Goal: Task Accomplishment & Management: Use online tool/utility

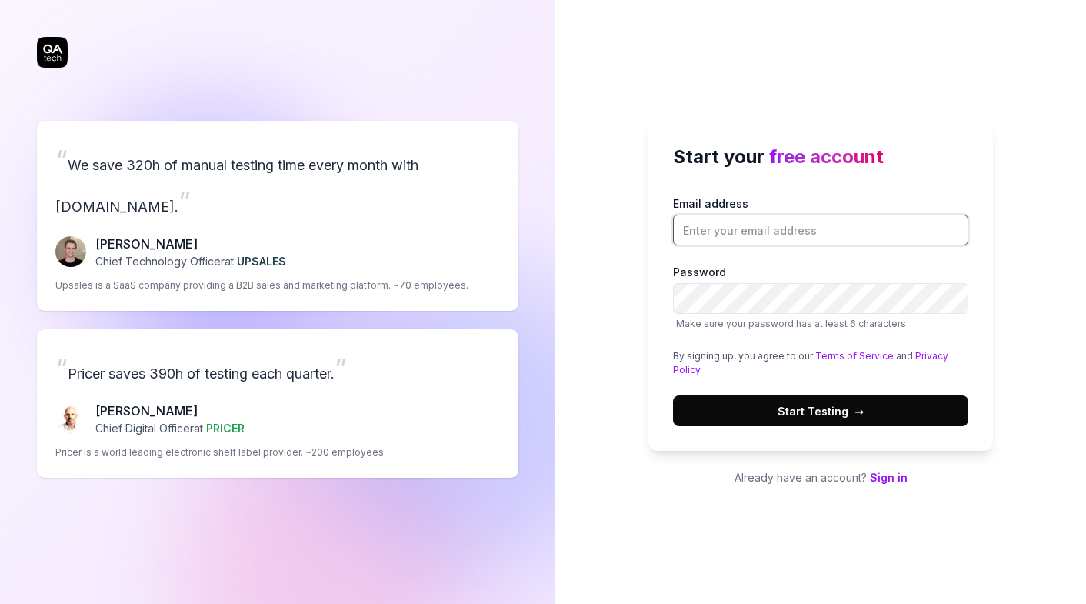
click at [870, 237] on input "Email address" at bounding box center [820, 230] width 295 height 31
type input "tom@teeming.ai"
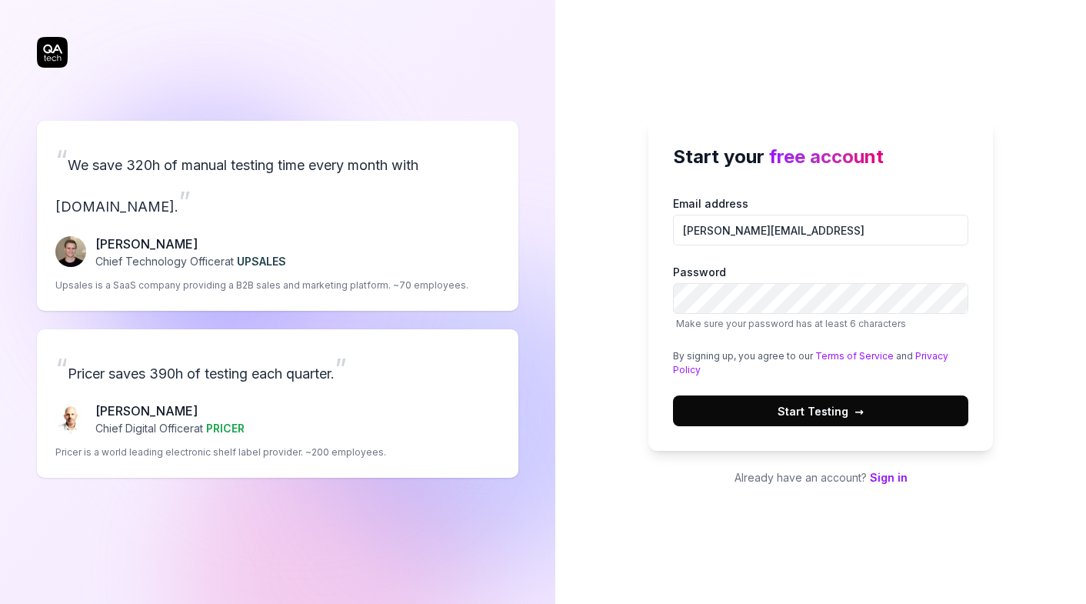
click at [840, 415] on span "Start Testing →" at bounding box center [821, 411] width 86 height 16
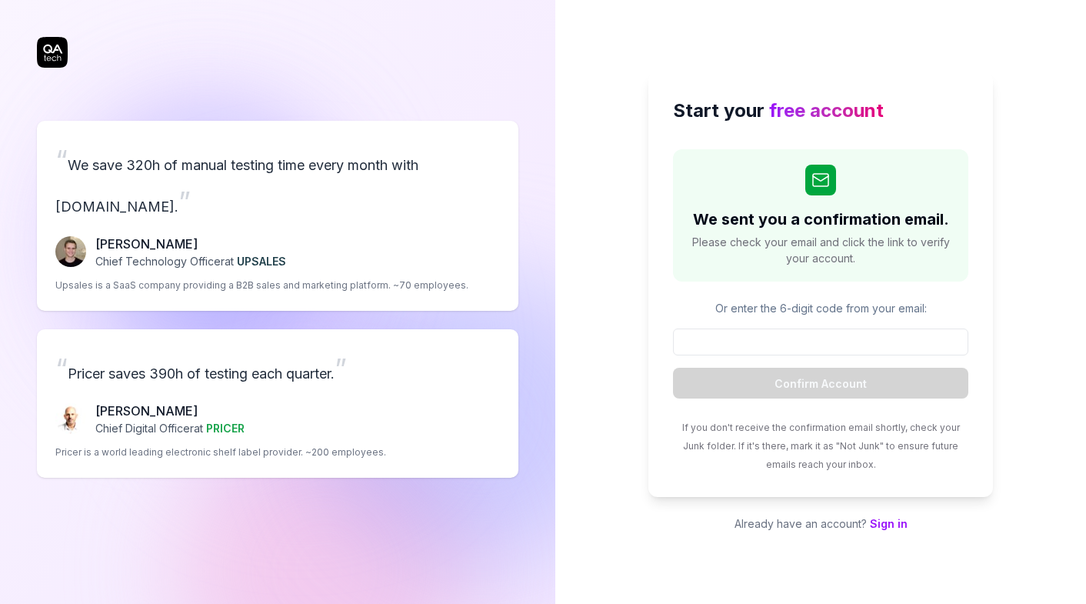
click at [875, 340] on input at bounding box center [820, 341] width 295 height 27
type input "517439"
click at [821, 383] on button "Confirm Account" at bounding box center [820, 383] width 295 height 31
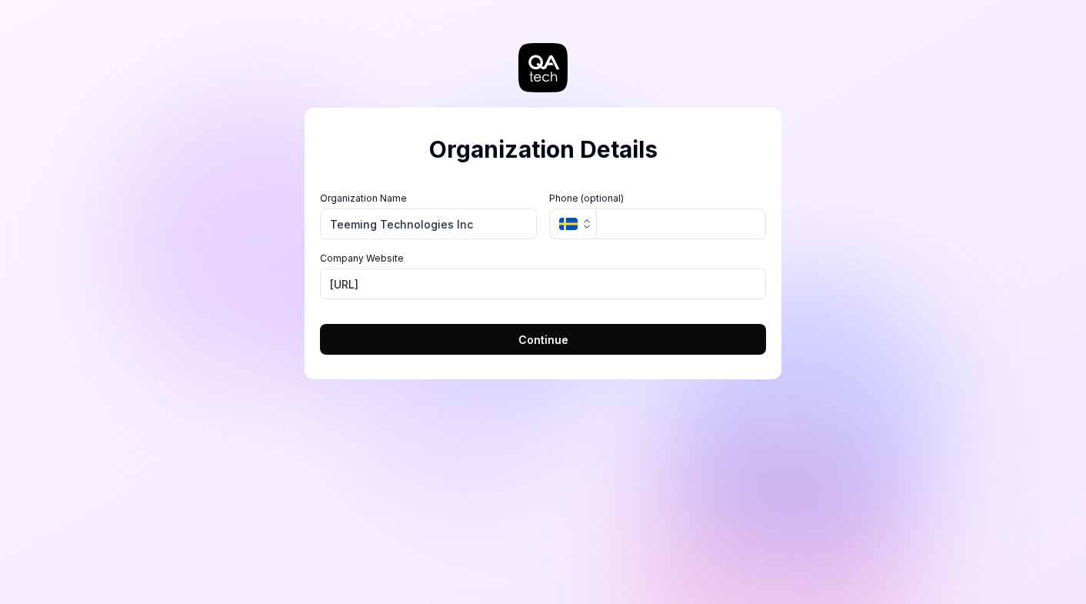
type input "Teeming Technologies Inc"
click at [696, 233] on input "tel" at bounding box center [681, 223] width 170 height 31
type input "+44 79"
click at [515, 338] on button "Continue" at bounding box center [543, 339] width 446 height 31
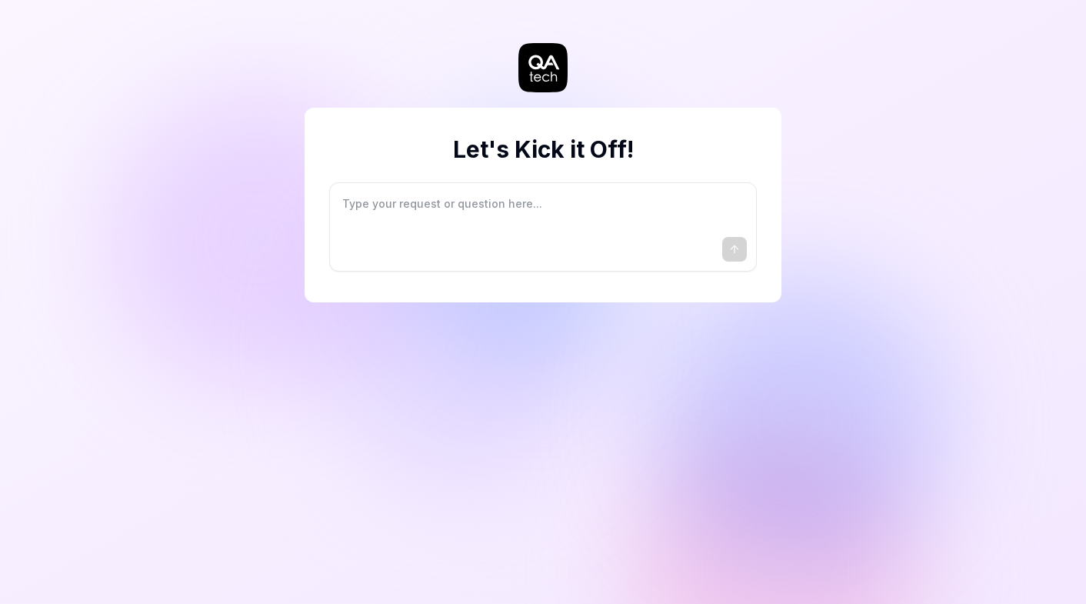
type textarea "*"
type textarea "I"
type textarea "*"
type textarea "I"
type textarea "*"
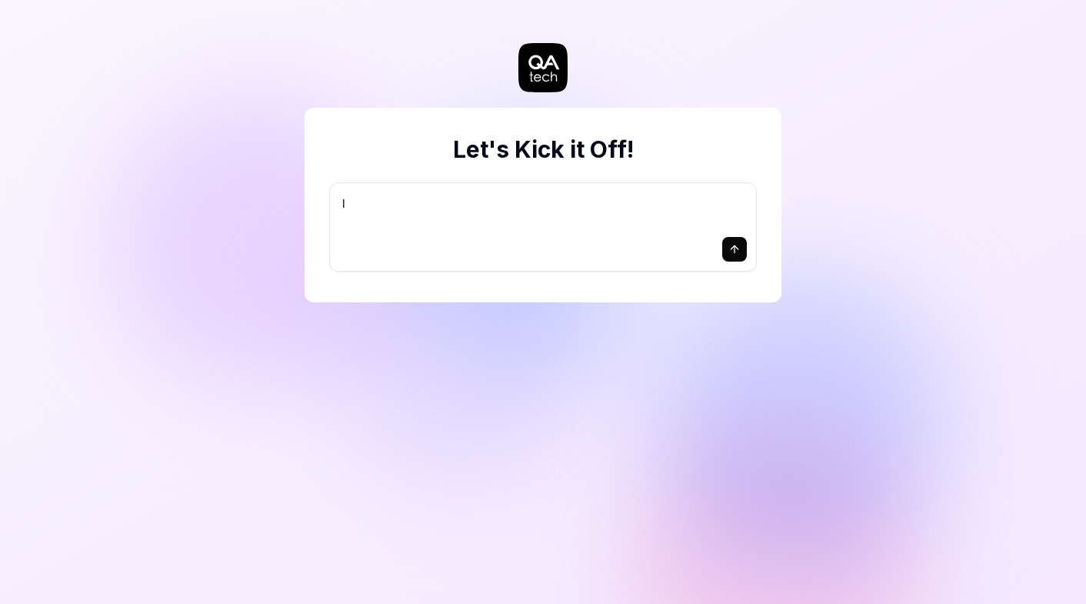
type textarea "I w"
type textarea "*"
type textarea "I wa"
type textarea "*"
type textarea "I wan"
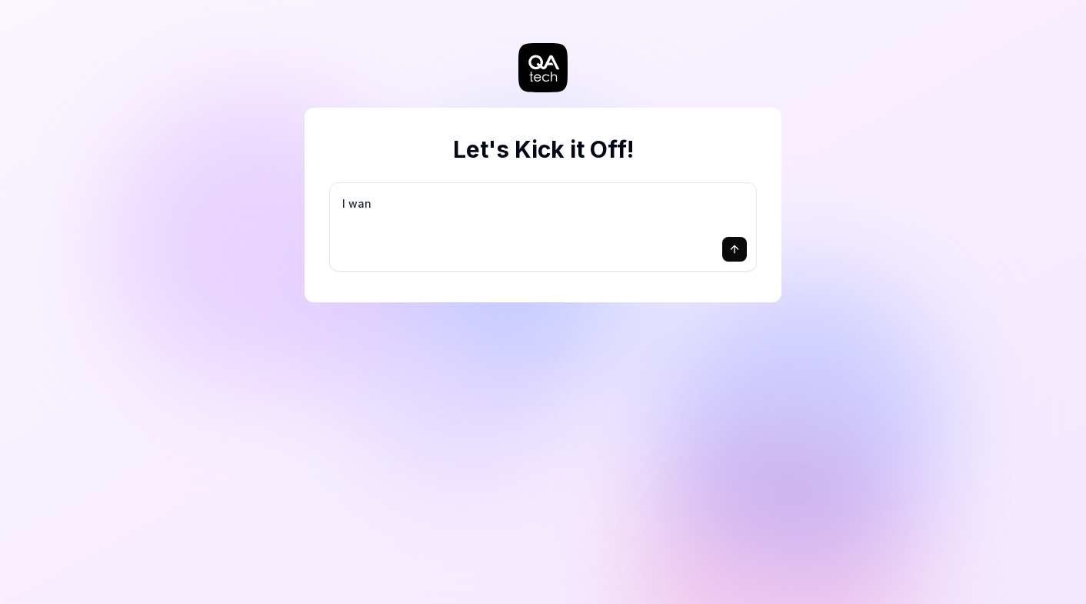
type textarea "*"
type textarea "I want"
type textarea "*"
type textarea "I want"
type textarea "*"
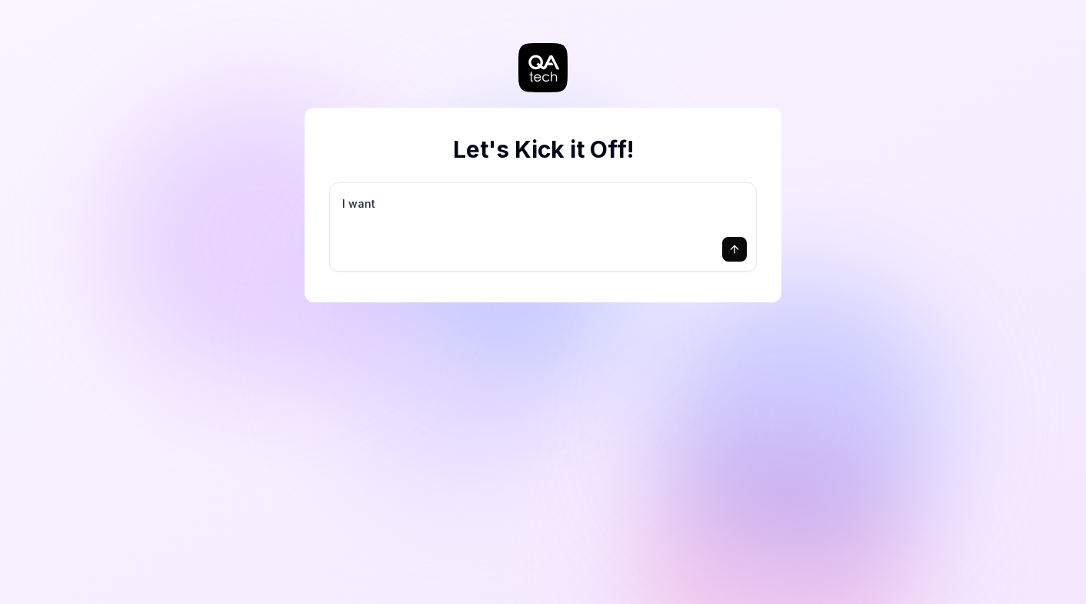
type textarea "I want a"
type textarea "*"
type textarea "I want a"
type textarea "*"
type textarea "I want a g"
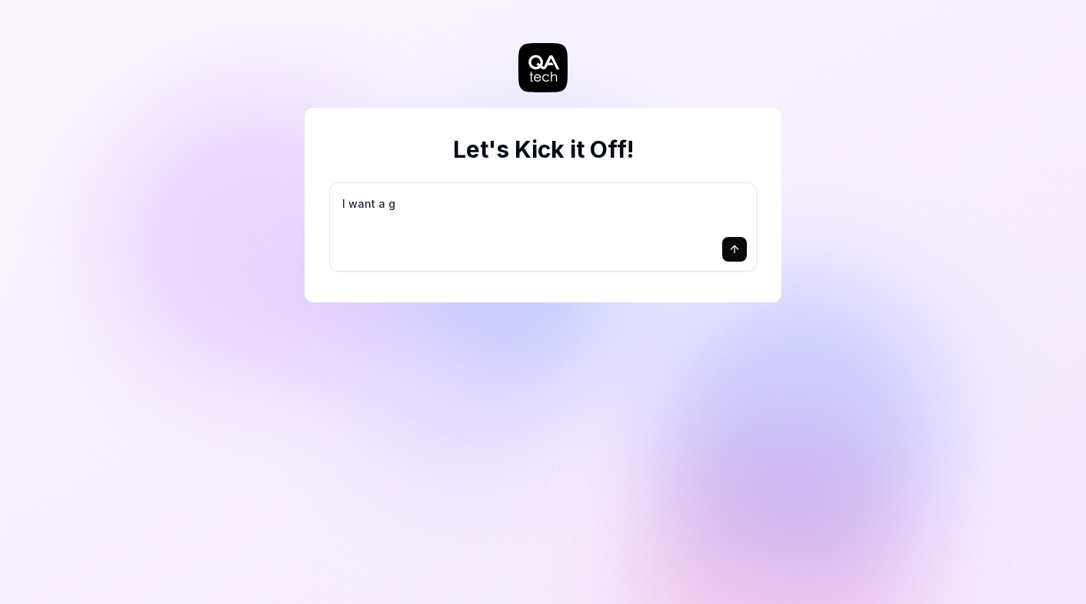
type textarea "*"
type textarea "I want a go"
type textarea "*"
type textarea "I want a goo"
type textarea "*"
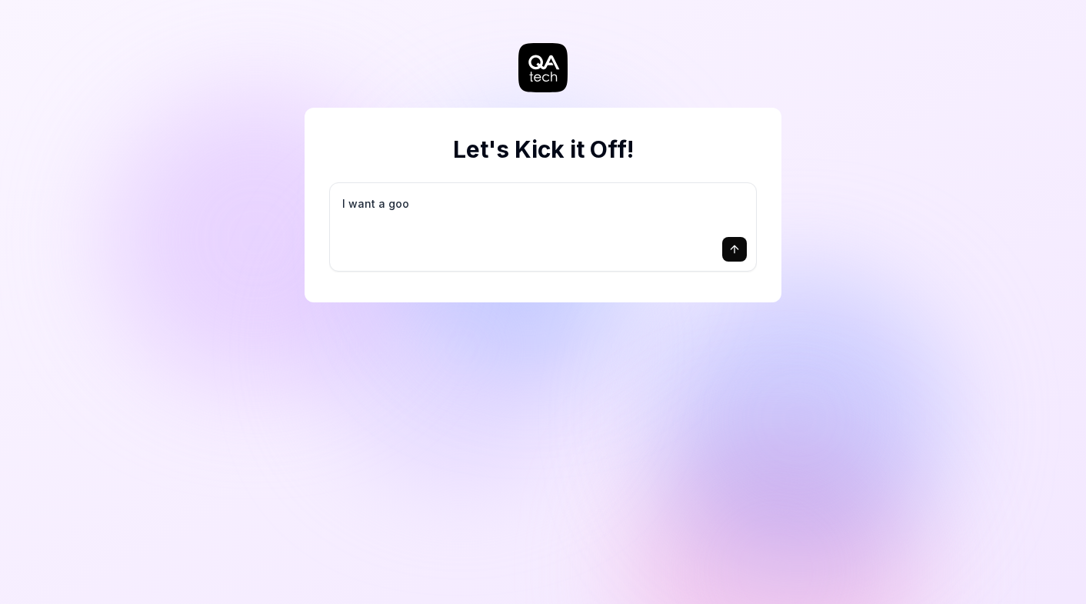
type textarea "I want a good"
type textarea "*"
type textarea "I want a good"
type textarea "*"
type textarea "I want a good t"
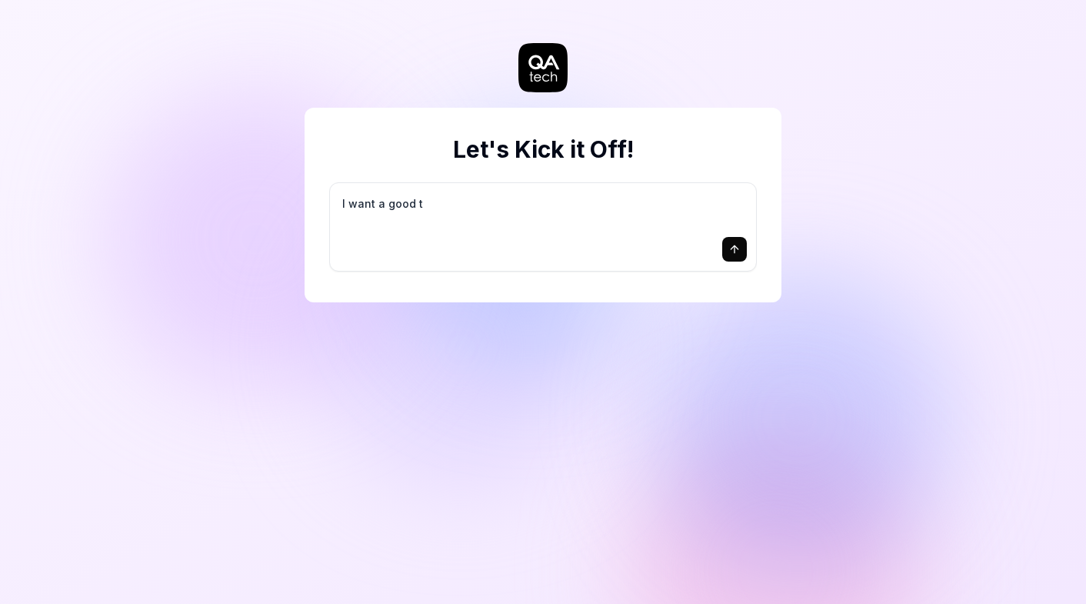
type textarea "*"
type textarea "I want a good te"
type textarea "*"
type textarea "I want a good tes"
type textarea "*"
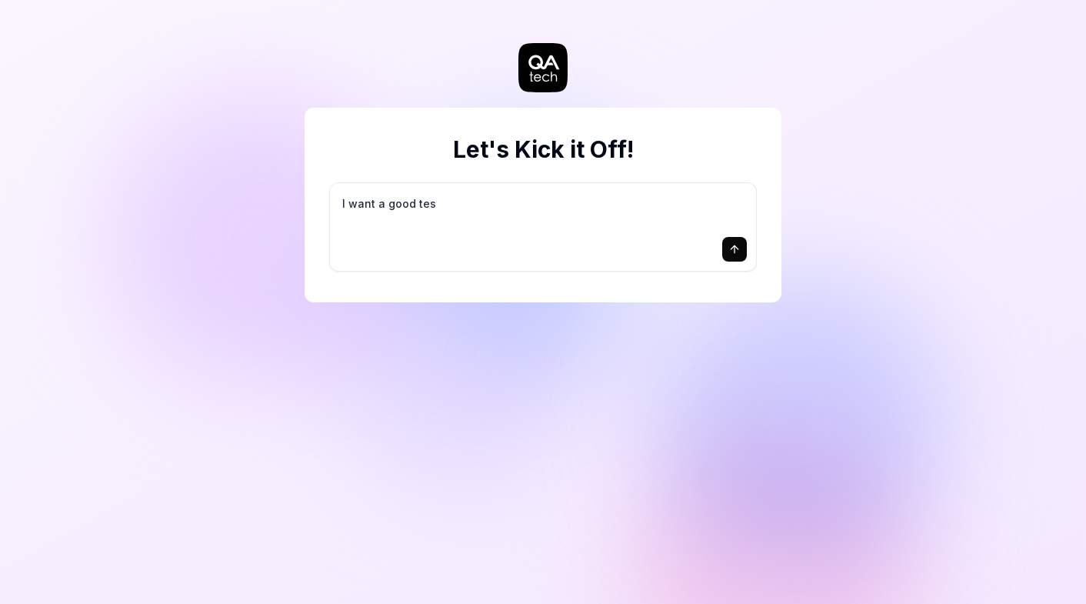
type textarea "I want a good test"
type textarea "*"
type textarea "I want a good test"
type textarea "*"
type textarea "I want a good test s"
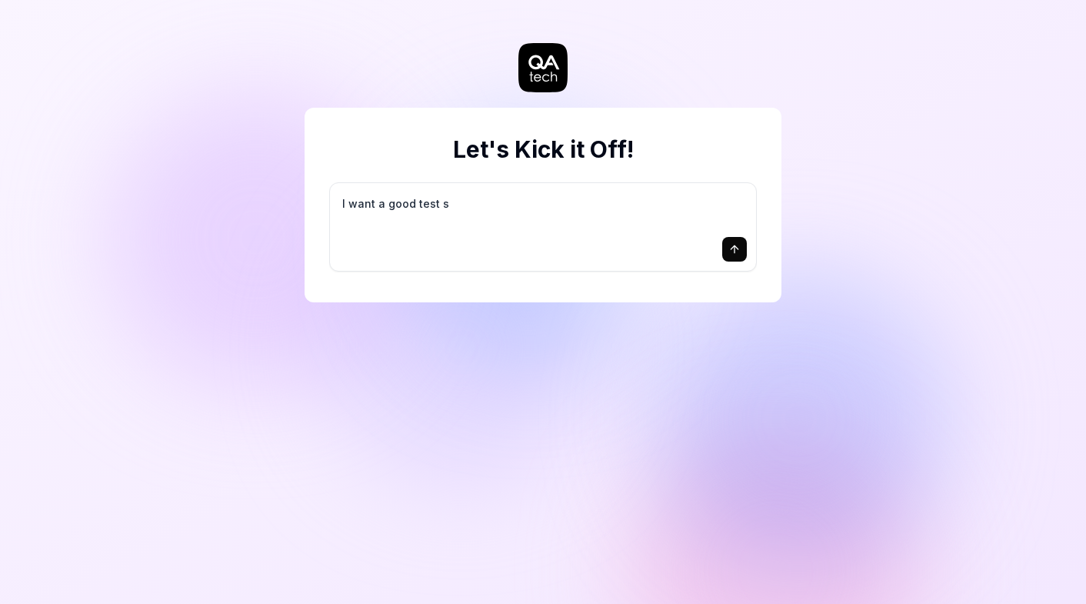
type textarea "*"
type textarea "I want a good test se"
type textarea "*"
type textarea "I want a good test set"
type textarea "*"
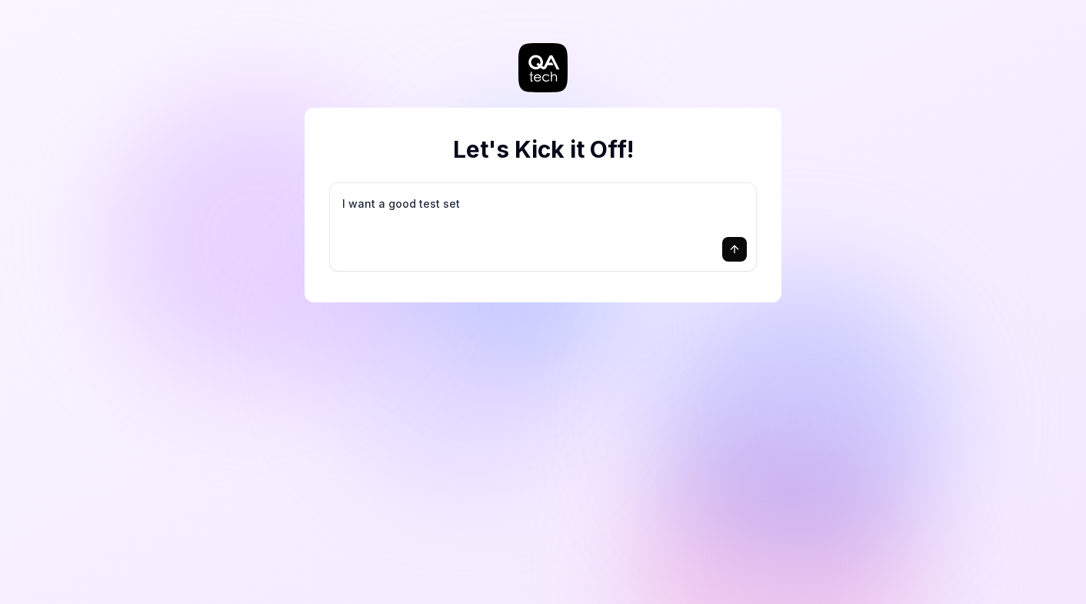
type textarea "I want a good test setu"
type textarea "*"
type textarea "I want a good test setup"
type textarea "*"
type textarea "I want a good test setup"
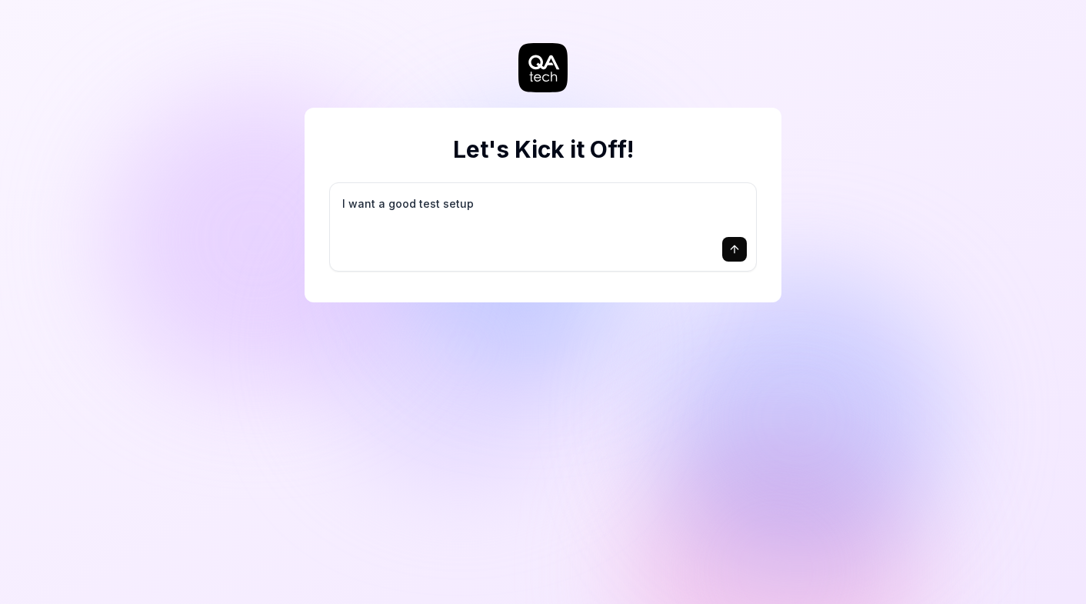
type textarea "*"
type textarea "I want a good test setup f"
type textarea "*"
type textarea "I want a good test setup fo"
type textarea "*"
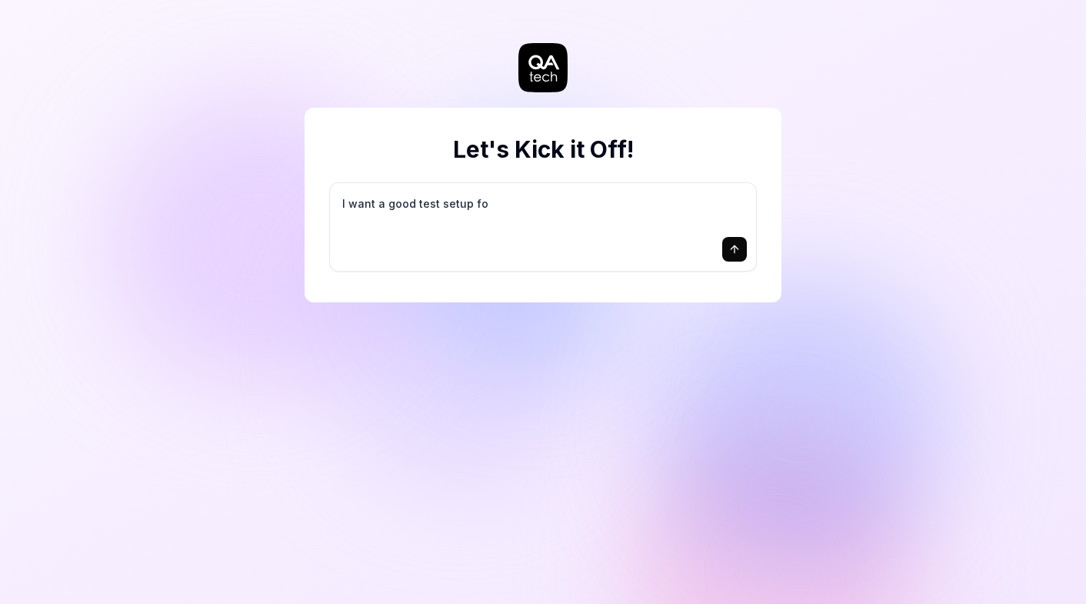
type textarea "I want a good test setup for"
type textarea "*"
type textarea "I want a good test setup for"
type textarea "*"
type textarea "I want a good test setup for m"
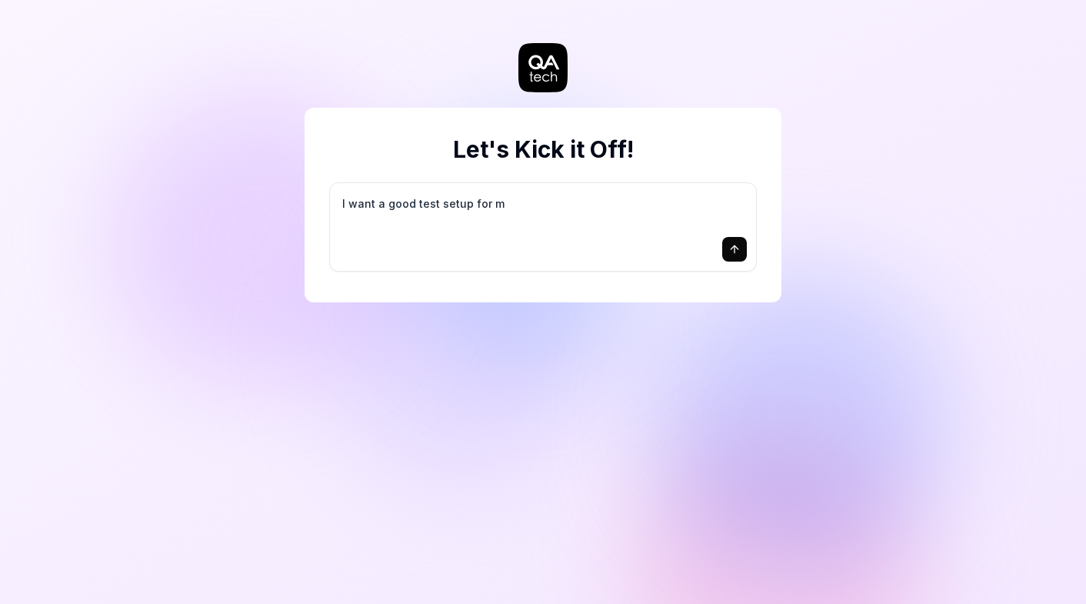
type textarea "*"
type textarea "I want a good test setup for my"
type textarea "*"
type textarea "I want a good test setup for my"
type textarea "*"
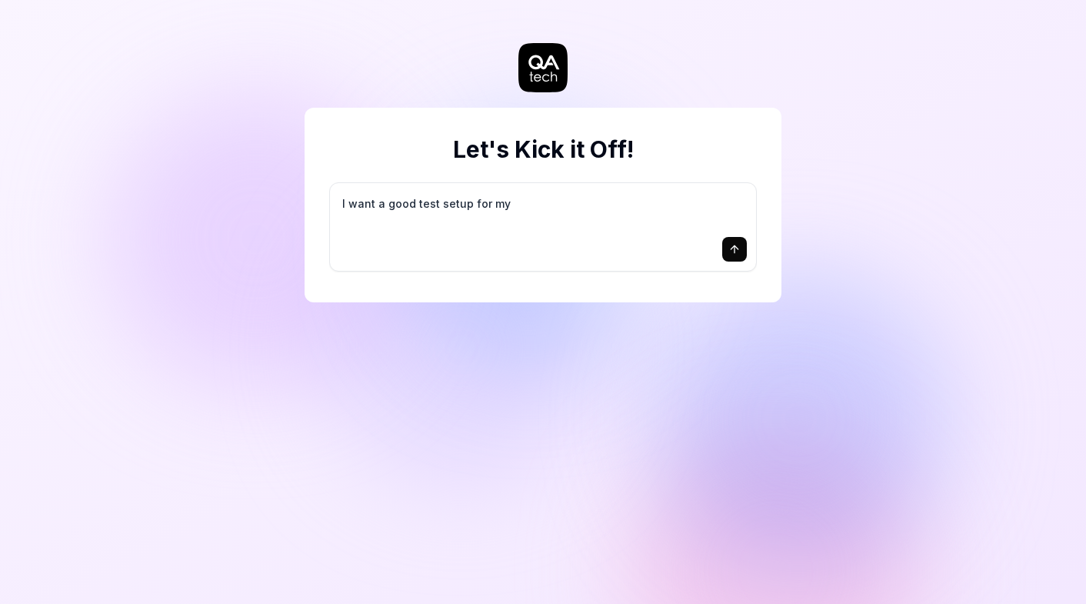
type textarea "I want a good test setup for my s"
type textarea "*"
type textarea "I want a good test setup for my si"
type textarea "*"
type textarea "I want a good test setup for my sit"
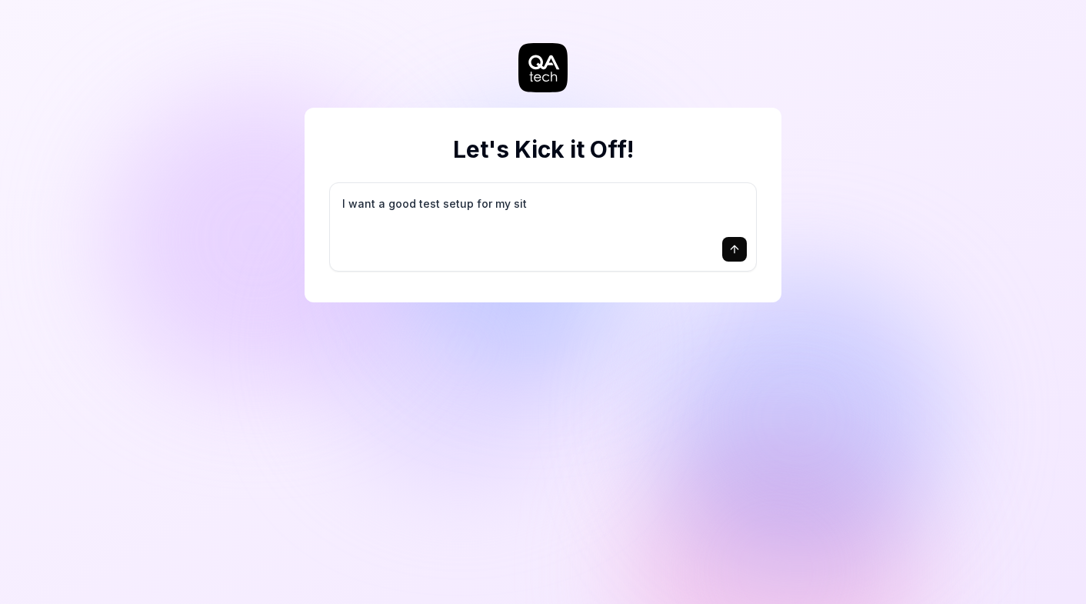
type textarea "*"
type textarea "I want a good test setup for my site"
type textarea "*"
type textarea "I want a good test setup for my site"
type textarea "*"
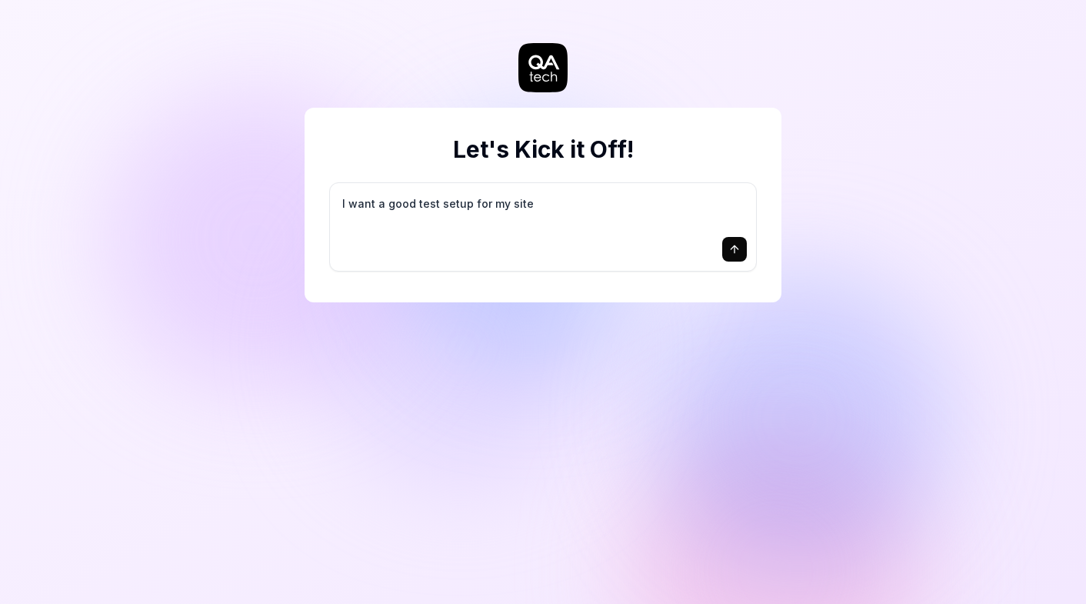
type textarea "I want a good test setup for my site -"
type textarea "*"
type textarea "I want a good test setup for my site -"
type textarea "*"
type textarea "I want a good test setup for my site - h"
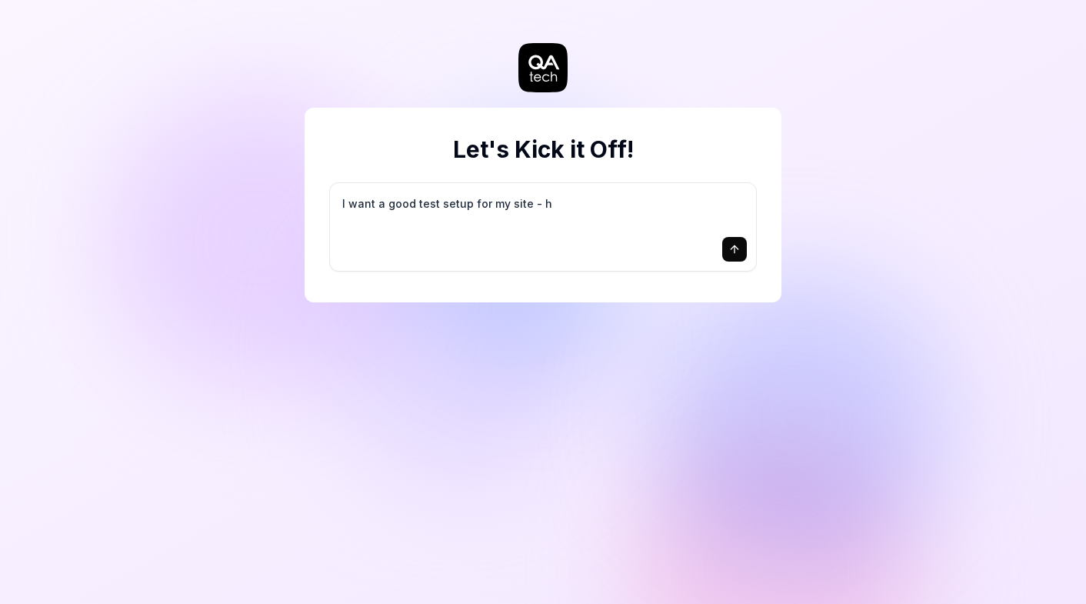
type textarea "*"
type textarea "I want a good test setup for my site - he"
type textarea "*"
type textarea "I want a good test setup for my site - hel"
type textarea "*"
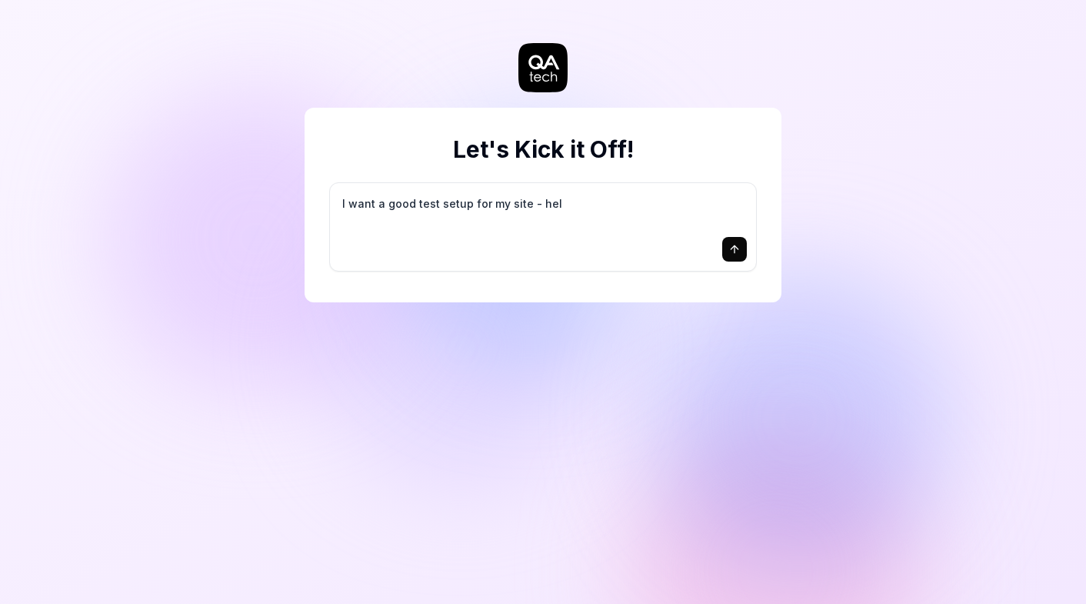
type textarea "I want a good test setup for my site - help"
type textarea "*"
type textarea "I want a good test setup for my site - help"
type textarea "*"
type textarea "I want a good test setup for my site - help m"
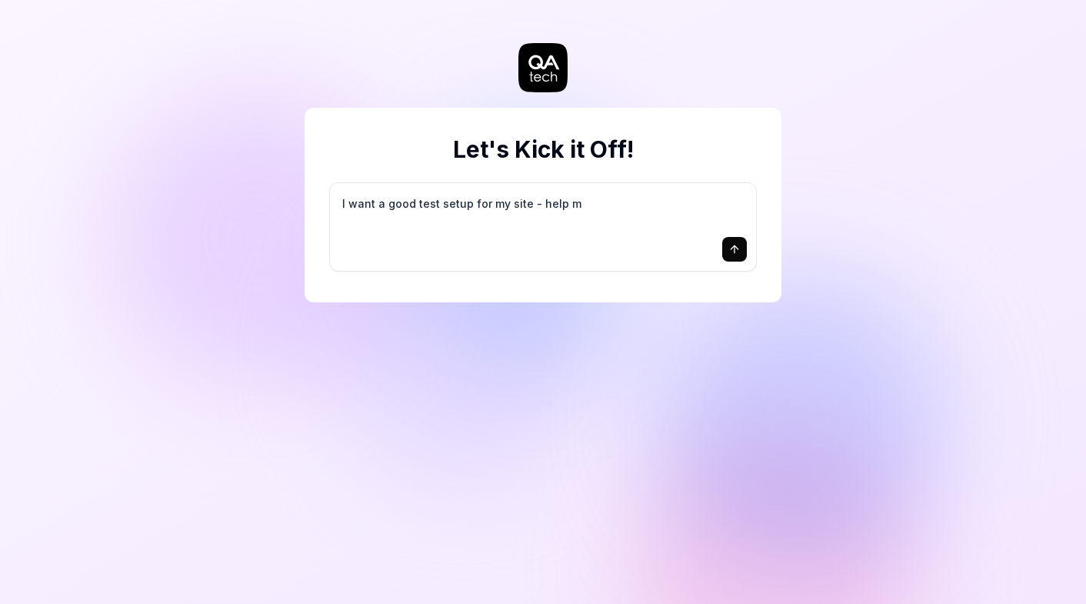
type textarea "*"
type textarea "I want a good test setup for my site - help me"
type textarea "*"
type textarea "I want a good test setup for my site - help me"
type textarea "*"
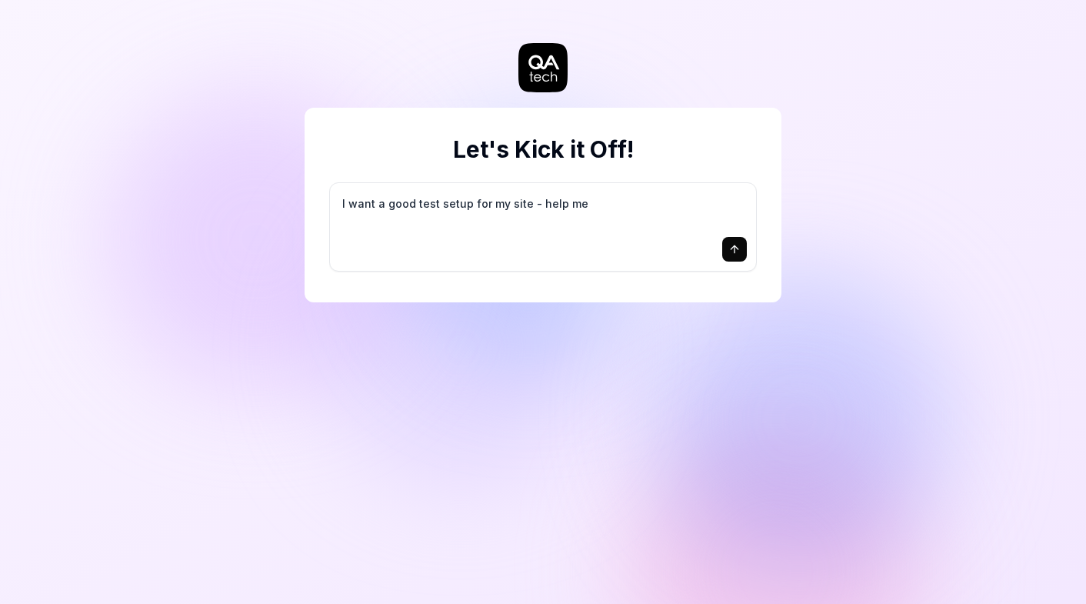
type textarea "I want a good test setup for my site - help me c"
type textarea "*"
type textarea "I want a good test setup for my site - help me cr"
type textarea "*"
type textarea "I want a good test setup for my site - help me cre"
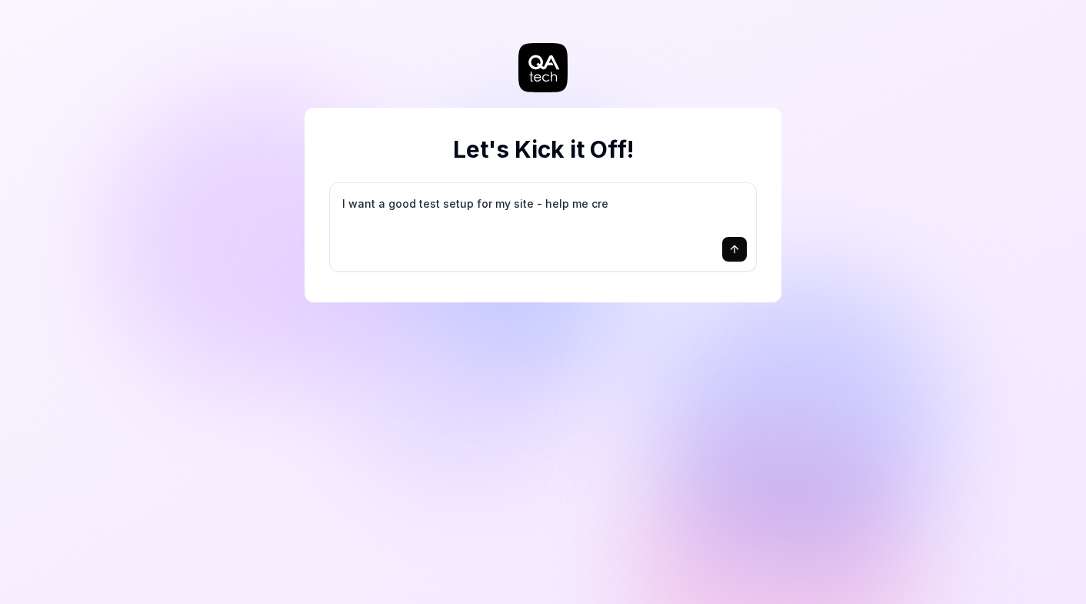
type textarea "*"
type textarea "I want a good test setup for my site - help me crea"
type textarea "*"
type textarea "I want a good test setup for my site - help me creat"
type textarea "*"
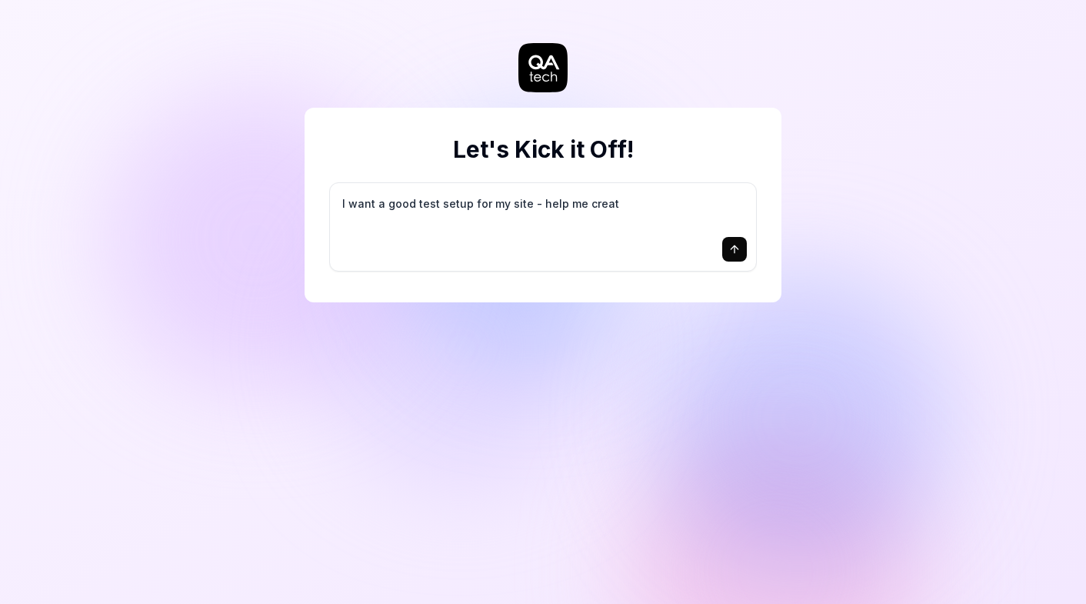
type textarea "I want a good test setup for my site - help me create"
type textarea "*"
type textarea "I want a good test setup for my site - help me create"
type textarea "*"
type textarea "I want a good test setup for my site - help me create t"
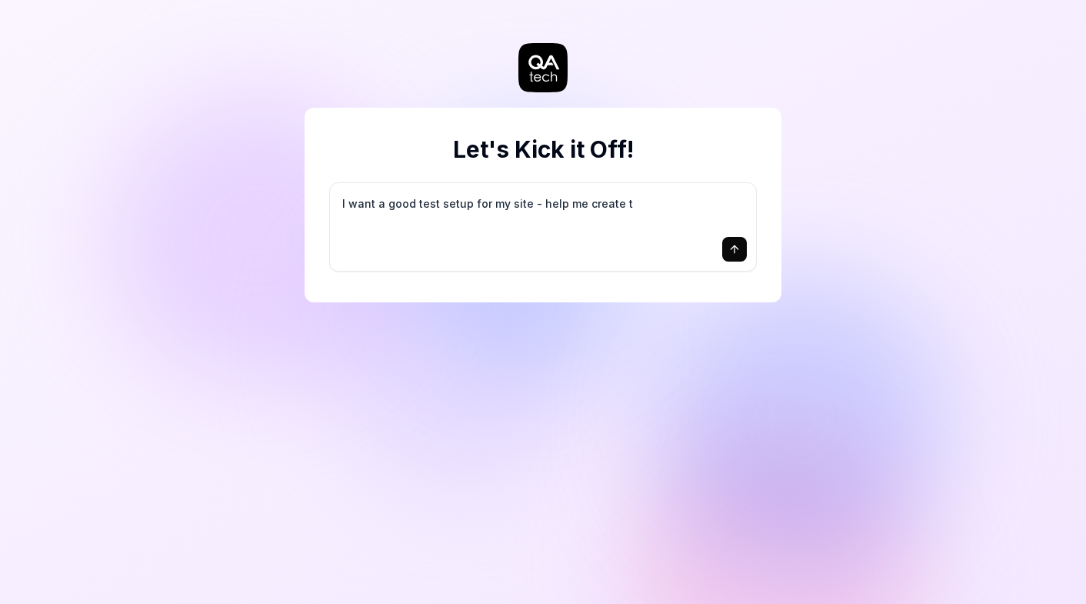
type textarea "*"
type textarea "I want a good test setup for my site - help me create th"
type textarea "*"
type textarea "I want a good test setup for my site - help me create the"
type textarea "*"
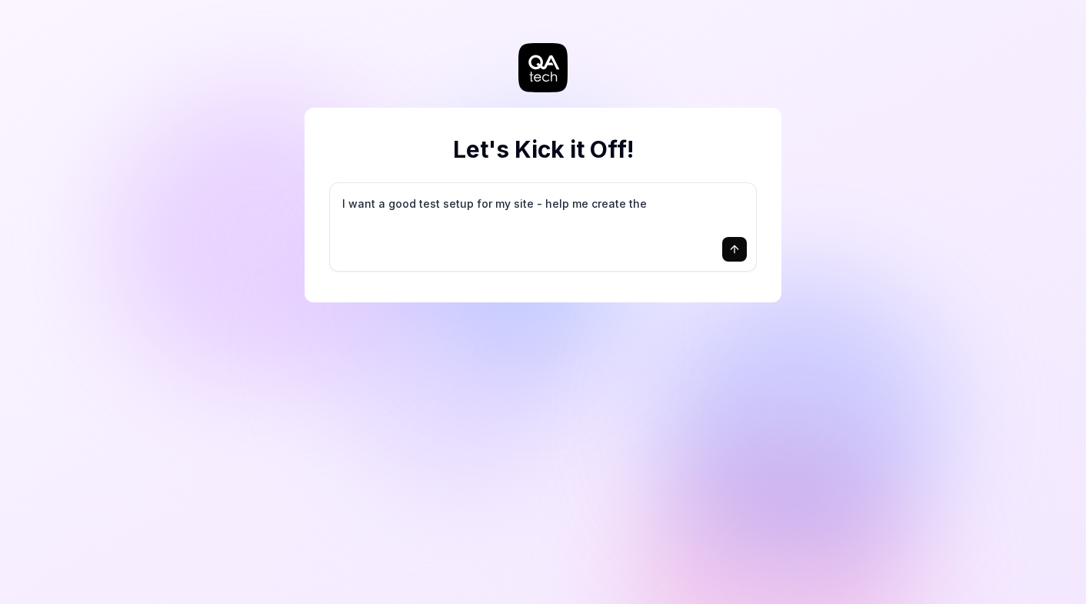
type textarea "I want a good test setup for my site - help me create the"
type textarea "*"
type textarea "I want a good test setup for my site - help me create the f"
type textarea "*"
type textarea "I want a good test setup for my site - help me create the fi"
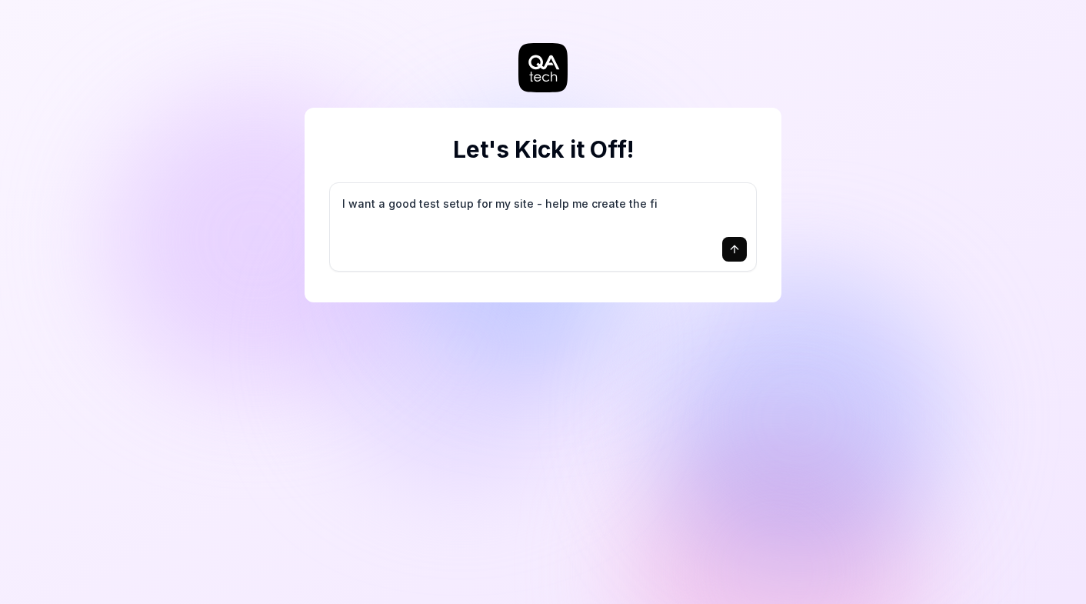
type textarea "*"
type textarea "I want a good test setup for my site - help me create the fir"
type textarea "*"
type textarea "I want a good test setup for my site - help me create the firs"
type textarea "*"
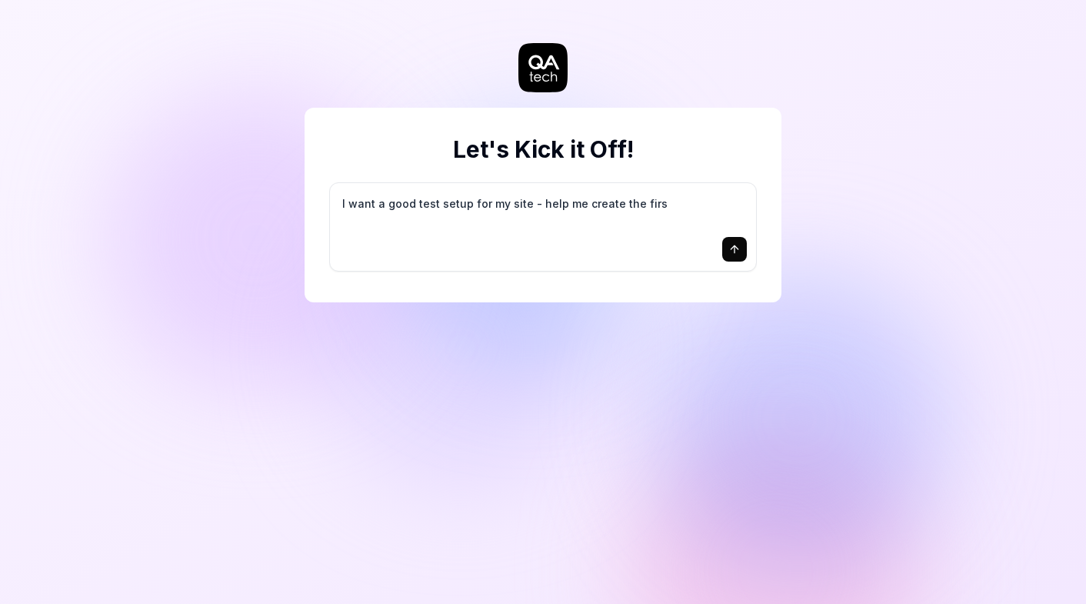
type textarea "I want a good test setup for my site - help me create the first"
type textarea "*"
type textarea "I want a good test setup for my site - help me create the first"
type textarea "*"
type textarea "I want a good test setup for my site - help me create the first 3"
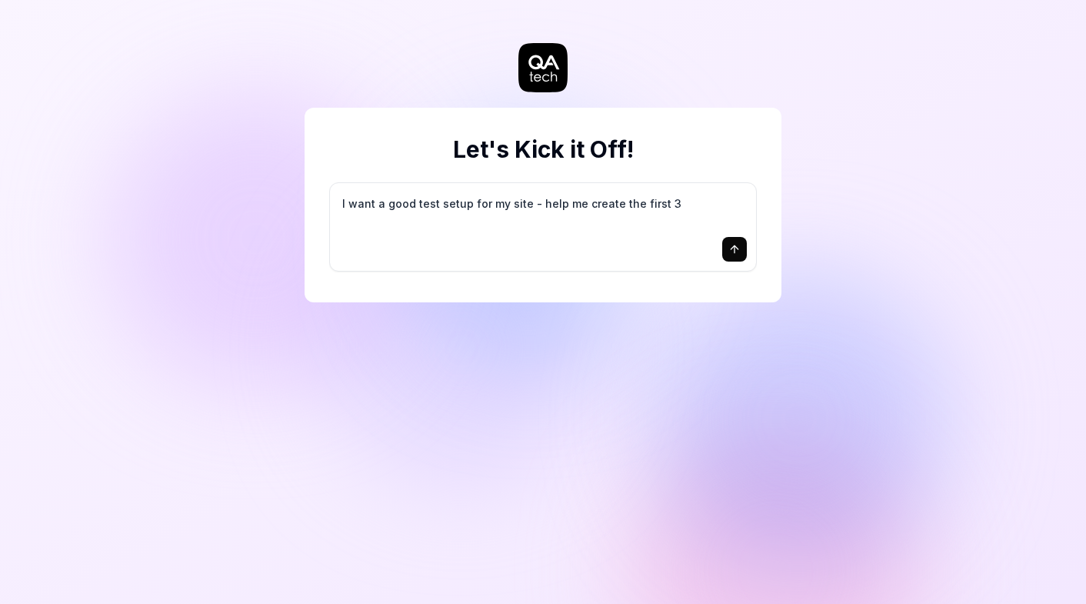
type textarea "*"
type textarea "I want a good test setup for my site - help me create the first 3-"
type textarea "*"
type textarea "I want a good test setup for my site - help me create the first 3-5"
type textarea "*"
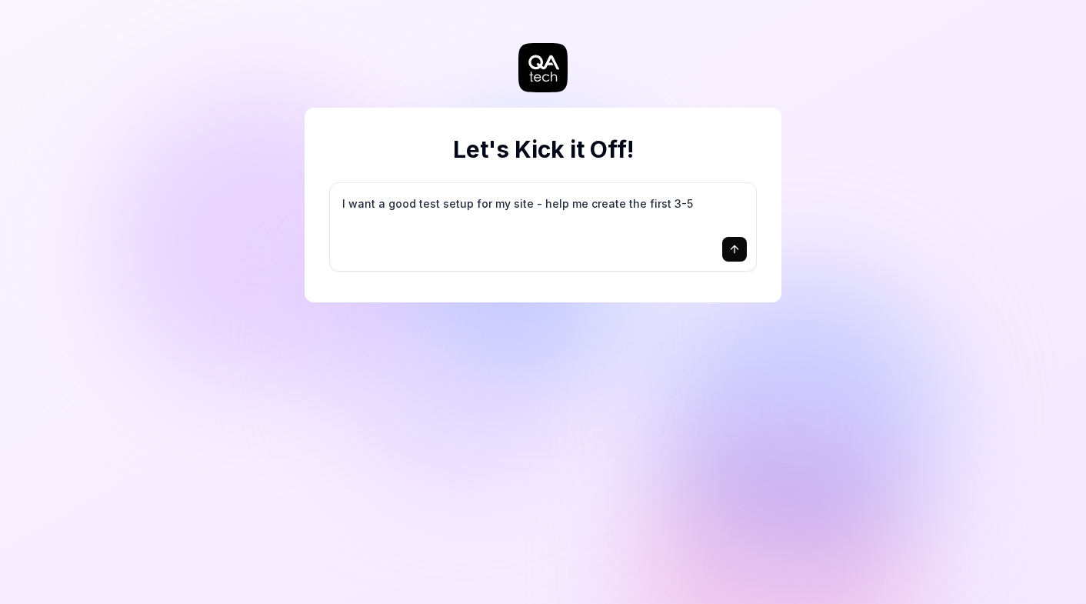
type textarea "I want a good test setup for my site - help me create the first 3-5"
type textarea "*"
type textarea "I want a good test setup for my site - help me create the first 3-5 t"
type textarea "*"
type textarea "I want a good test setup for my site - help me create the first 3-5 te"
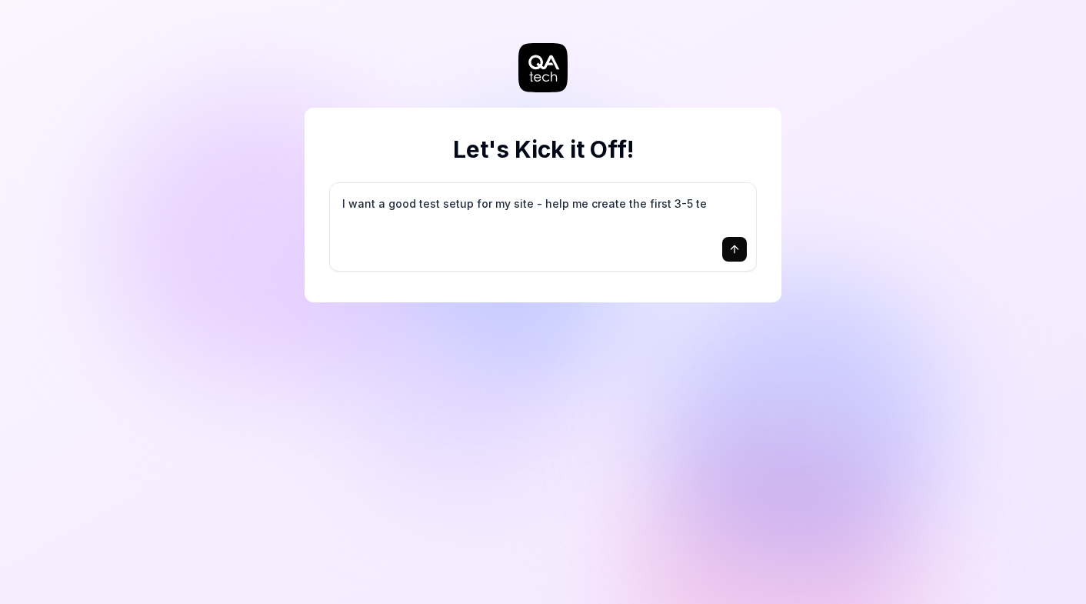
type textarea "*"
type textarea "I want a good test setup for my site - help me create the first 3-5 tes"
type textarea "*"
type textarea "I want a good test setup for my site - help me create the first 3-5 test"
type textarea "*"
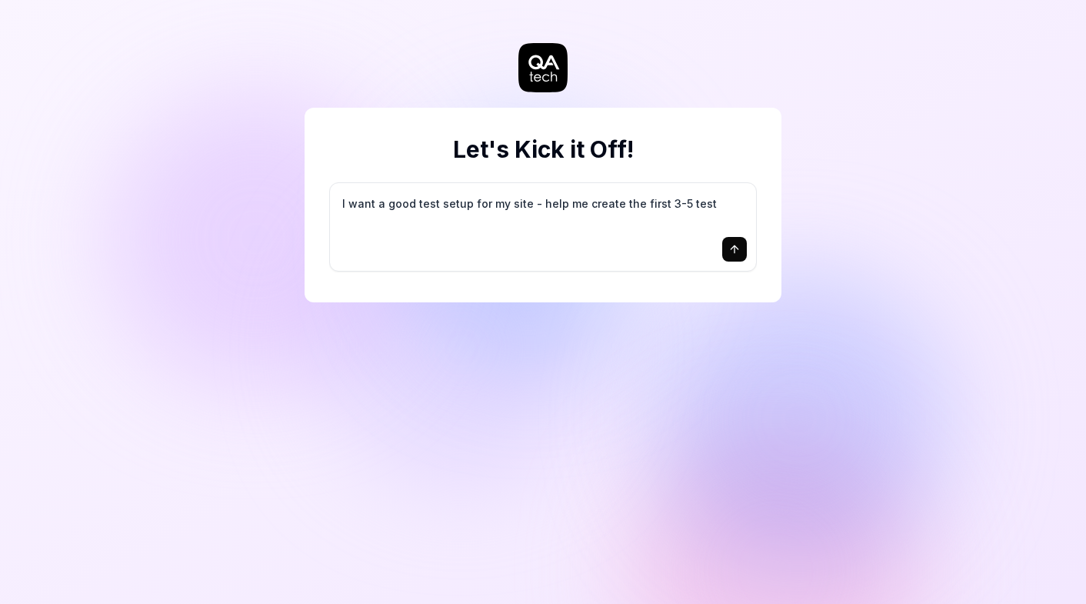
type textarea "I want a good test setup for my site - help me create the first 3-5 test"
type textarea "*"
type textarea "I want a good test setup for my site - help me create the first 3-5 test c"
type textarea "*"
type textarea "I want a good test setup for my site - help me create the first 3-5 test ca"
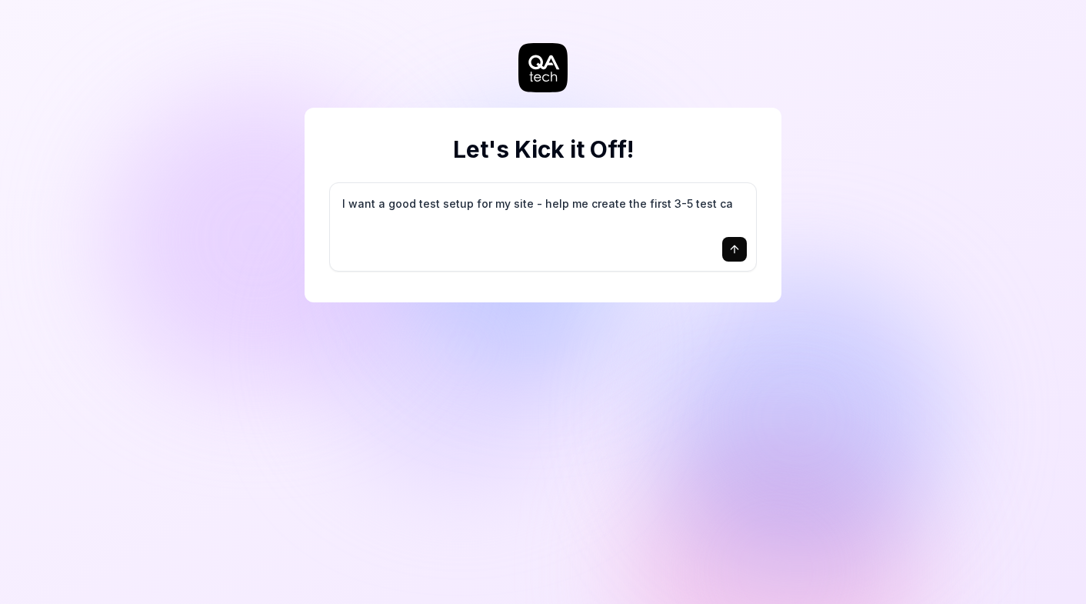
type textarea "*"
type textarea "I want a good test setup for my site - help me create the first 3-5 test cas"
type textarea "*"
type textarea "I want a good test setup for my site - help me create the first 3-5 test case"
type textarea "*"
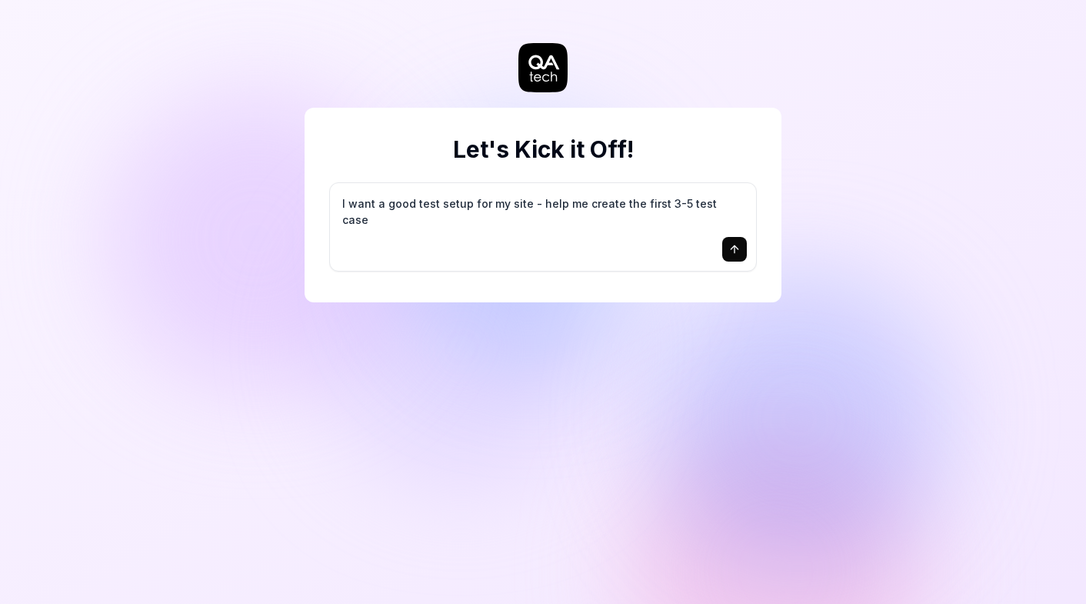
type textarea "I want a good test setup for my site - help me create the first 3-5 test cases"
click at [650, 195] on textarea "I want a good test setup for my site - help me create the first 3-5 test cases" at bounding box center [543, 211] width 408 height 38
click at [650, 198] on textarea "I want a good test setup for my site - help me create the first 3-5 test cases" at bounding box center [543, 211] width 408 height 38
type textarea "*"
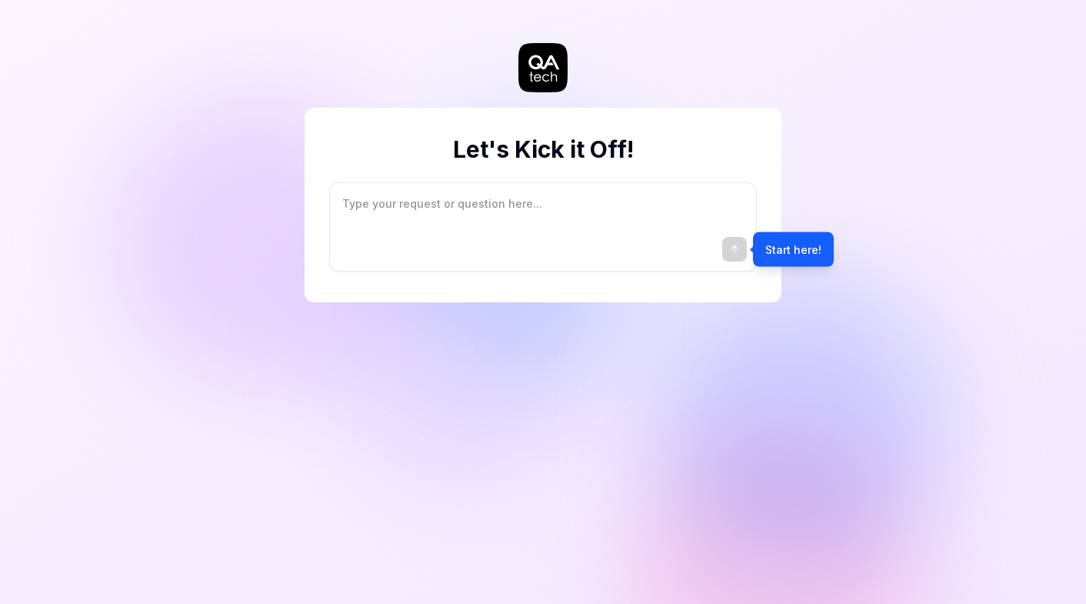
type textarea "*"
type textarea "r"
type textarea "*"
type textarea "ru"
type textarea "*"
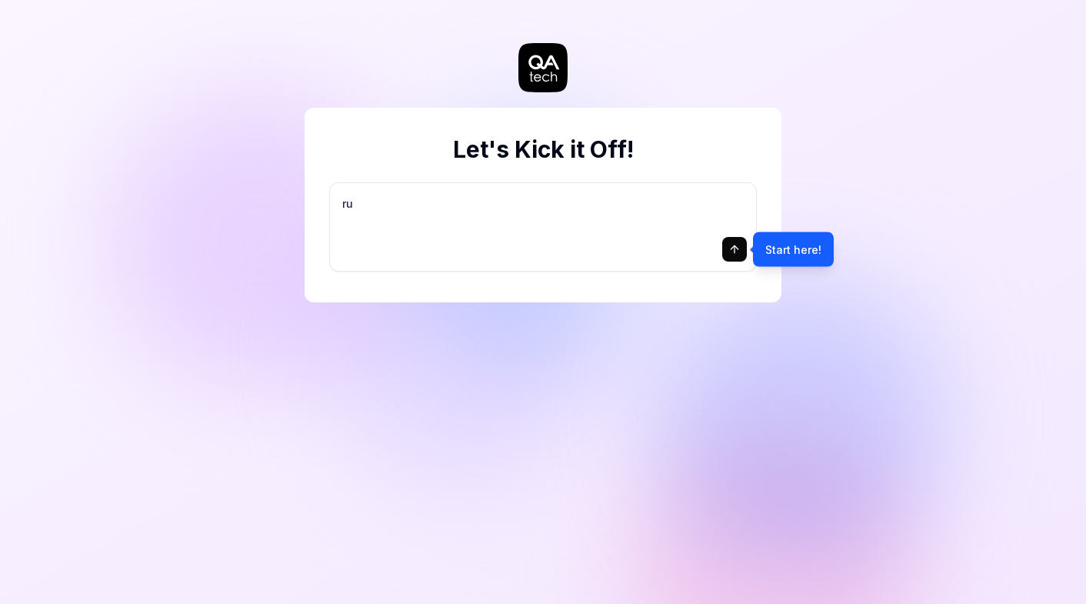
type textarea "run"
type textarea "*"
type textarea "runt"
type textarea "*"
type textarea "run"
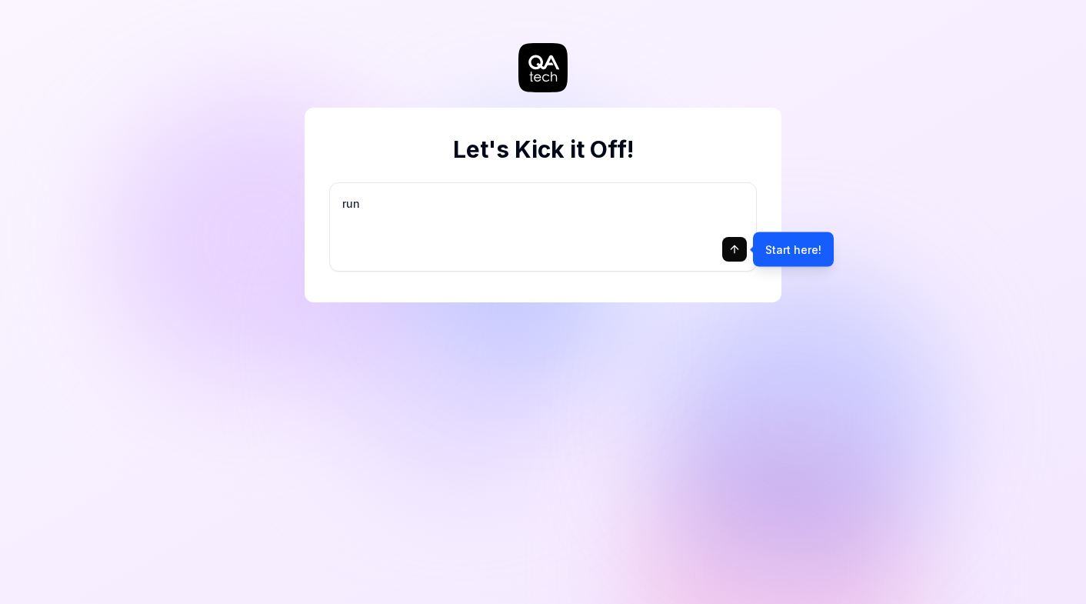
type textarea "*"
type textarea "run"
type textarea "*"
type textarea "run t"
type textarea "*"
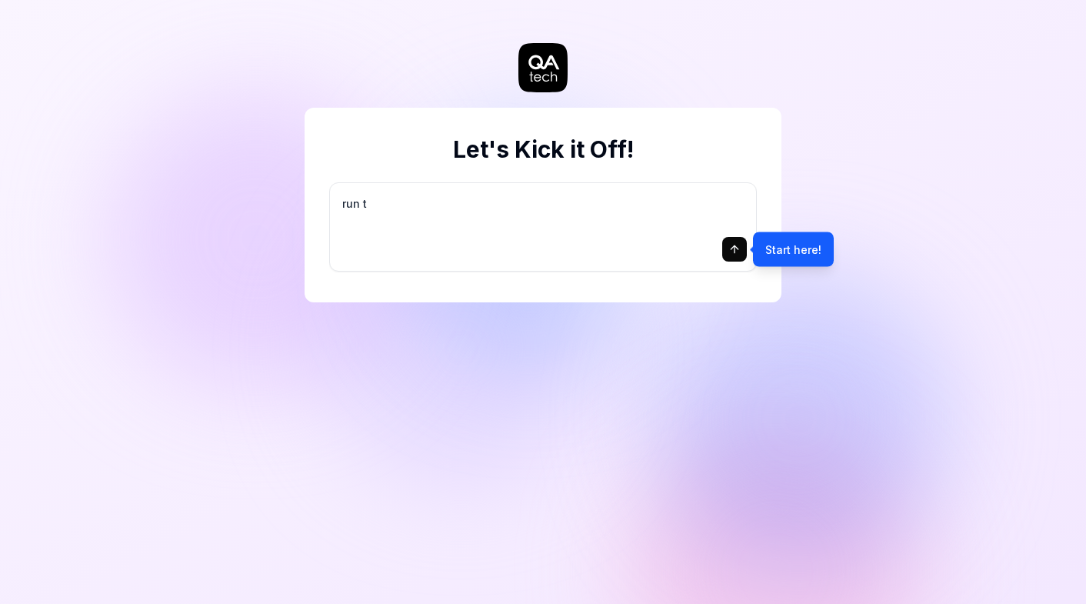
type textarea "run th"
type textarea "*"
type textarea "run the"
type textarea "*"
type textarea "run the"
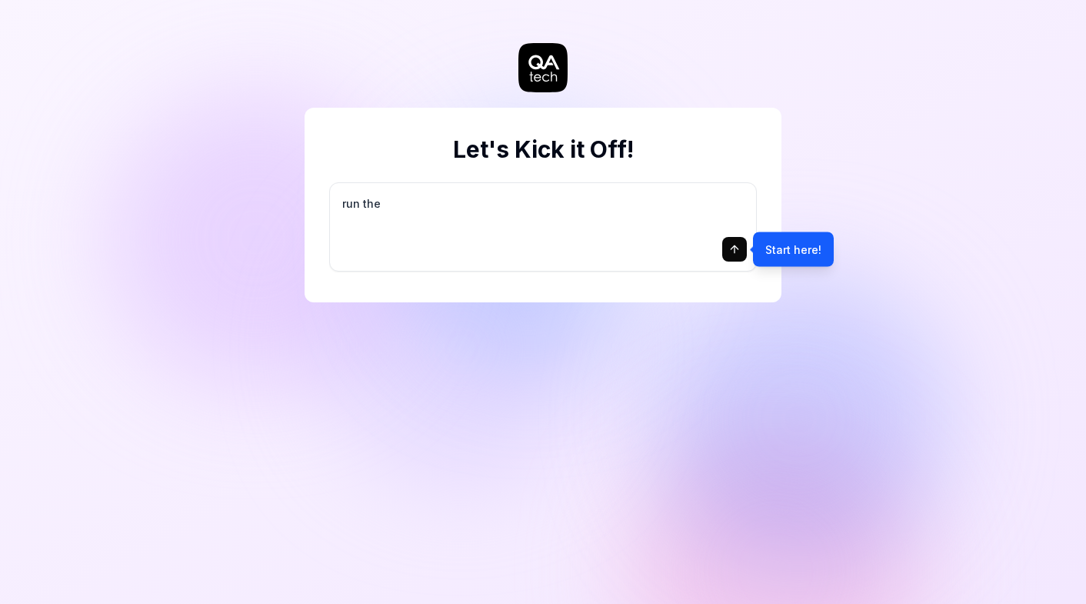
type textarea "*"
type textarea "run the o"
type textarea "*"
type textarea "run the"
type textarea "*"
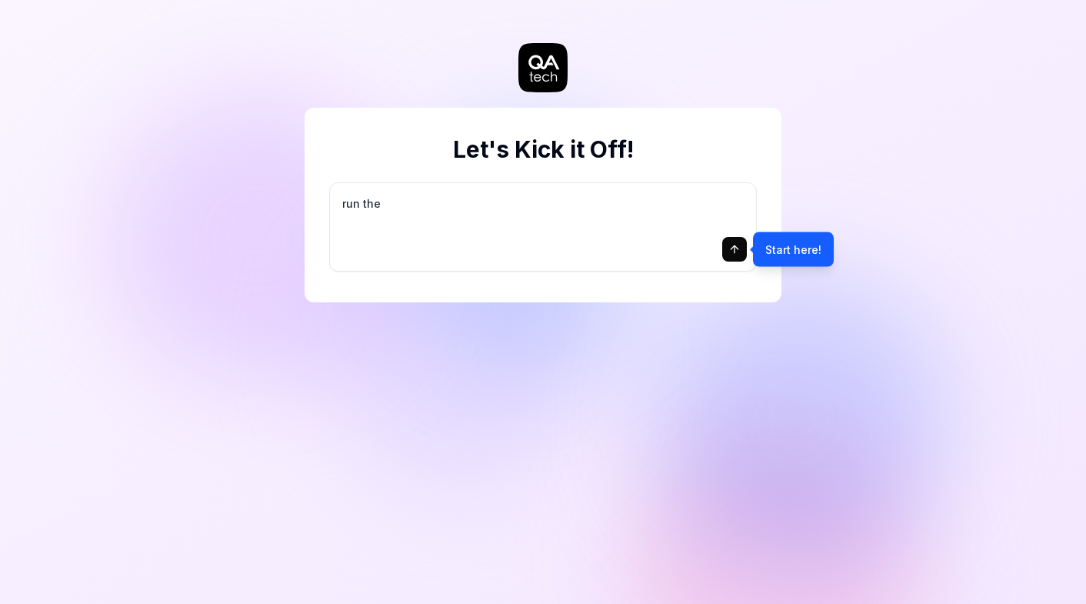
type textarea "run the f"
type textarea "*"
type textarea "run the fo"
type textarea "*"
type textarea "run the fol"
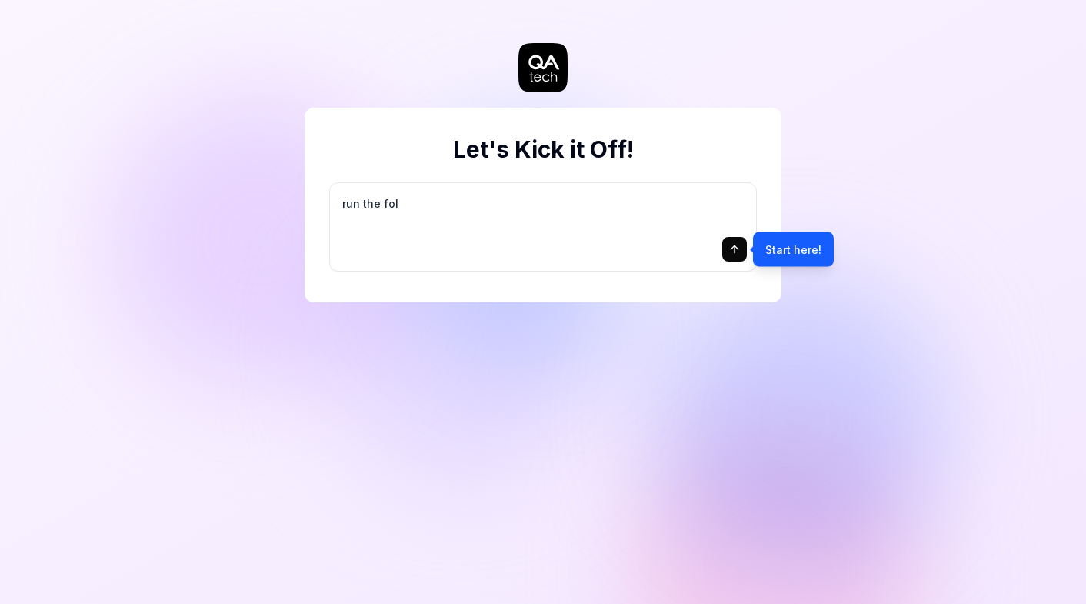
type textarea "*"
type textarea "run the foll"
type textarea "*"
type textarea "run the follo"
type textarea "*"
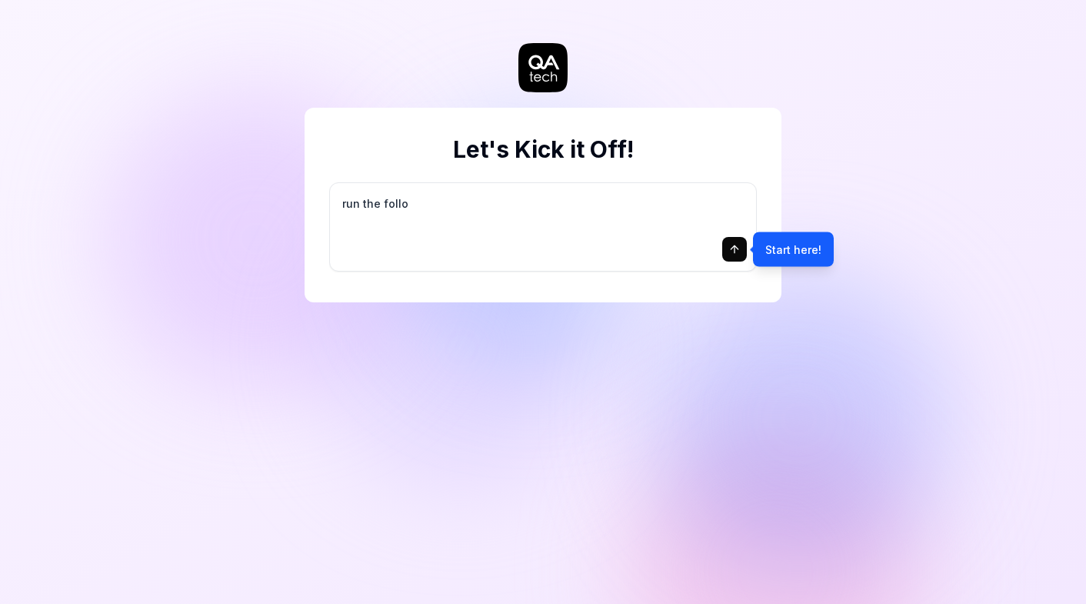
type textarea "run the follow"
type textarea "*"
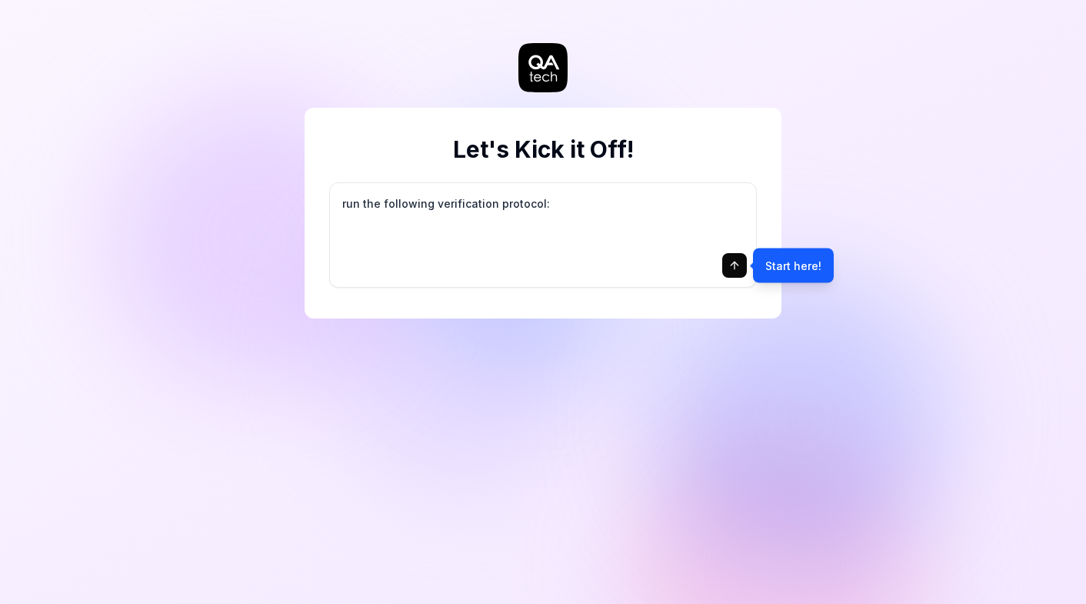
paste textarea "REPEAT ALL VERIFICATION STEPS ON DESKTOP AND MOBILE - Go to [dev.teeming.ai](ht…"
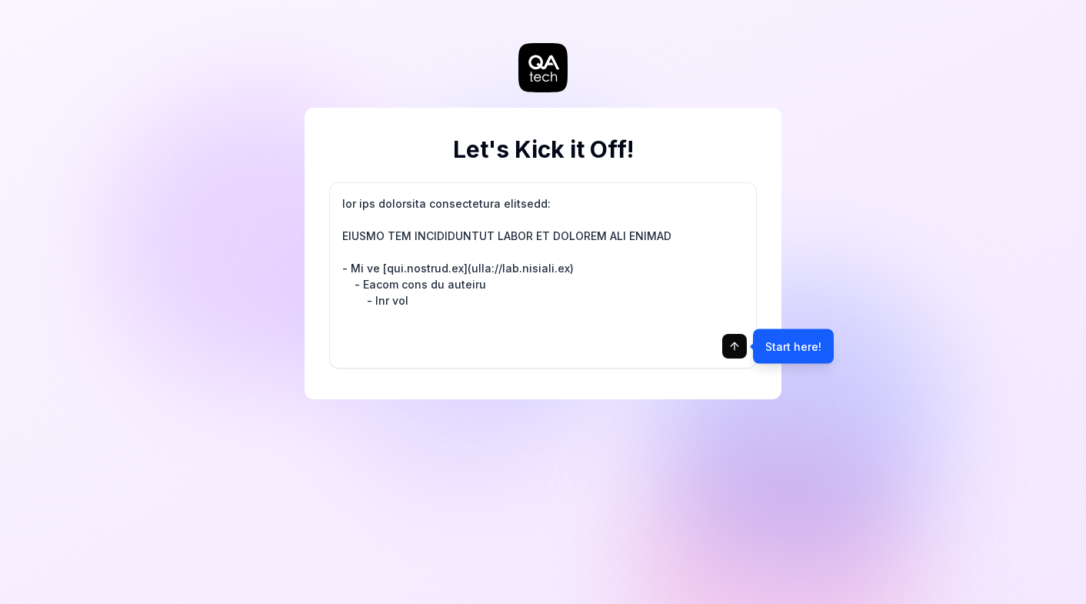
scroll to position [1971, 0]
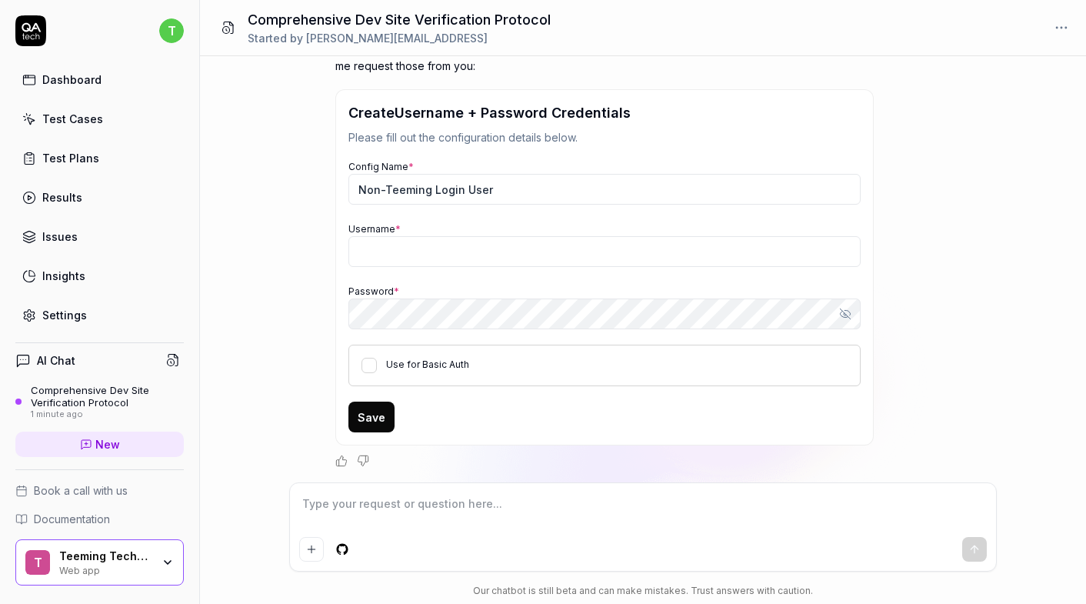
scroll to position [2391, 0]
click at [379, 497] on textarea at bounding box center [643, 511] width 688 height 38
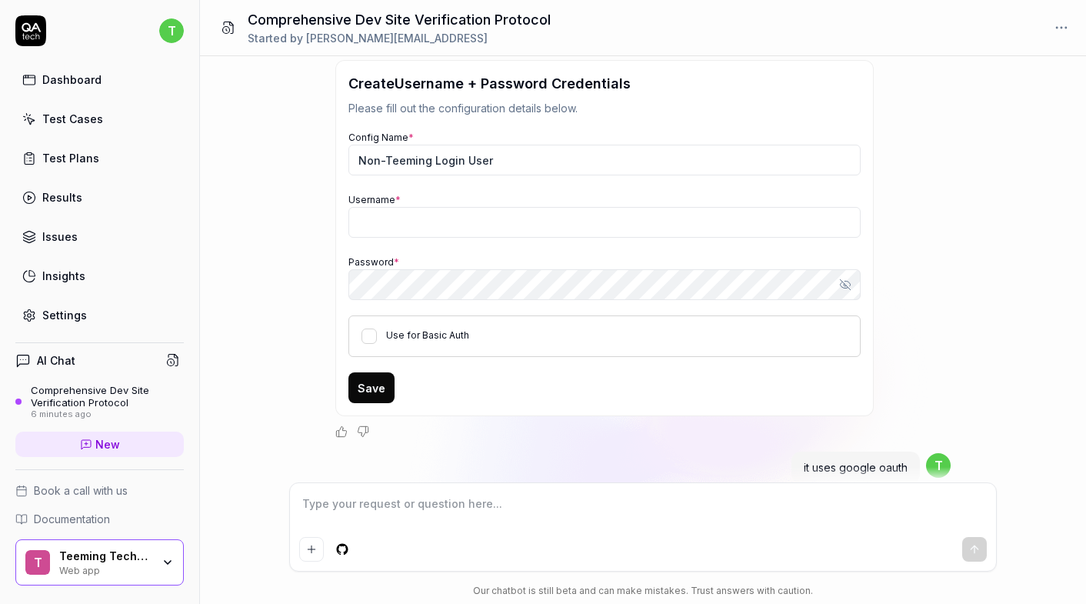
scroll to position [2411, 0]
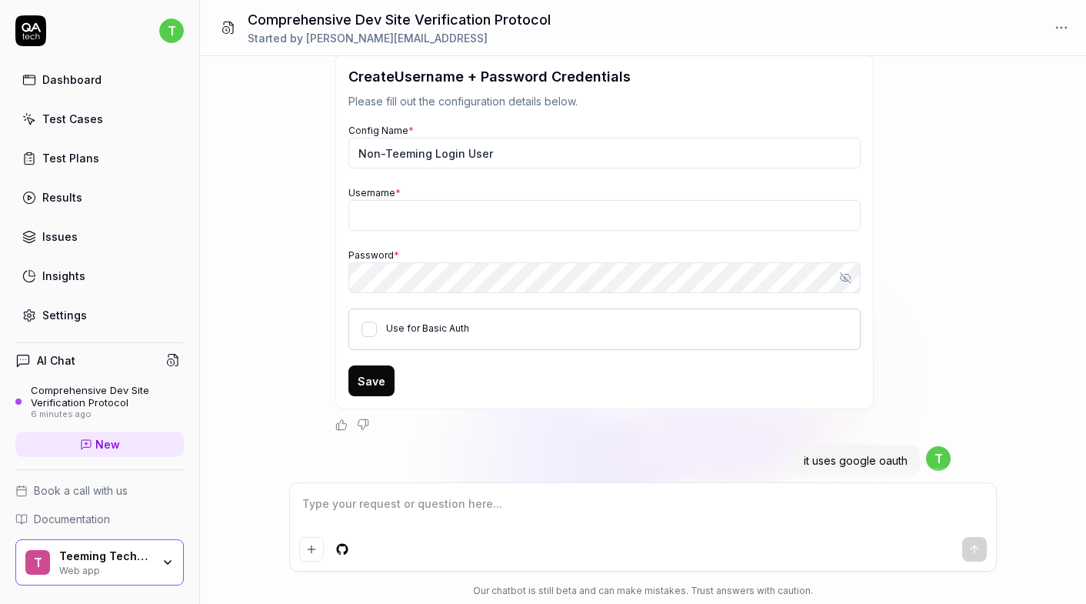
click at [545, 214] on div "Username *" at bounding box center [604, 207] width 512 height 47
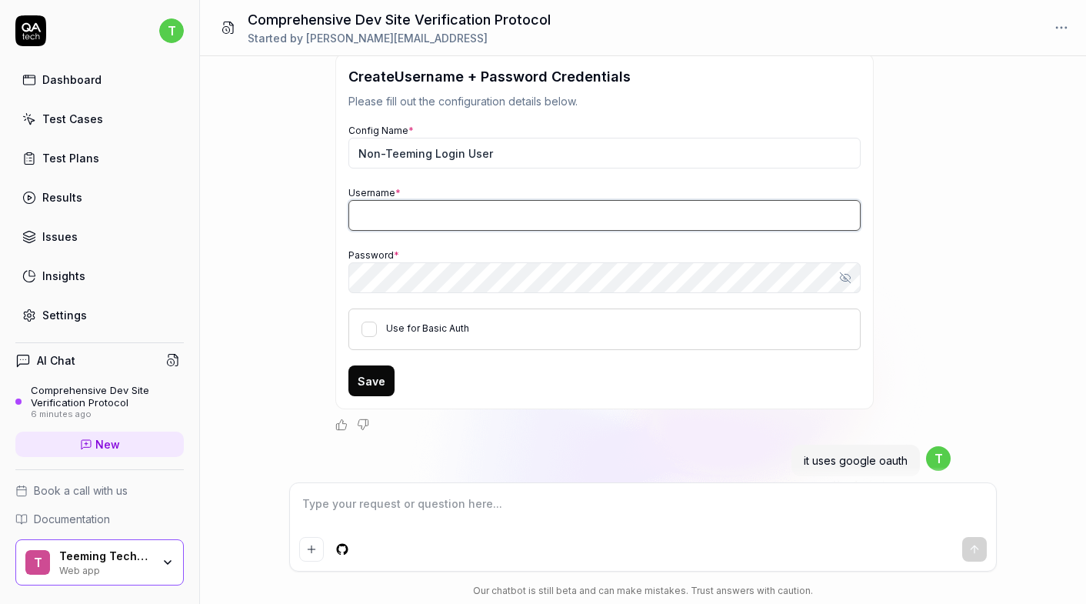
click at [545, 227] on input "Username *" at bounding box center [604, 215] width 512 height 31
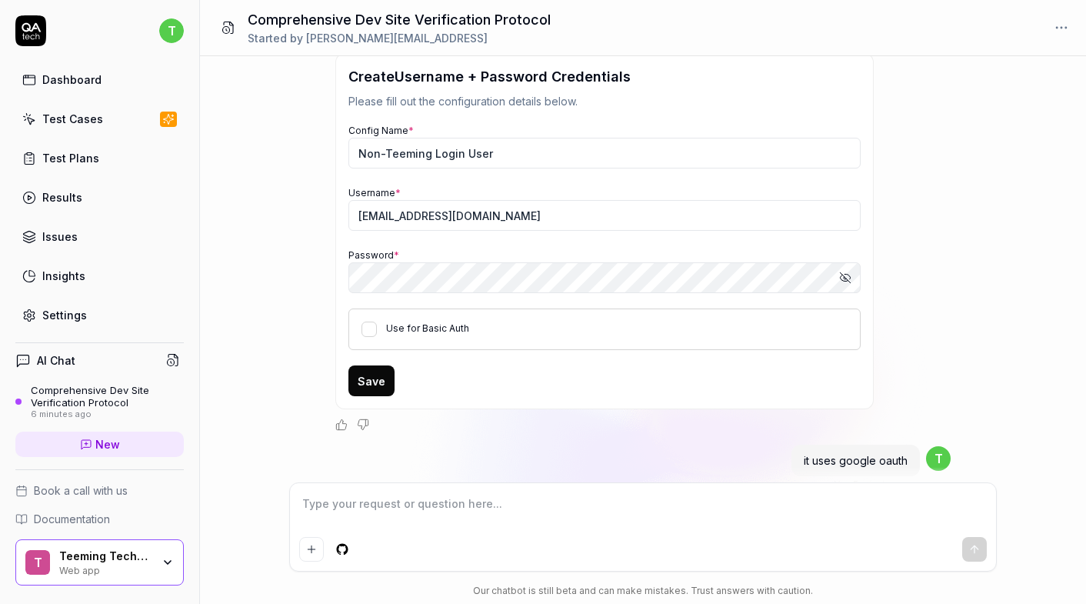
click at [557, 328] on div "Use for Basic Auth" at bounding box center [604, 329] width 512 height 42
click at [380, 387] on button "Save" at bounding box center [371, 380] width 46 height 31
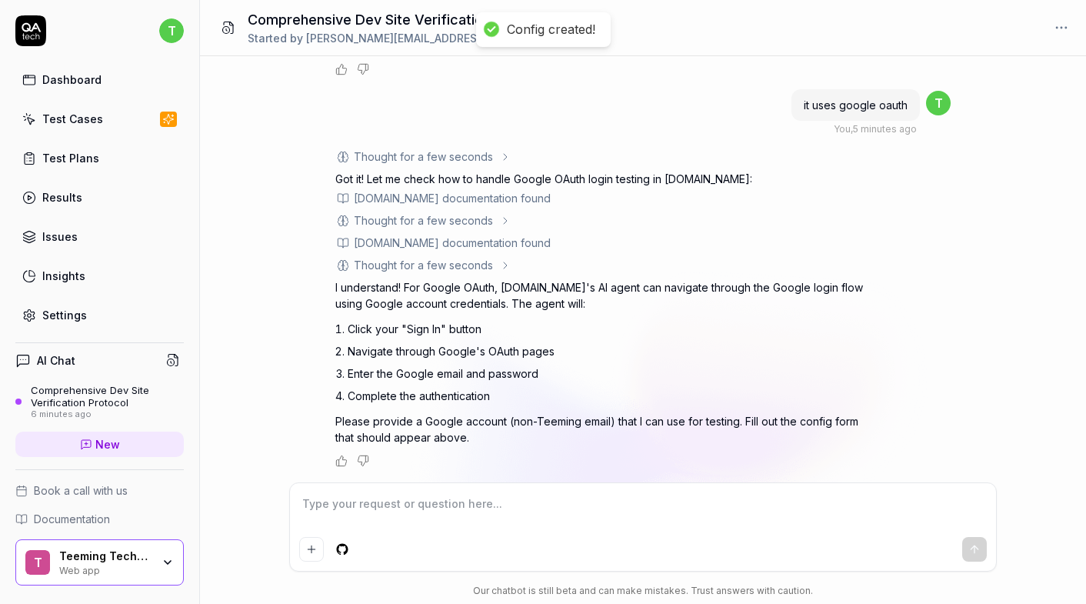
scroll to position [2489, 0]
click at [500, 507] on textarea at bounding box center [643, 511] width 688 height 38
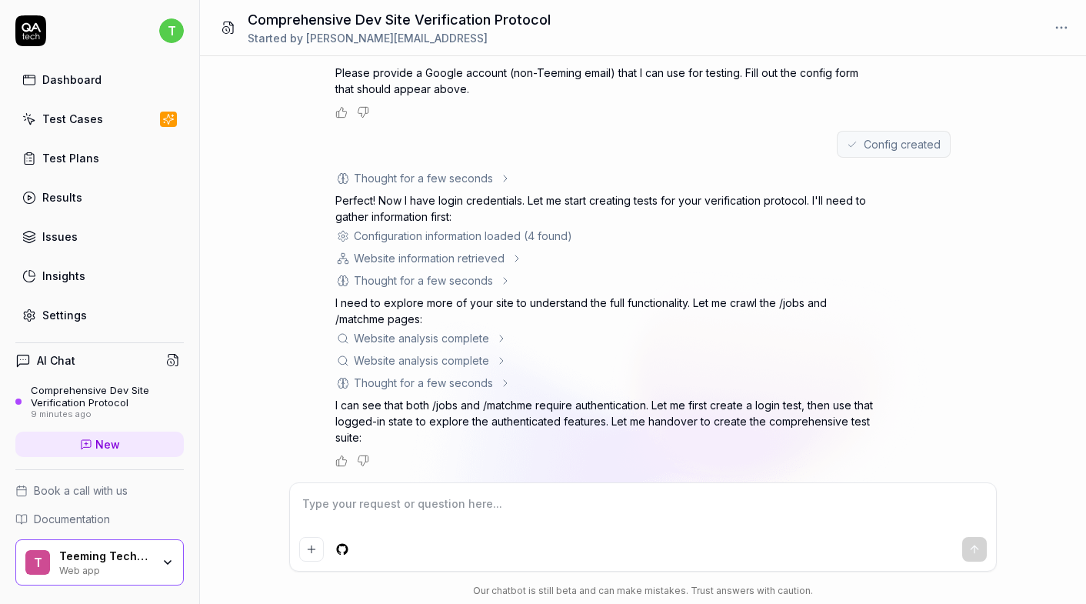
scroll to position [0, 0]
click at [945, 292] on div "Thought for a few seconds Perfect! Now I have login credentials. Let me start c…" at bounding box center [642, 318] width 615 height 297
click at [103, 394] on div "Comprehensive Dev Site Verification Protocol" at bounding box center [107, 396] width 153 height 25
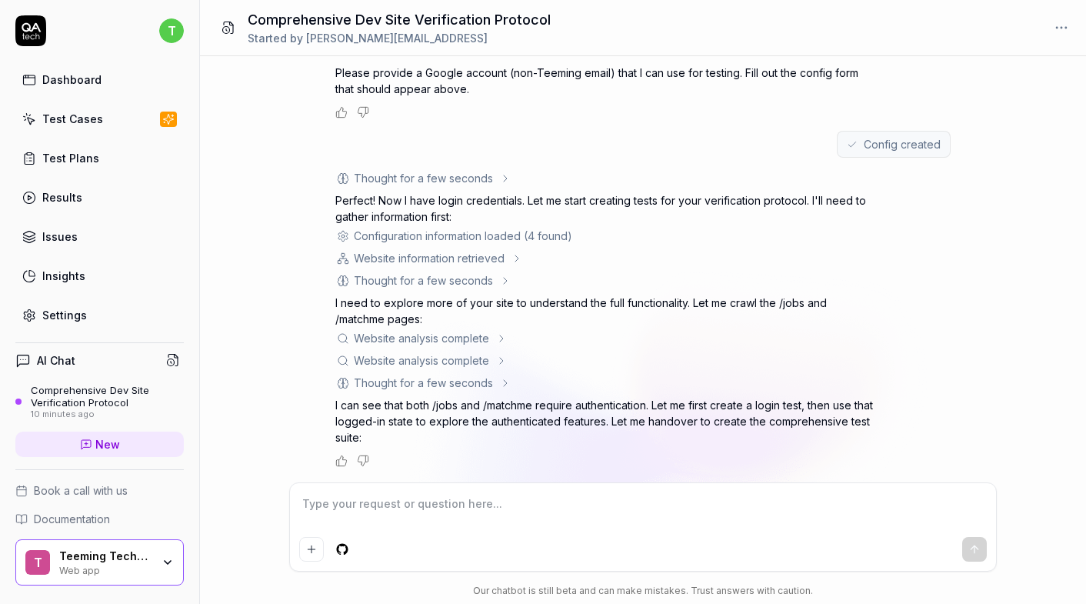
click at [143, 111] on link "Test Cases" at bounding box center [99, 119] width 168 height 30
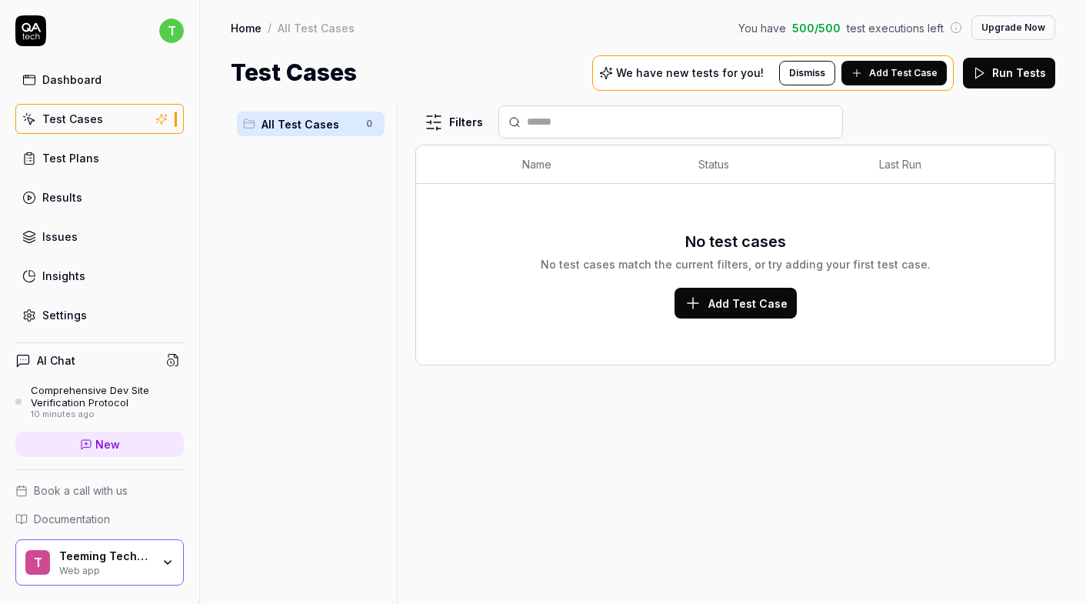
click at [881, 74] on span "Add Test Case" at bounding box center [903, 73] width 68 height 14
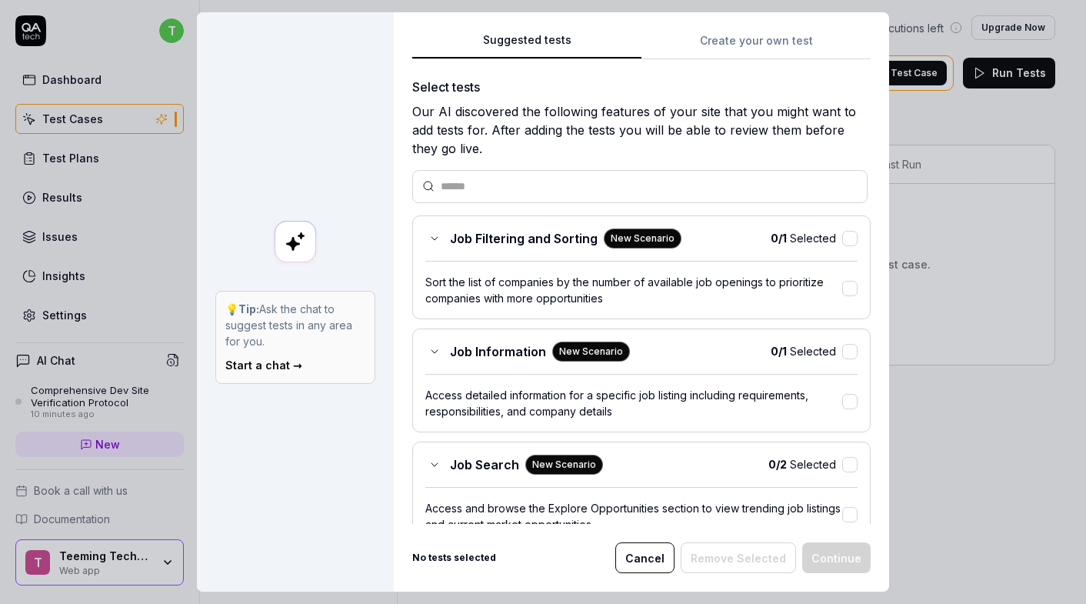
click at [808, 255] on div "Job Filtering and Sorting New Scenario 0 / 1 Selected Sort the list of companie…" at bounding box center [641, 267] width 459 height 104
click at [808, 242] on span "0 / 1 Selected" at bounding box center [803, 238] width 65 height 16
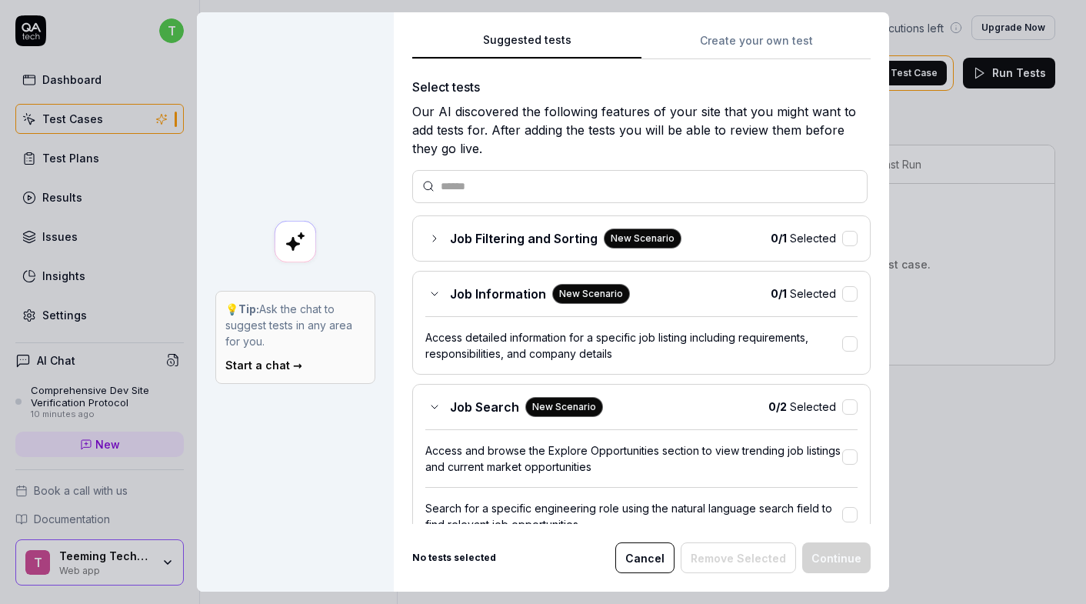
click at [802, 290] on span "0 / 1 Selected" at bounding box center [803, 293] width 65 height 16
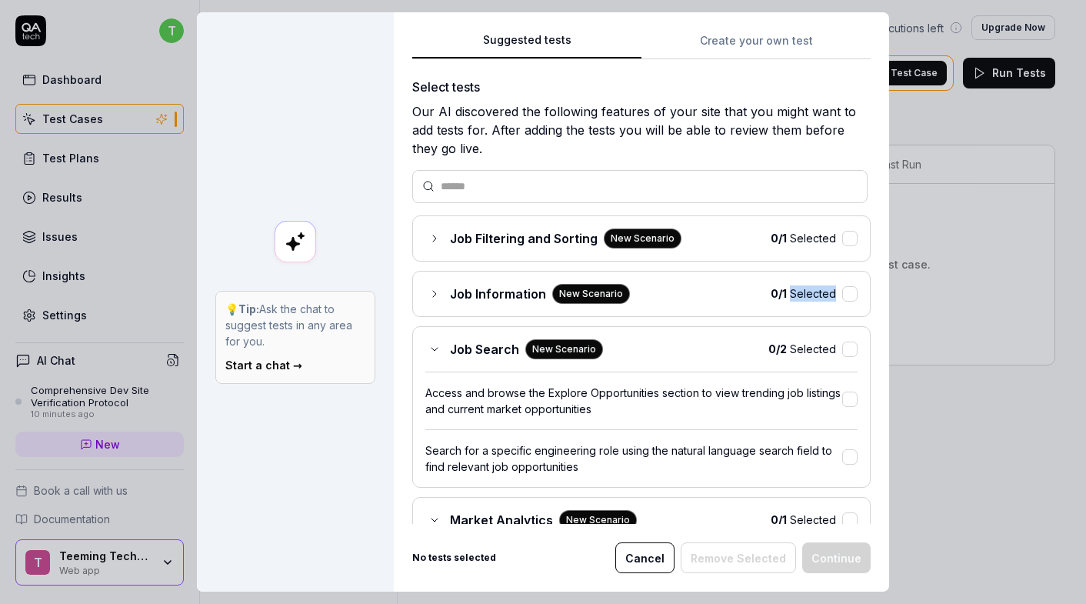
click at [802, 290] on span "0 / 1 Selected" at bounding box center [803, 293] width 65 height 16
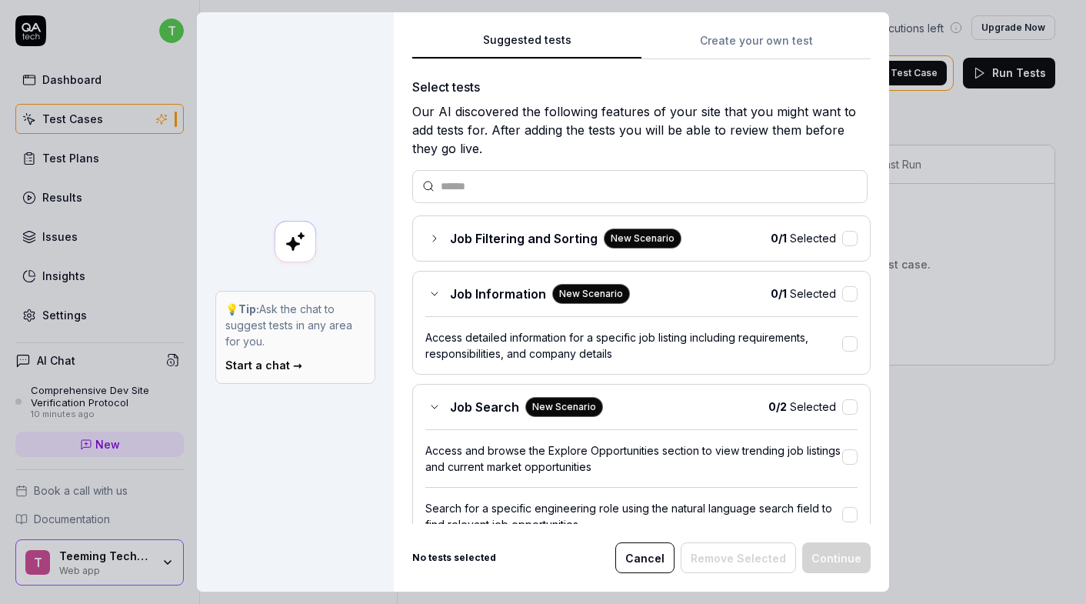
click at [819, 248] on div "Job Filtering and Sorting New Scenario 0 / 1 Selected" at bounding box center [641, 238] width 459 height 46
click at [855, 236] on button "button" at bounding box center [849, 238] width 15 height 15
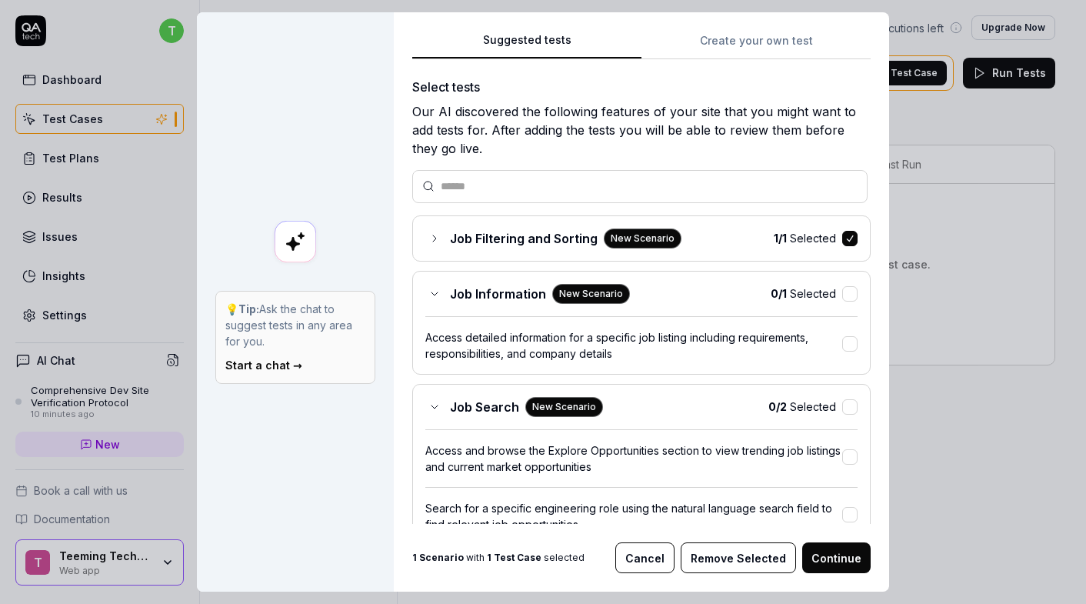
click at [854, 298] on button "button" at bounding box center [849, 293] width 15 height 15
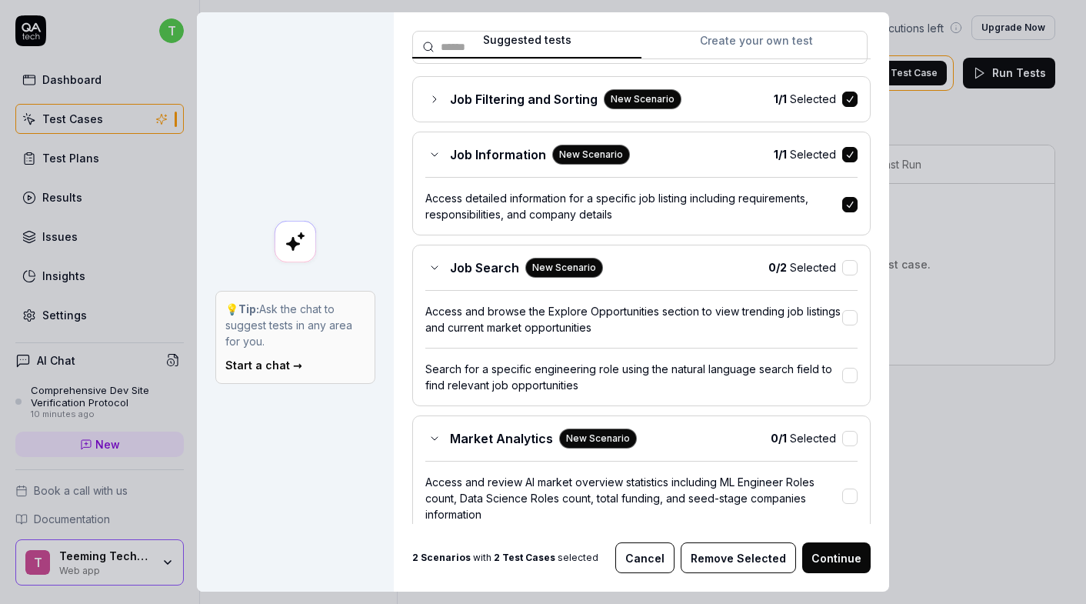
click at [849, 266] on button "button" at bounding box center [849, 267] width 15 height 15
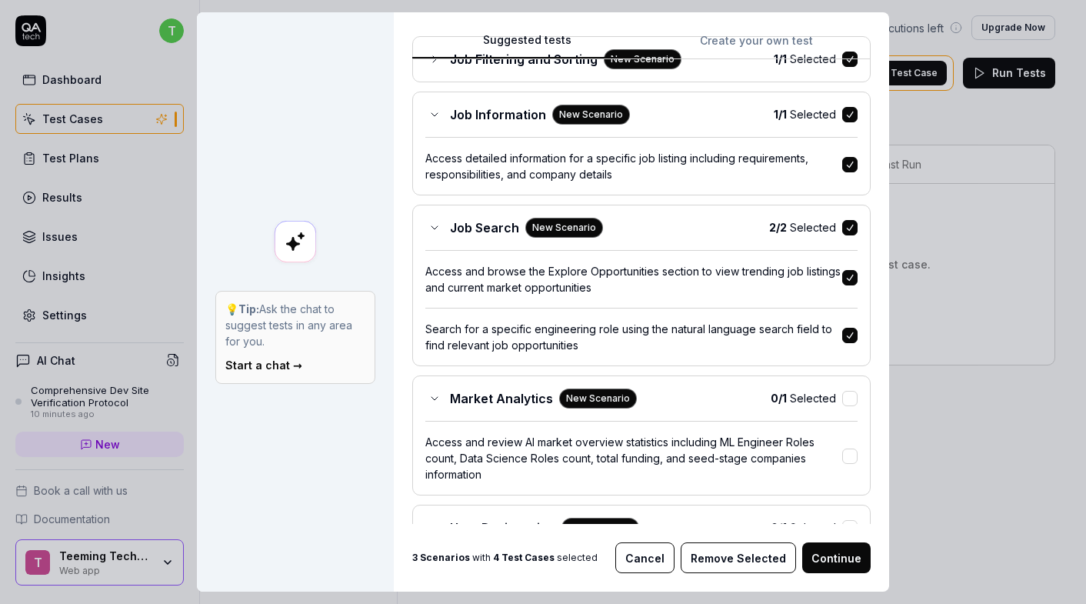
scroll to position [209, 0]
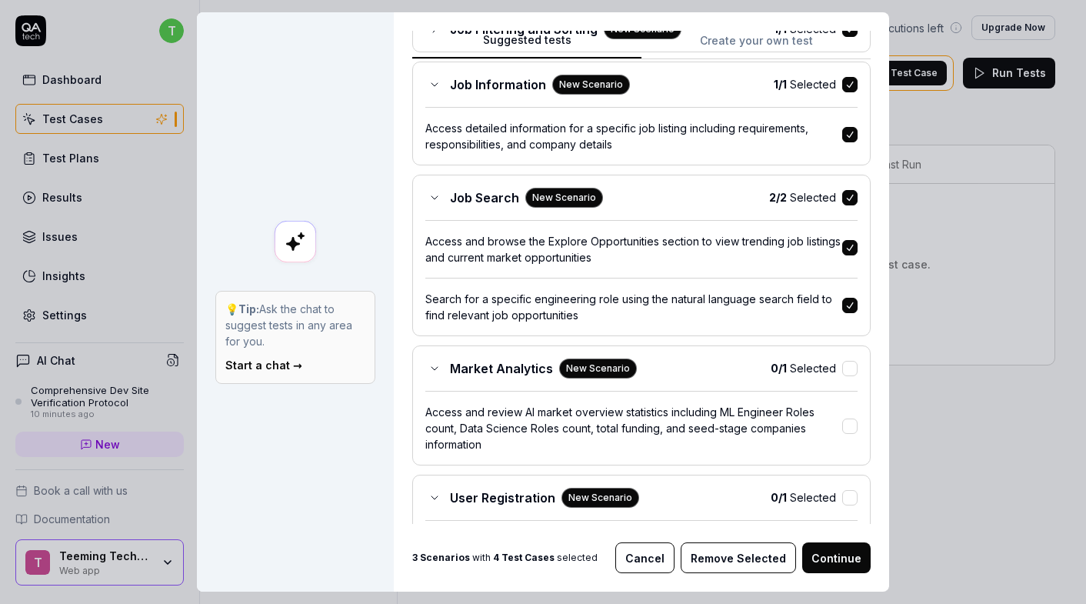
click at [847, 370] on button "button" at bounding box center [849, 368] width 15 height 15
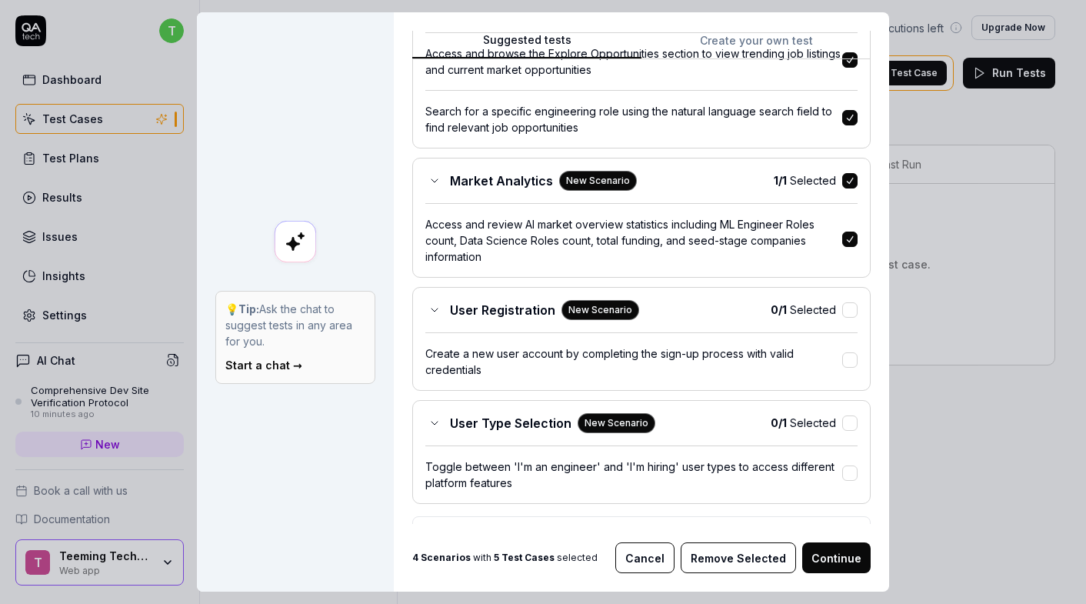
scroll to position [475, 0]
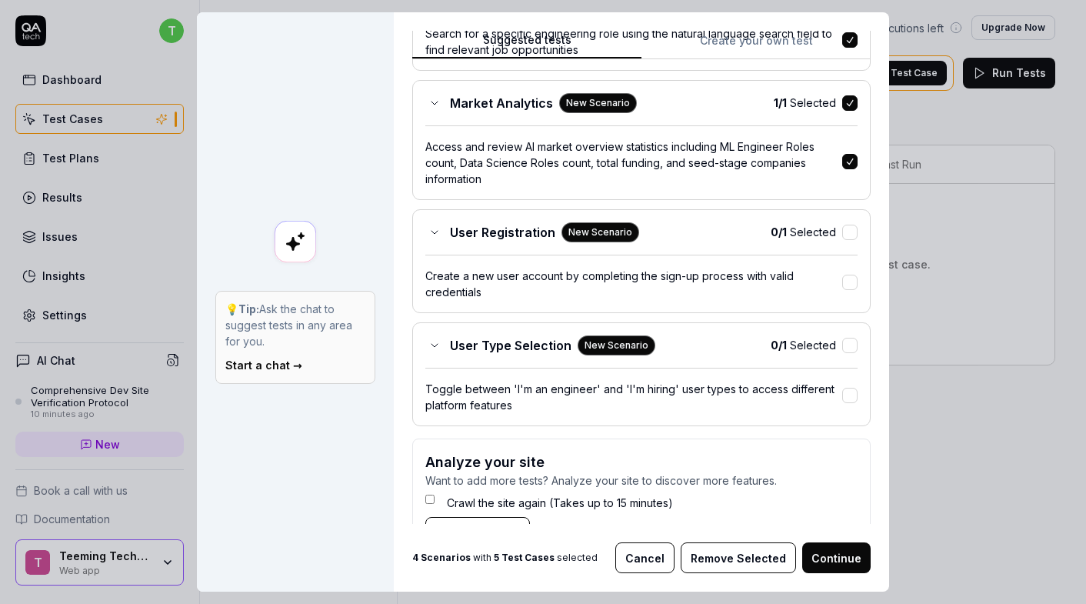
click at [846, 233] on button "button" at bounding box center [849, 232] width 15 height 15
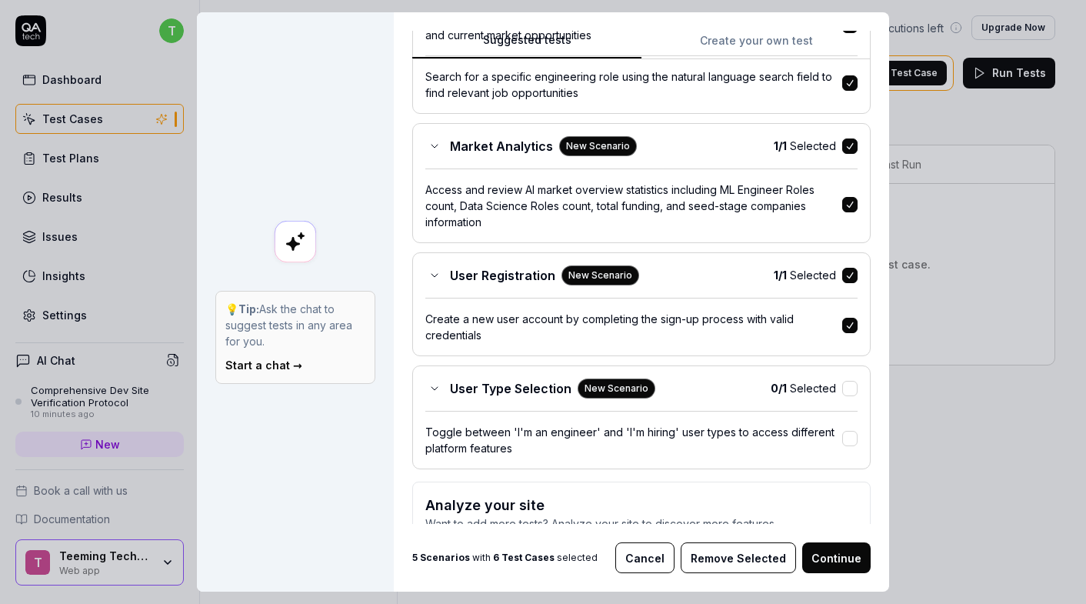
scroll to position [400, 0]
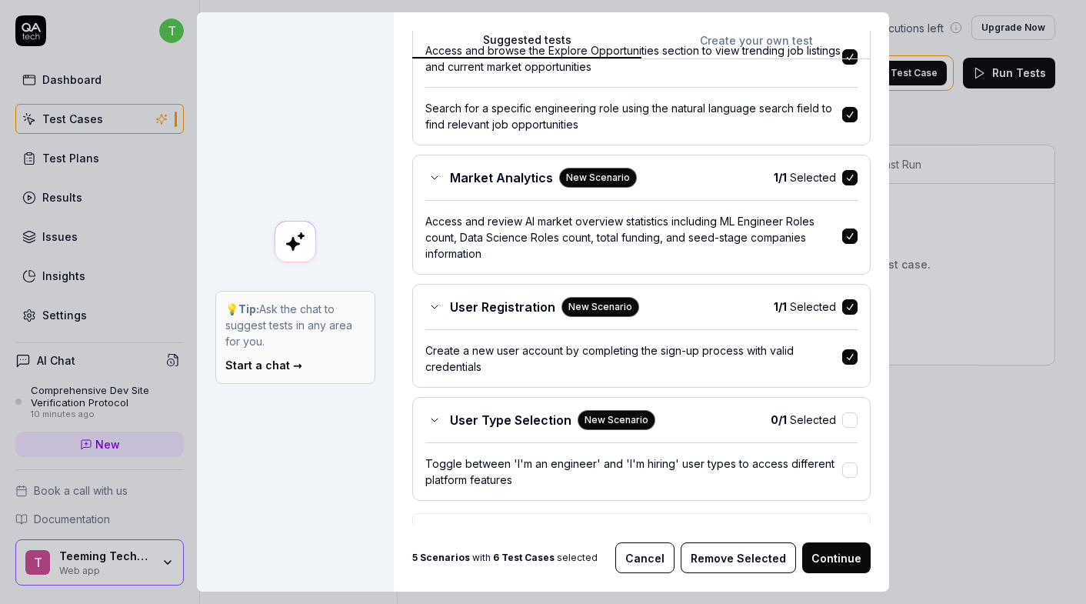
click at [848, 178] on button "button" at bounding box center [849, 177] width 15 height 15
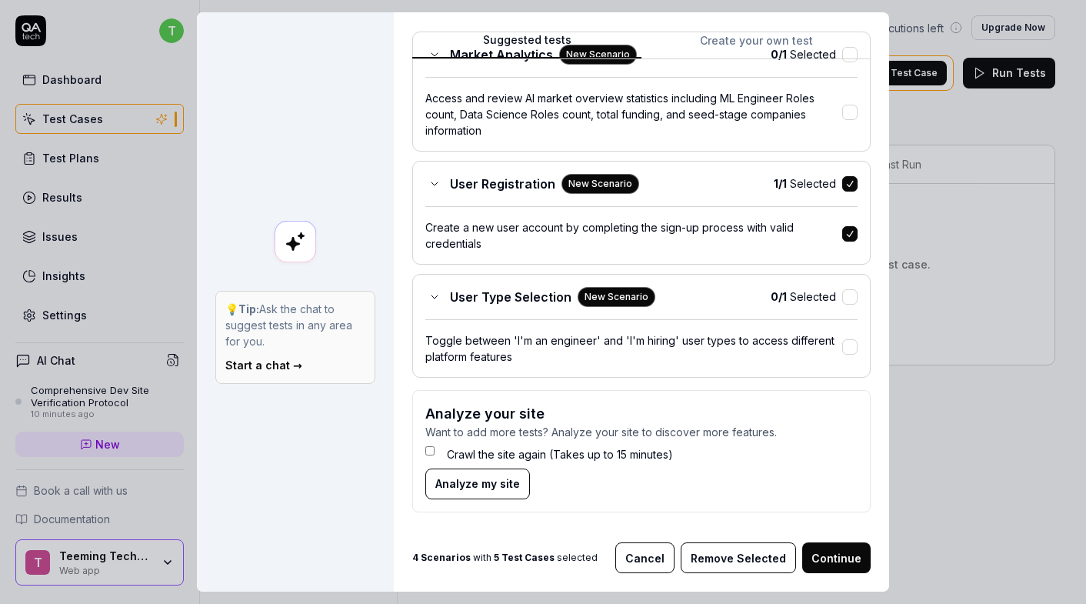
scroll to position [522, 0]
click at [851, 292] on button "button" at bounding box center [849, 297] width 15 height 15
click at [847, 290] on button "button" at bounding box center [849, 297] width 15 height 15
click at [842, 542] on button "Continue" at bounding box center [836, 557] width 68 height 31
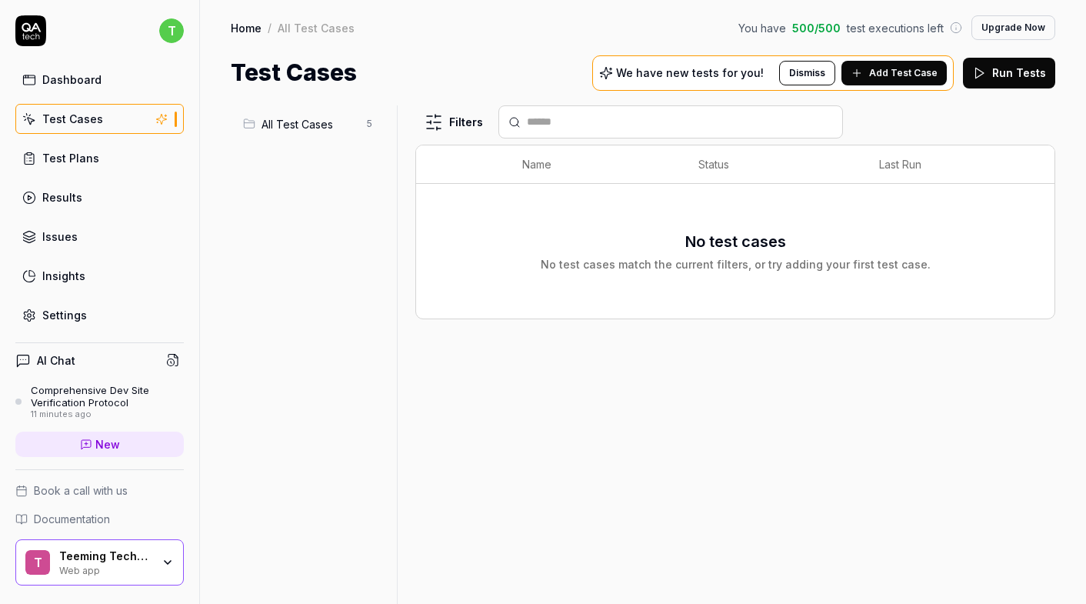
click at [812, 28] on span "500 / 500" at bounding box center [816, 28] width 48 height 16
click at [735, 193] on div "No test cases No test cases match the current filters, or try adding your first…" at bounding box center [736, 251] width 608 height 116
click at [272, 133] on div "All Test Cases 5" at bounding box center [311, 124] width 148 height 25
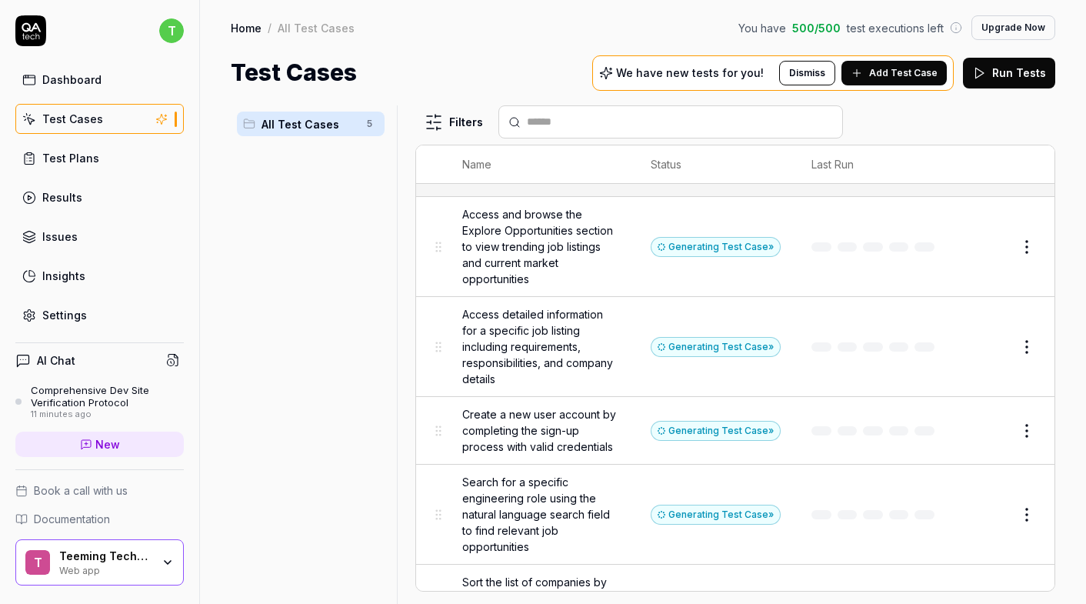
click at [99, 83] on link "Dashboard" at bounding box center [99, 80] width 168 height 30
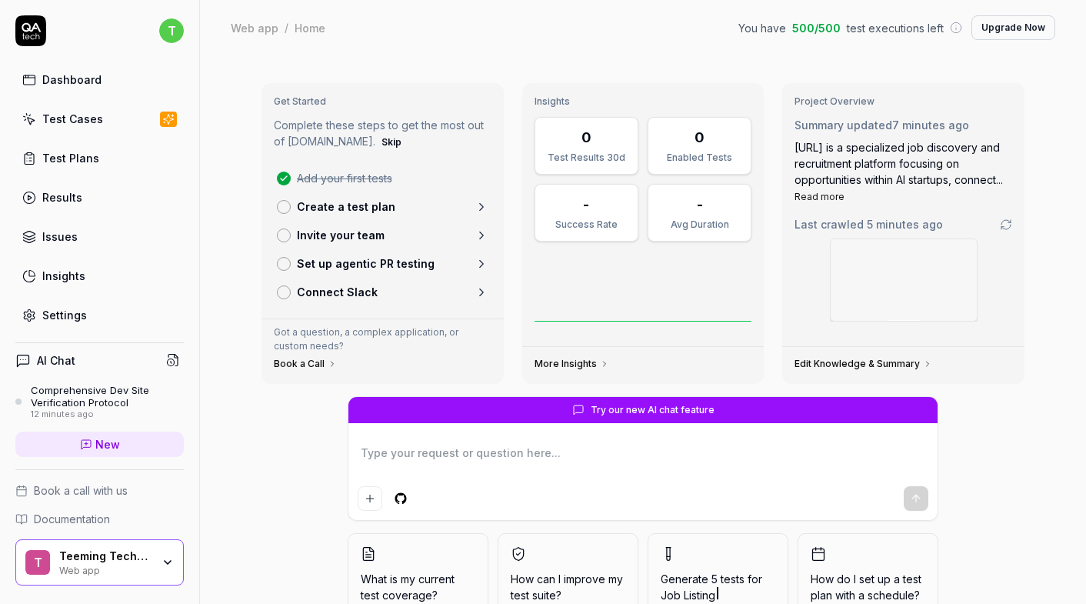
click at [57, 365] on h4 "AI Chat" at bounding box center [56, 360] width 38 height 16
click at [82, 403] on div "Comprehensive Dev Site Verification Protocol" at bounding box center [107, 396] width 153 height 25
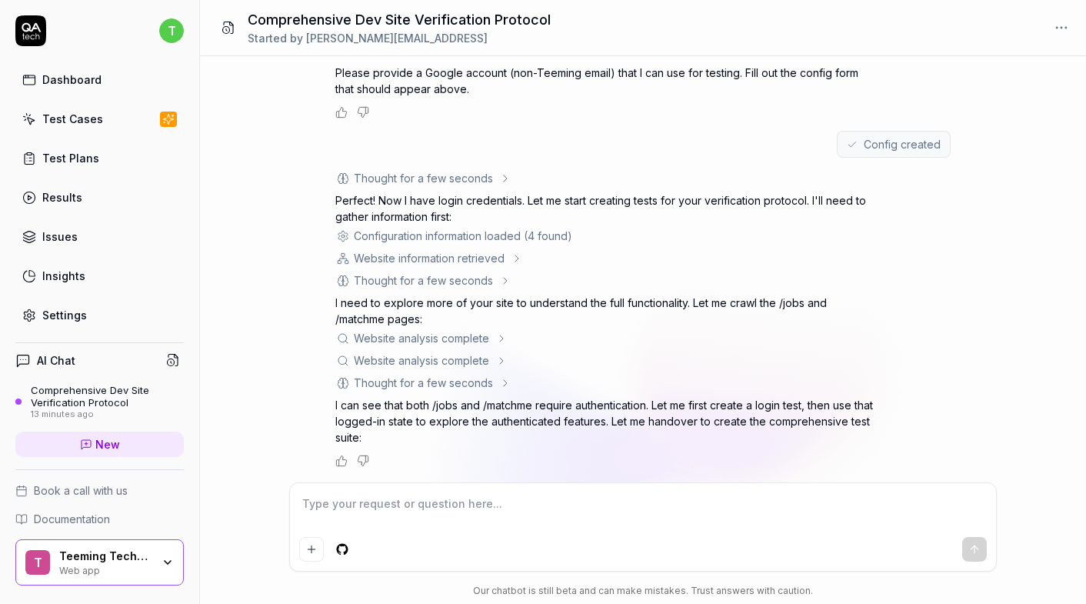
click at [86, 126] on div "Test Cases" at bounding box center [72, 119] width 61 height 16
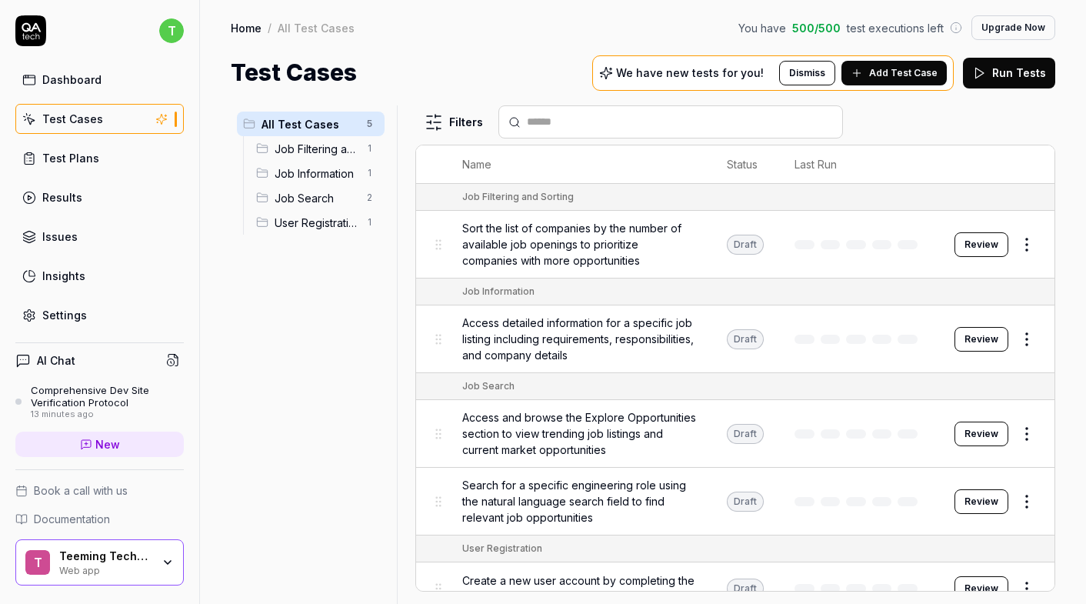
click at [890, 71] on span "Add Test Case" at bounding box center [903, 73] width 68 height 14
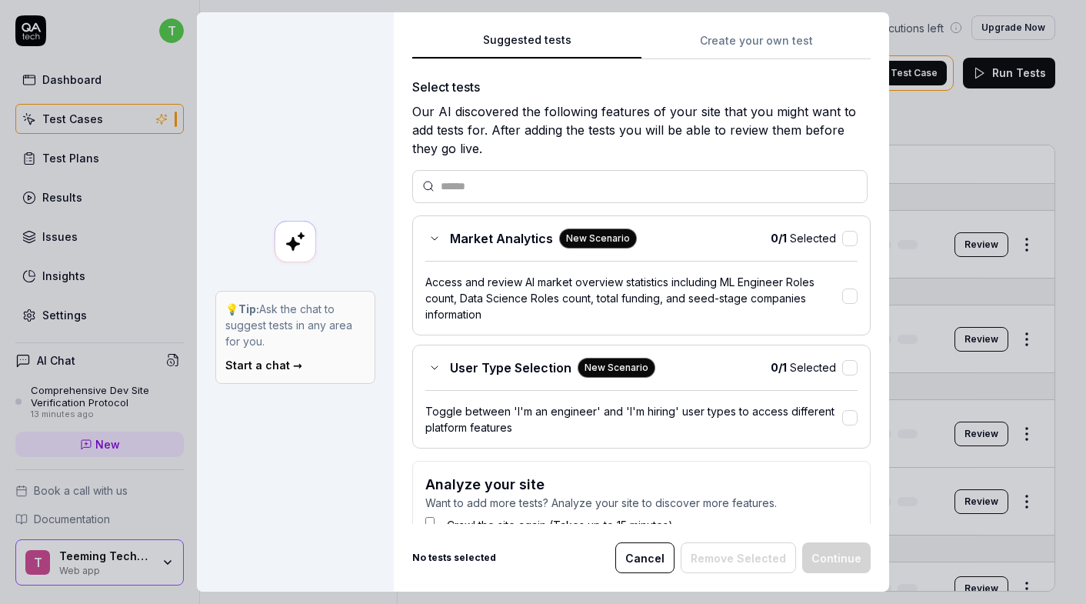
click at [786, 23] on div "Suggested tests Create your own test Select tests Our AI discovered the followi…" at bounding box center [641, 301] width 495 height 579
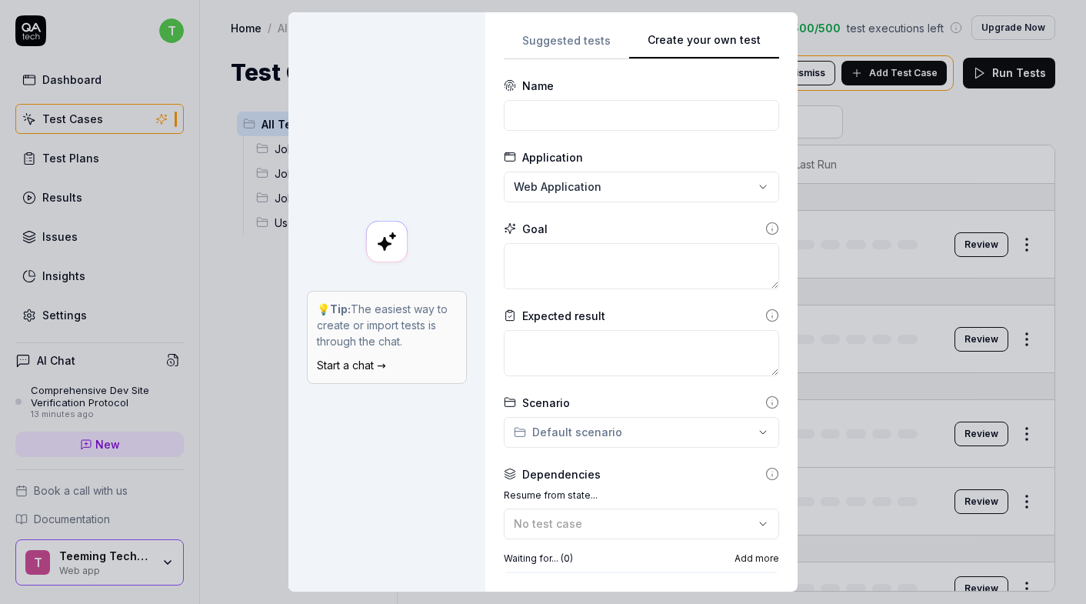
click at [599, 35] on button "Suggested tests" at bounding box center [566, 46] width 125 height 28
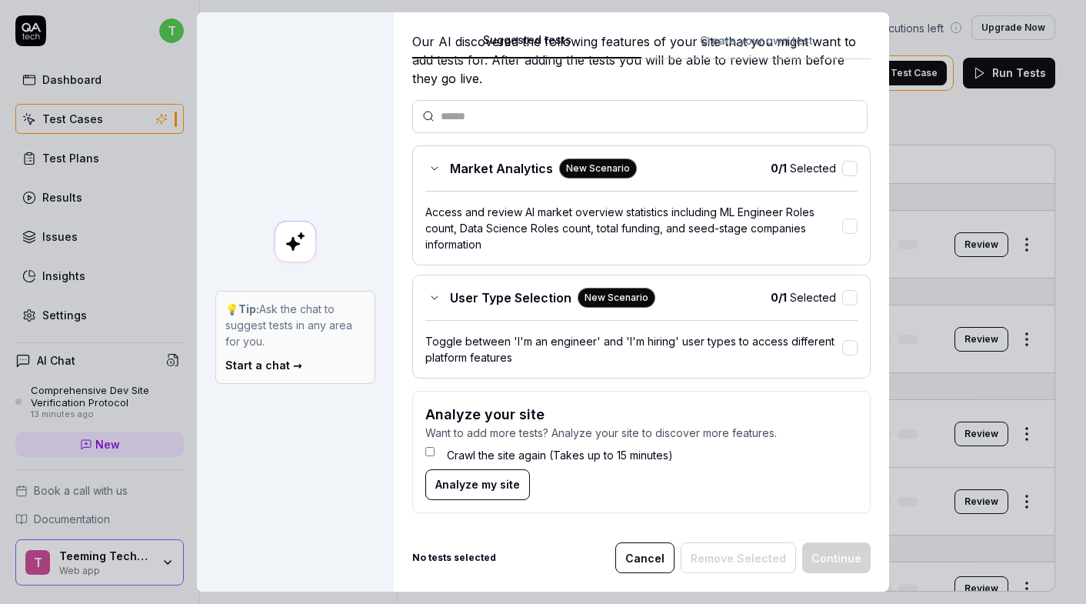
click at [487, 476] on span "Analyze my site" at bounding box center [477, 484] width 85 height 16
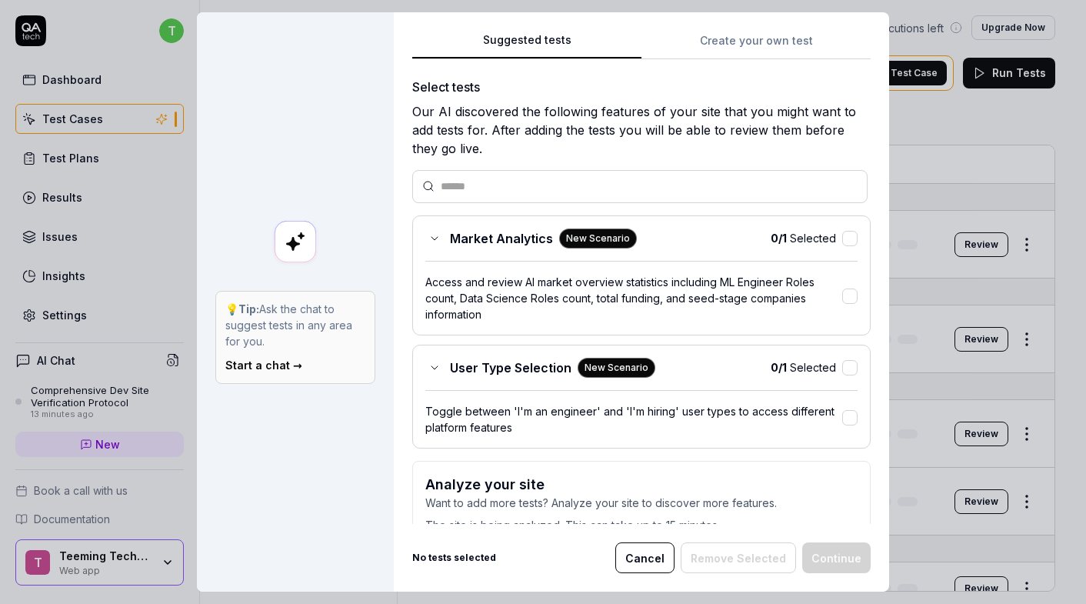
click at [655, 550] on button "Cancel" at bounding box center [644, 557] width 59 height 31
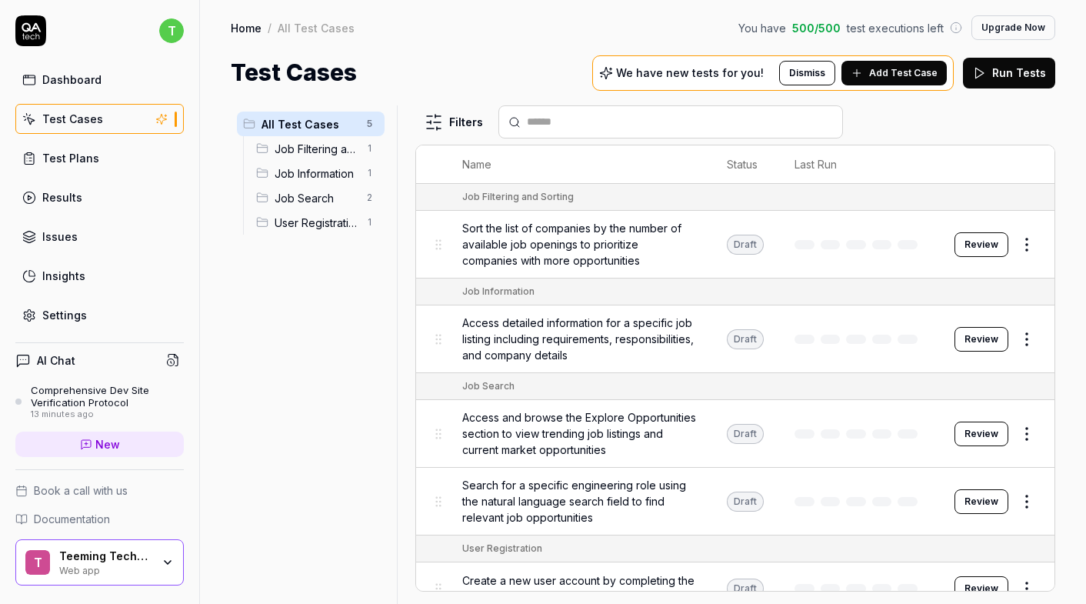
click at [981, 245] on button "Review" at bounding box center [982, 244] width 54 height 25
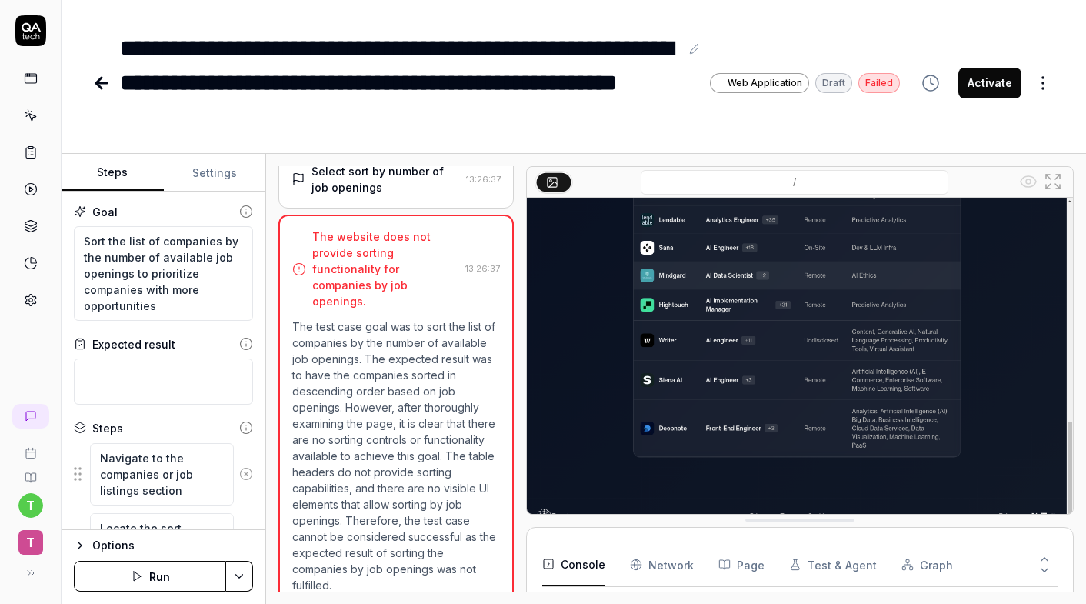
click at [829, 177] on input "/" at bounding box center [795, 182] width 308 height 25
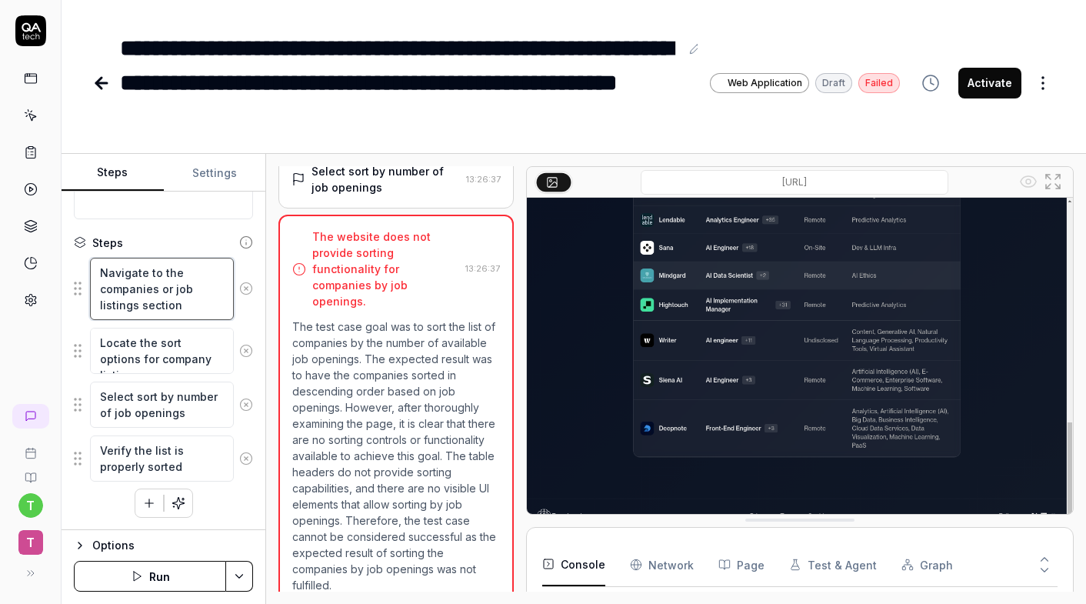
click at [189, 302] on textarea "Navigate to the companies or job listings section" at bounding box center [162, 289] width 144 height 62
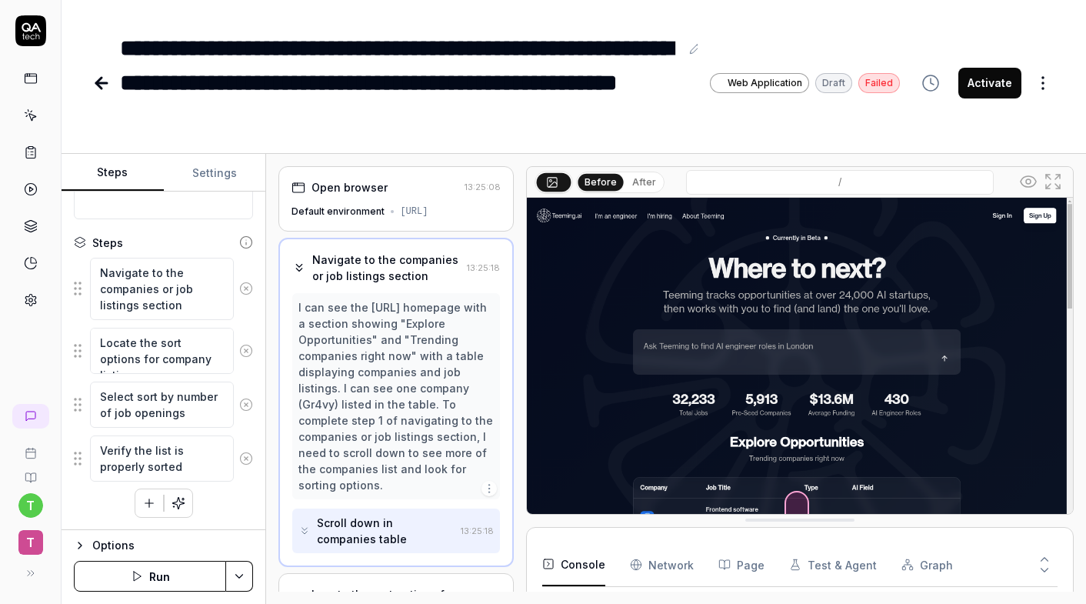
click at [186, 239] on div "Steps" at bounding box center [163, 243] width 179 height 16
click at [191, 287] on textarea "Navigate to the companies or job listings section" at bounding box center [162, 289] width 144 height 62
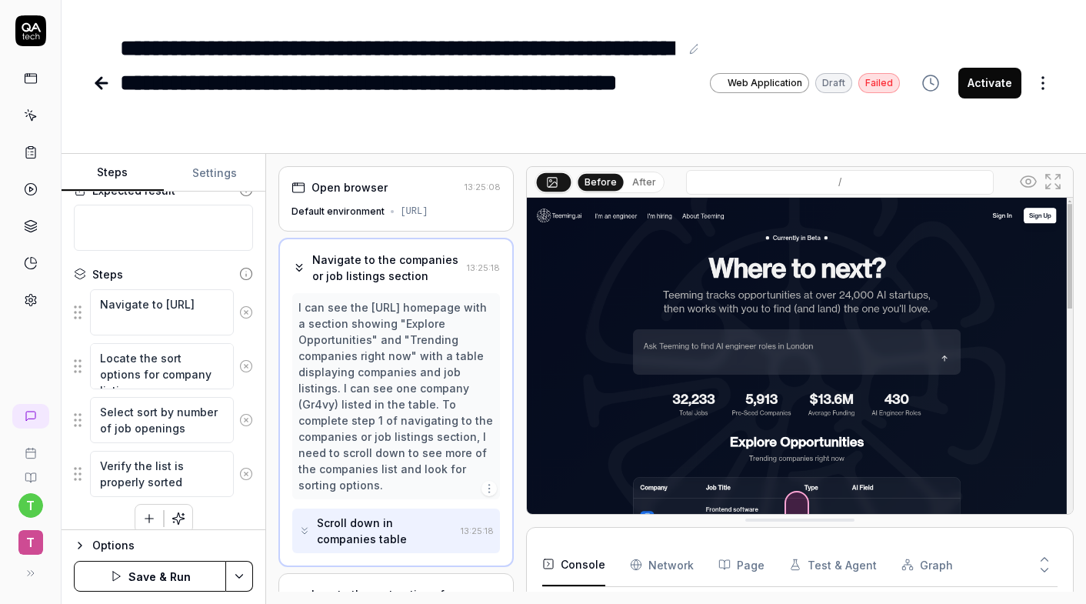
click at [157, 279] on div "Steps" at bounding box center [163, 274] width 179 height 16
click at [157, 573] on button "Save & Run" at bounding box center [150, 576] width 152 height 31
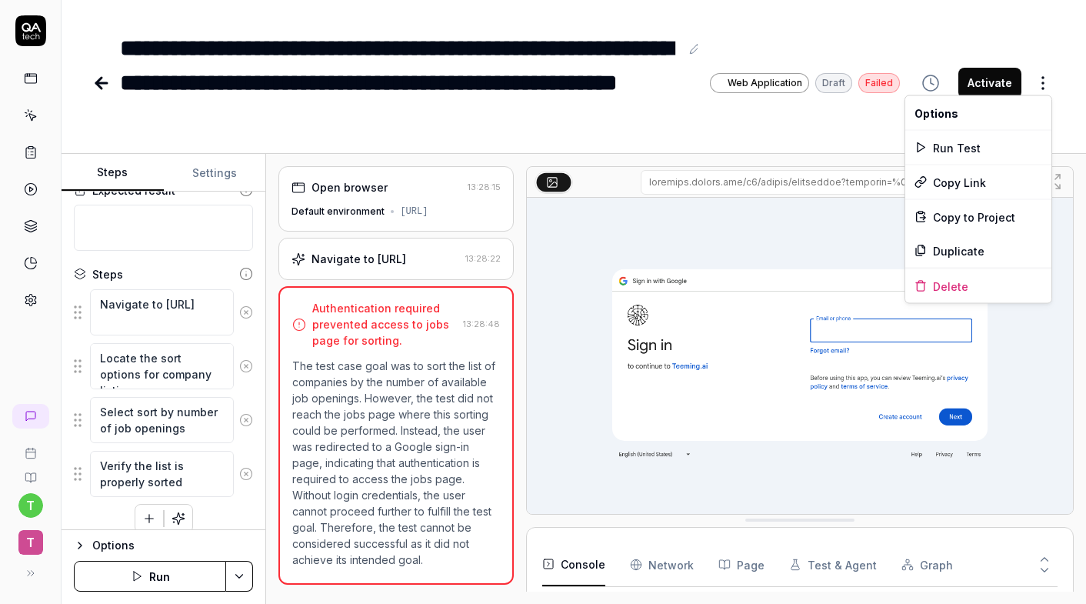
click at [1041, 82] on html "**********" at bounding box center [543, 302] width 1086 height 604
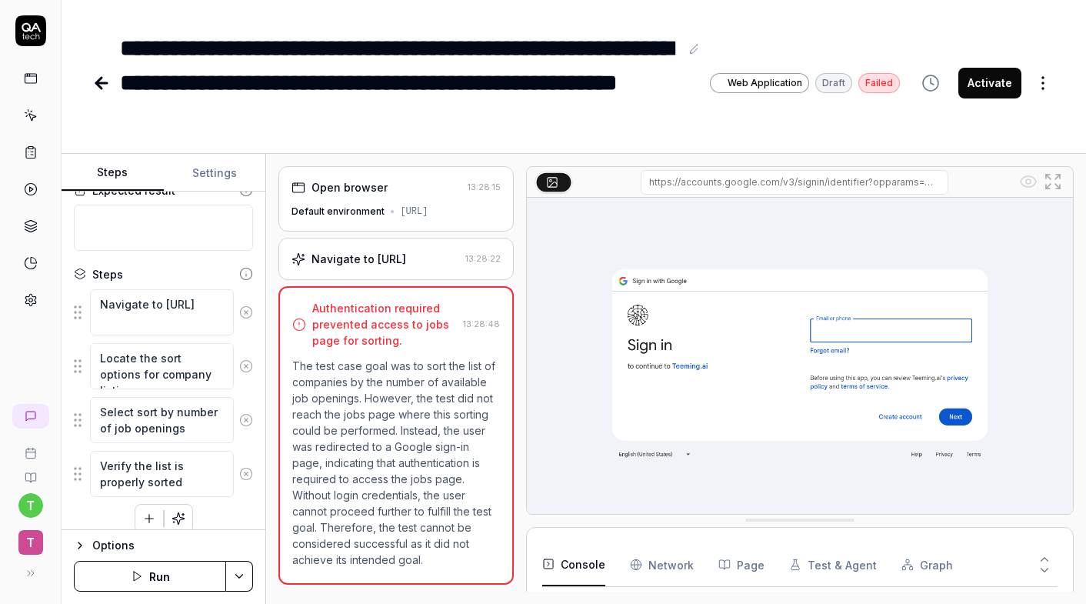
click at [696, 185] on input at bounding box center [795, 182] width 308 height 25
click at [700, 212] on img at bounding box center [800, 369] width 546 height 342
click at [834, 332] on img at bounding box center [800, 369] width 546 height 342
click at [825, 317] on img at bounding box center [800, 369] width 546 height 342
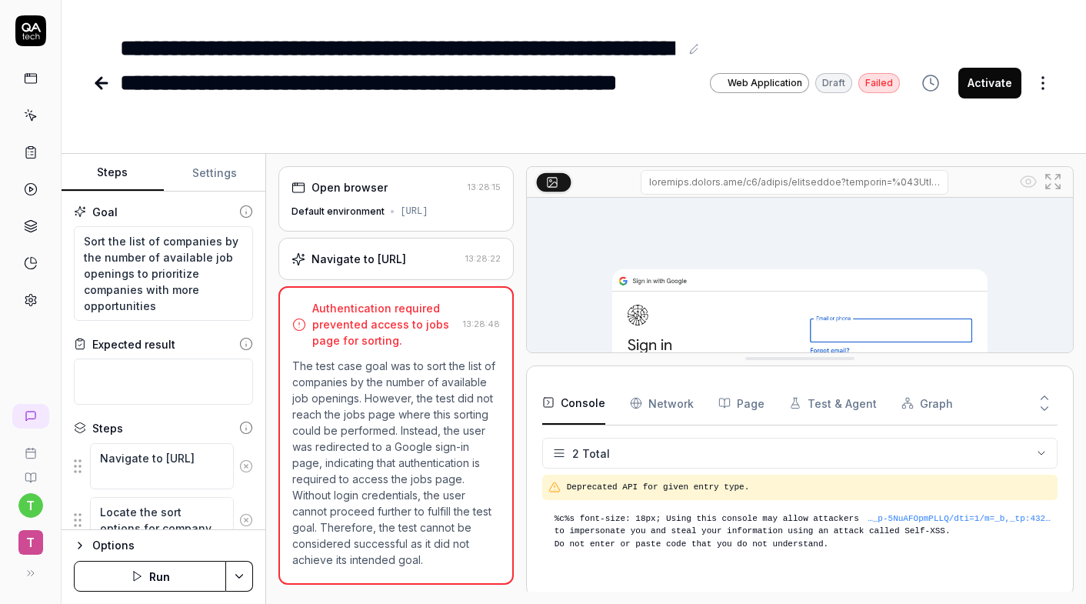
drag, startPoint x: 703, startPoint y: 516, endPoint x: 710, endPoint y: 355, distance: 161.7
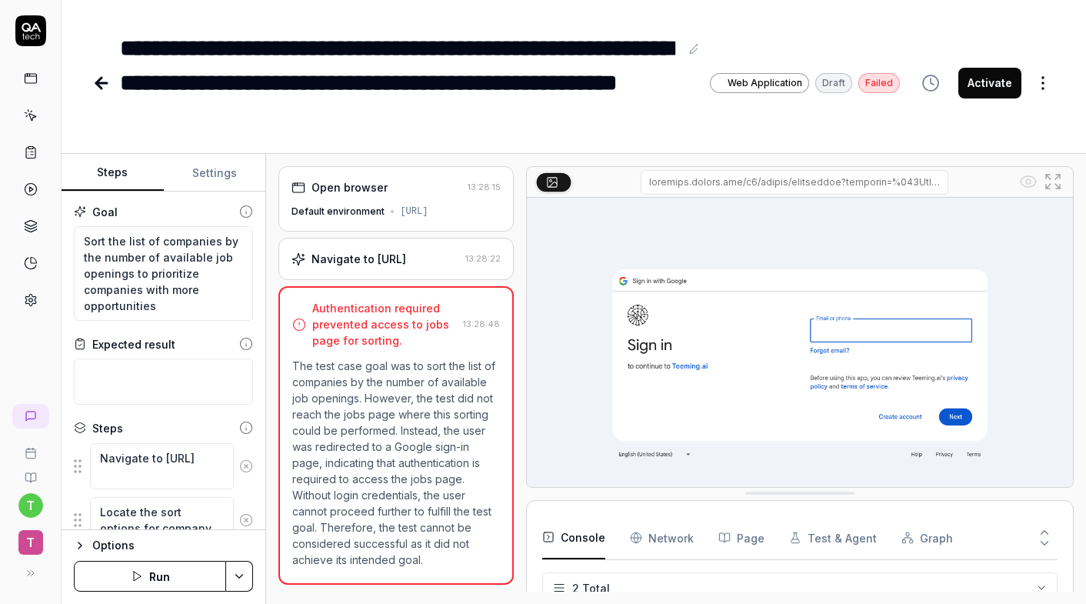
drag, startPoint x: 710, startPoint y: 355, endPoint x: 701, endPoint y: 489, distance: 134.9
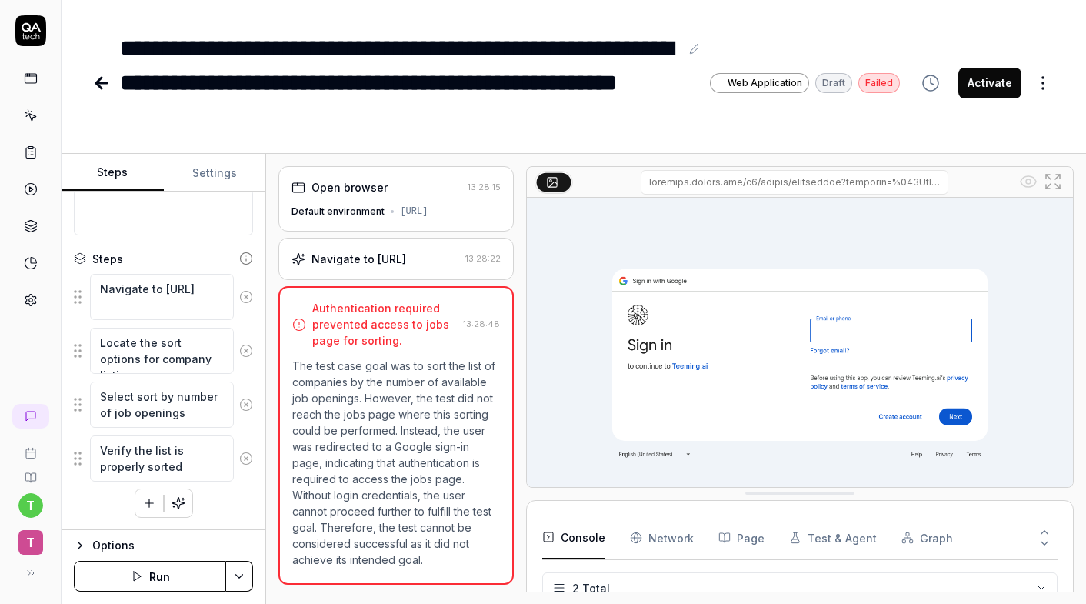
scroll to position [169, 0]
click at [188, 286] on textarea "Navigate to dev.teeming.ai/jobs" at bounding box center [162, 297] width 144 height 46
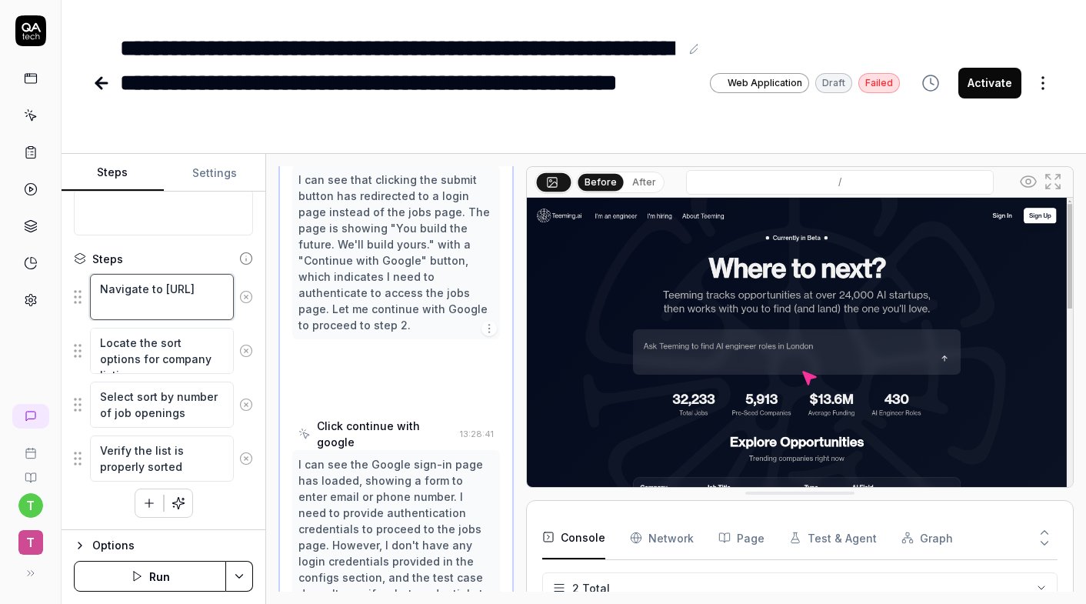
scroll to position [616, 0]
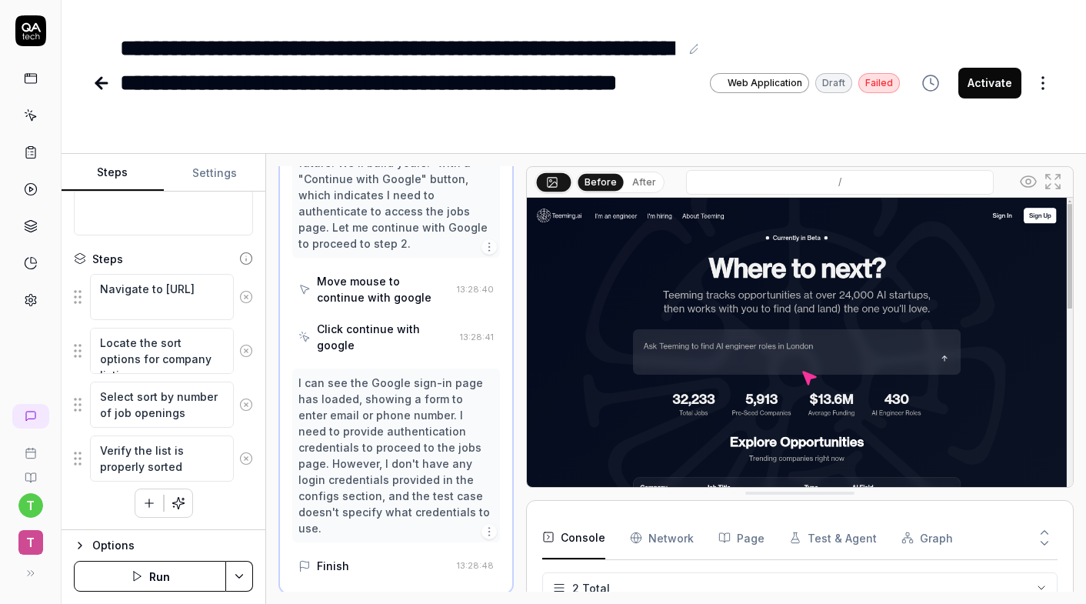
click at [188, 242] on div "Goal Sort the list of companies by the number of available job openings to prio…" at bounding box center [164, 361] width 204 height 338
click at [188, 334] on textarea "Locate the sort options for company listings" at bounding box center [162, 351] width 144 height 46
click at [185, 406] on textarea "Select sort by number of job openings" at bounding box center [162, 405] width 144 height 46
click at [185, 440] on textarea "Verify the list is properly sorted" at bounding box center [162, 458] width 144 height 46
click at [155, 500] on icon "button" at bounding box center [149, 503] width 14 height 14
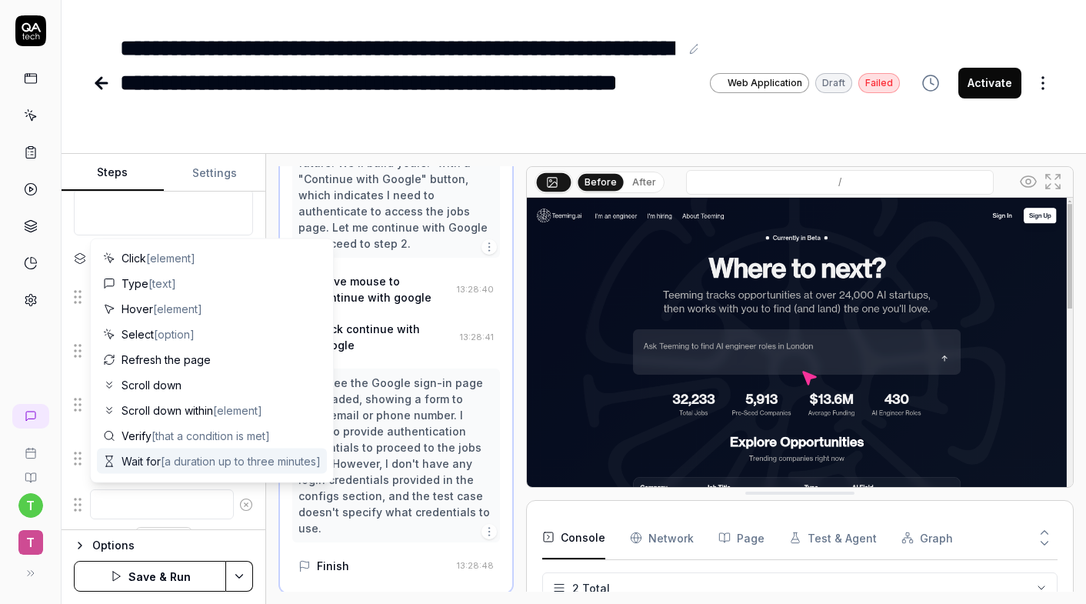
scroll to position [0, 0]
click at [75, 492] on div at bounding box center [163, 505] width 179 height 32
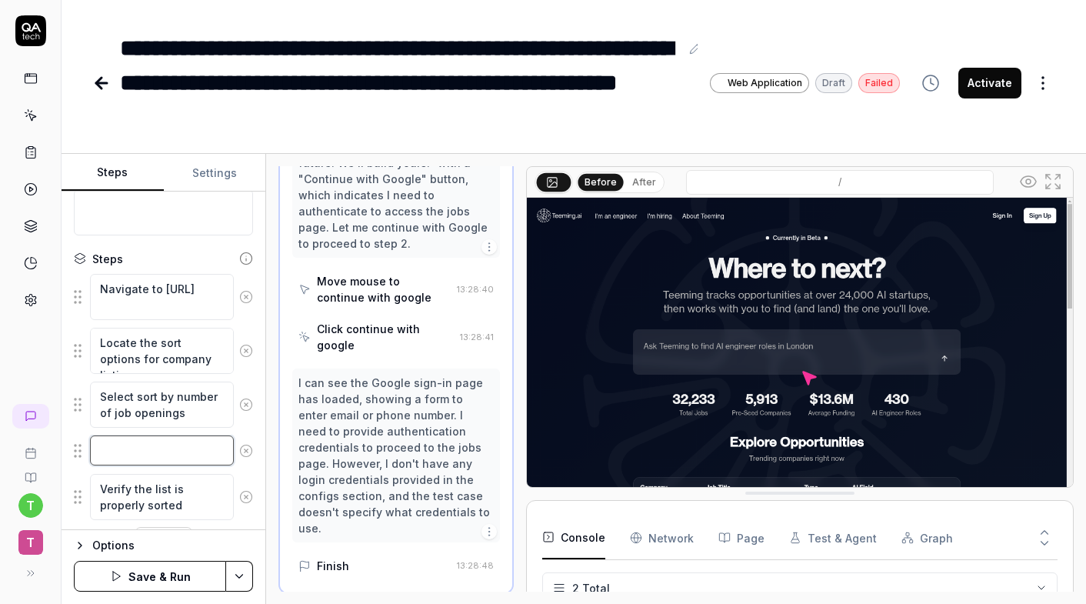
click at [165, 461] on textarea at bounding box center [162, 450] width 144 height 30
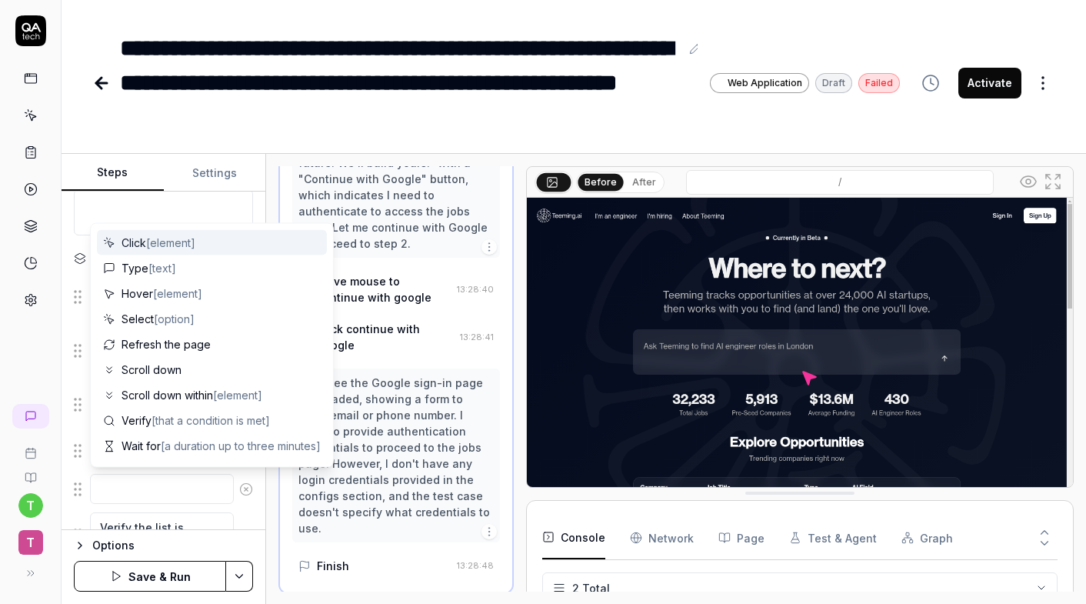
click at [248, 488] on icon at bounding box center [246, 489] width 14 height 14
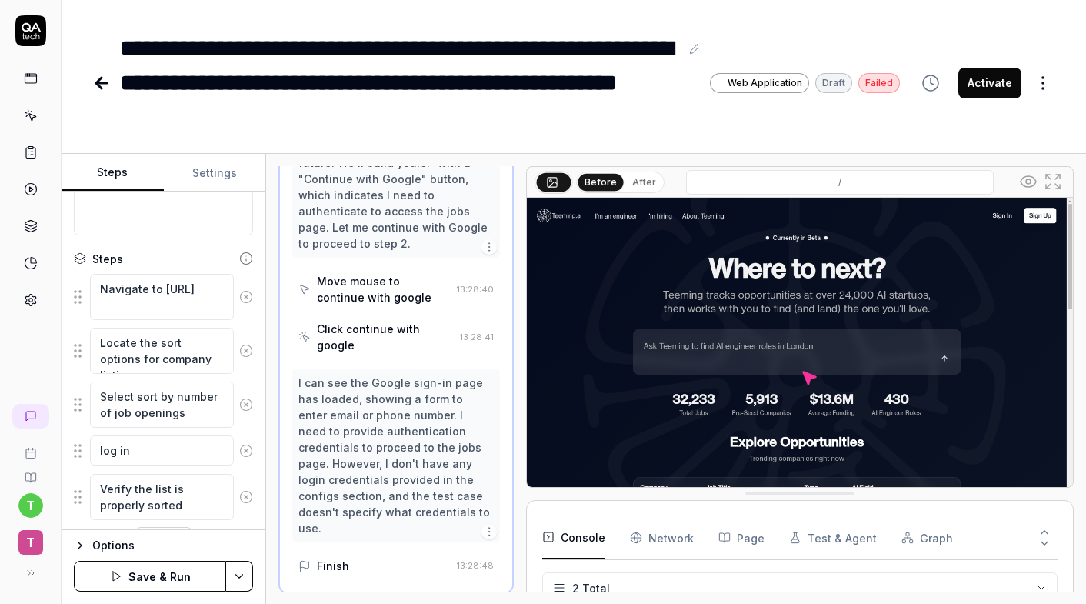
click at [172, 569] on button "Save & Run" at bounding box center [150, 576] width 152 height 31
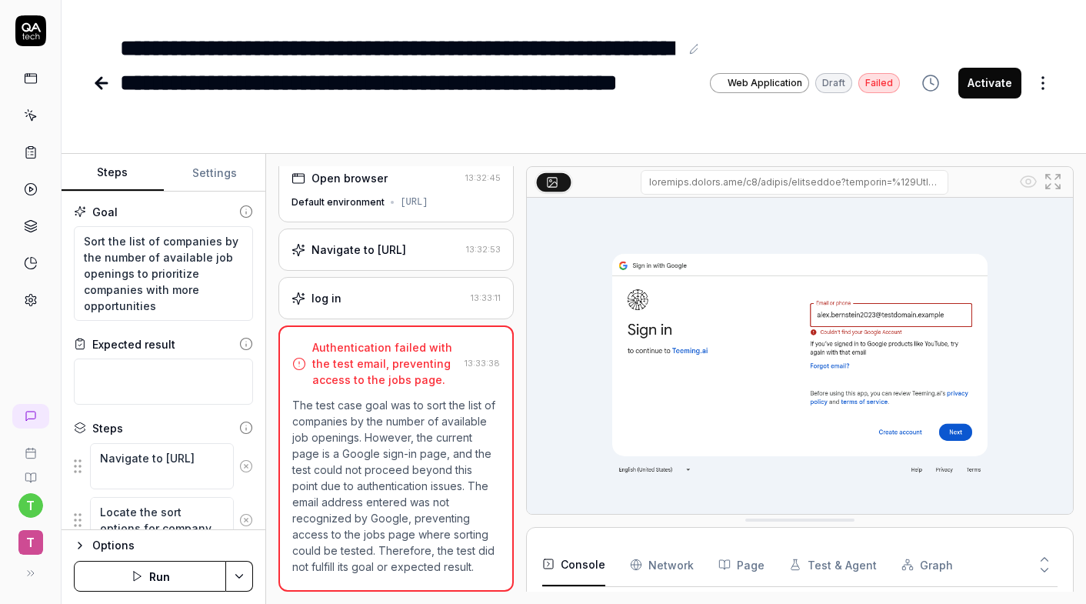
click at [226, 181] on button "Settings" at bounding box center [215, 173] width 102 height 37
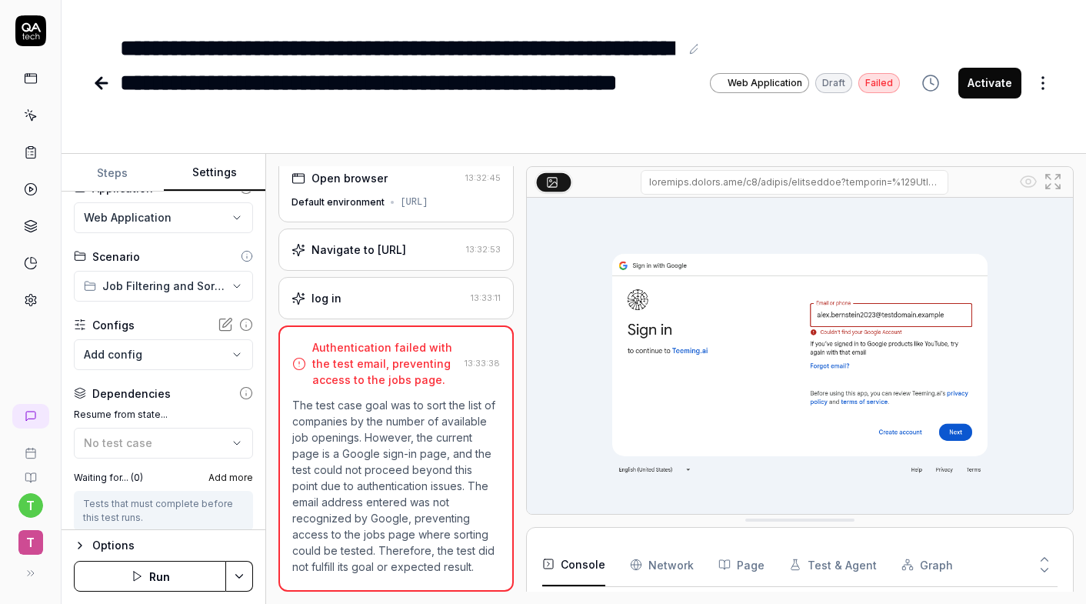
scroll to position [26, 0]
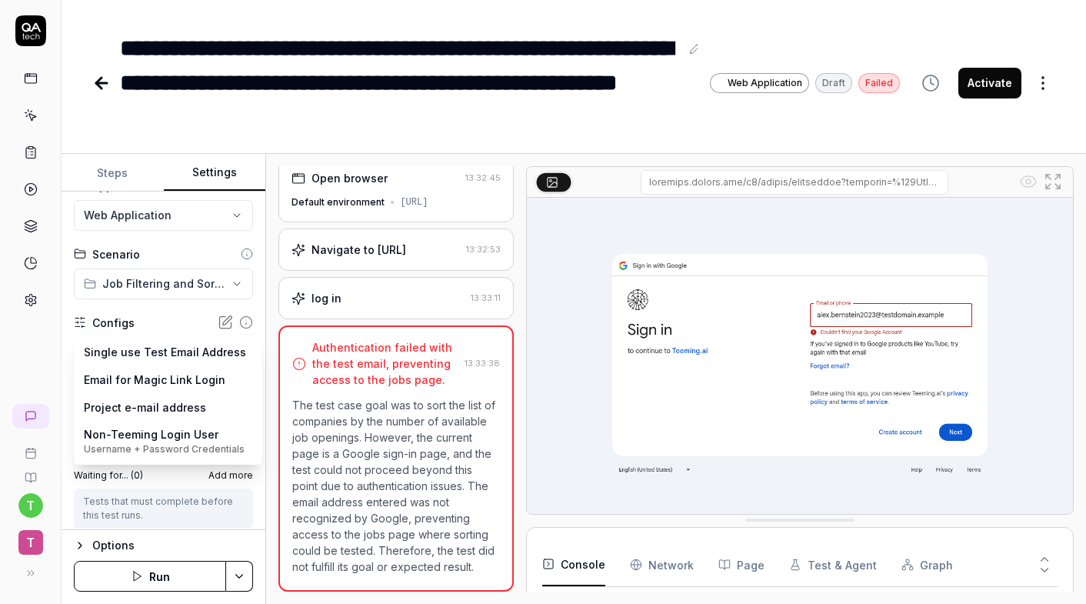
click at [199, 356] on body "**********" at bounding box center [543, 302] width 1086 height 604
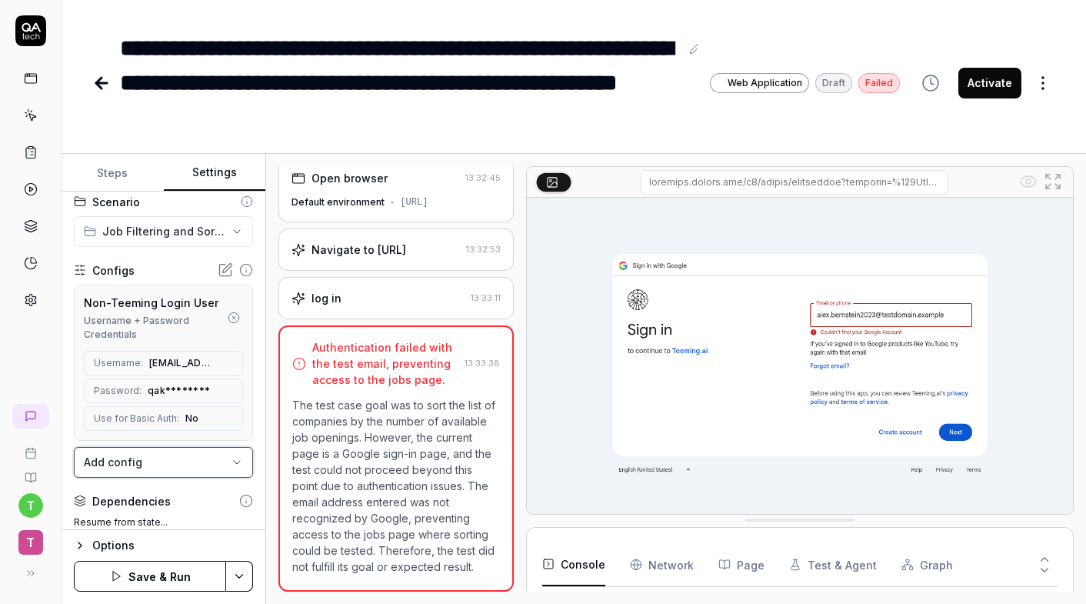
scroll to position [95, 0]
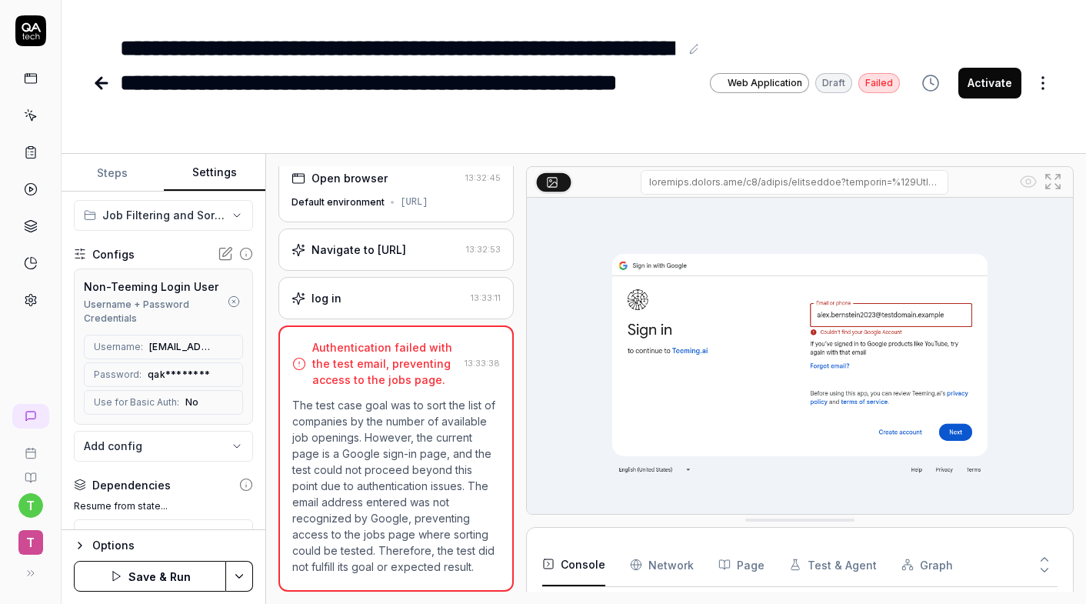
click at [155, 574] on button "Save & Run" at bounding box center [150, 576] width 152 height 31
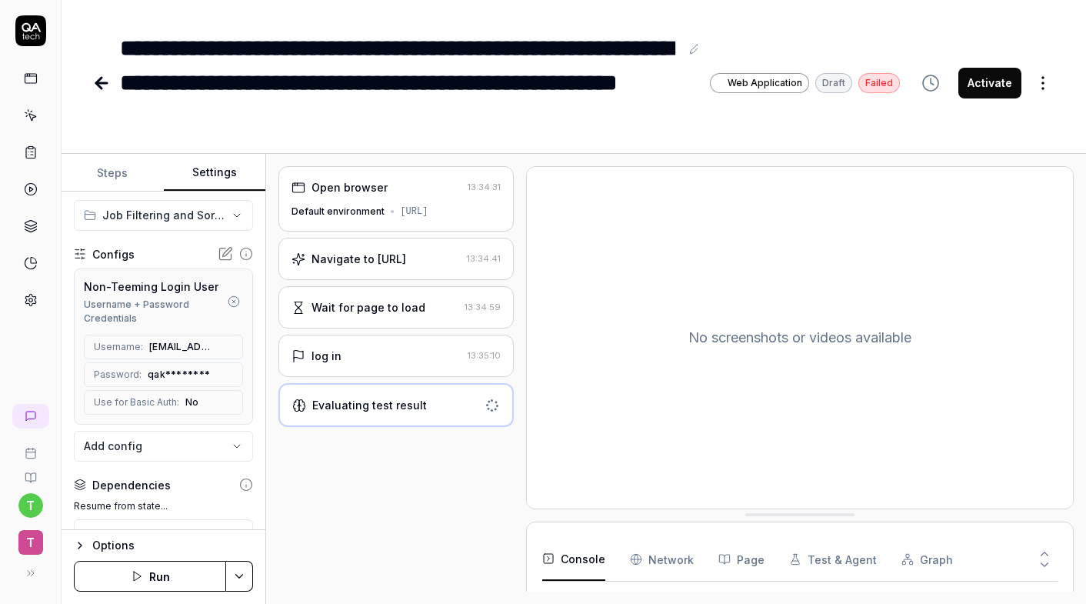
click at [431, 413] on div "Evaluating test result" at bounding box center [384, 405] width 185 height 16
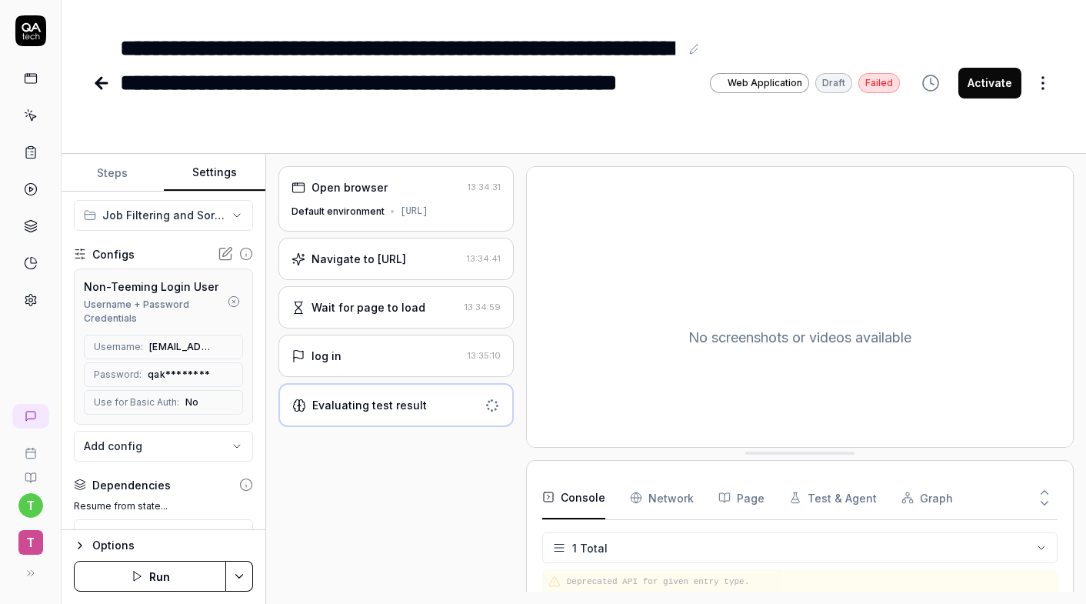
drag, startPoint x: 758, startPoint y: 512, endPoint x: 723, endPoint y: 446, distance: 74.0
click at [733, 494] on button "Page" at bounding box center [742, 495] width 46 height 43
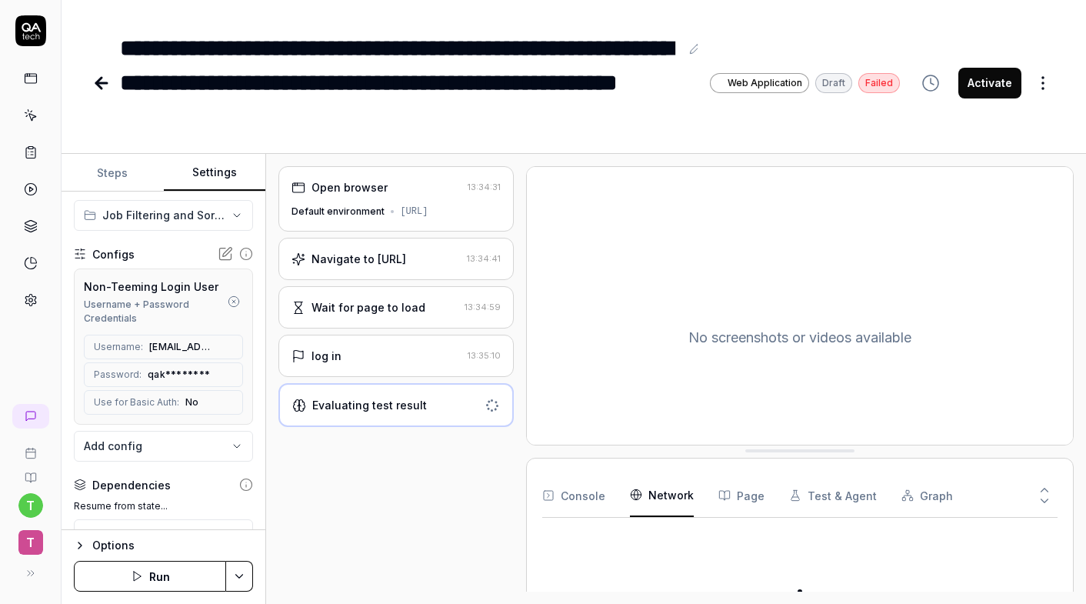
click at [679, 497] on Requests "Network" at bounding box center [662, 495] width 64 height 43
click at [608, 496] on div "Console Network Page Test & Agent Graph" at bounding box center [799, 496] width 515 height 44
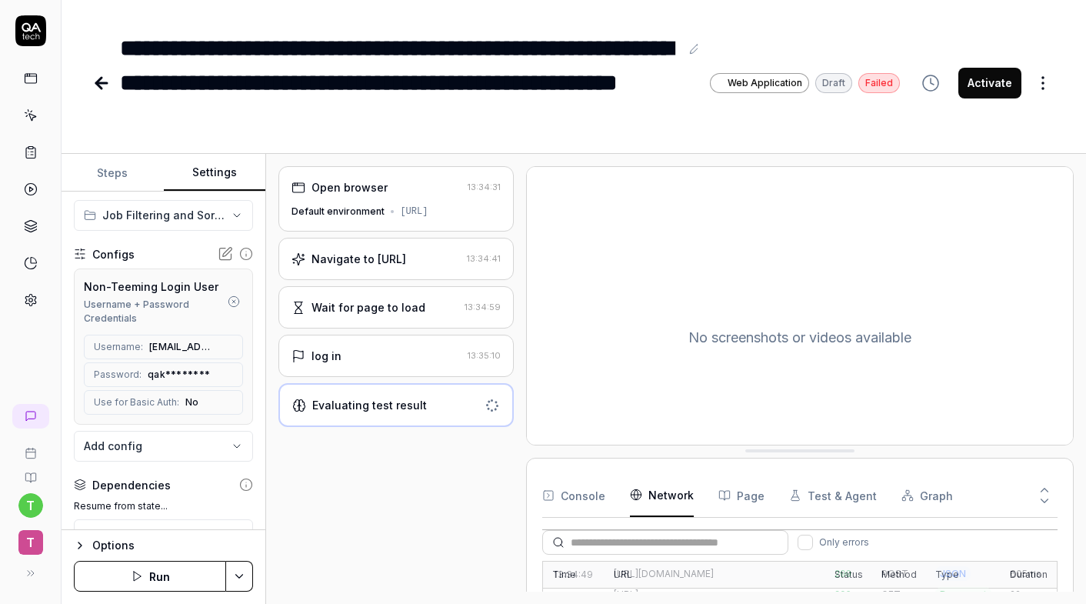
click at [683, 588] on div "https://www.dev.teeming.ai/jobs?initialQuery=dev.teeming.ai%2Fjobs&_rsc=rxx9e" at bounding box center [715, 595] width 202 height 14
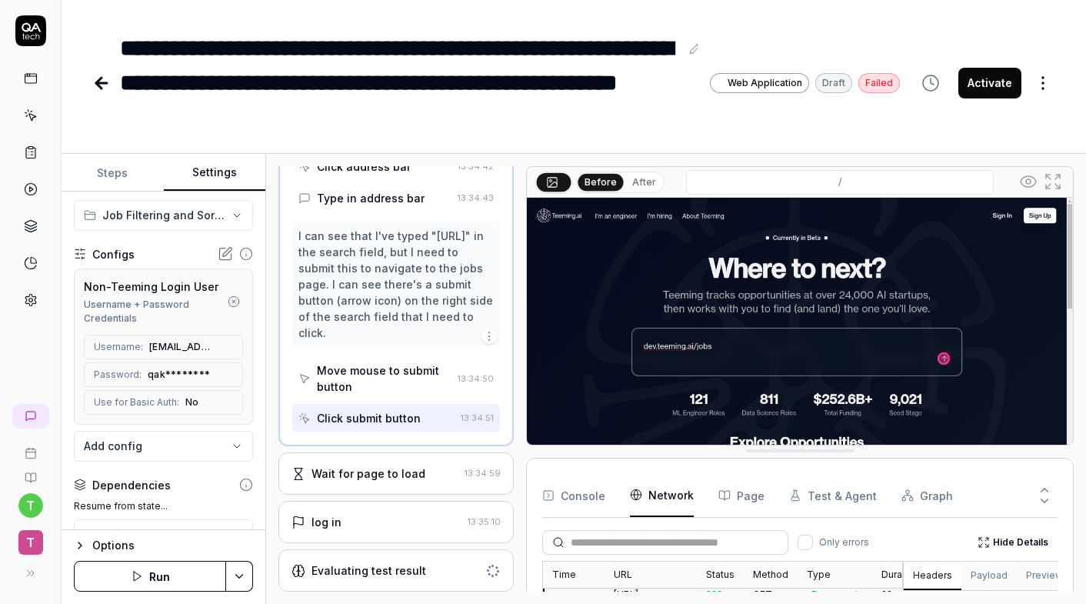
click at [415, 555] on div "Evaluating test result" at bounding box center [395, 570] width 235 height 42
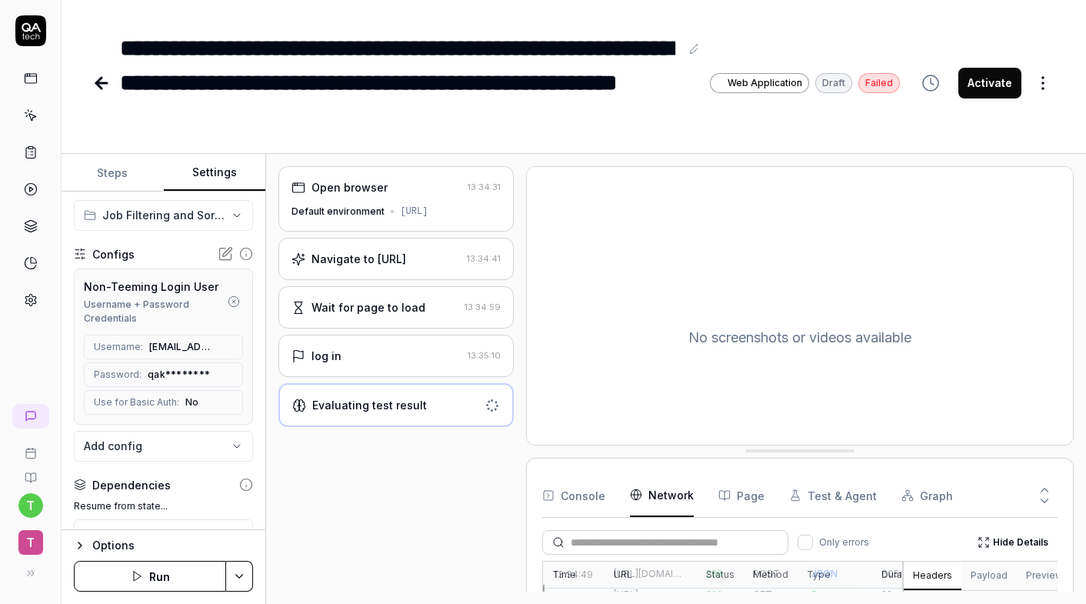
click at [86, 84] on div "**********" at bounding box center [574, 67] width 1025 height 135
click at [99, 83] on icon at bounding box center [101, 83] width 11 height 0
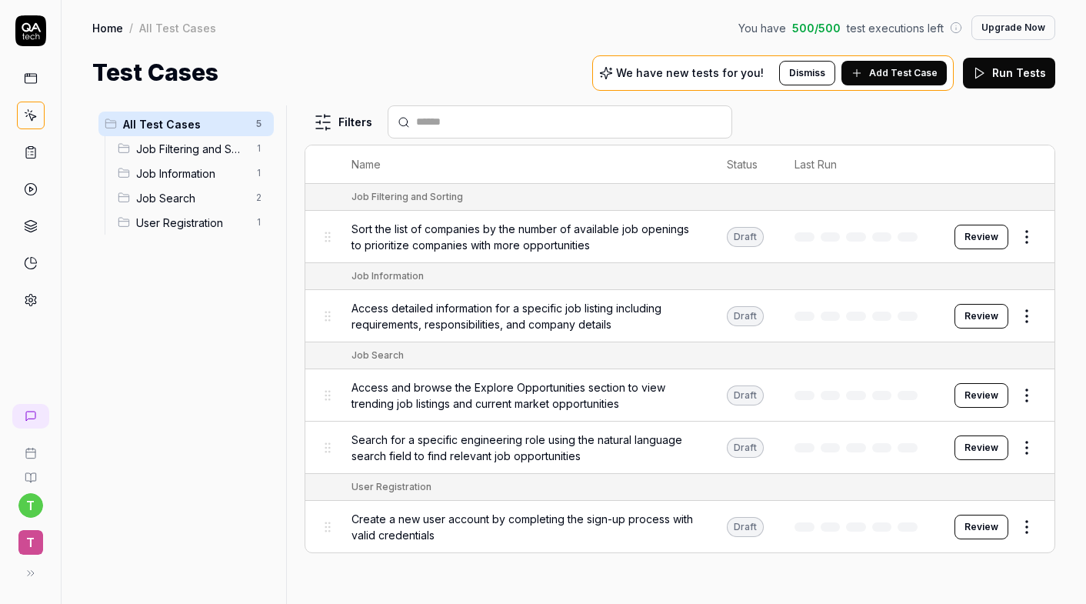
click at [168, 207] on div "Job Search 2" at bounding box center [193, 197] width 162 height 25
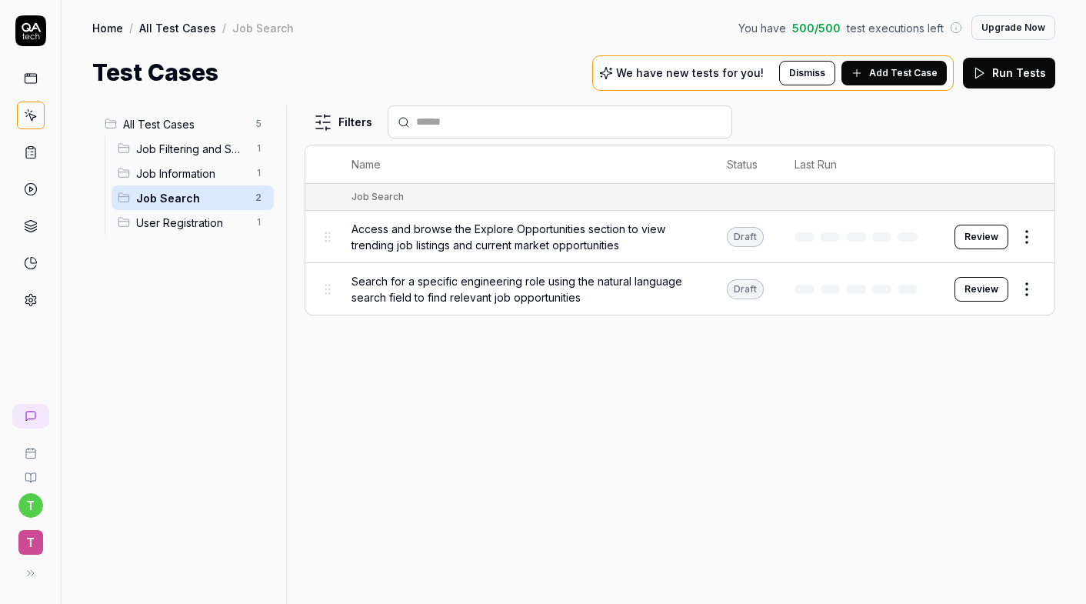
click at [172, 222] on span "User Registration" at bounding box center [191, 223] width 110 height 16
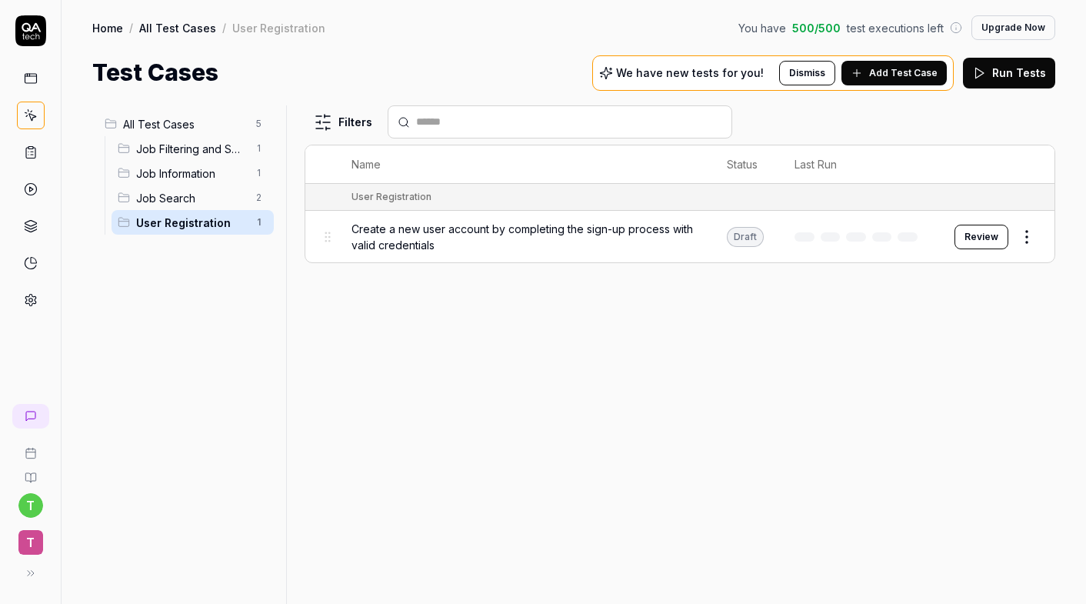
click at [172, 148] on span "Job Filtering and Sorting" at bounding box center [191, 149] width 110 height 16
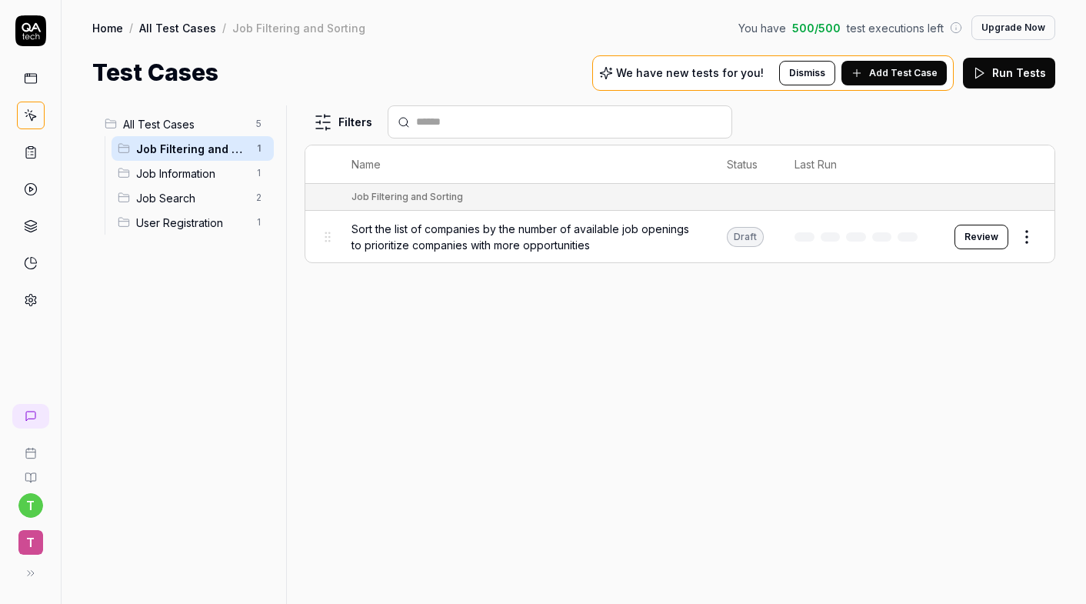
click at [905, 62] on button "Add Test Case" at bounding box center [894, 73] width 105 height 25
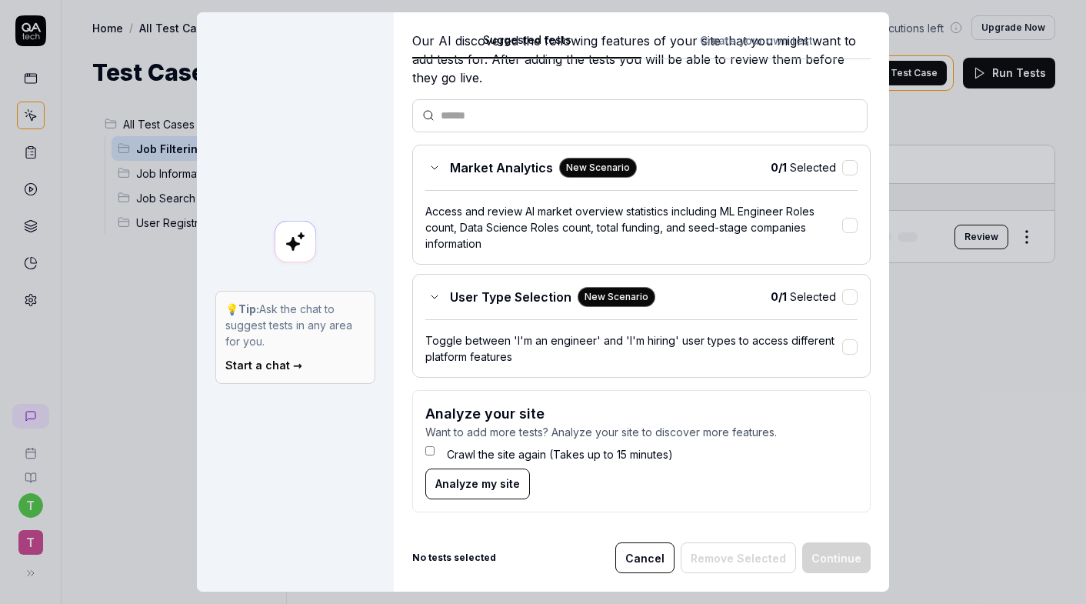
scroll to position [70, 0]
click at [648, 560] on button "Cancel" at bounding box center [644, 557] width 59 height 31
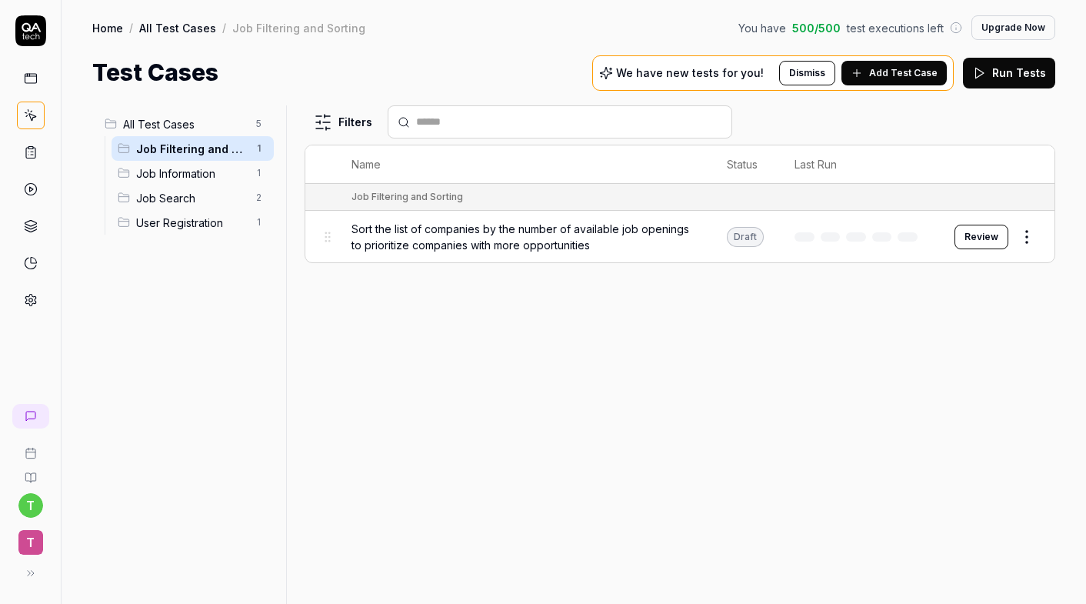
click at [38, 414] on link at bounding box center [30, 416] width 37 height 25
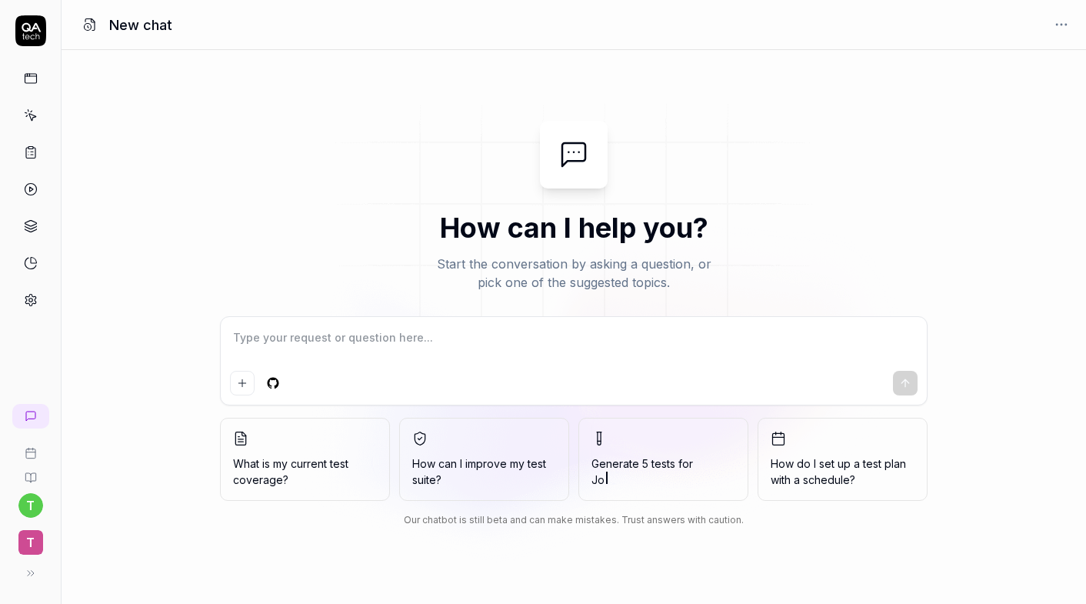
click at [135, 466] on div "How can I help you? Start the conversation by asking a question, or pick one of…" at bounding box center [574, 327] width 1025 height 412
click at [635, 473] on span at bounding box center [664, 480] width 144 height 16
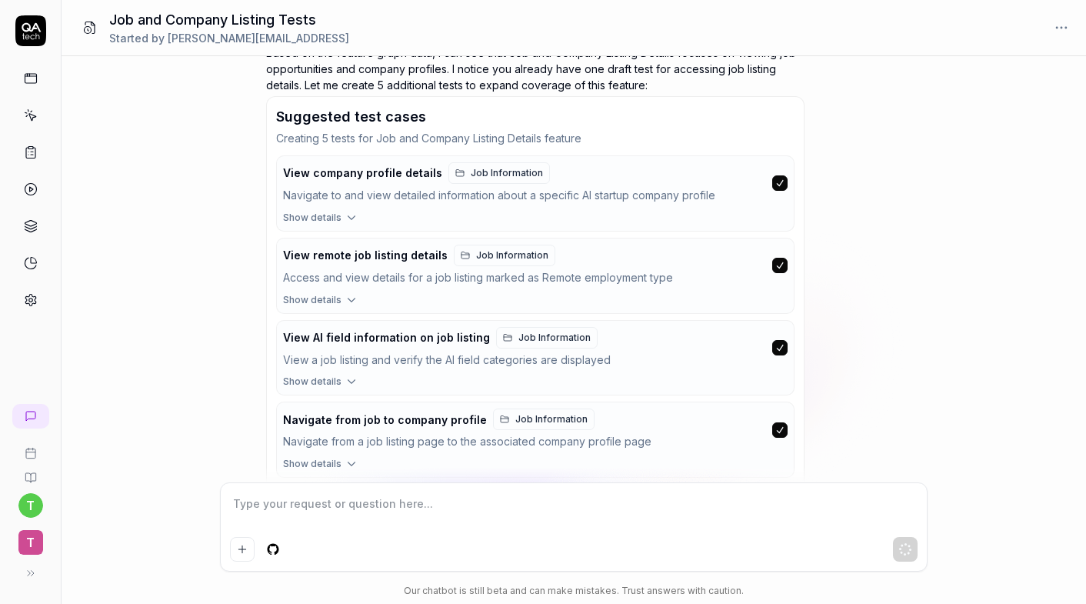
scroll to position [409, 0]
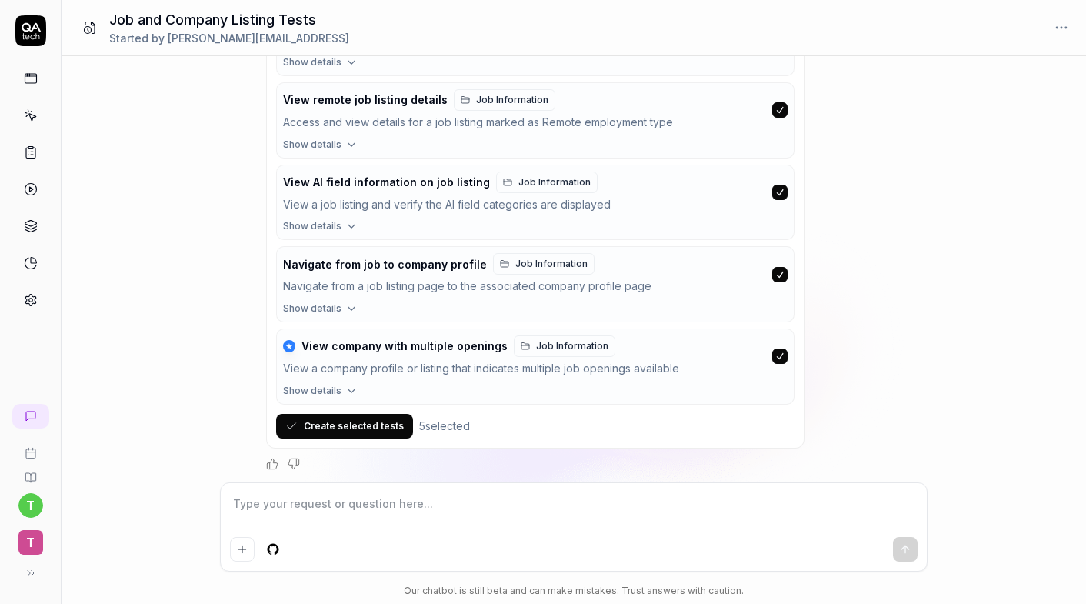
click at [327, 427] on button "Create selected tests" at bounding box center [344, 426] width 137 height 25
click at [337, 423] on button "Create selected tests" at bounding box center [344, 426] width 137 height 25
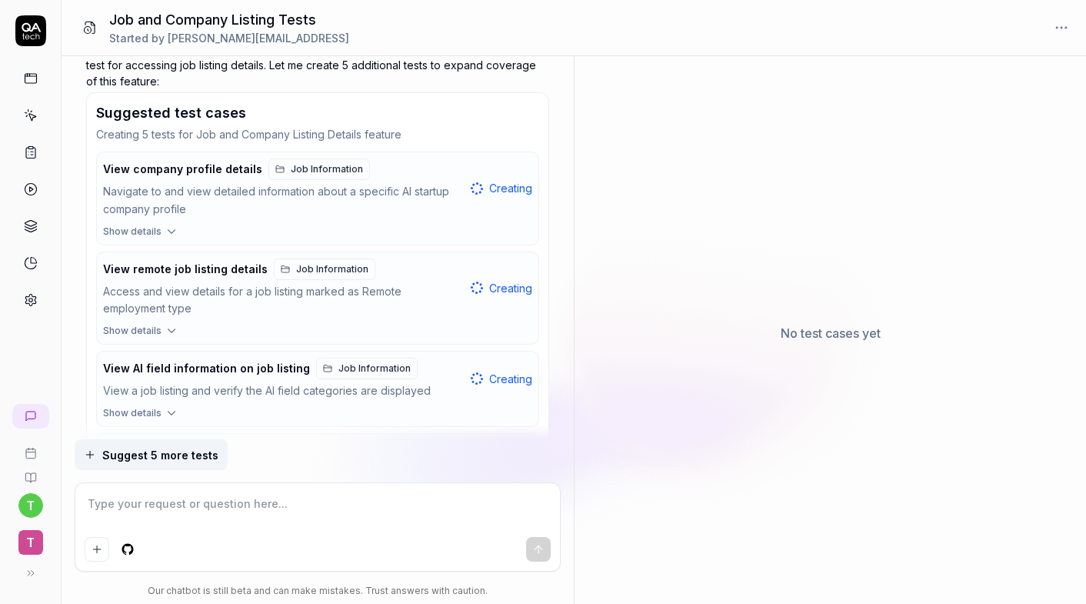
scroll to position [258, 0]
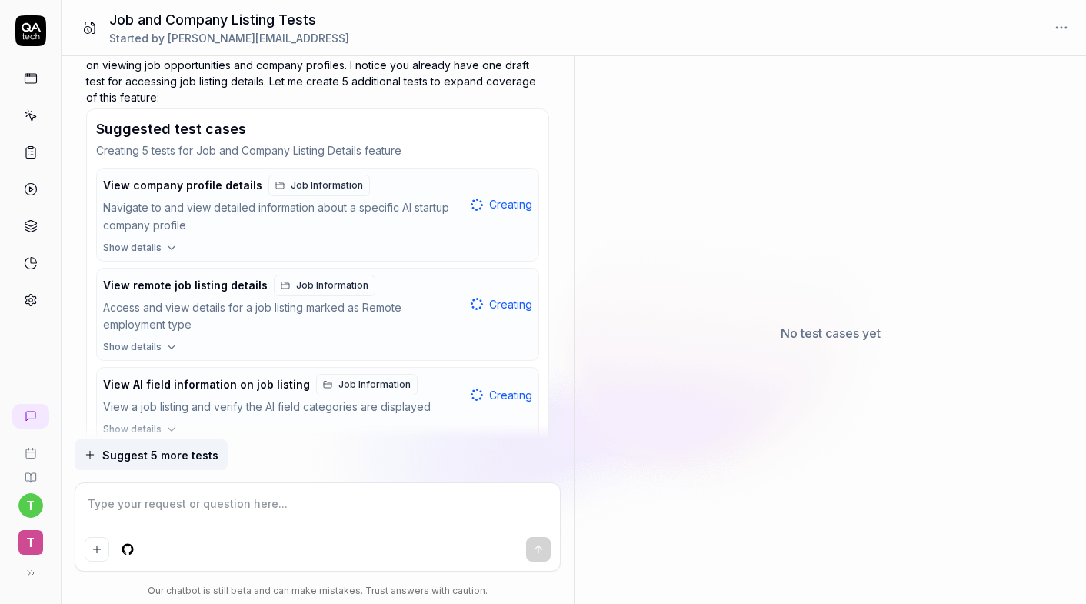
click at [397, 235] on button "View company profile details Job Information Navigate to and view detailed info…" at bounding box center [318, 204] width 442 height 72
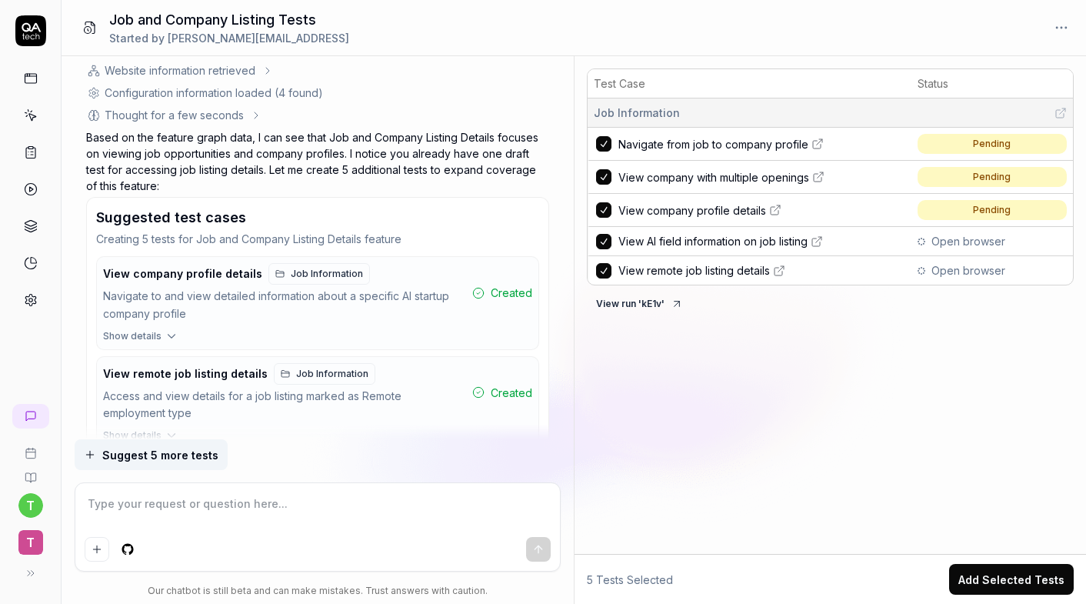
scroll to position [171, 0]
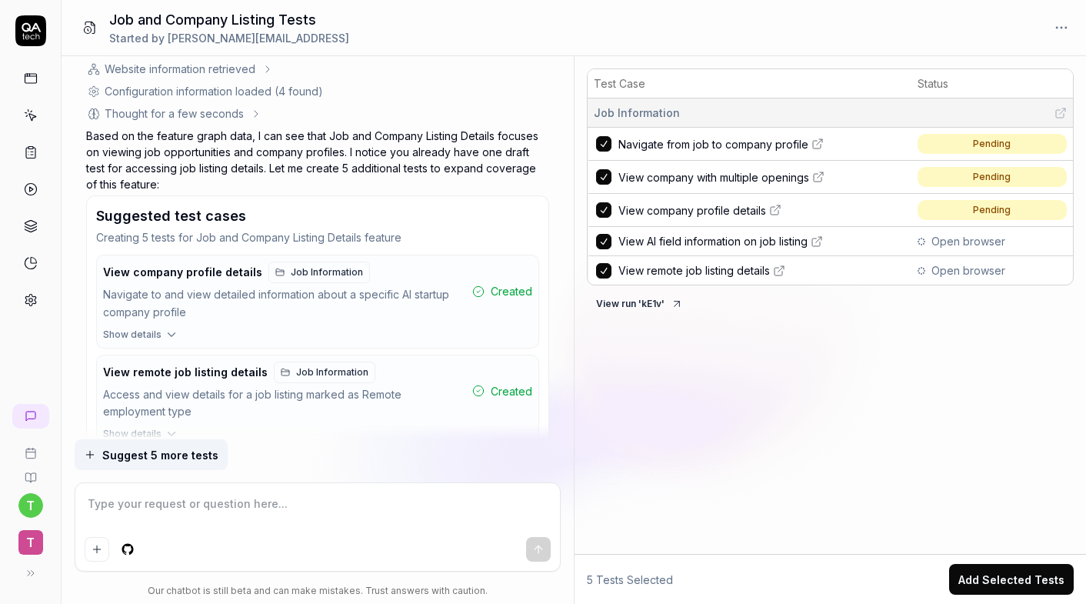
click at [603, 176] on button "button" at bounding box center [603, 176] width 15 height 15
click at [401, 594] on div "Our chatbot is still beta and can make mistakes. Trust answers with caution." at bounding box center [318, 591] width 487 height 14
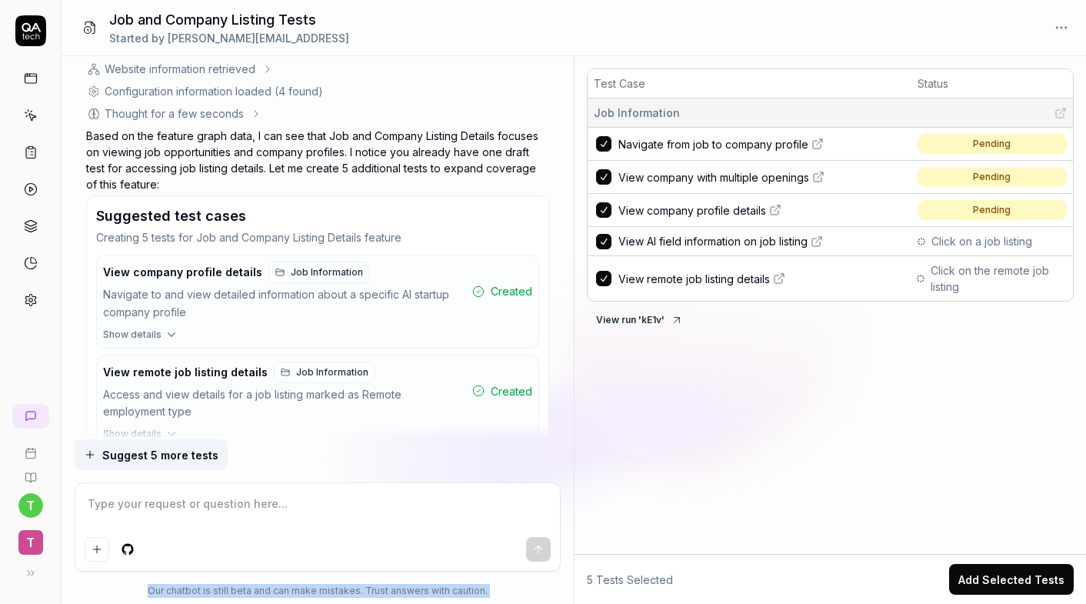
click at [401, 594] on div "Our chatbot is still beta and can make mistakes. Trust answers with caution." at bounding box center [318, 591] width 487 height 14
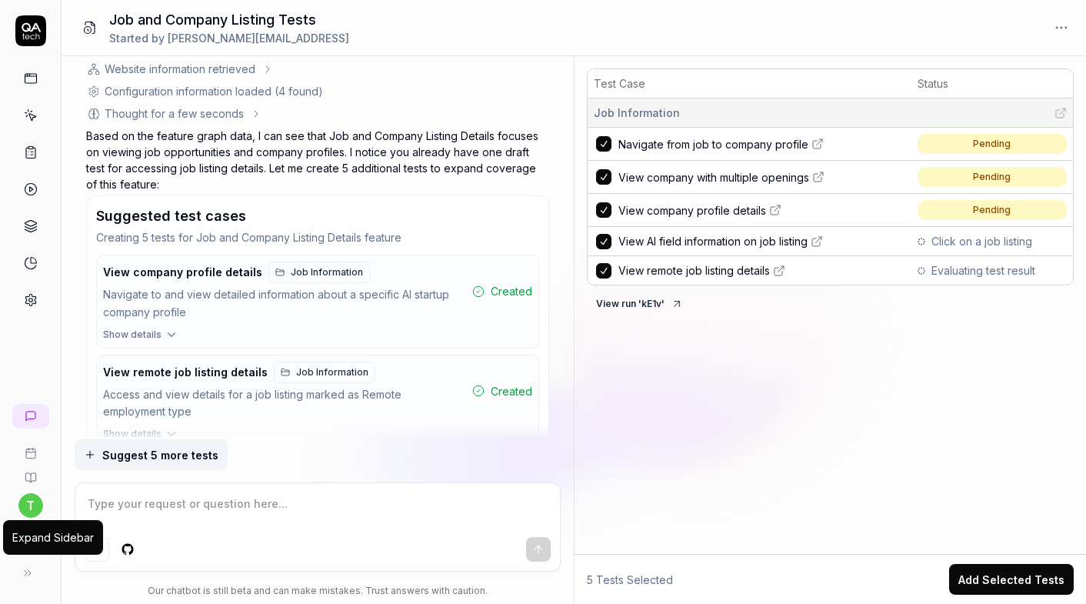
click at [32, 576] on icon at bounding box center [28, 573] width 12 height 12
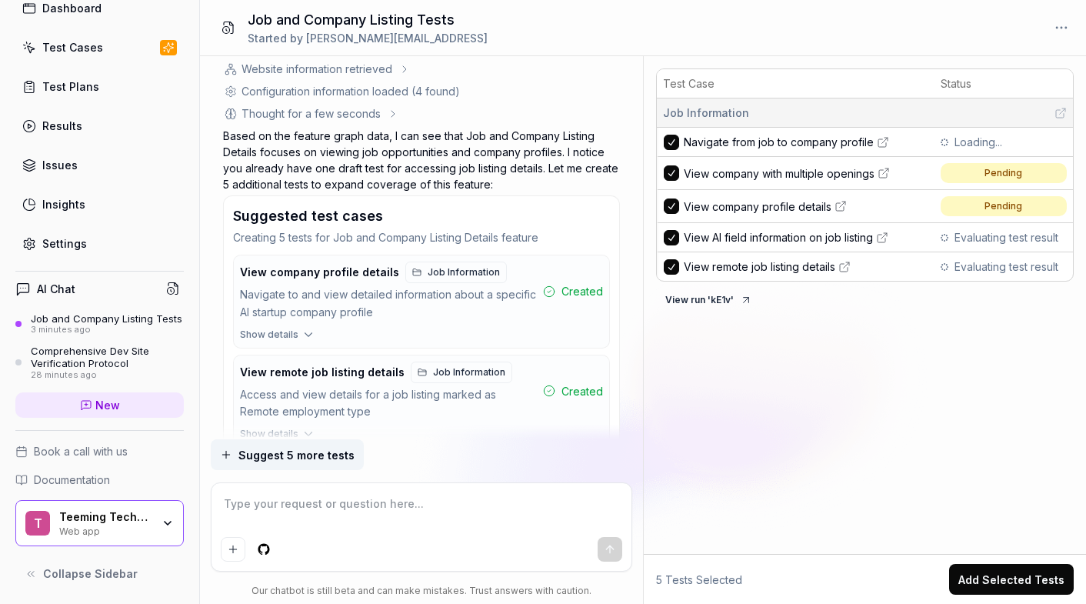
scroll to position [71, 0]
click at [170, 523] on icon "button" at bounding box center [168, 524] width 12 height 12
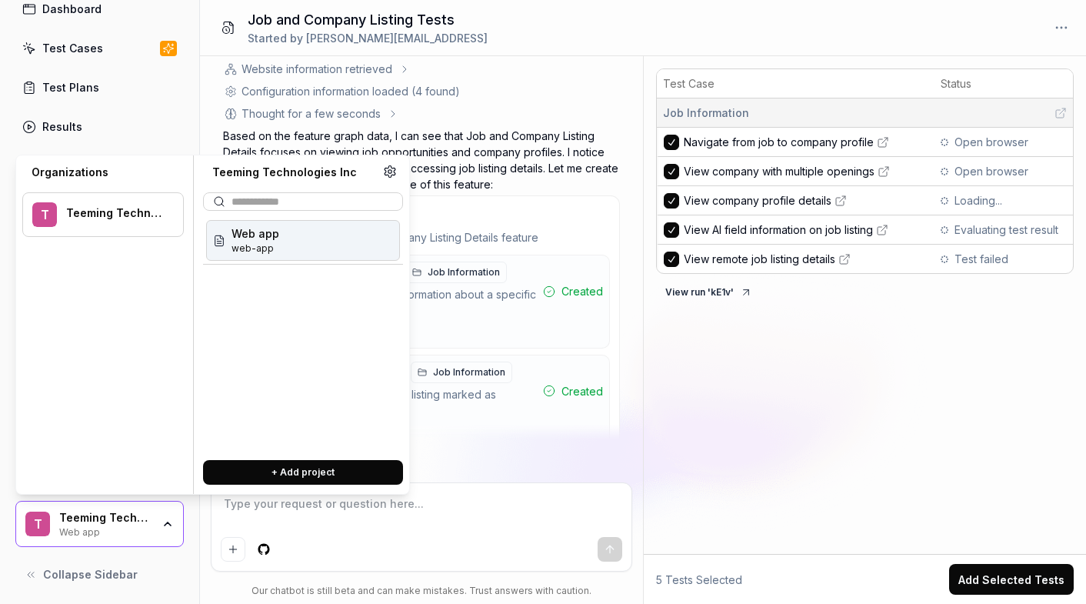
click at [170, 523] on icon "button" at bounding box center [168, 523] width 6 height 3
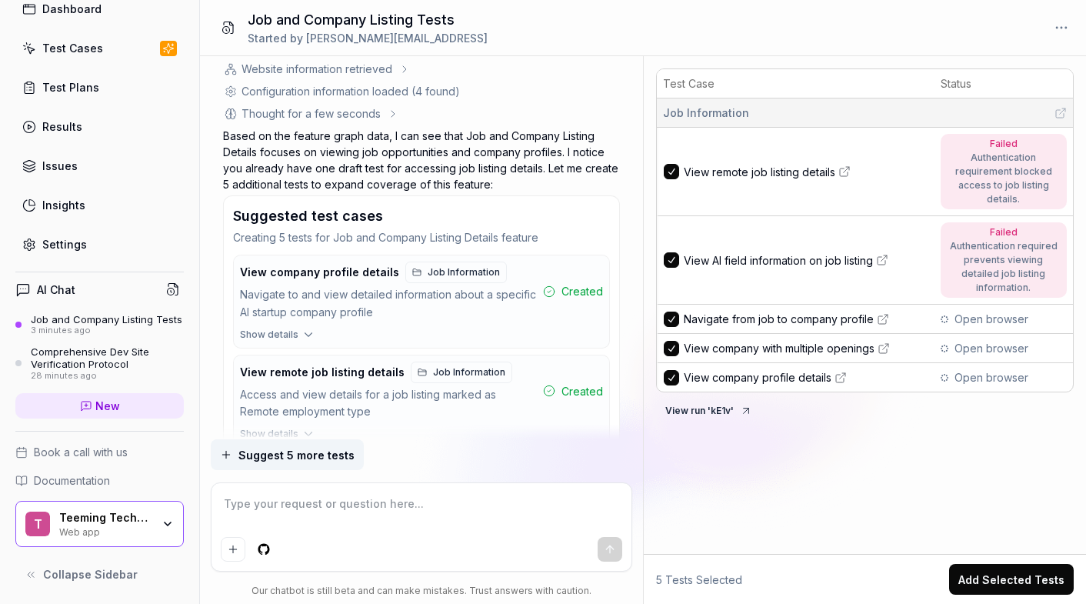
click at [112, 573] on span "Collapse Sidebar" at bounding box center [90, 574] width 95 height 16
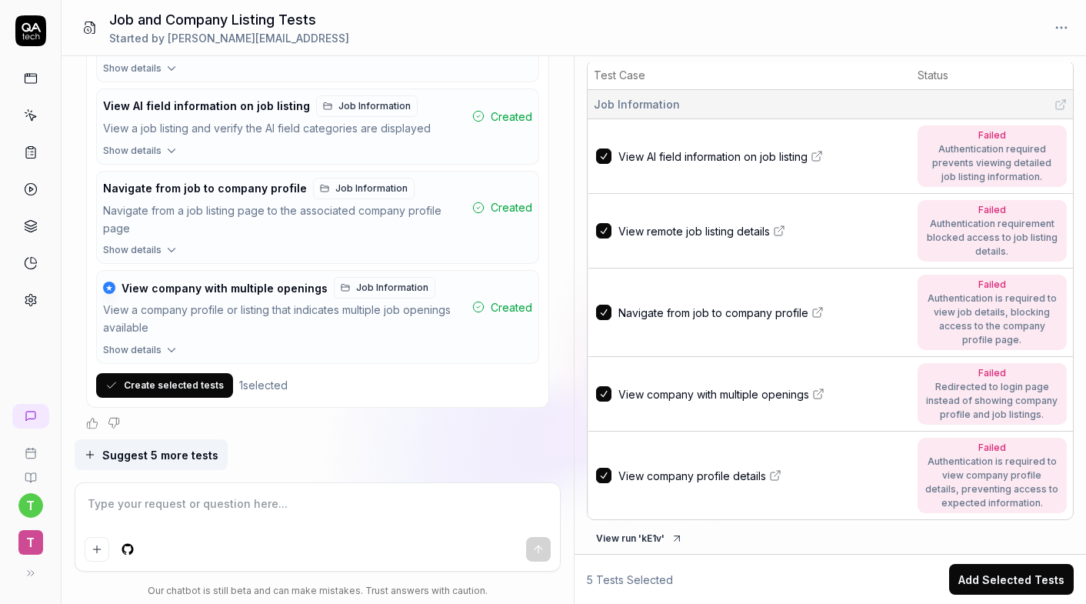
scroll to position [0, 0]
click at [401, 516] on textarea at bounding box center [318, 511] width 467 height 38
type textarea "*"
type textarea "f"
type textarea "*"
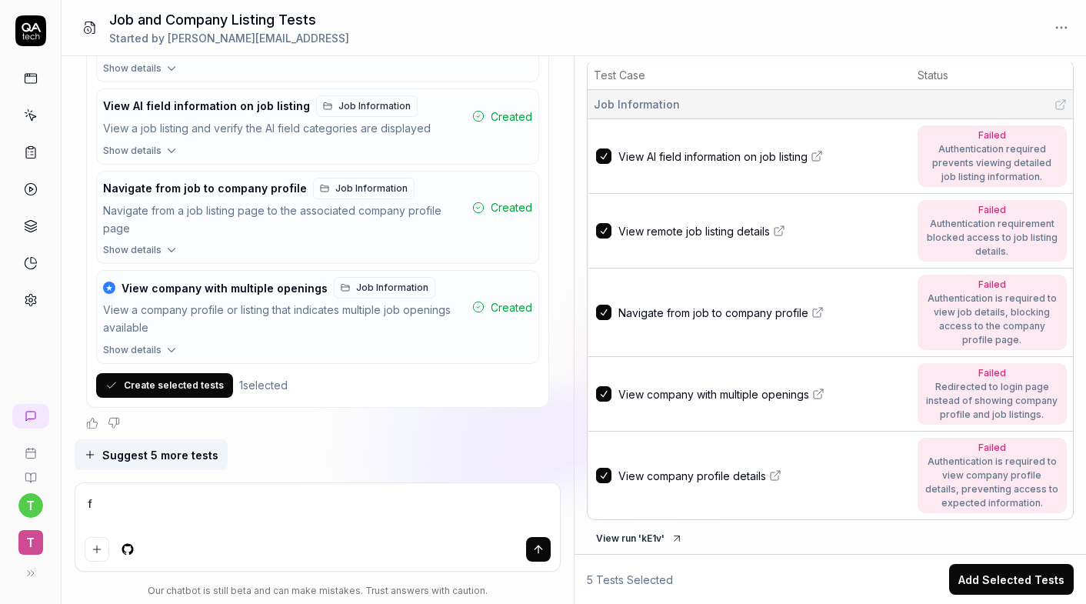
type textarea "fi"
type textarea "*"
type textarea "fix"
type textarea "*"
type textarea "fix"
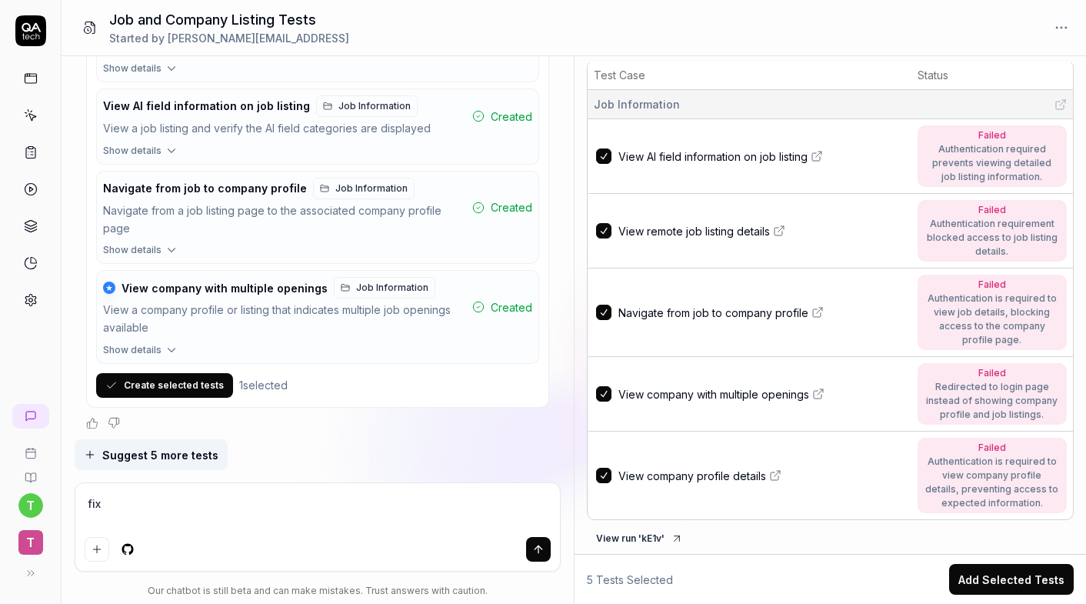
type textarea "*"
type textarea "fix t"
type textarea "*"
type textarea "fix th"
type textarea "*"
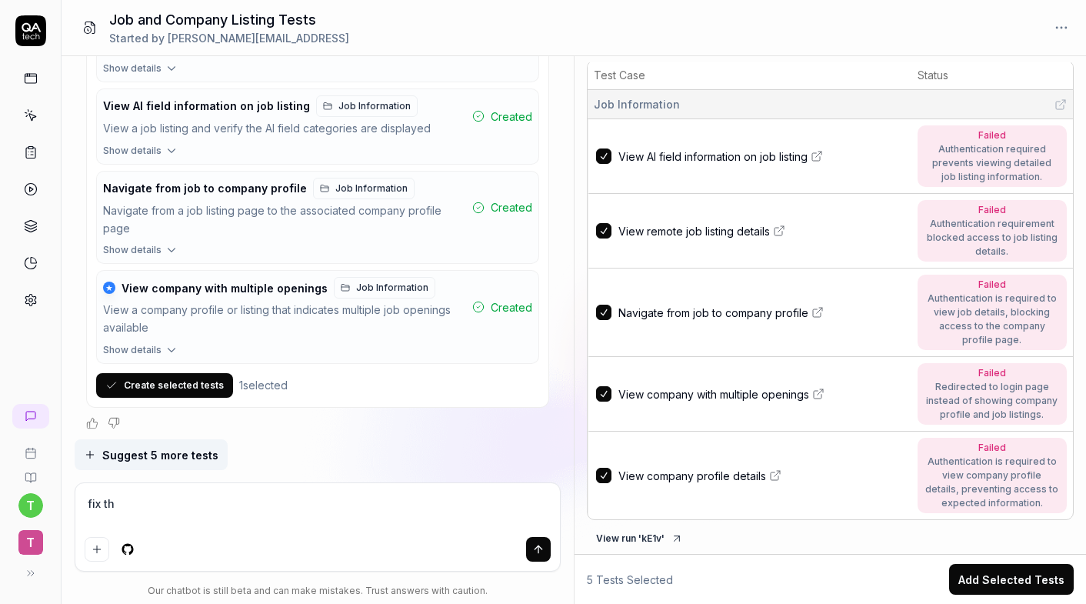
type textarea "fix the"
type textarea "*"
type textarea "fix the"
type textarea "*"
type textarea "fix the t"
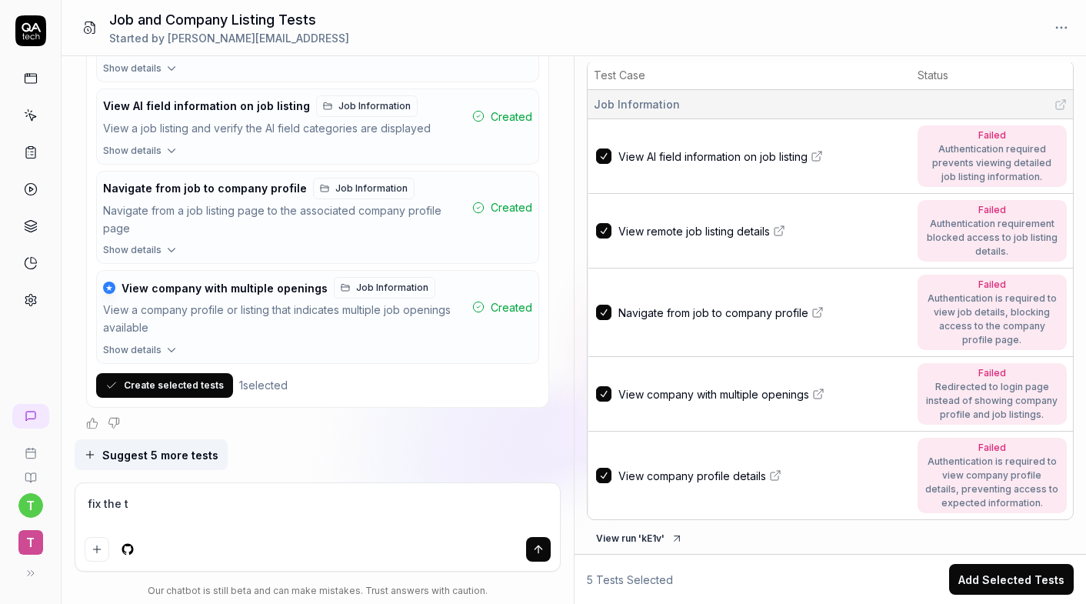
type textarea "*"
type textarea "fix the te"
type textarea "*"
type textarea "fix the tes"
type textarea "*"
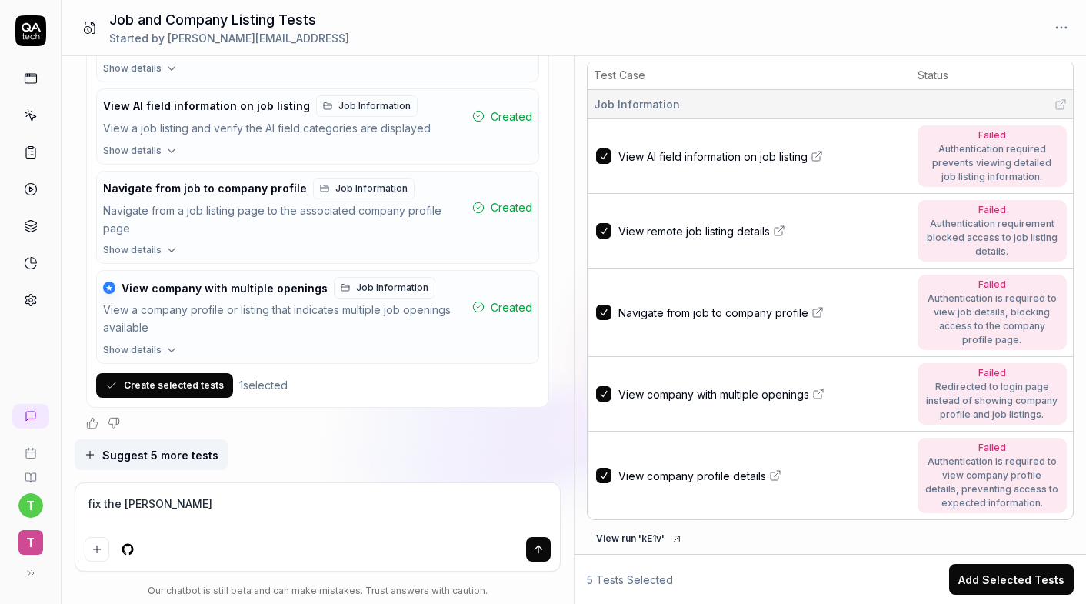
type textarea "fix the test"
type textarea "*"
type textarea "fix the teste"
type textarea "*"
type textarea "fix the testes"
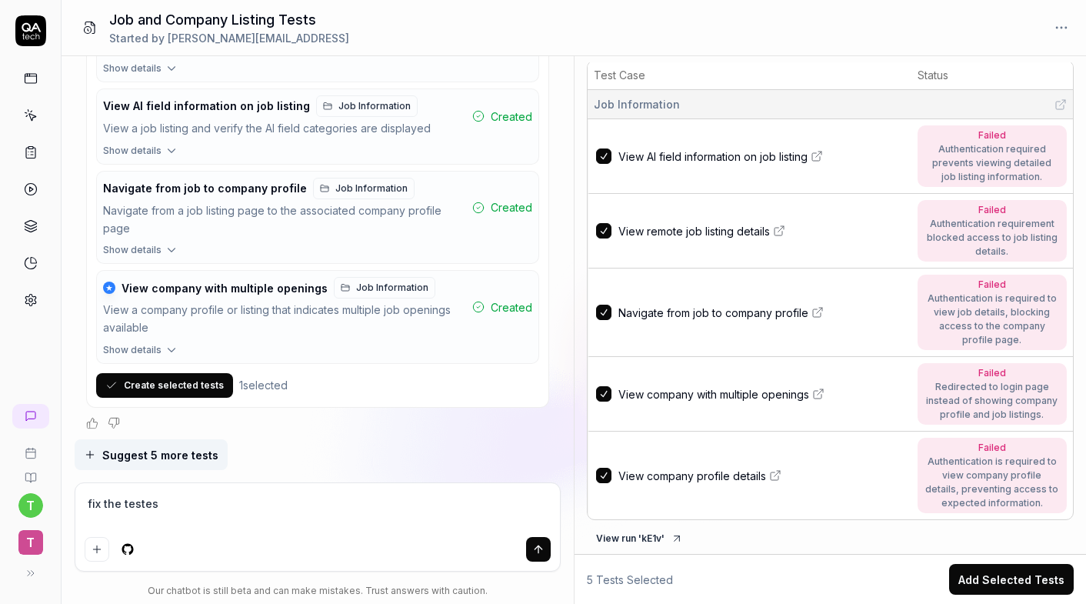
type textarea "*"
type textarea "fix the testes"
type textarea "*"
type textarea "fix the testes t"
type textarea "*"
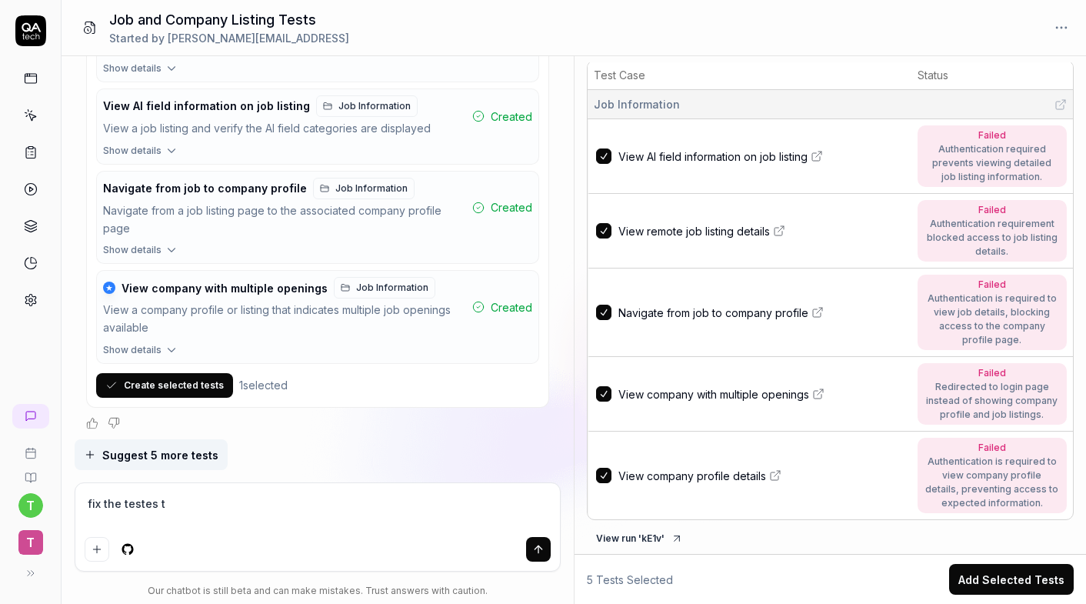
type textarea "fix the testes to"
type textarea "*"
type textarea "fix the testes to"
type textarea "*"
type textarea "fix the testes to"
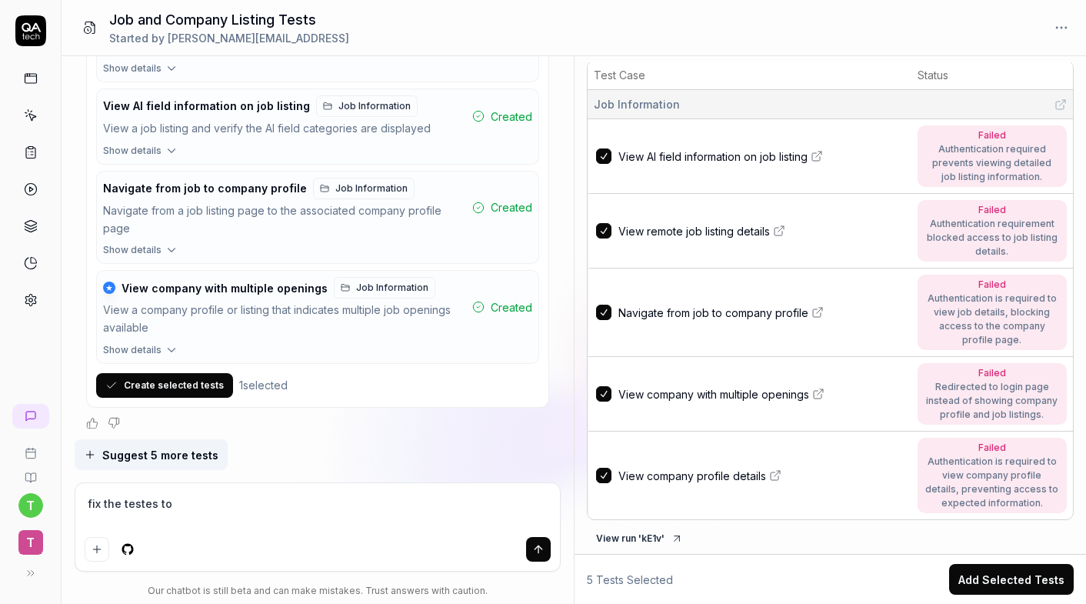
type textarea "*"
type textarea "fix the testes t"
type textarea "*"
type textarea "fix the testes"
type textarea "*"
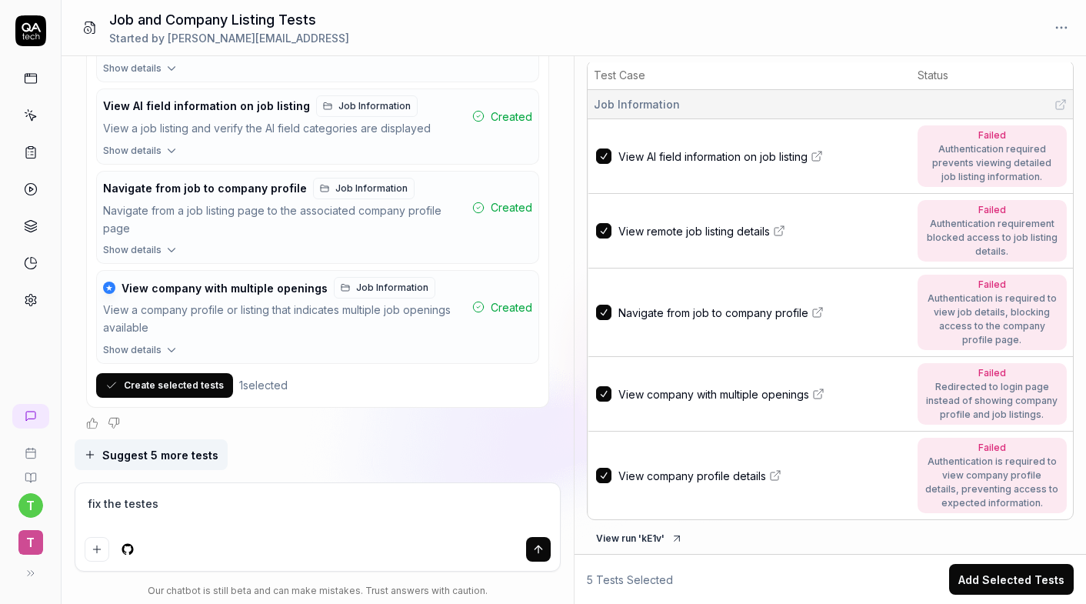
type textarea "fix the testes"
type textarea "*"
type textarea "fix the teste"
type textarea "*"
type textarea "fix the testes"
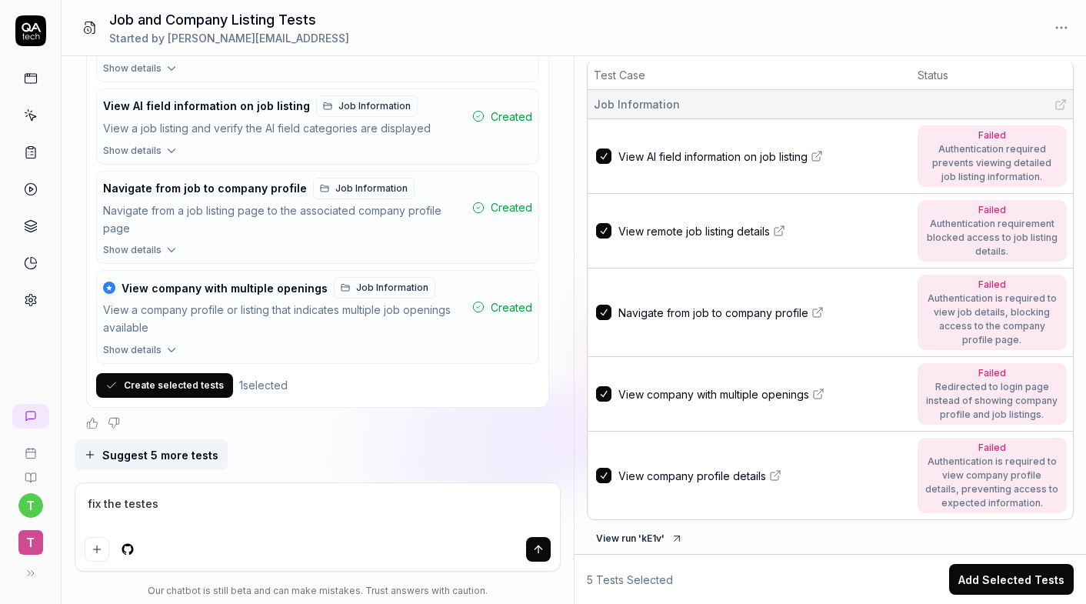
type textarea "*"
type textarea "fix the teste"
type textarea "*"
type textarea "fix the test"
type textarea "*"
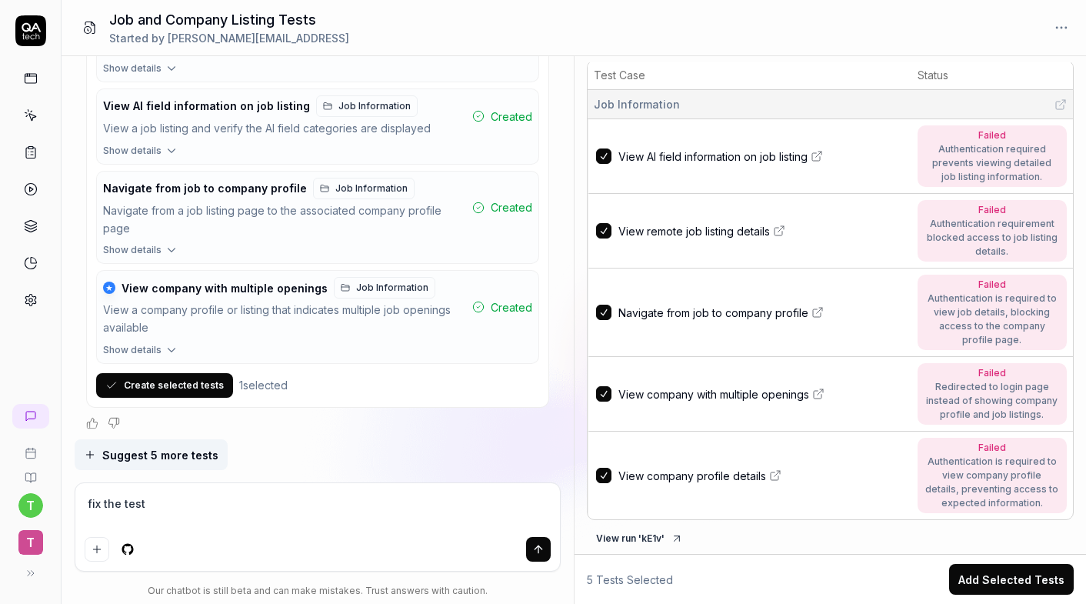
type textarea "fix the tests"
type textarea "*"
type textarea "fix the tests"
type textarea "*"
type textarea "fix the tests t"
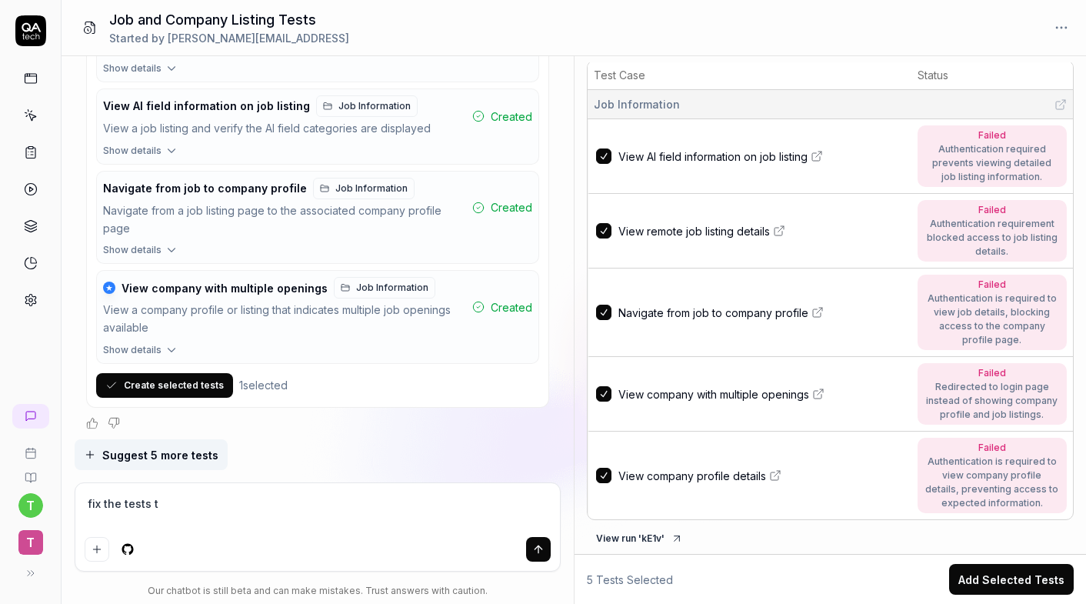
type textarea "*"
type textarea "fix the tests to"
type textarea "*"
type textarea "fix the tests to"
type textarea "*"
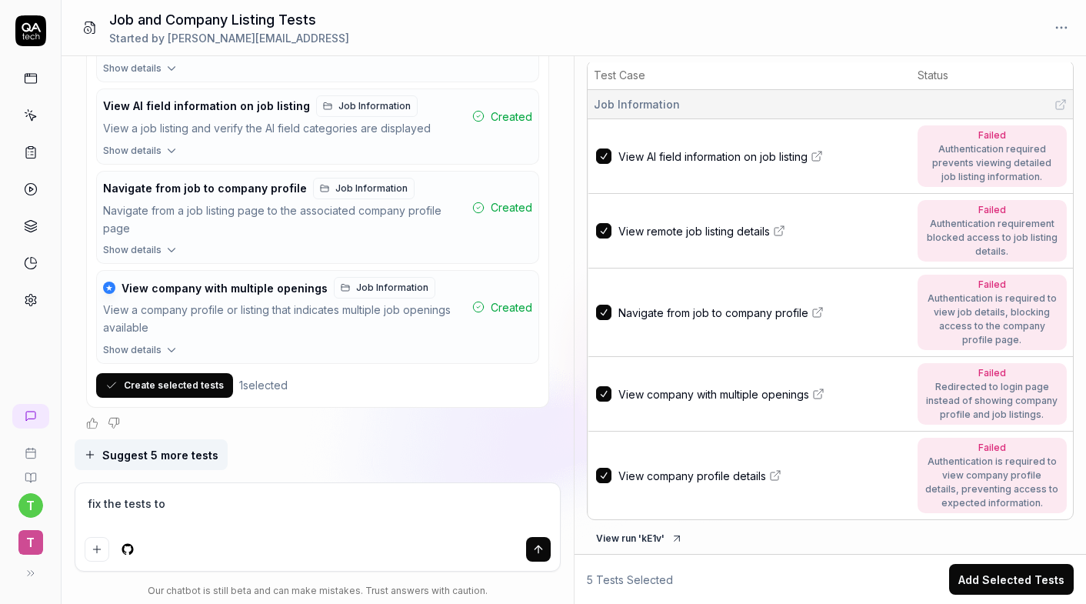
type textarea "fix the tests to a"
type textarea "*"
type textarea "fix the tests to ad"
type textarea "*"
type textarea "fix the tests to ad"
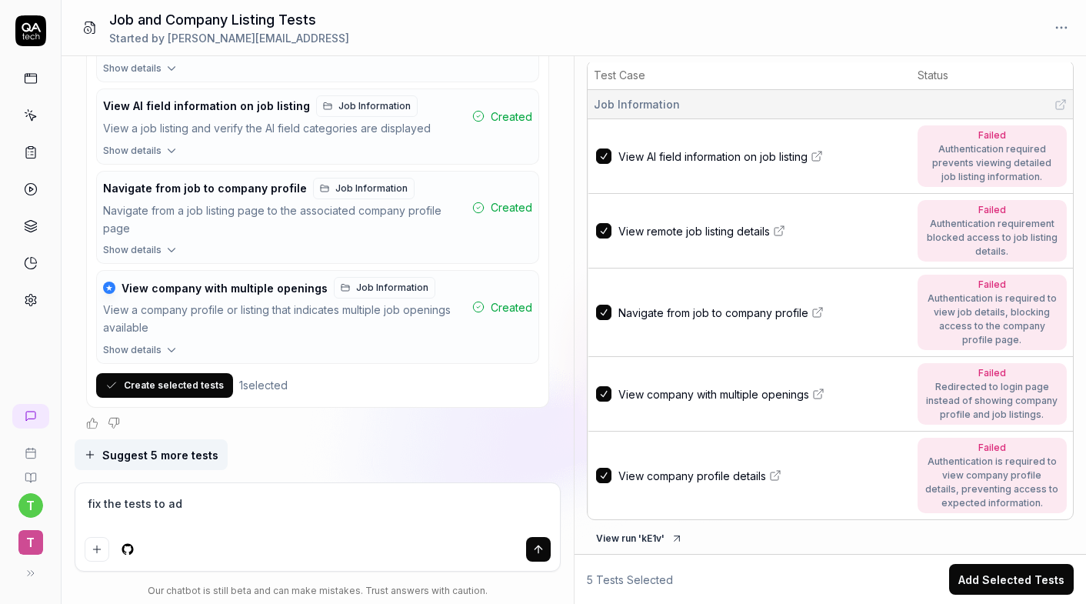
type textarea "*"
type textarea "fix the tests to ad d"
type textarea "*"
type textarea "fix the tests to ad"
type textarea "*"
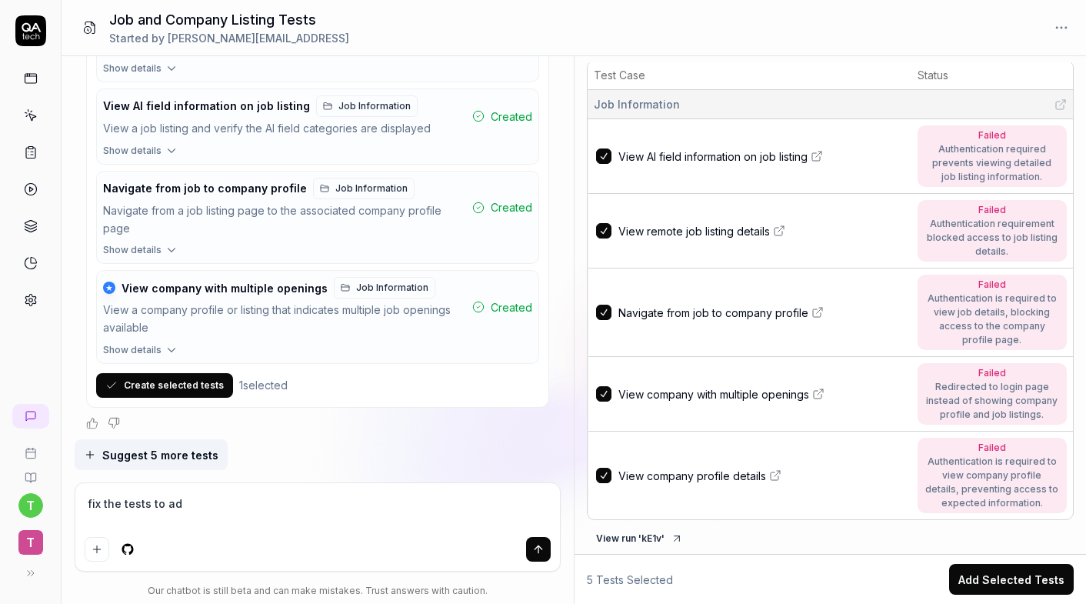
type textarea "fix the tests to ad"
type textarea "*"
type textarea "fix the tests to a"
type textarea "*"
type textarea "fix the tests to"
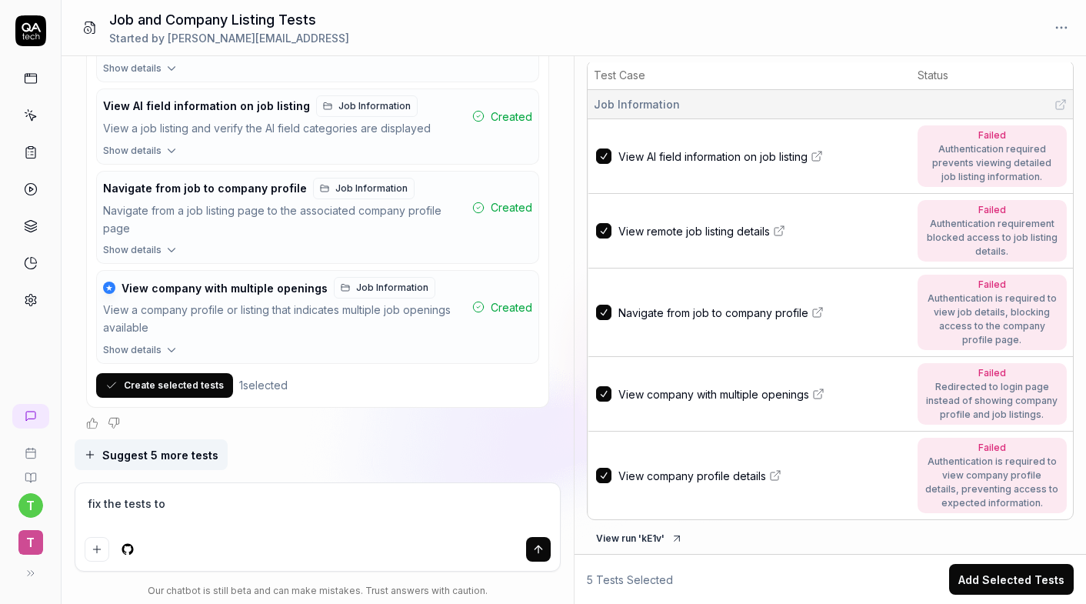
type textarea "*"
type textarea "fix the tests to"
type textarea "*"
type textarea "fix the tests t"
type textarea "*"
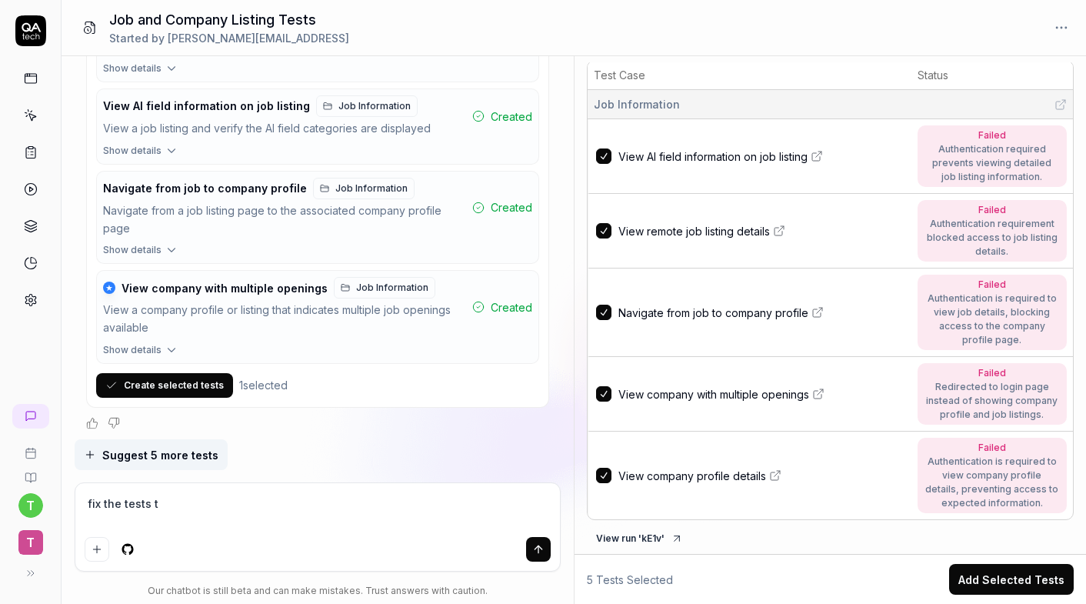
type textarea "fix the tests"
type textarea "*"
type textarea "fix the tests s"
type textarea "*"
type textarea "fix the tests so"
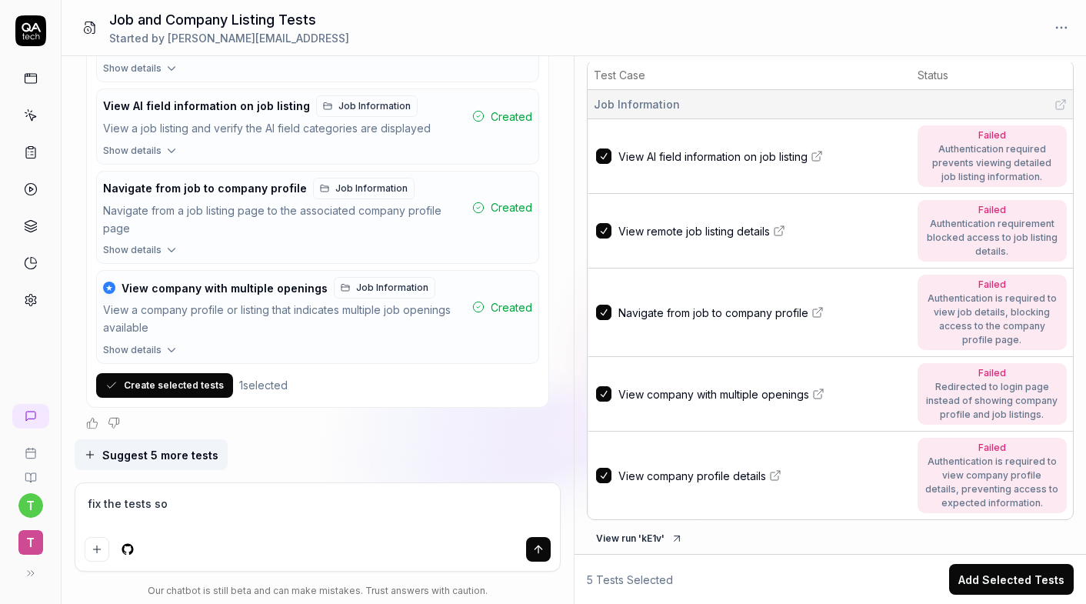
type textarea "*"
type textarea "fix the tests so"
type textarea "*"
type textarea "fix the tests so y"
type textarea "*"
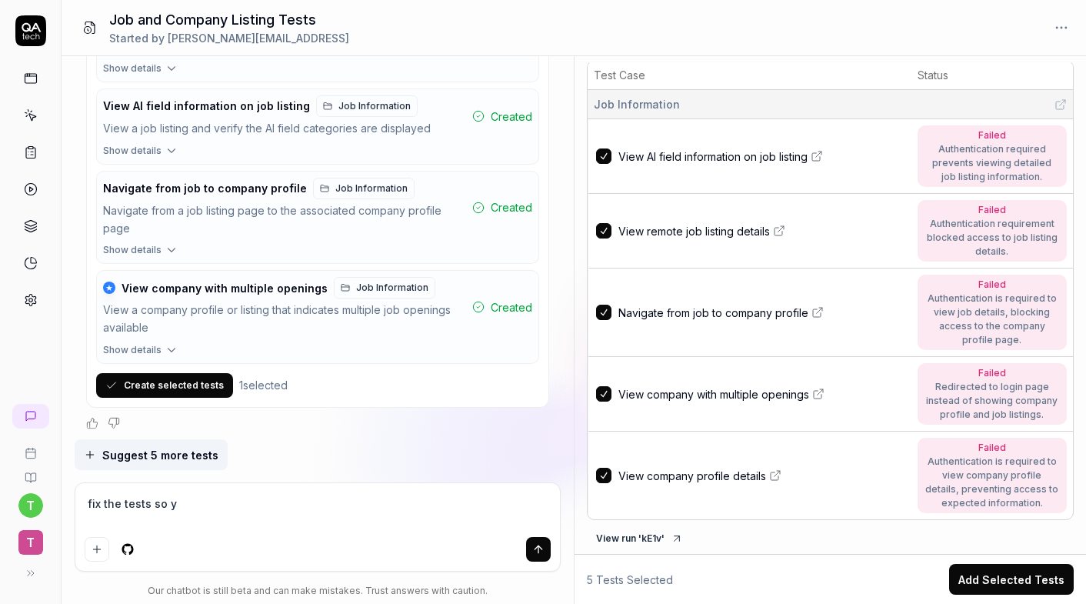
type textarea "fix the tests so yo"
type textarea "*"
type textarea "fix the tests so you"
type textarea "*"
type textarea "fix the tests so you"
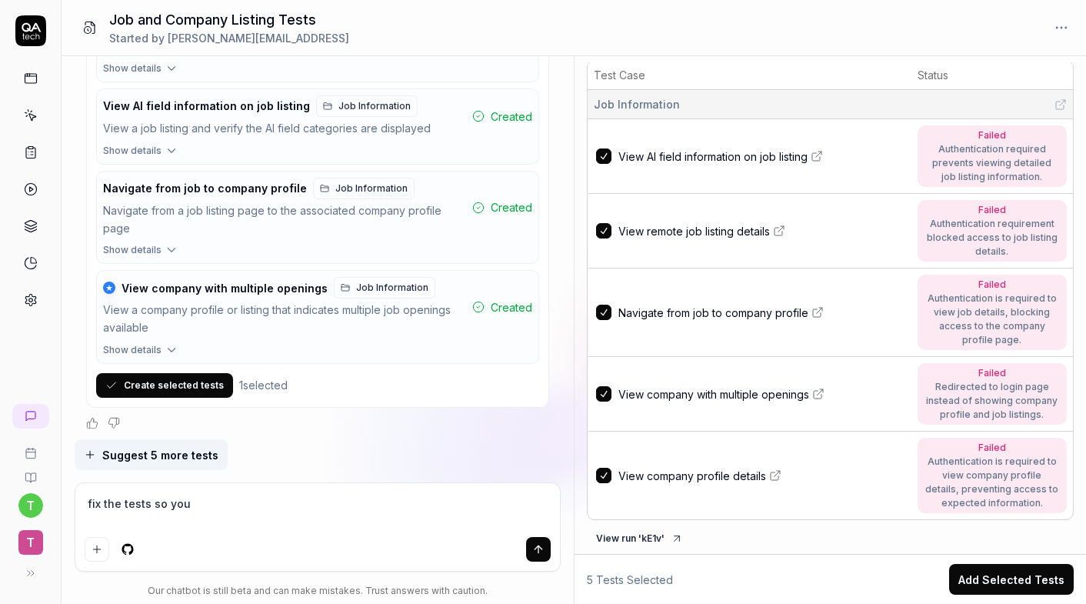
type textarea "*"
type textarea "fix the tests so you c"
type textarea "*"
type textarea "fix the tests so you ca"
type textarea "*"
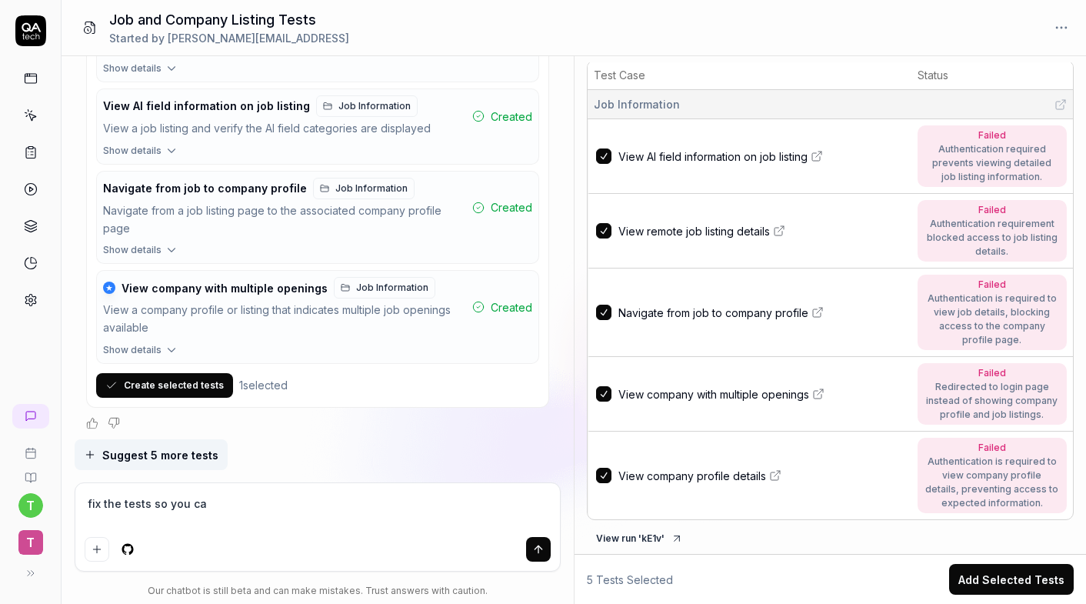
type textarea "fix the tests so you can"
type textarea "*"
type textarea "fix the tests so you can"
type textarea "*"
type textarea "fix the tests so you can g"
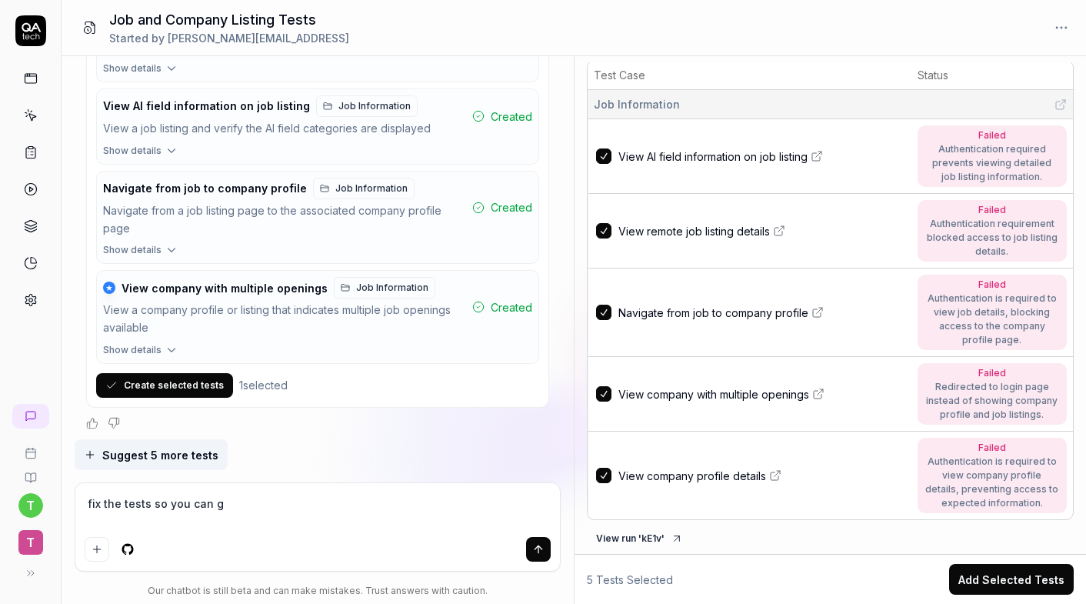
type textarea "*"
type textarea "fix the tests so you can ge"
type textarea "*"
type textarea "fix the tests so you can get"
type textarea "*"
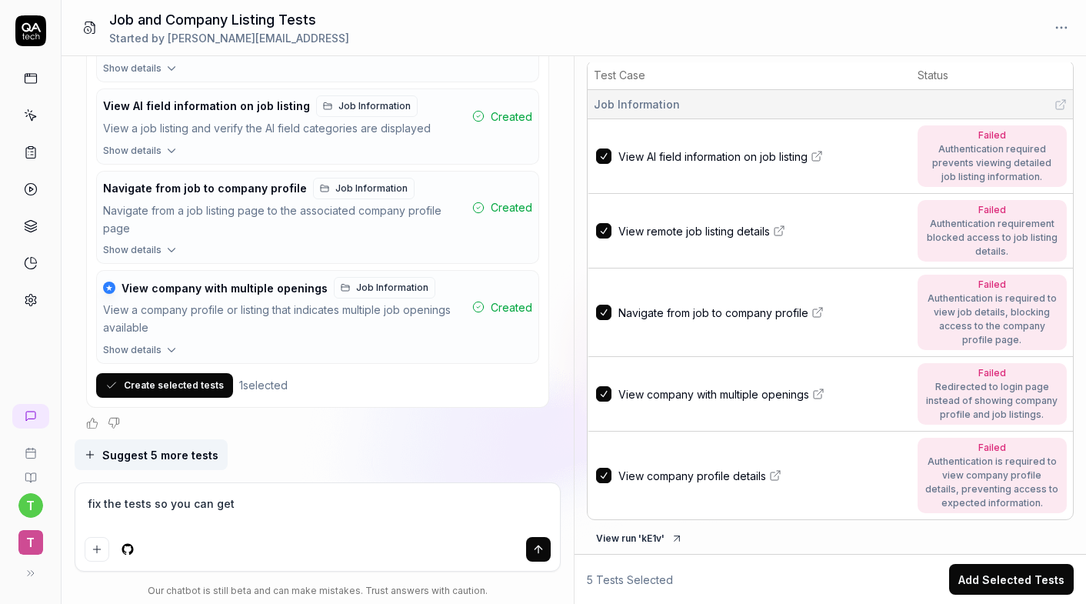
type textarea "fix the tests so you can get"
type textarea "*"
type textarea "fix the tests so you can get t"
type textarea "*"
type textarea "fix the tests so you can get th"
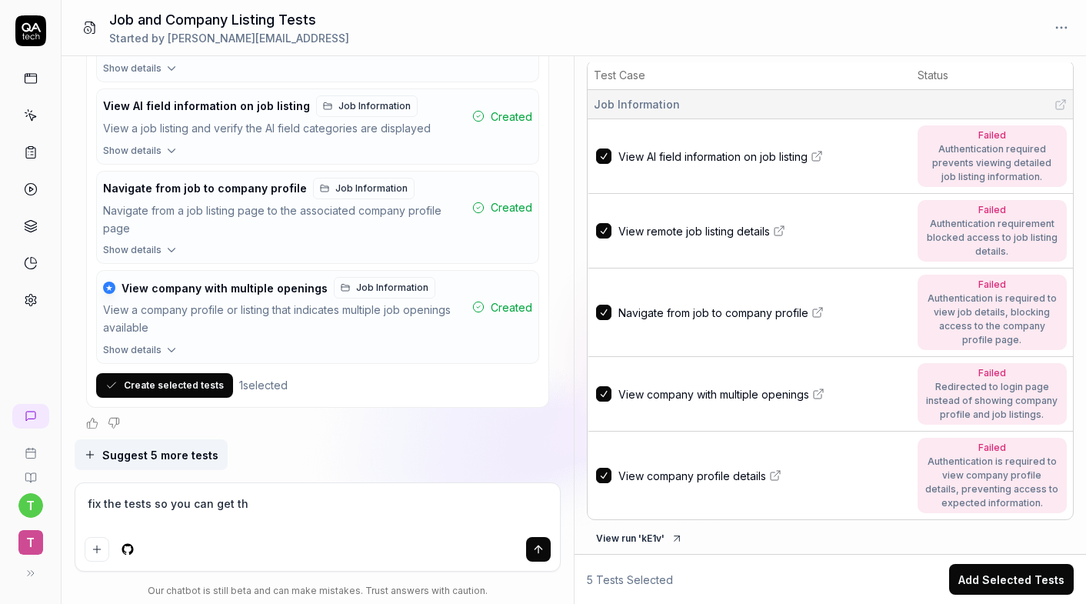
type textarea "*"
type textarea "fix the tests so you can get thr"
type textarea "*"
type textarea "fix the tests so you can get thro"
type textarea "*"
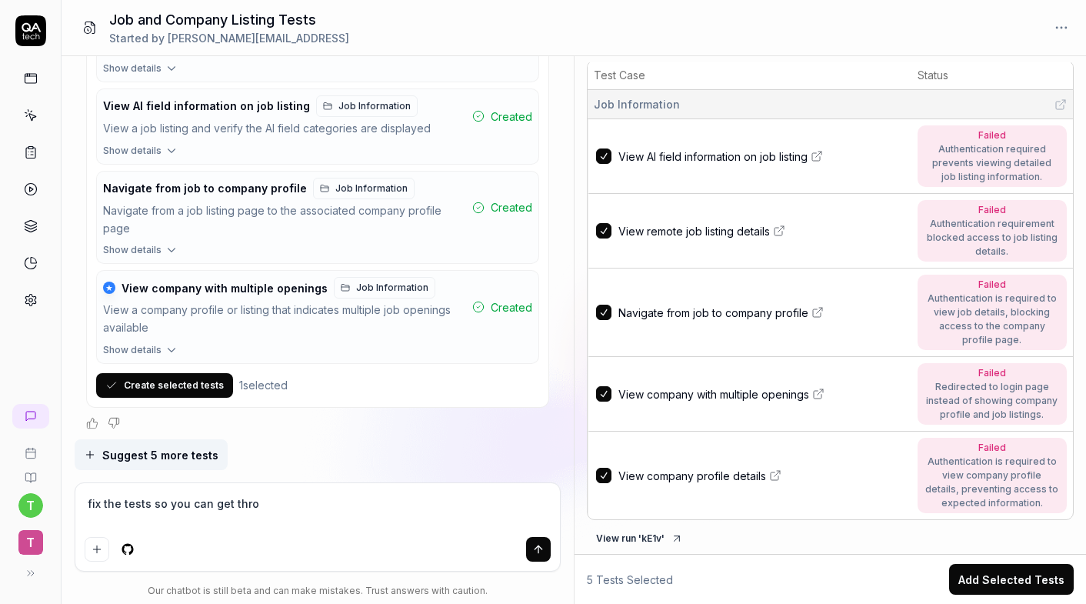
type textarea "fix the tests so you can get throu"
type textarea "*"
type textarea "fix the tests so you can get throug"
type textarea "*"
type textarea "fix the tests so you can get through"
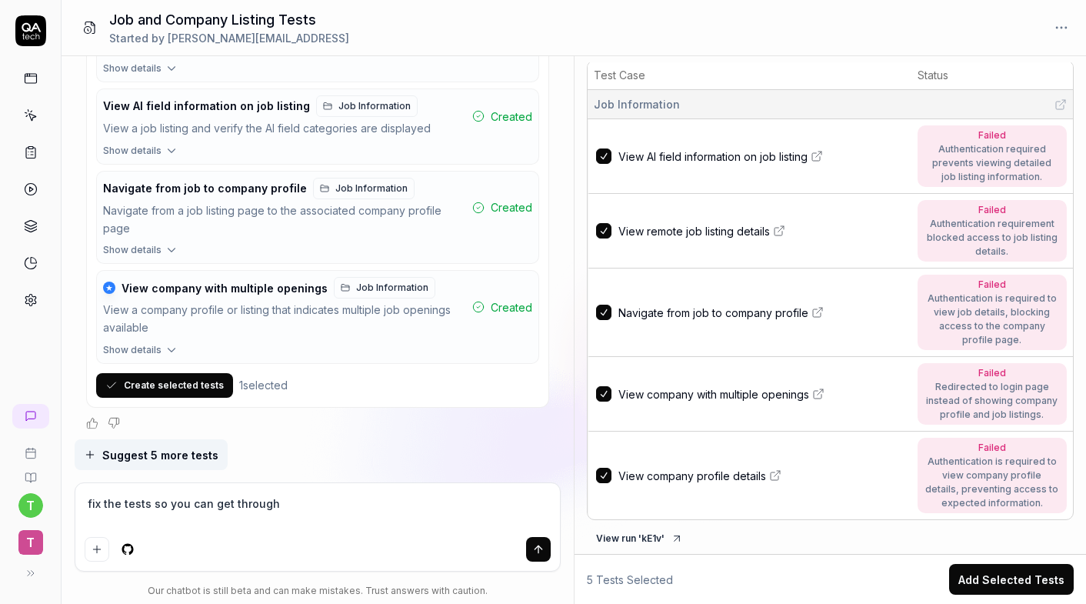
type textarea "*"
type textarea "fix the tests so you can get through"
type textarea "*"
type textarea "fix the tests so you can get through t"
type textarea "*"
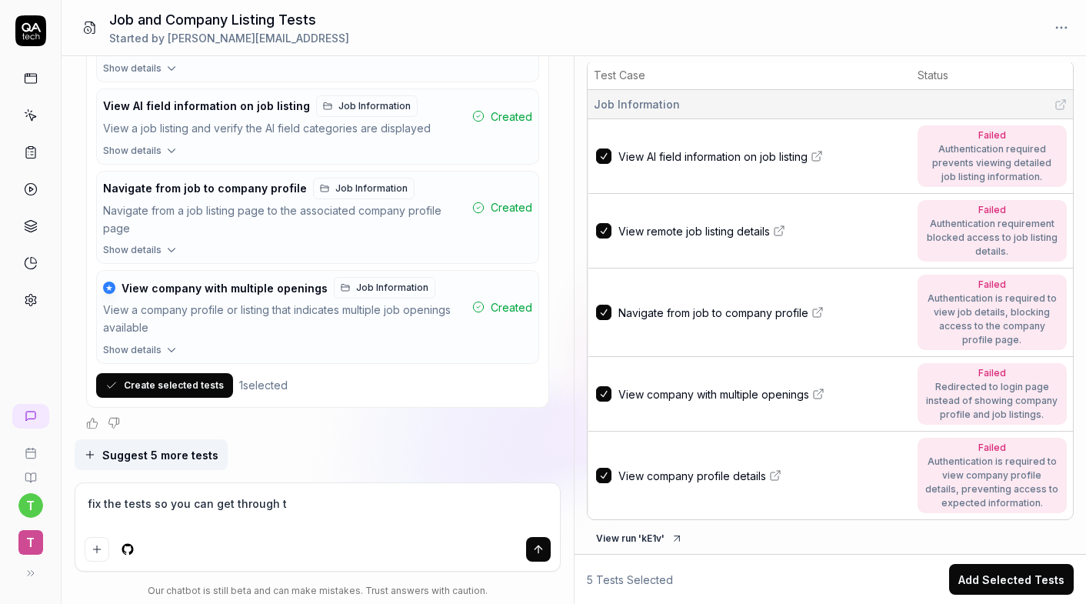
type textarea "fix the tests so you can get through th"
type textarea "*"
type textarea "fix the tests so you can get through th"
type textarea "*"
type textarea "fix the tests so you can get through th e"
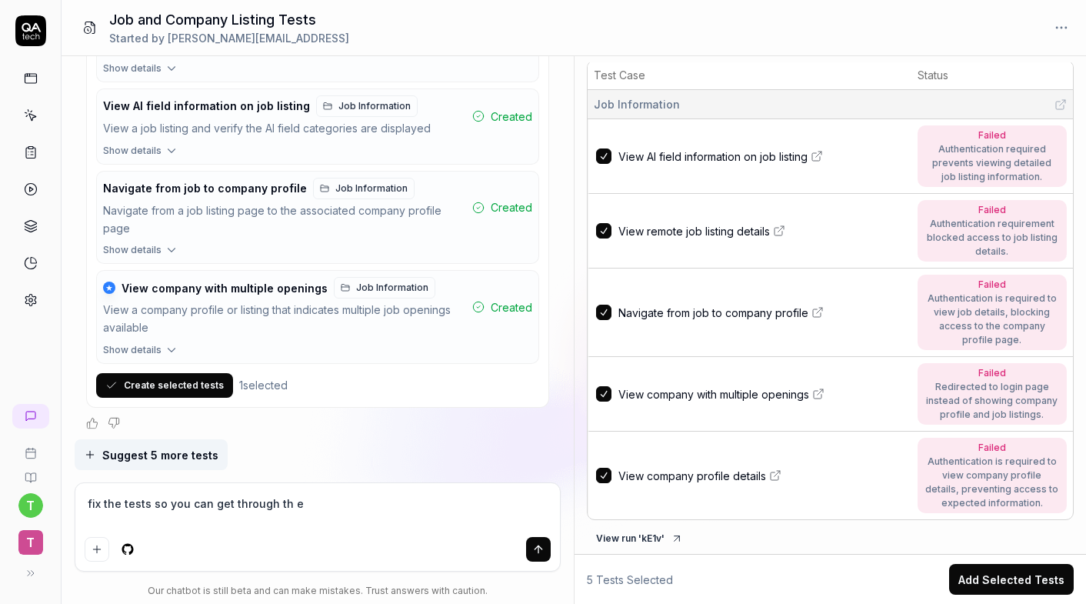
type textarea "*"
type textarea "fix the tests so you can get through th el"
type textarea "*"
type textarea "fix the tests so you can get through th e"
type textarea "*"
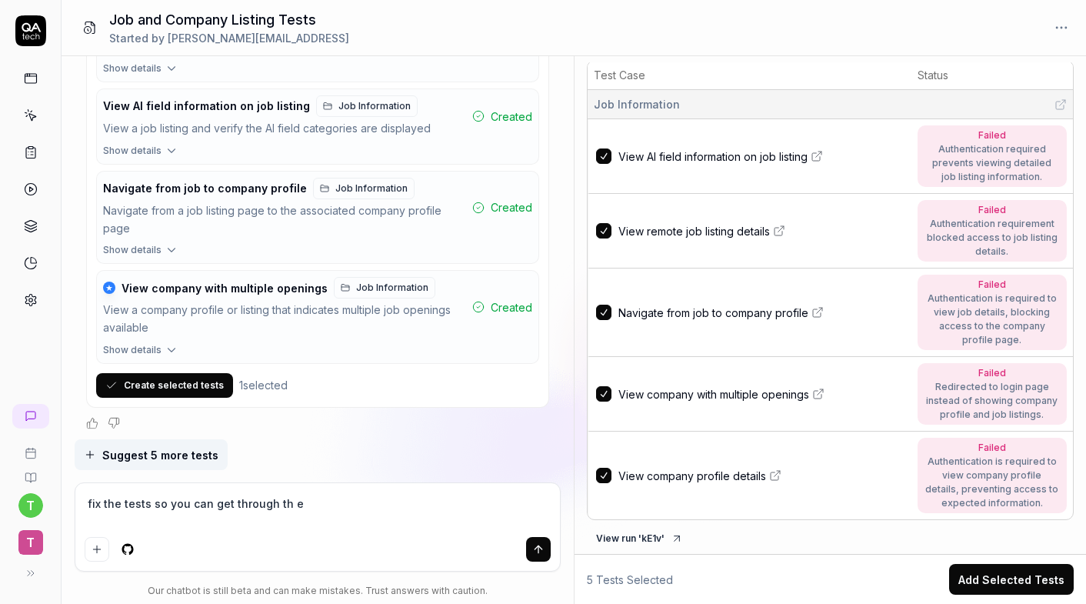
type textarea "fix the tests so you can get through th"
type textarea "*"
type textarea "fix the tests so you can get through th"
type textarea "*"
type textarea "fix the tests so you can get through the"
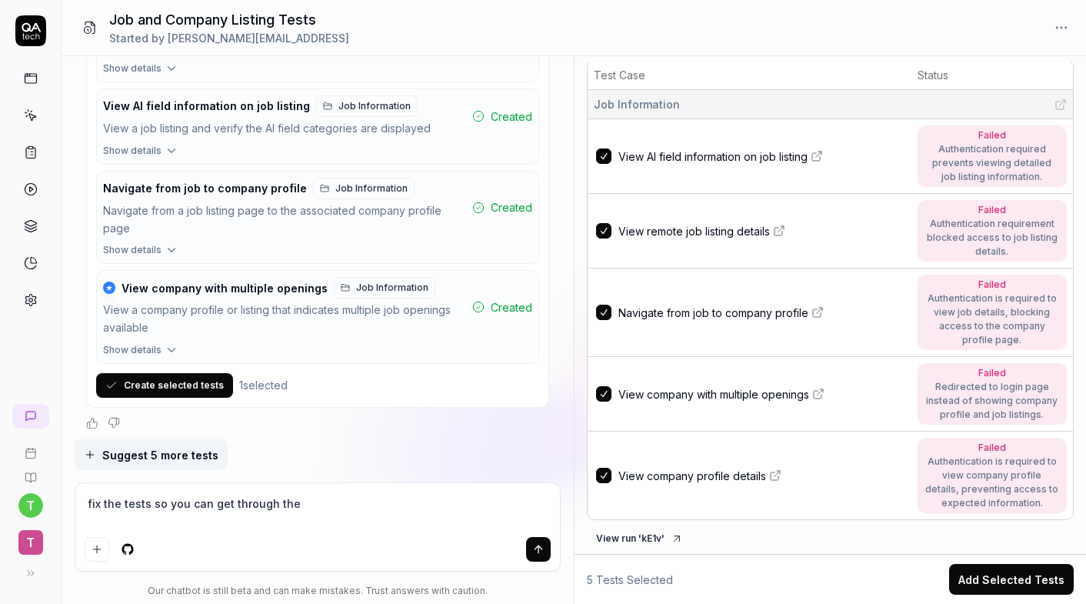
type textarea "*"
type textarea "fix the tests so you can get through the"
type textarea "*"
type textarea "fix the tests so you can get through the l"
type textarea "*"
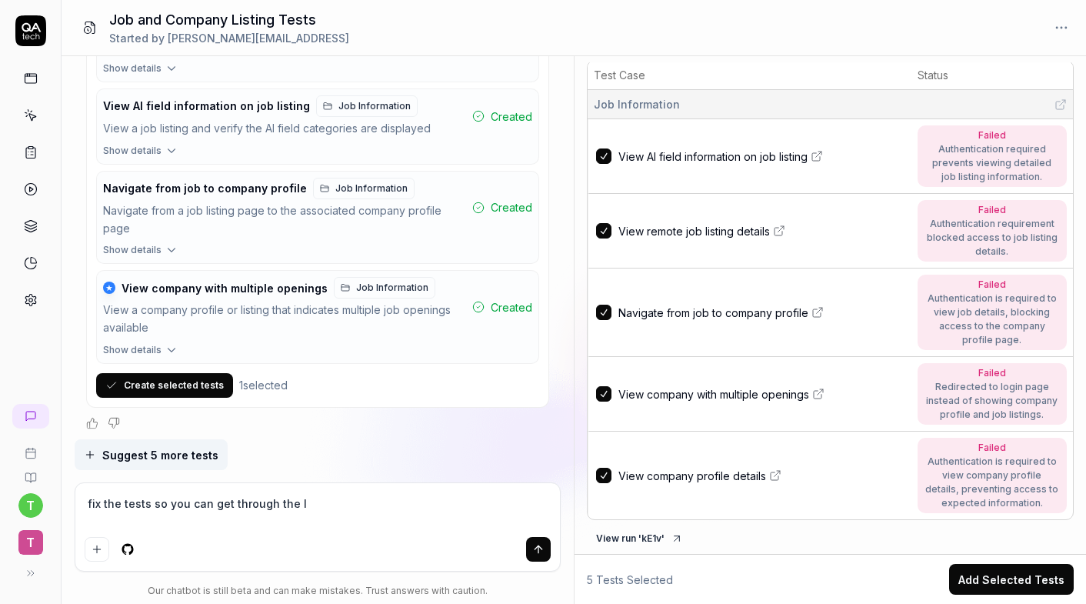
type textarea "fix the tests so you can get through the lo"
type textarea "*"
type textarea "fix the tests so you can get through the log"
type textarea "*"
type textarea "fix the tests so you can get through the logi"
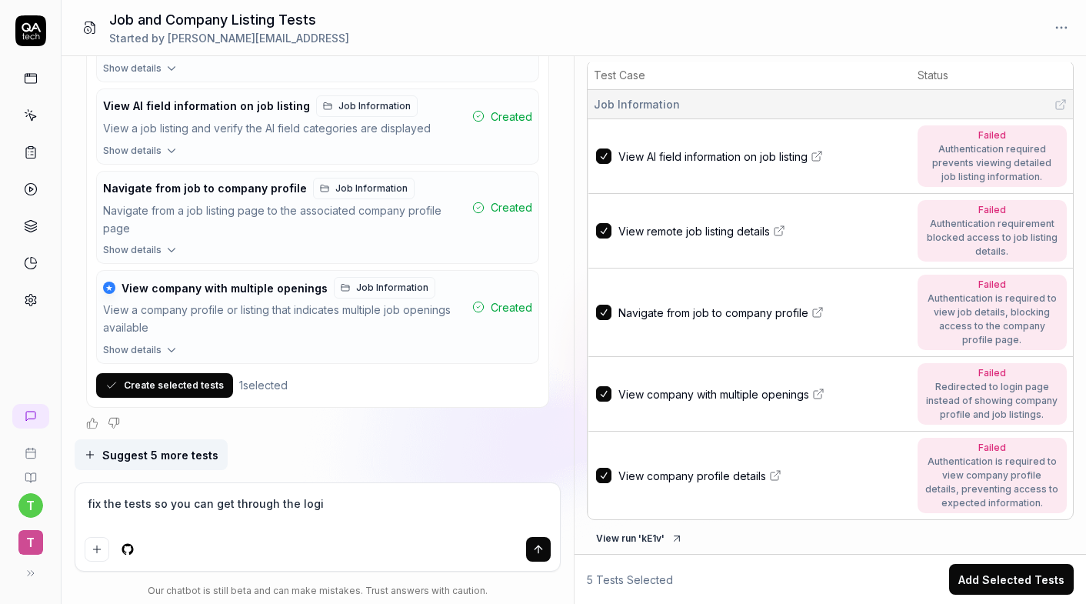
type textarea "*"
type textarea "fix the tests so you can get through the login"
type textarea "*"
type textarea "fix the tests so you can get through the login"
type textarea "*"
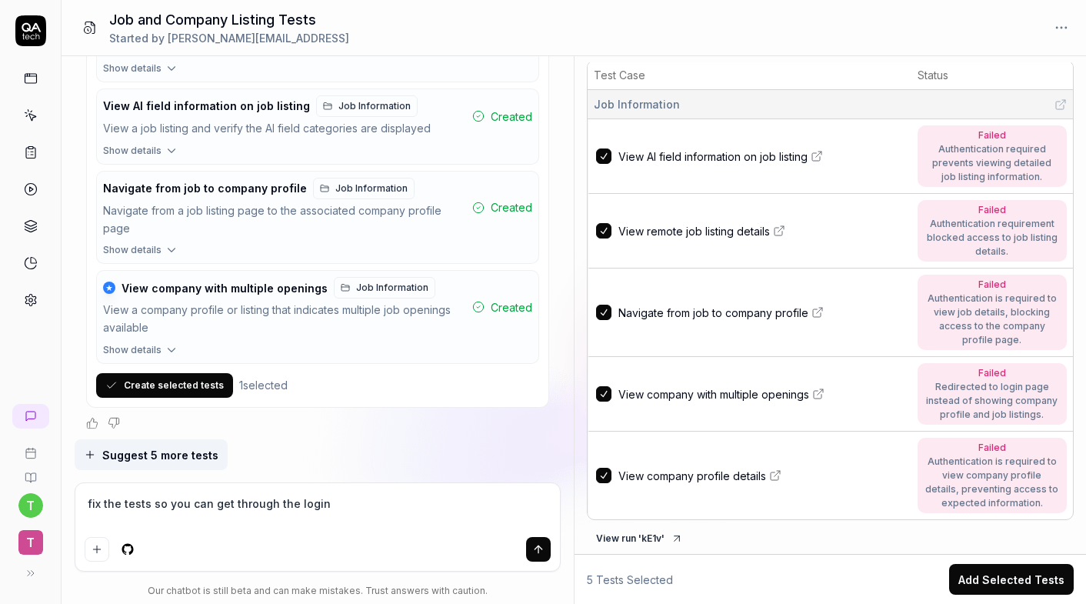
type textarea "fix the tests so you can get through the login p"
type textarea "*"
type textarea "fix the tests so you can get through the login pa"
type textarea "*"
type textarea "fix the tests so you can get through the login pag"
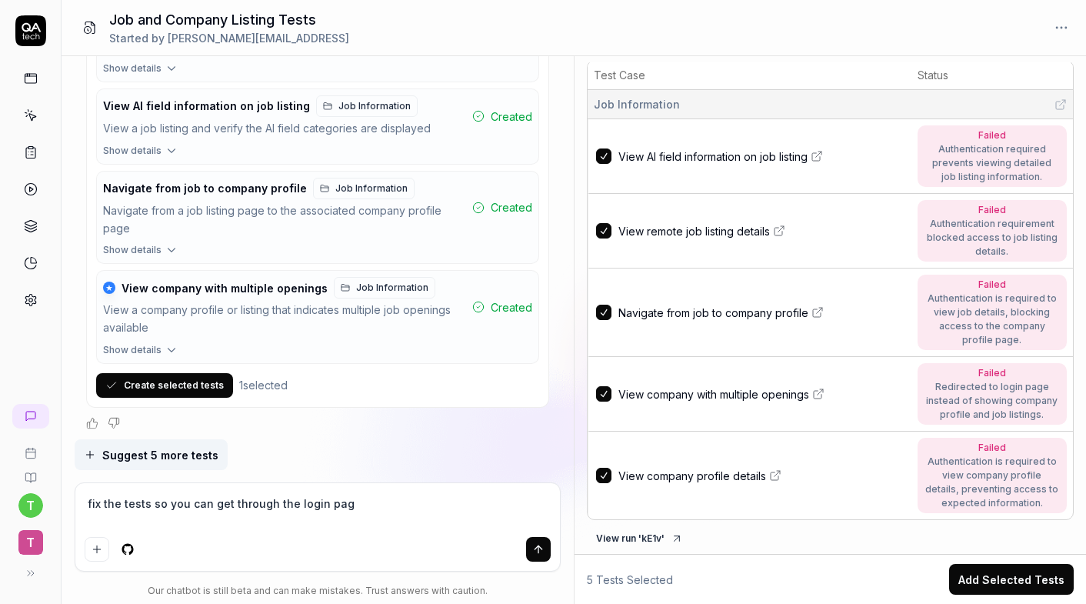
type textarea "*"
type textarea "fix the tests so you can get through the login page"
type textarea "*"
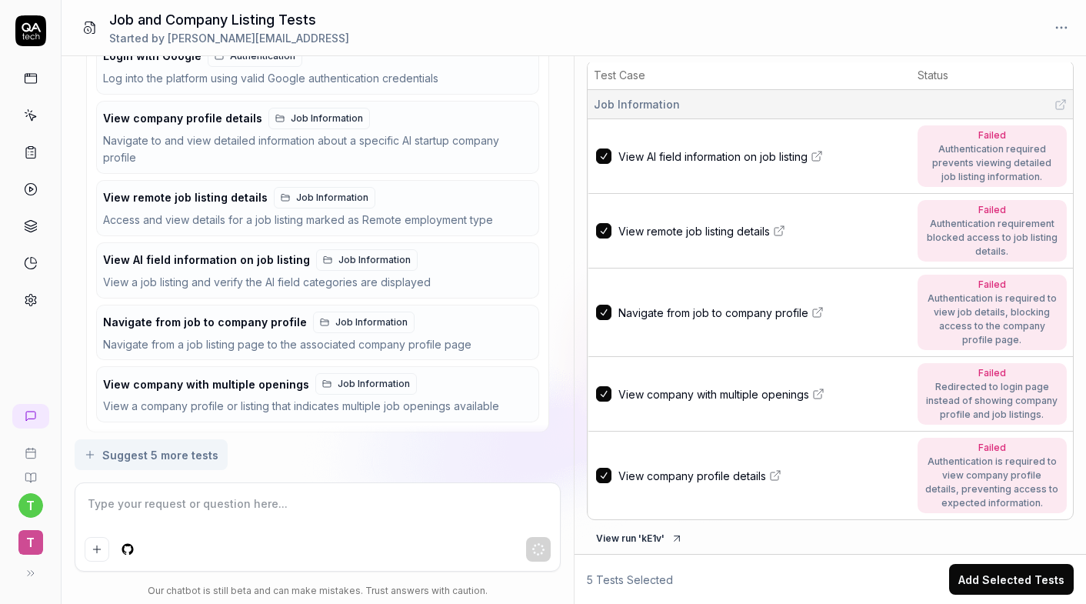
scroll to position [1132, 0]
click at [473, 387] on div "View company with multiple openings Job Information View a company profile or l…" at bounding box center [314, 395] width 423 height 42
click at [389, 490] on div at bounding box center [317, 527] width 485 height 88
type textarea "*"
type textarea "o"
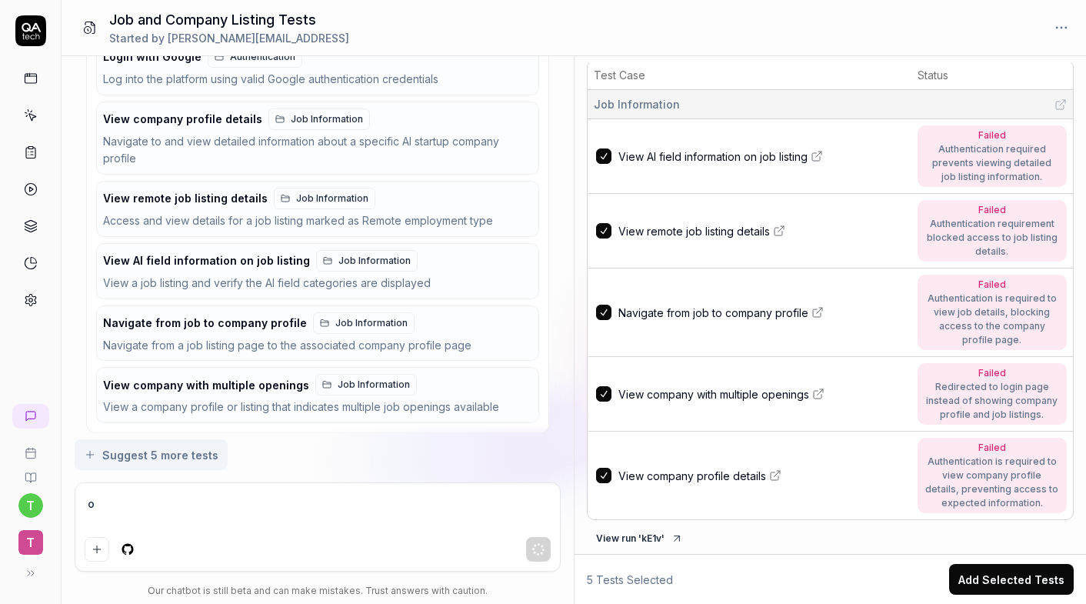
type textarea "*"
type textarea "ok"
type textarea "*"
type textarea "ok"
type textarea "*"
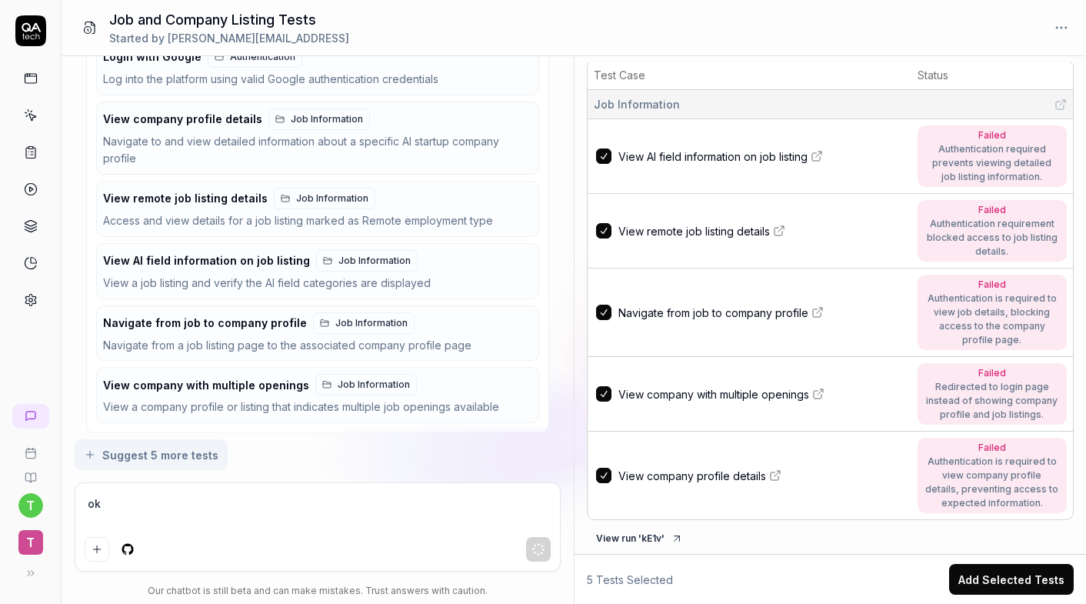
type textarea "ok t"
type textarea "*"
type textarea "ok"
type textarea "*"
type textarea "ok"
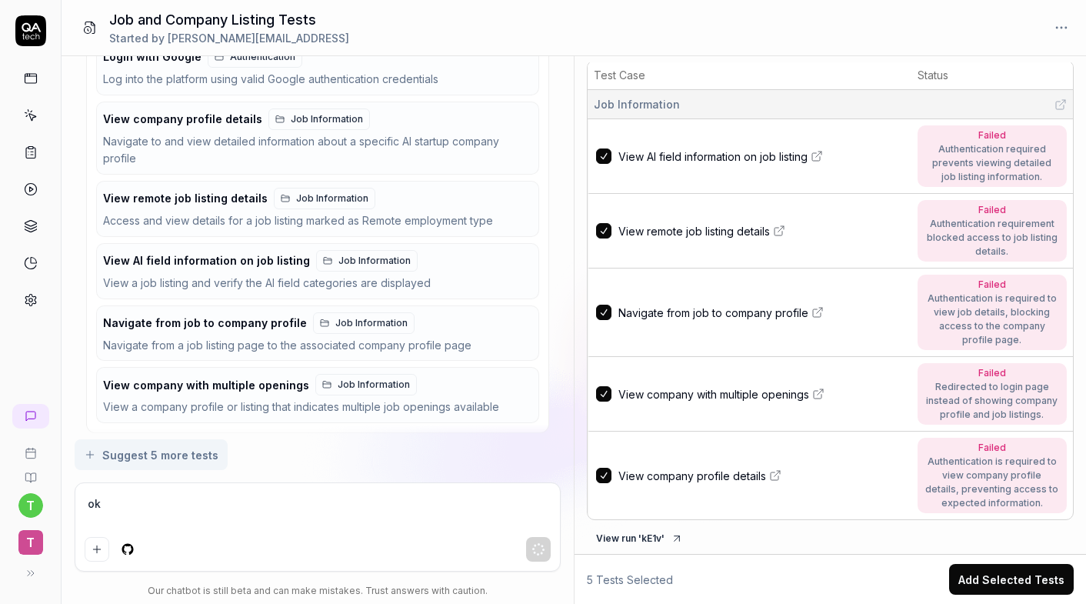
type textarea "*"
type textarea "o"
type textarea "*"
type textarea "t"
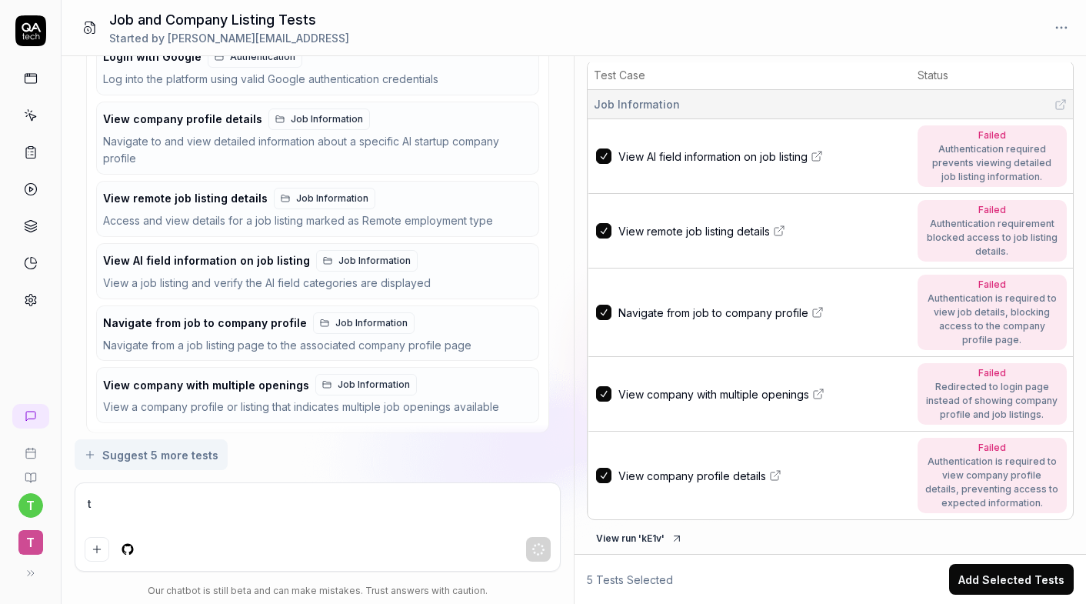
type textarea "*"
type textarea "tr"
type textarea "*"
type textarea "try"
type textarea "*"
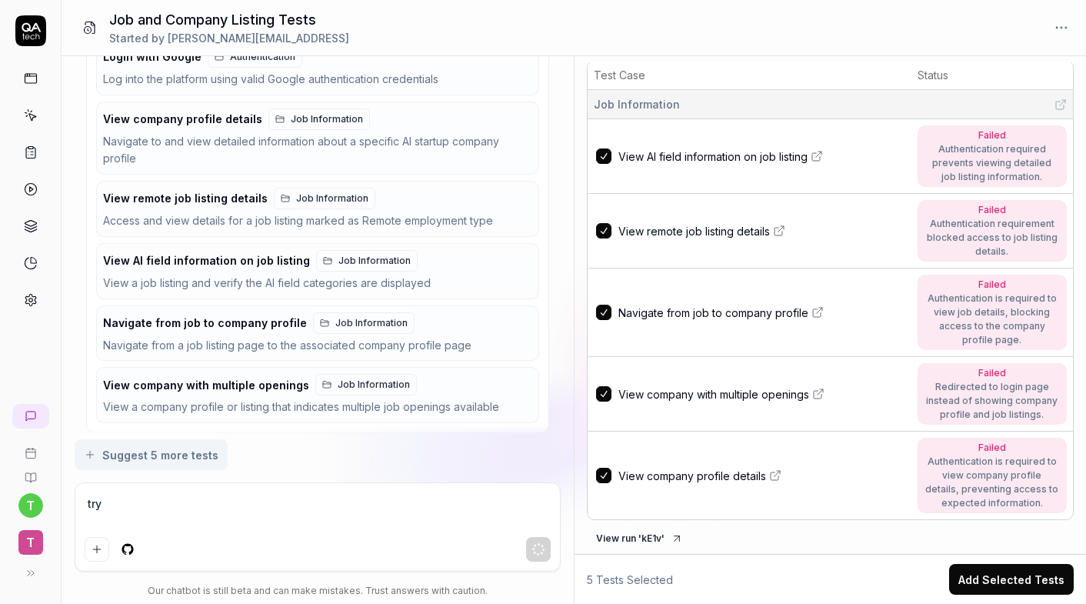
type textarea "try"
type textarea "*"
type textarea "try r"
type textarea "*"
type textarea "try ru"
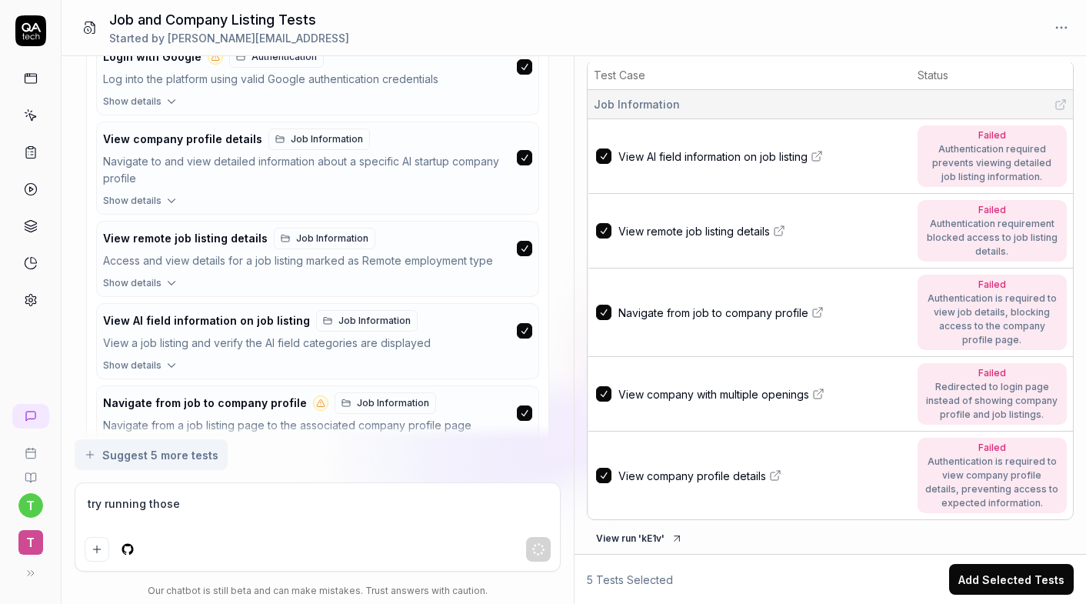
scroll to position [1308, 0]
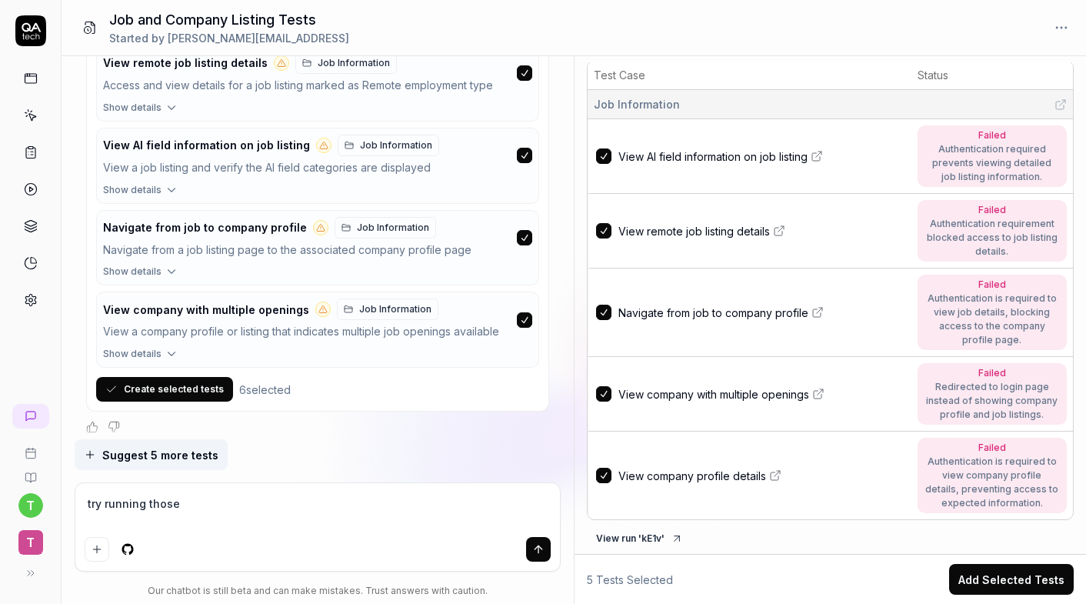
click at [176, 382] on button "Create selected tests" at bounding box center [164, 389] width 137 height 25
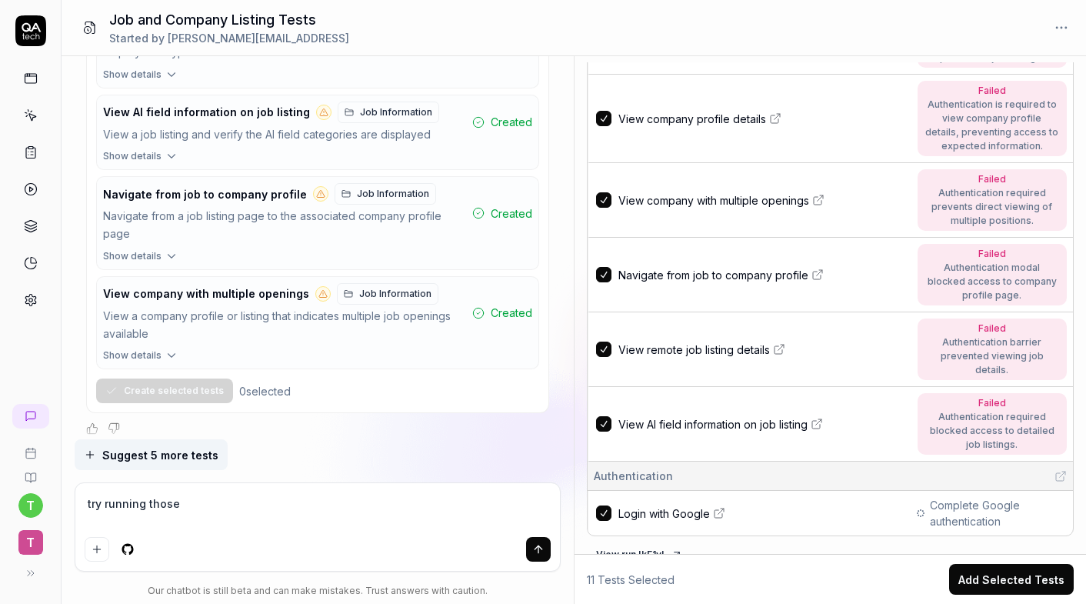
scroll to position [0, 0]
click at [965, 497] on span "Complete Google authentication" at bounding box center [998, 513] width 137 height 32
click at [649, 505] on span "Login with Google" at bounding box center [665, 513] width 92 height 16
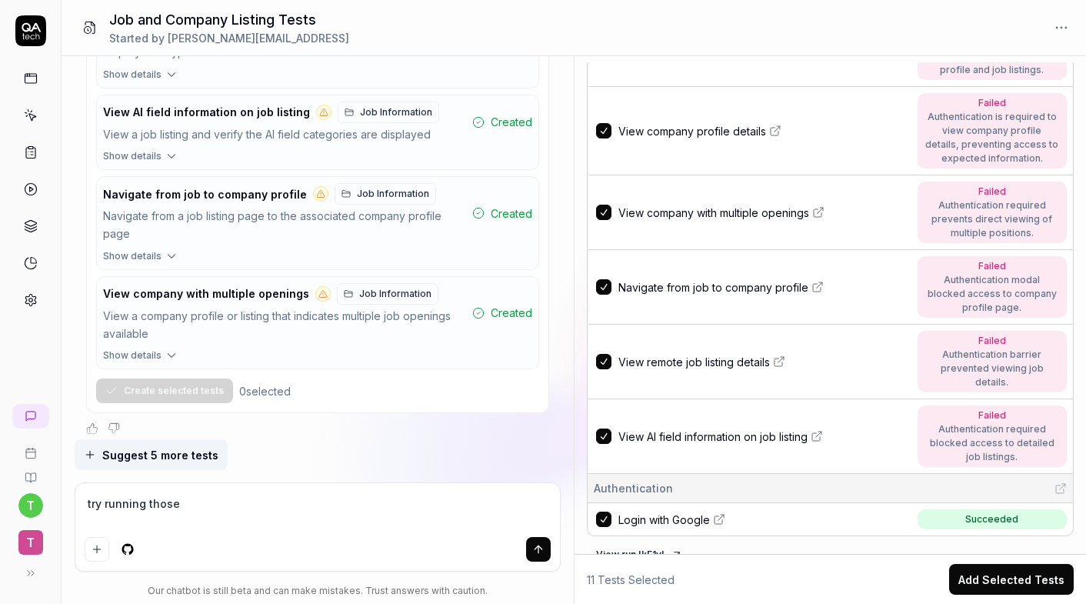
click at [283, 512] on textarea "try running those" at bounding box center [318, 511] width 467 height 38
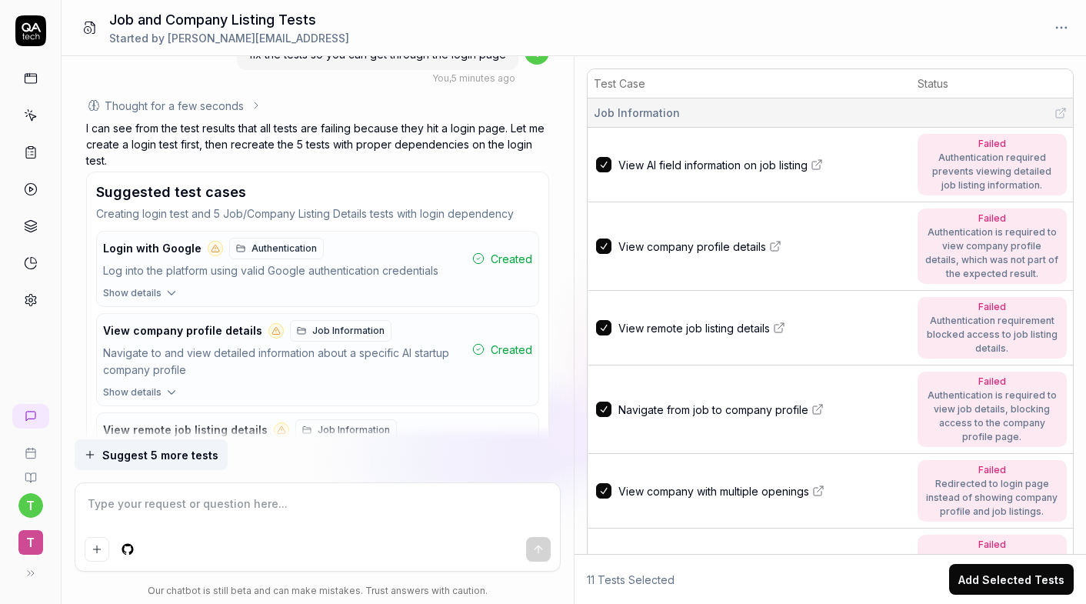
scroll to position [942, 0]
click at [196, 275] on button "Login with Google Authentication Log into the platform using valid Google authe…" at bounding box center [318, 257] width 442 height 55
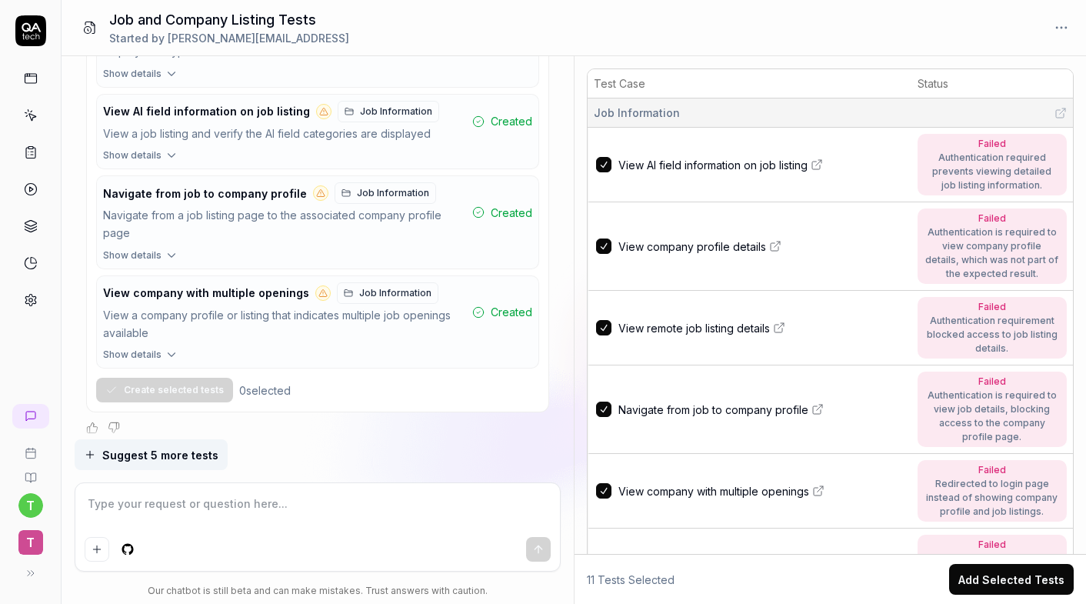
scroll to position [1359, 0]
click at [135, 348] on span "Show details" at bounding box center [132, 355] width 58 height 14
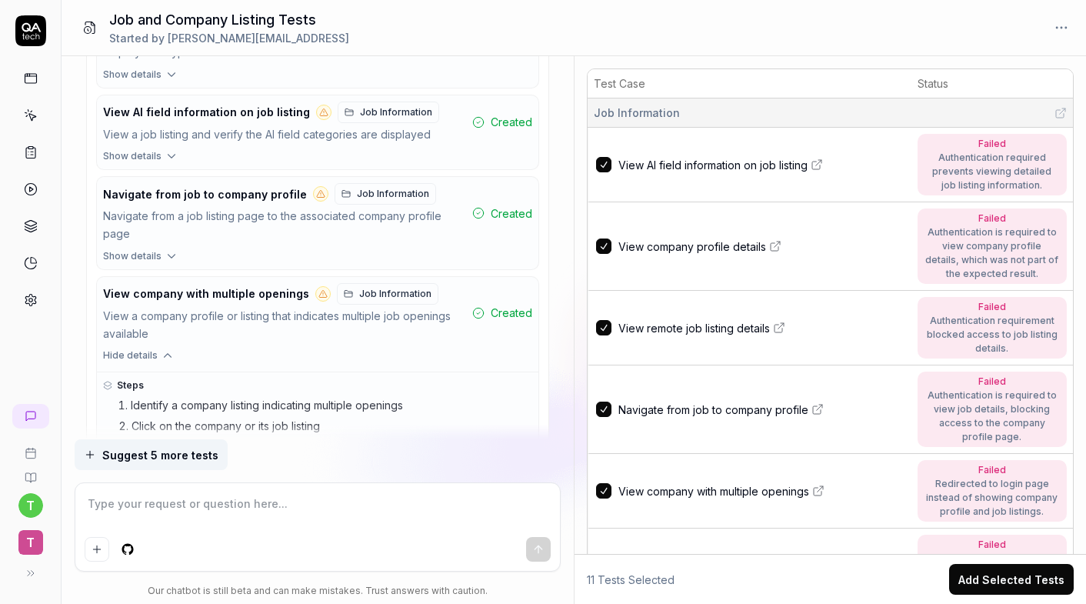
click at [135, 348] on span "Hide details" at bounding box center [130, 355] width 55 height 14
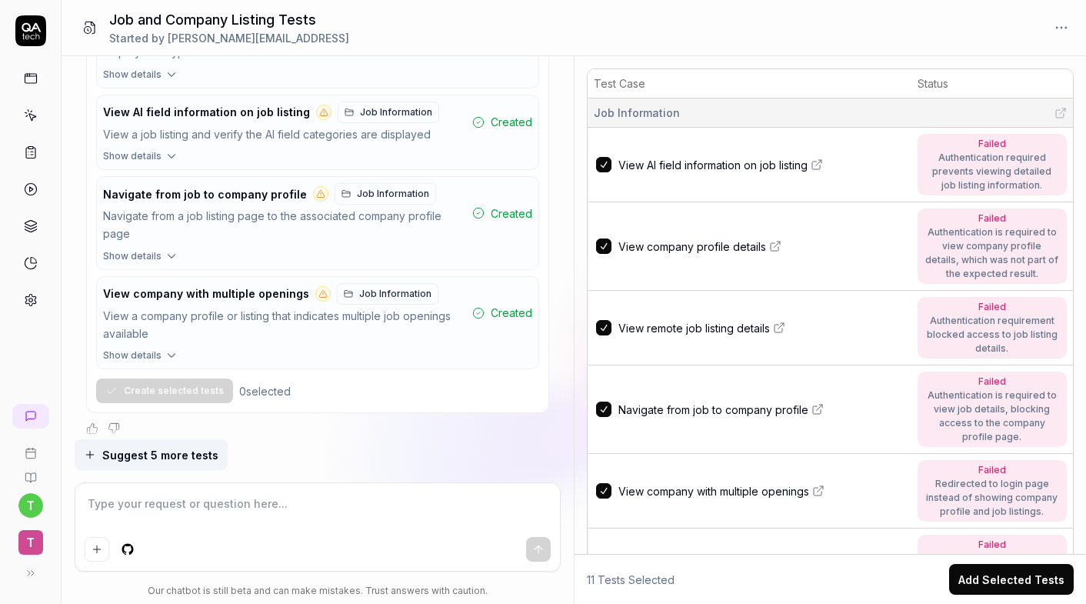
click at [213, 328] on div "View a company profile or listing that indicates multiple job openings available" at bounding box center [284, 325] width 363 height 35
click at [605, 164] on button "button" at bounding box center [603, 164] width 15 height 15
click at [605, 253] on td at bounding box center [602, 246] width 28 height 88
click at [606, 328] on button "button" at bounding box center [603, 327] width 15 height 15
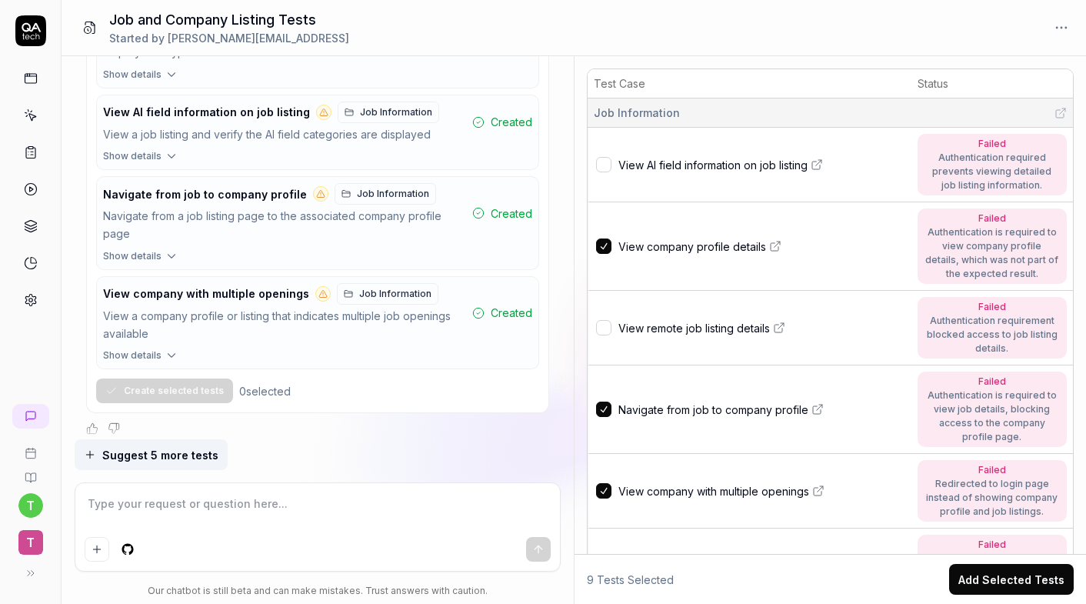
click at [604, 239] on button "button" at bounding box center [603, 245] width 15 height 15
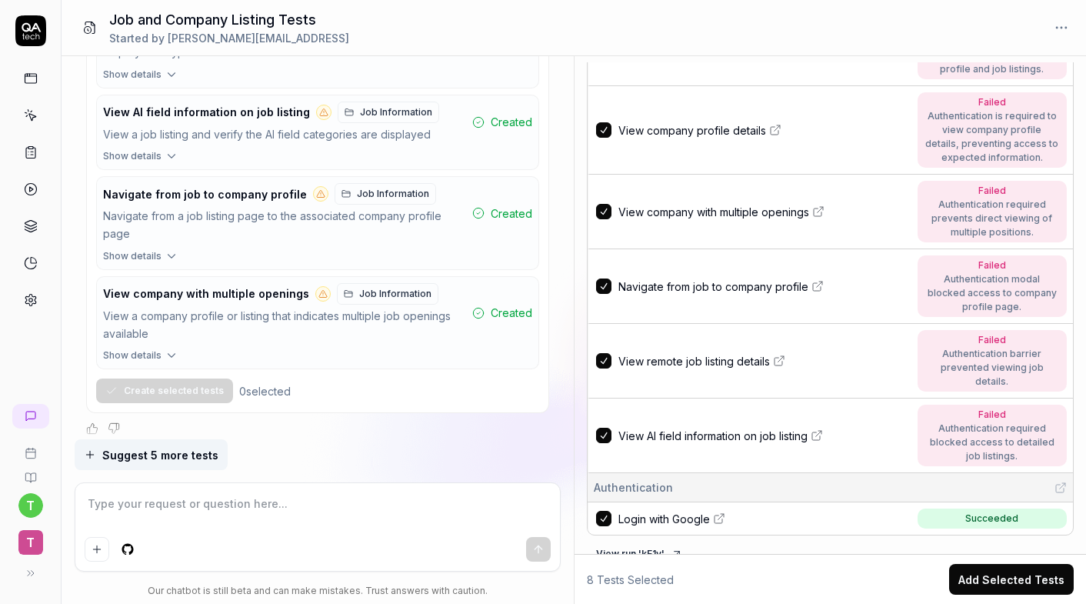
scroll to position [442, 0]
click at [604, 429] on button "button" at bounding box center [603, 436] width 15 height 15
click at [604, 354] on button "button" at bounding box center [603, 361] width 15 height 15
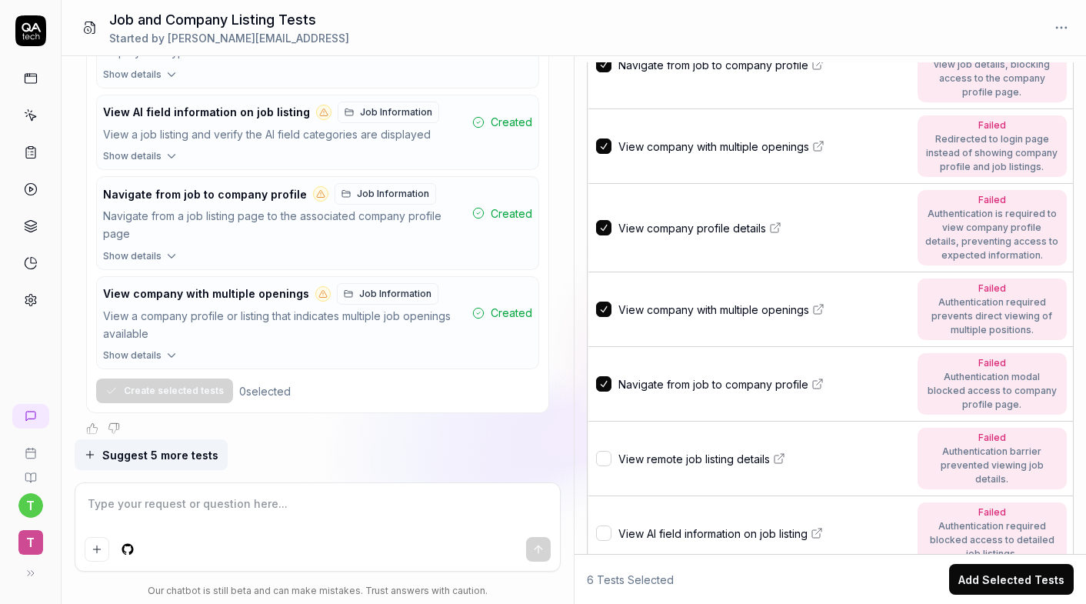
scroll to position [334, 0]
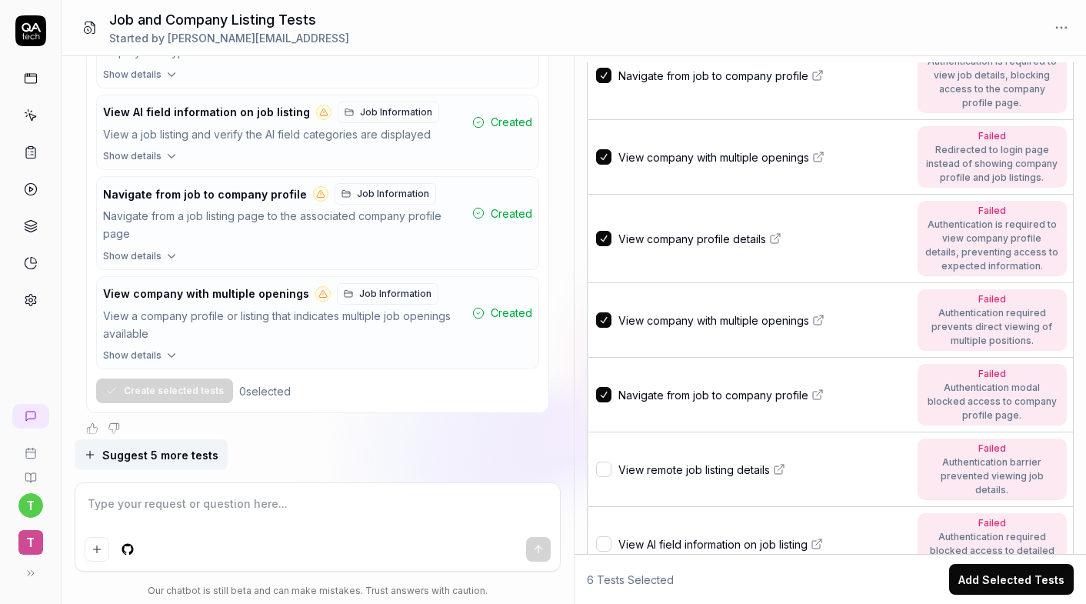
click at [605, 394] on button "button" at bounding box center [603, 394] width 15 height 15
click at [605, 317] on button "button" at bounding box center [603, 319] width 15 height 15
click at [602, 234] on button "button" at bounding box center [603, 238] width 15 height 15
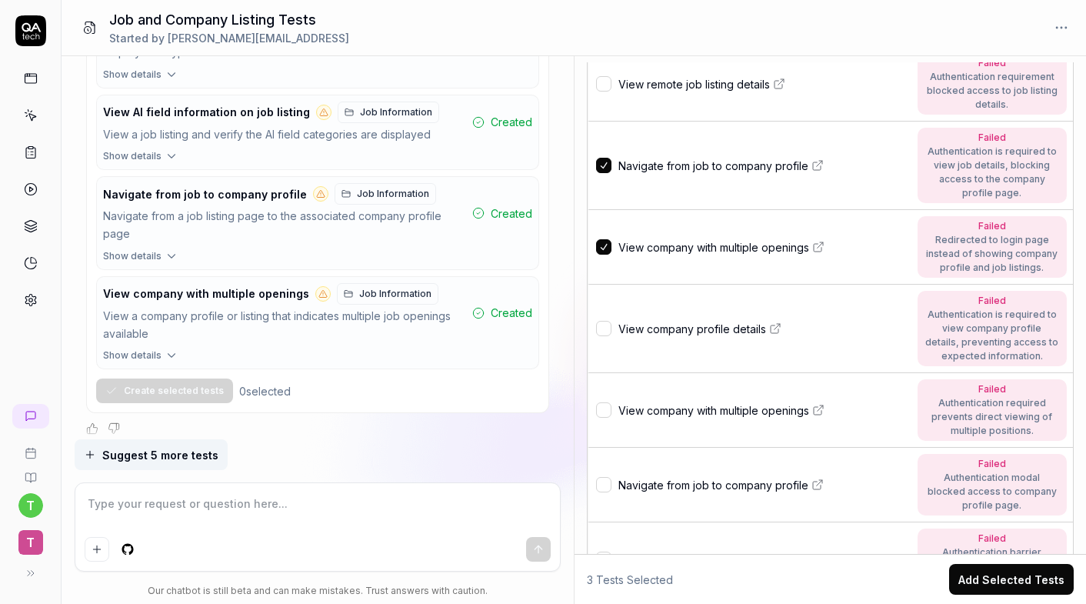
scroll to position [162, 0]
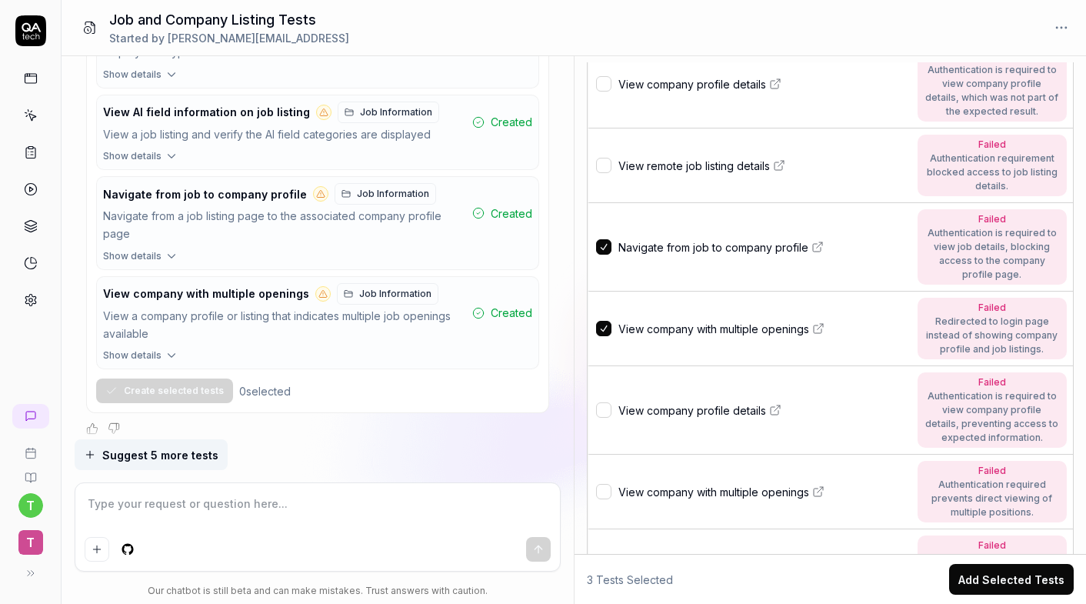
click at [602, 322] on button "button" at bounding box center [603, 328] width 15 height 15
click at [602, 255] on td at bounding box center [602, 247] width 28 height 88
click at [602, 245] on button "button" at bounding box center [603, 246] width 15 height 15
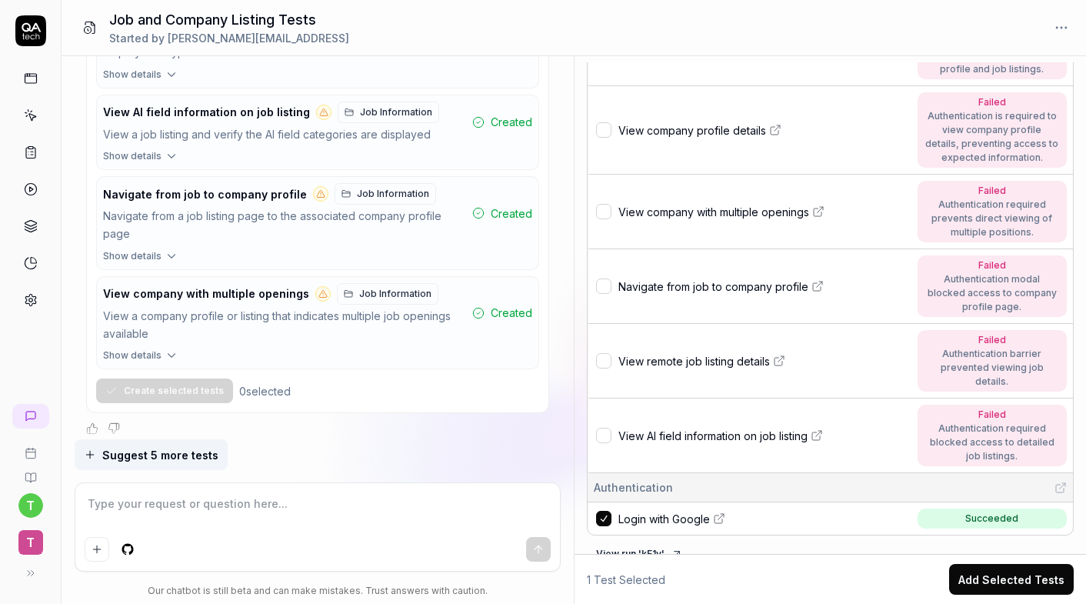
scroll to position [442, 0]
click at [1011, 579] on button "Add Selected Tests" at bounding box center [1011, 579] width 125 height 31
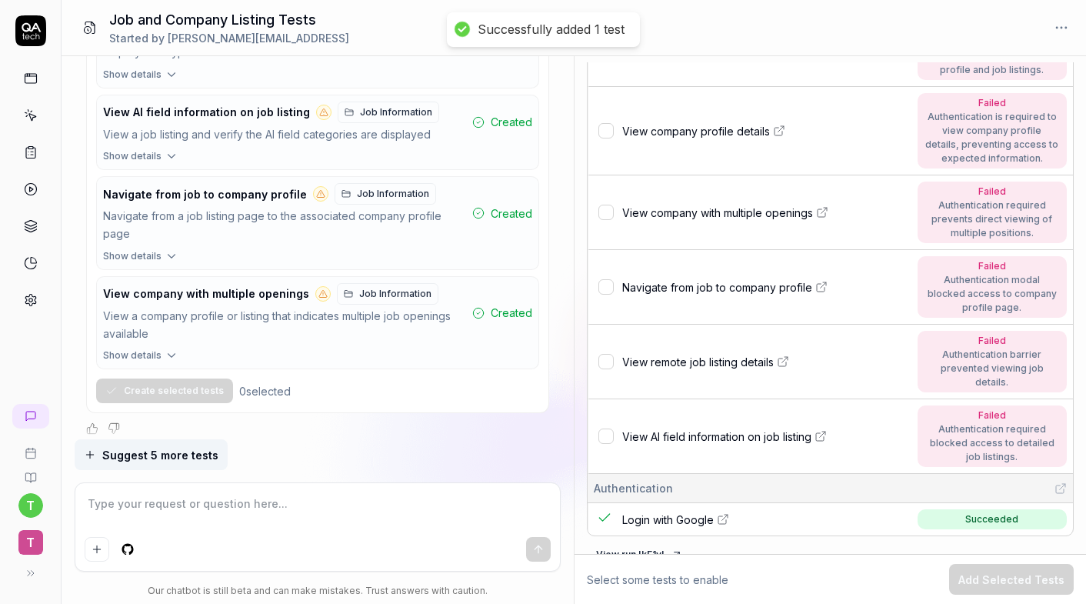
scroll to position [0, 0]
click at [147, 457] on span "Suggest 5 more tests" at bounding box center [160, 455] width 116 height 16
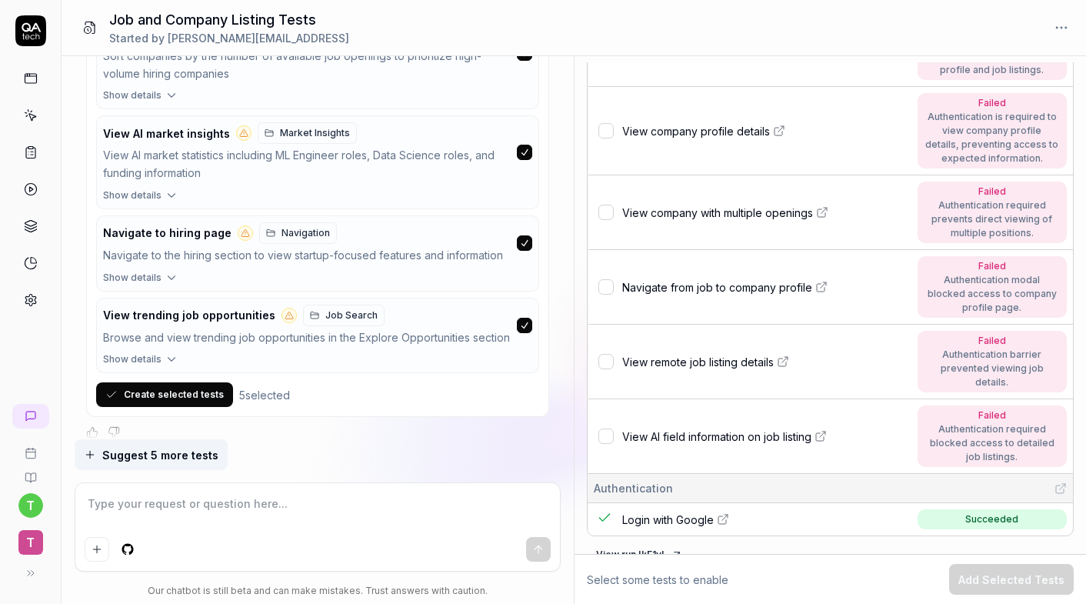
scroll to position [2092, 0]
click at [25, 151] on icon at bounding box center [31, 152] width 14 height 14
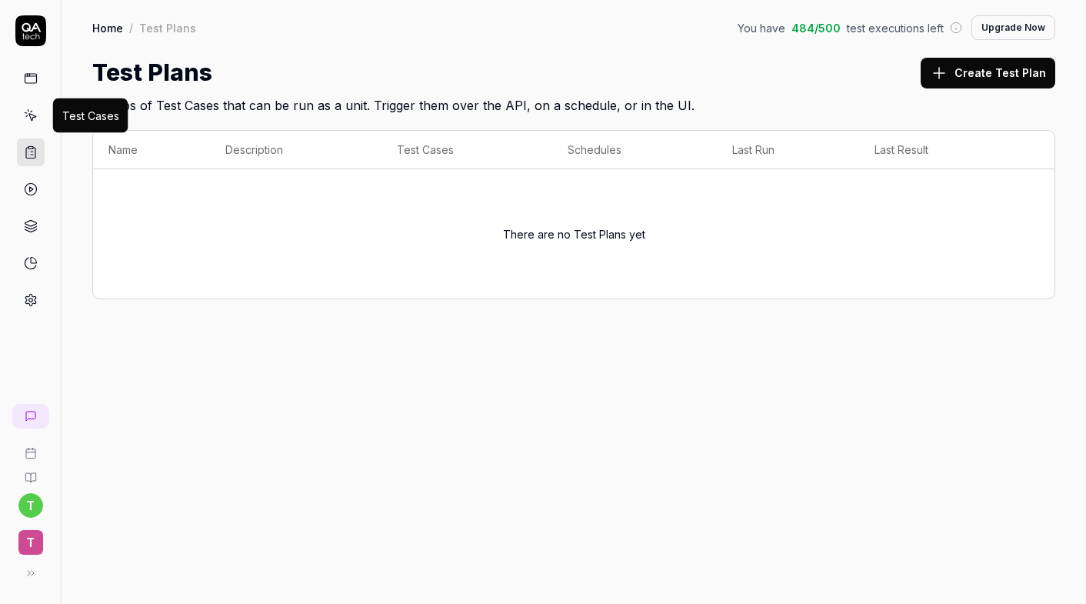
click at [31, 113] on icon at bounding box center [31, 115] width 14 height 14
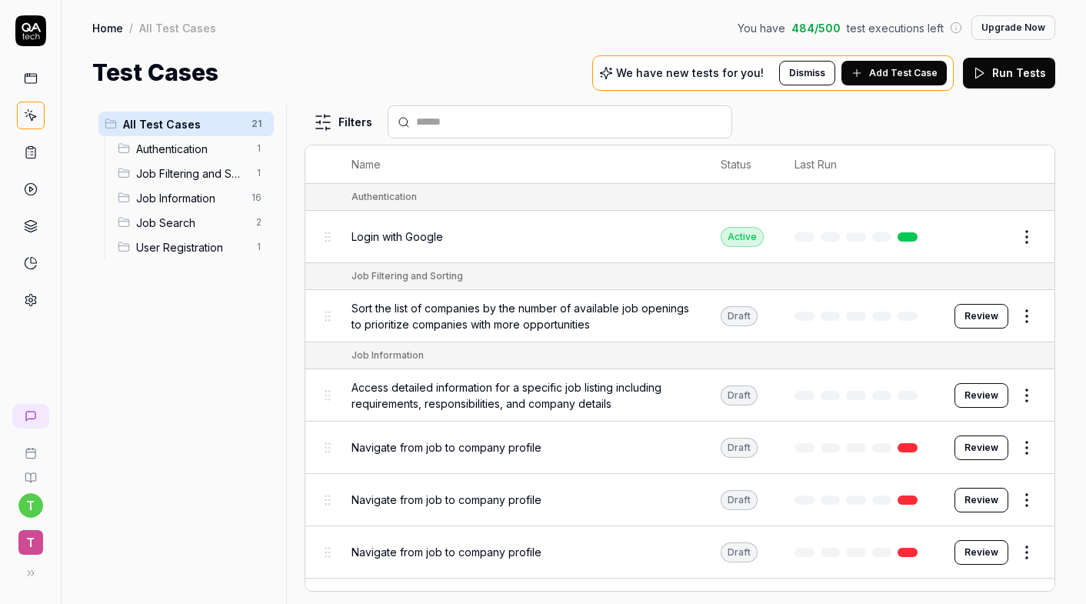
click at [889, 69] on span "Add Test Case" at bounding box center [903, 73] width 68 height 14
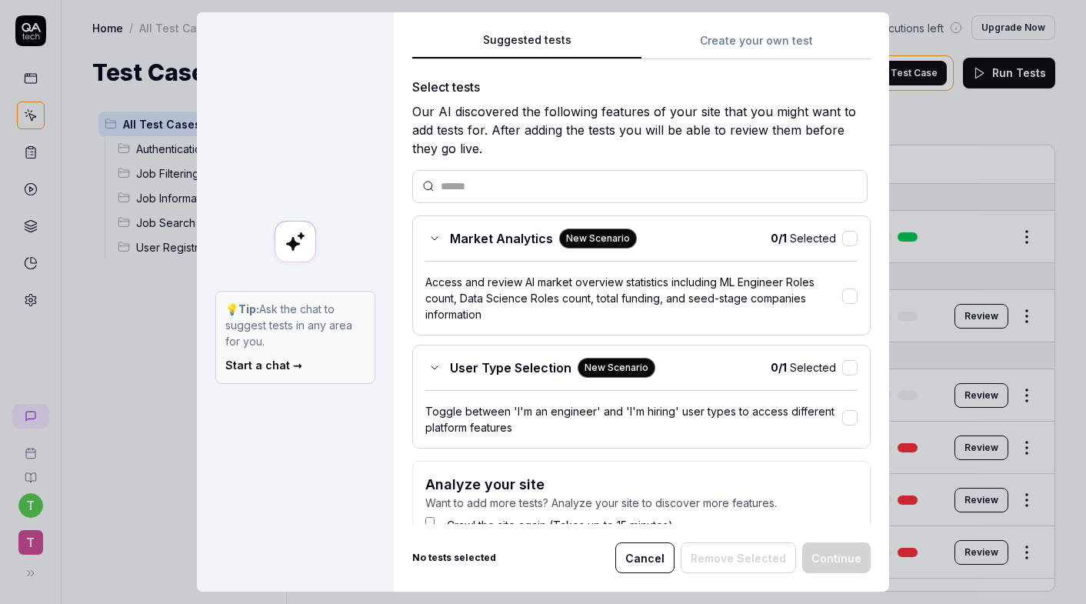
click at [655, 552] on button "Cancel" at bounding box center [644, 557] width 59 height 31
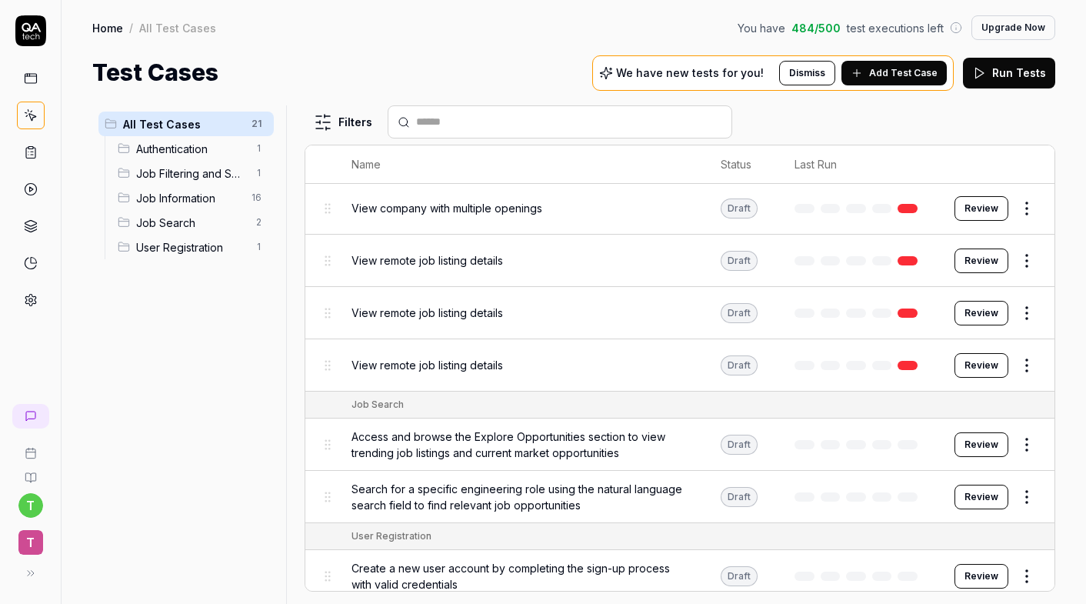
scroll to position [814, 0]
click at [985, 485] on button "Review" at bounding box center [982, 497] width 54 height 25
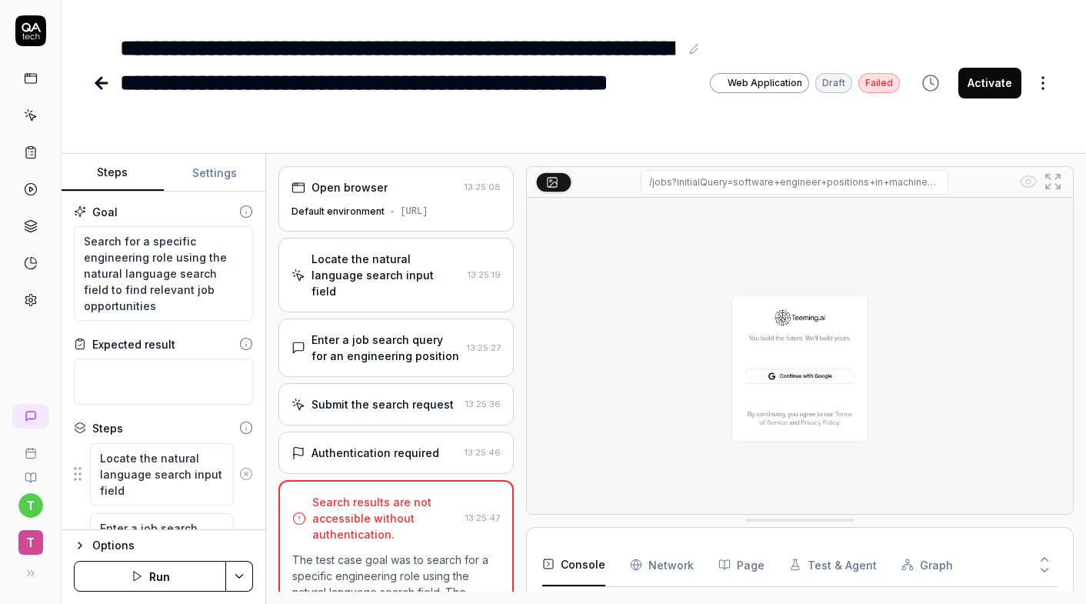
click at [435, 439] on div "Authentication required 13:25:46" at bounding box center [395, 453] width 235 height 42
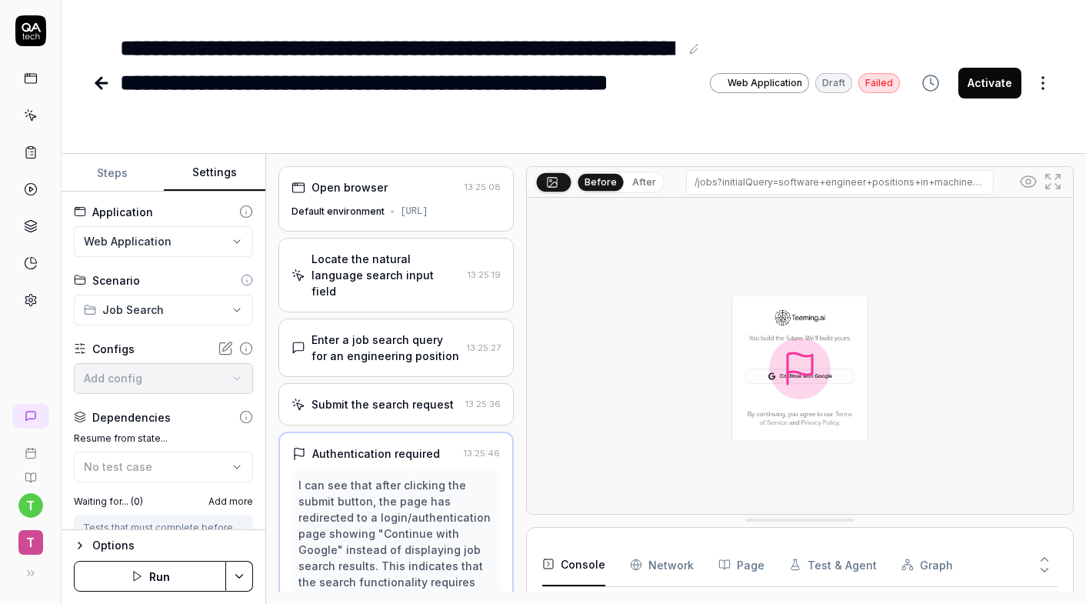
click at [198, 167] on button "Settings" at bounding box center [215, 173] width 102 height 37
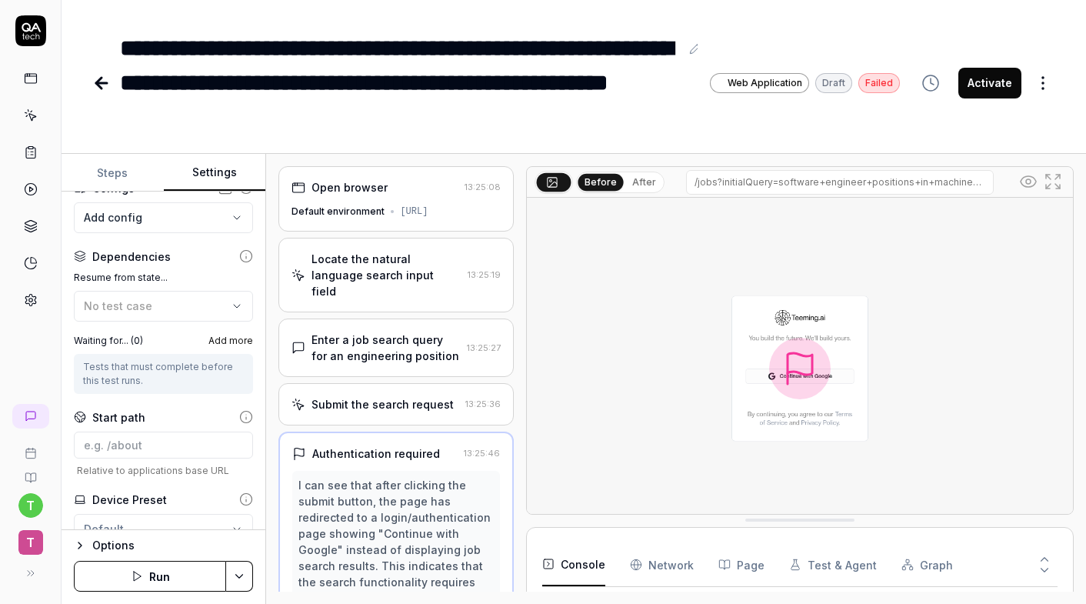
scroll to position [203, 0]
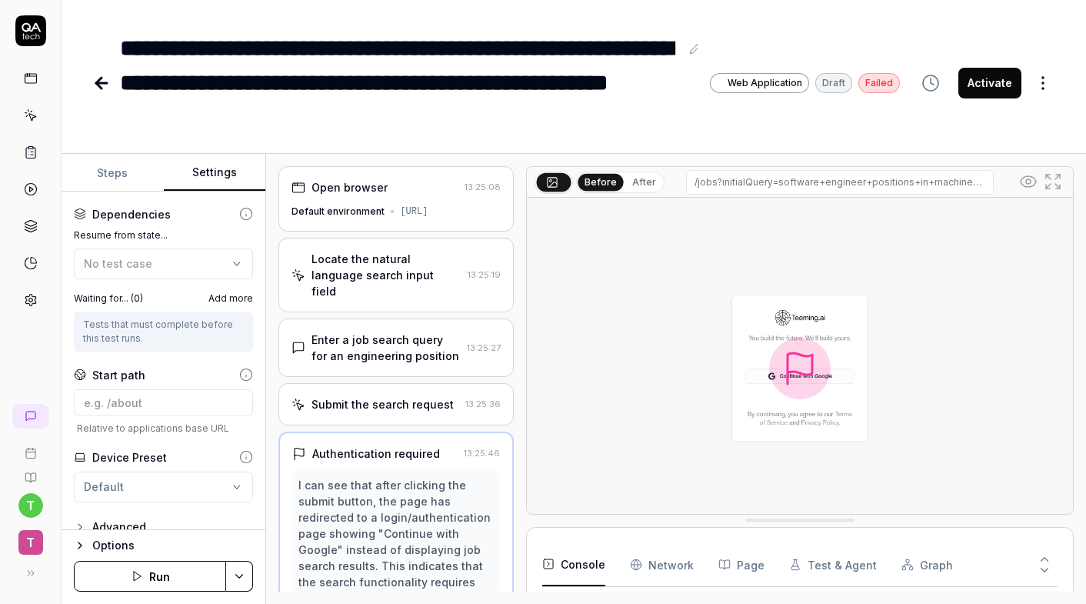
click at [174, 258] on div "No test case" at bounding box center [156, 263] width 144 height 16
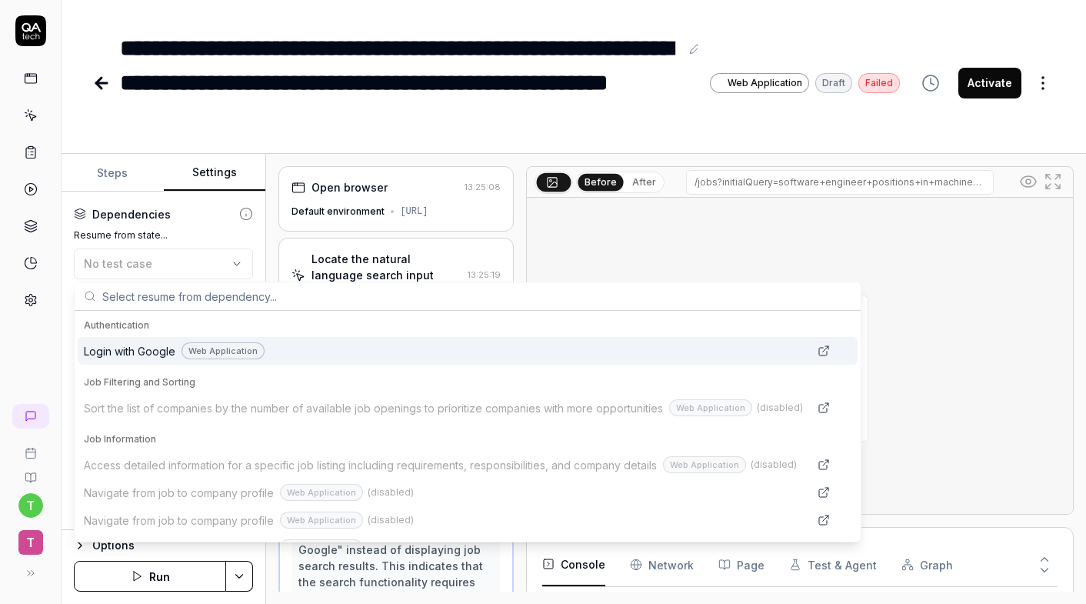
click at [175, 352] on span "Login with Google" at bounding box center [130, 351] width 92 height 16
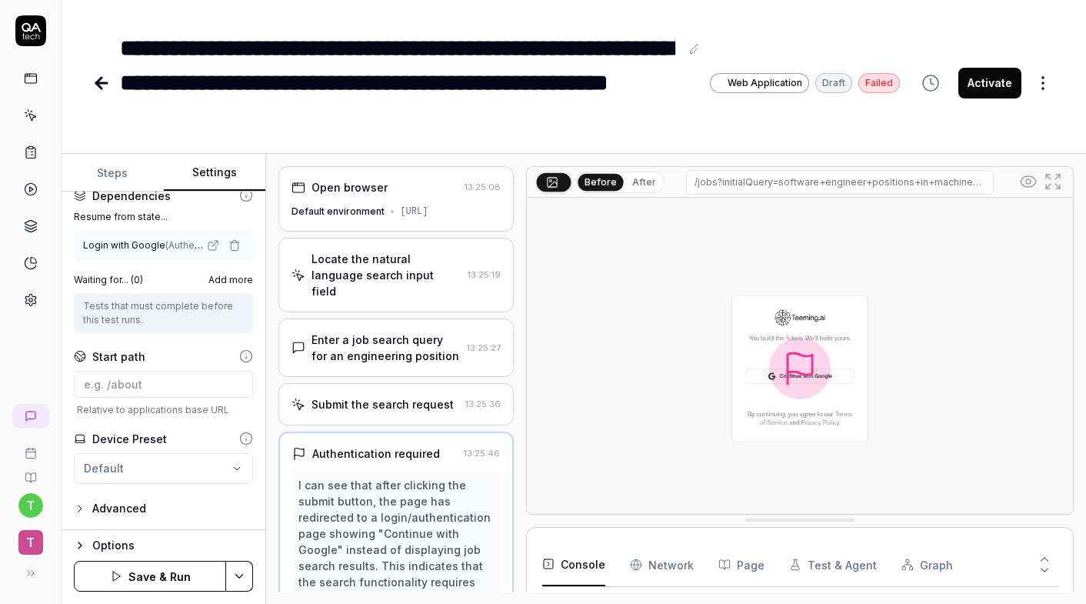
scroll to position [1, 0]
click at [147, 393] on input at bounding box center [163, 384] width 179 height 27
click at [155, 570] on button "Save & Run" at bounding box center [150, 576] width 152 height 31
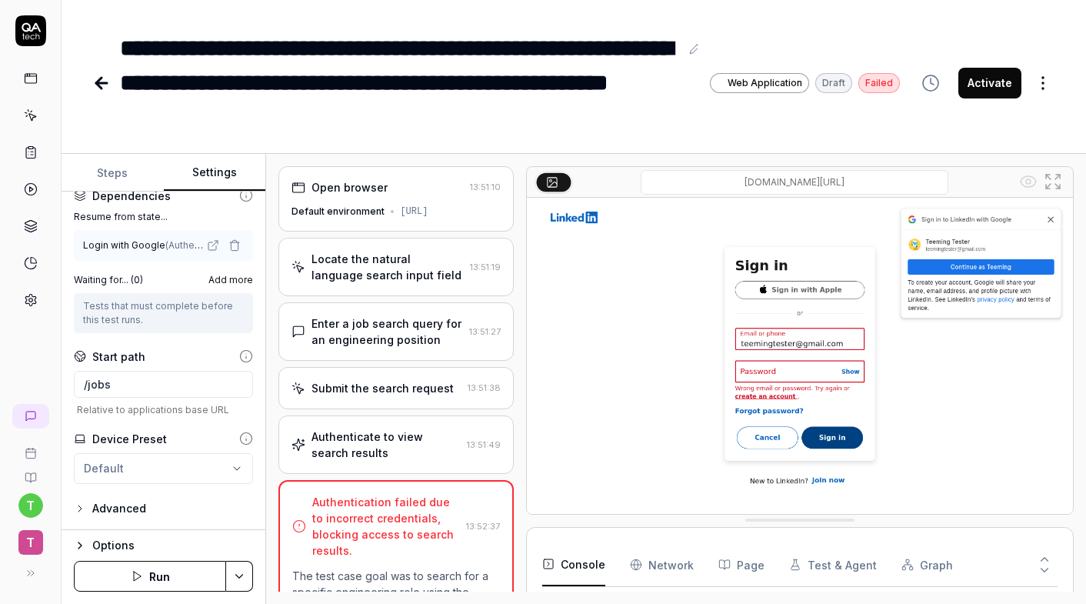
click at [412, 396] on div "Submit the search request" at bounding box center [383, 388] width 142 height 16
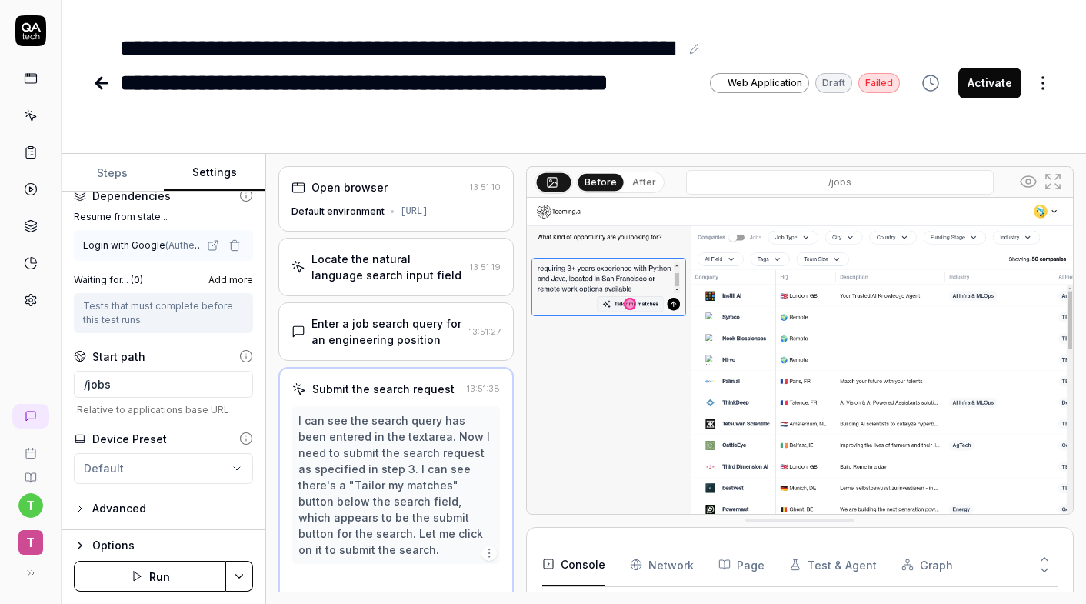
scroll to position [69, 0]
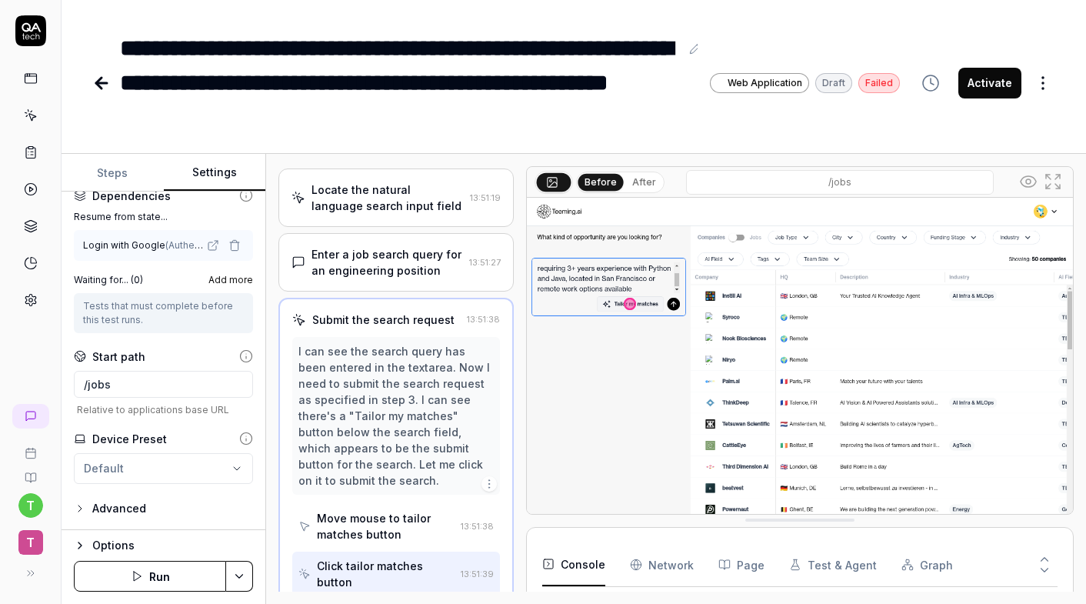
click at [495, 480] on button "button" at bounding box center [489, 483] width 15 height 15
click at [441, 478] on div "I can see the search query has been entered in the textarea. Now I need to subm…" at bounding box center [395, 415] width 195 height 145
click at [432, 511] on div "Move mouse to tailor matches button" at bounding box center [385, 526] width 137 height 32
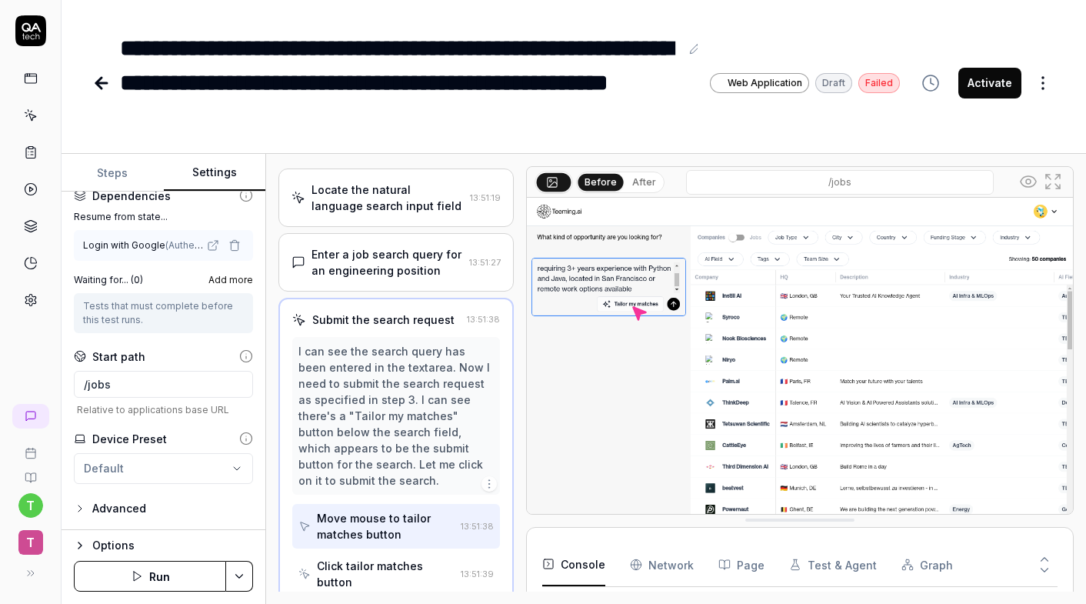
click at [403, 465] on div "I can see the search query has been entered in the textarea. Now I need to subm…" at bounding box center [395, 415] width 195 height 145
click at [118, 185] on button "Steps" at bounding box center [113, 173] width 102 height 37
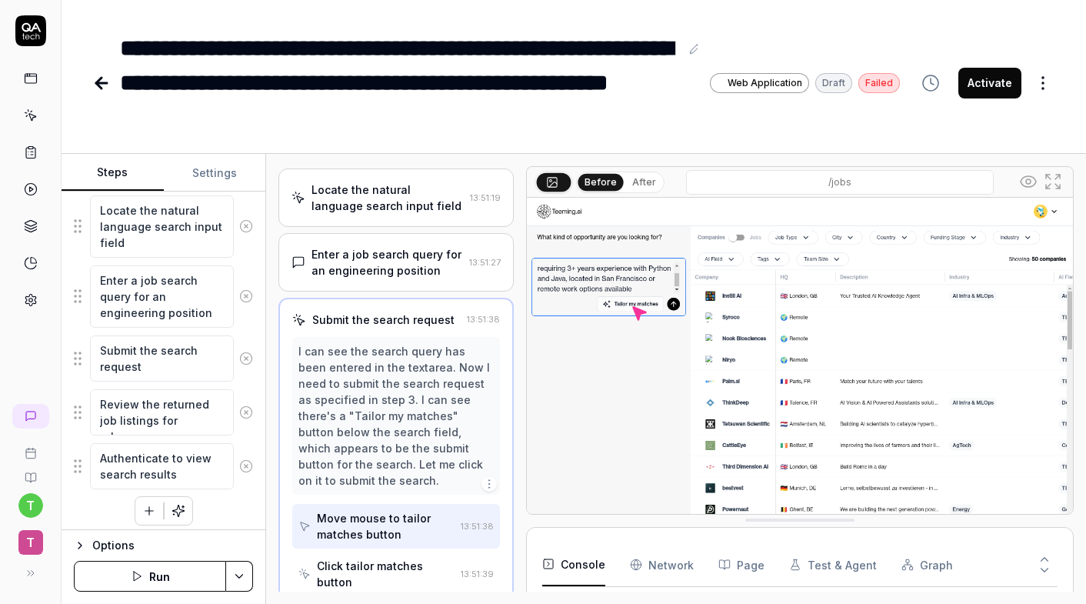
scroll to position [245, 0]
click at [165, 361] on textarea "Submit the search request" at bounding box center [162, 361] width 144 height 46
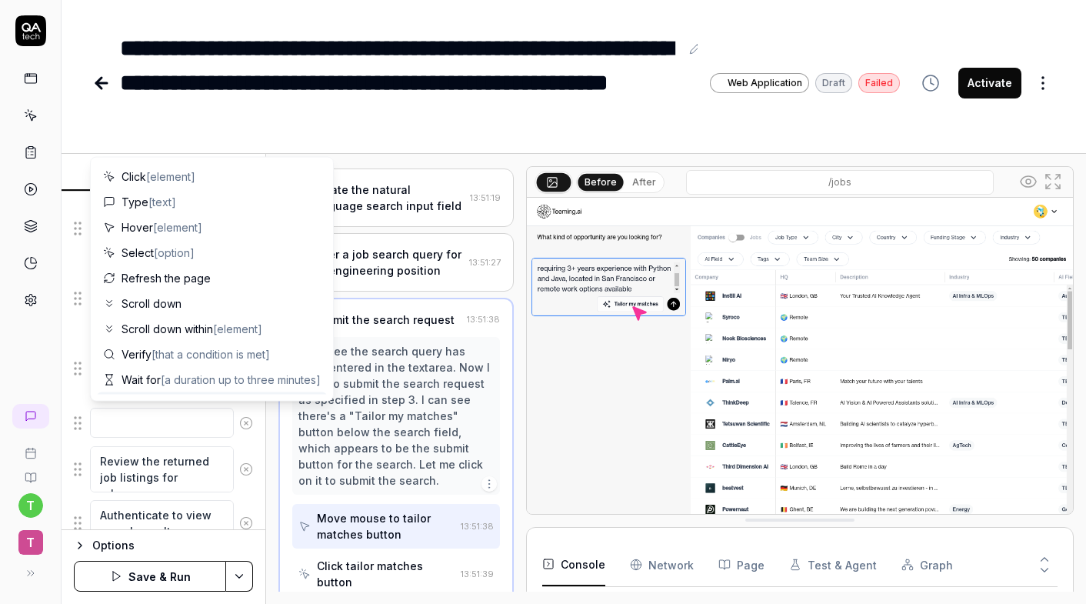
click at [241, 419] on icon at bounding box center [246, 423] width 14 height 14
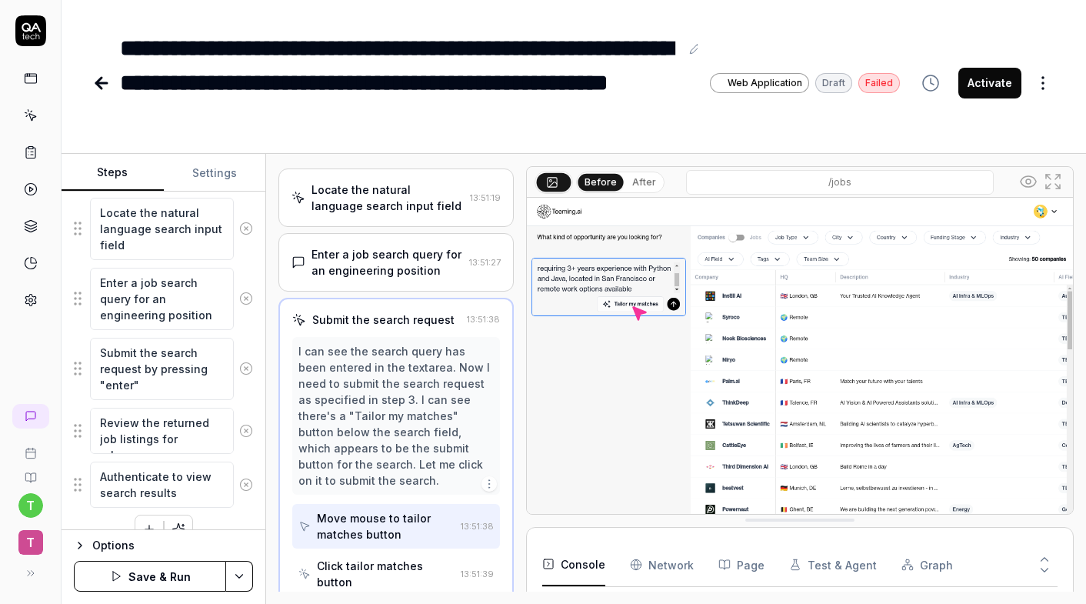
click at [164, 579] on button "Save & Run" at bounding box center [150, 576] width 152 height 31
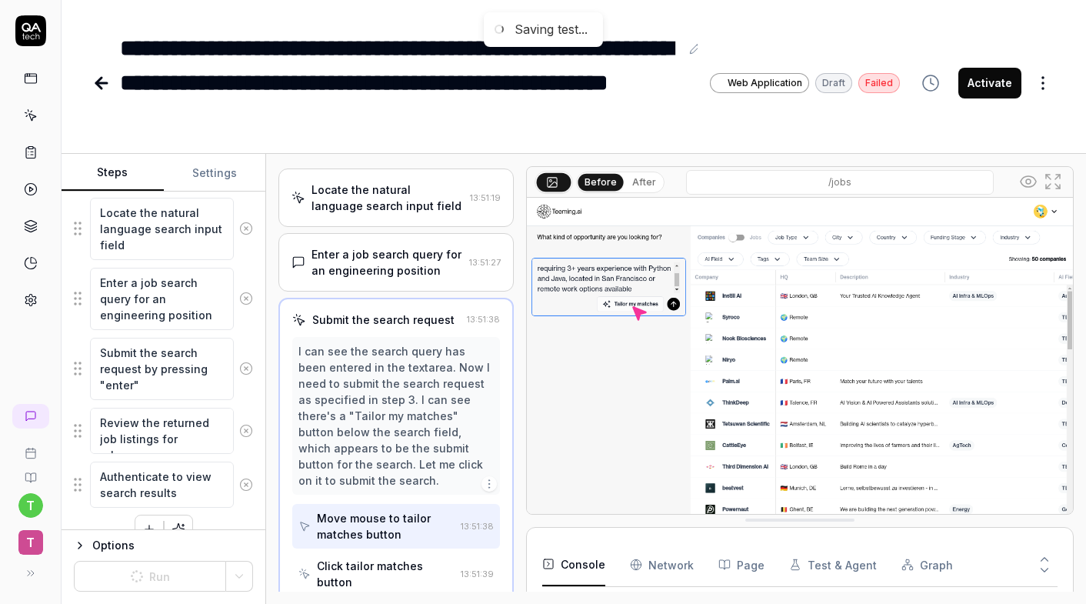
scroll to position [223, 0]
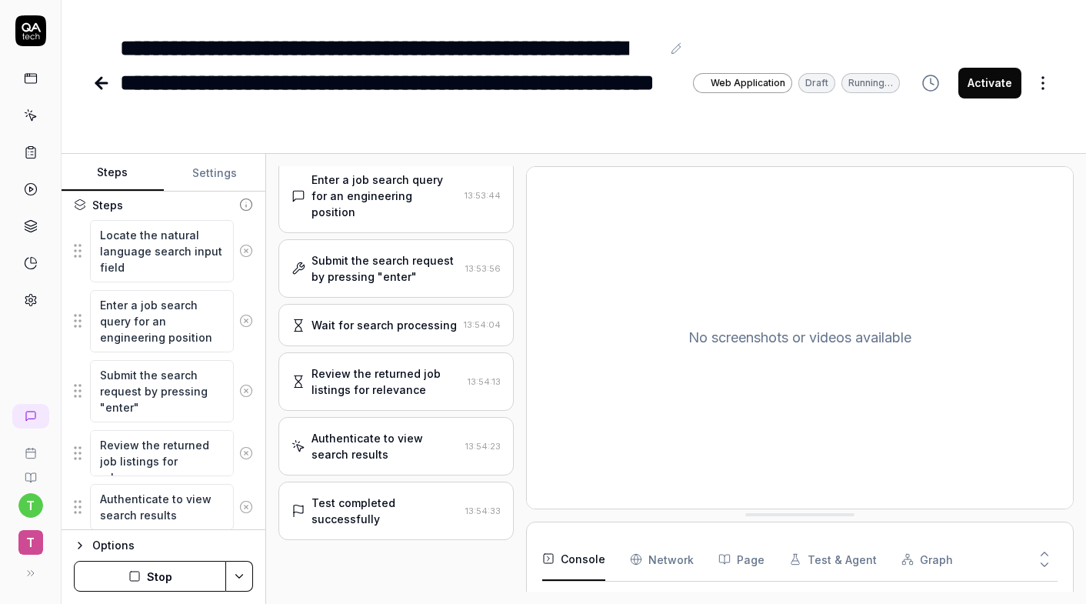
scroll to position [124, 0]
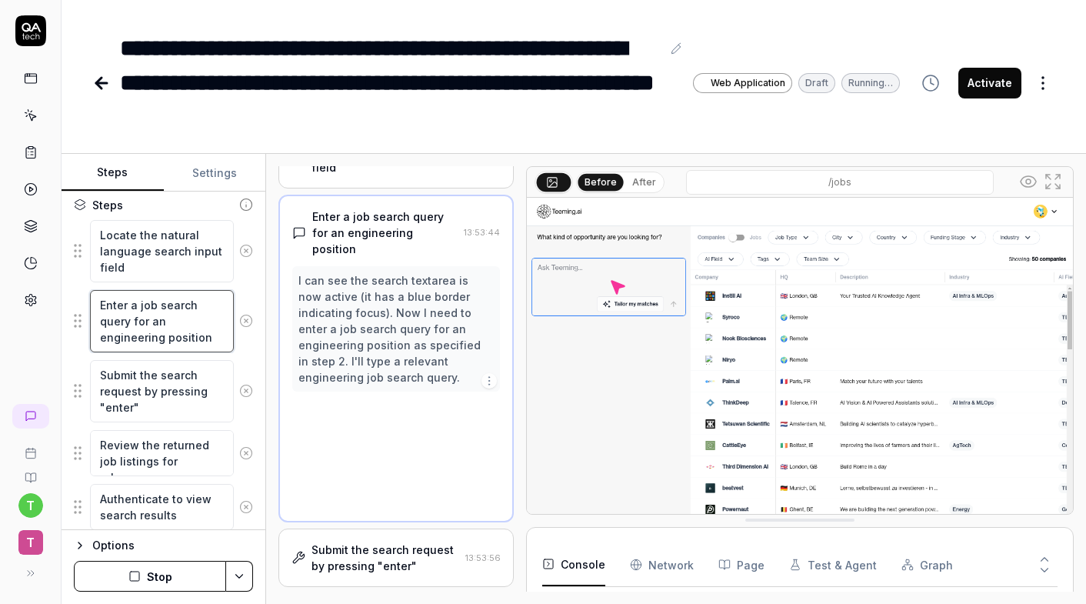
click at [212, 342] on textarea "Enter a job search query for an engineering position" at bounding box center [162, 321] width 144 height 62
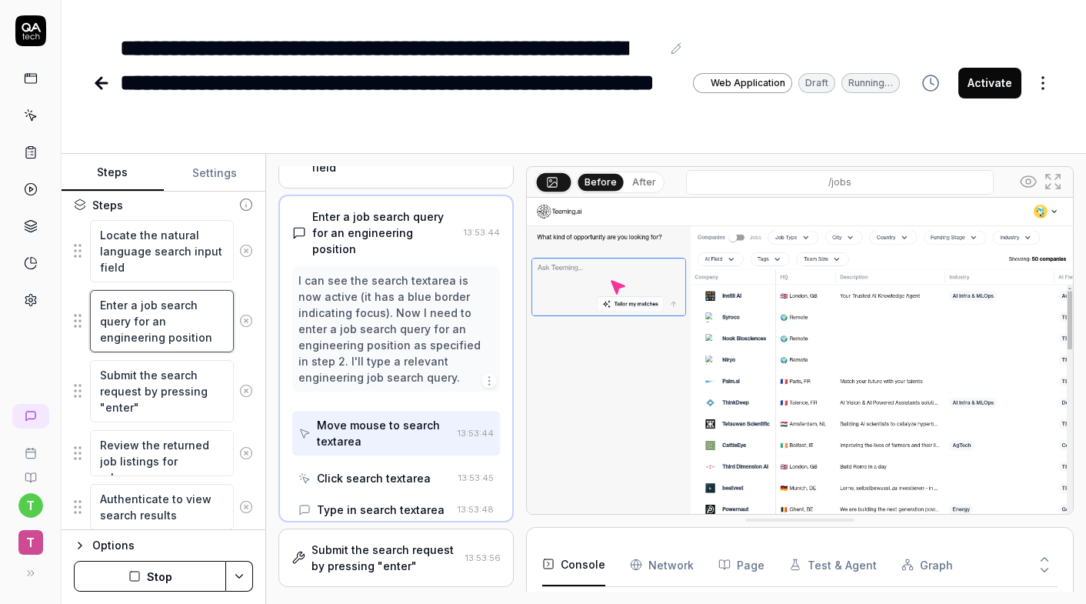
scroll to position [36, 0]
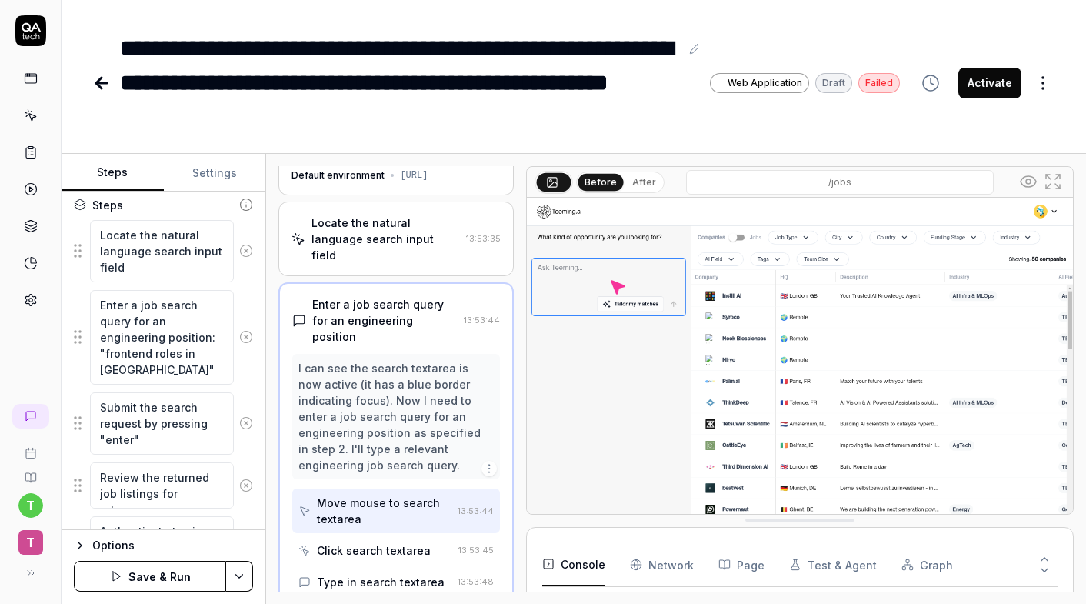
click at [158, 577] on button "Save & Run" at bounding box center [150, 576] width 152 height 31
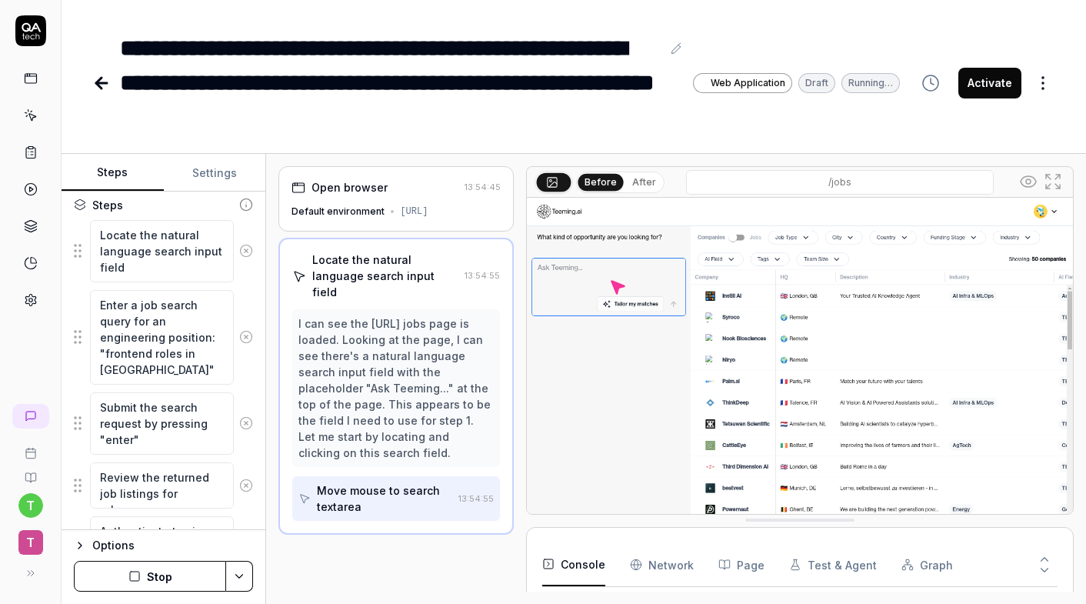
click at [243, 581] on html "**********" at bounding box center [543, 302] width 1086 height 604
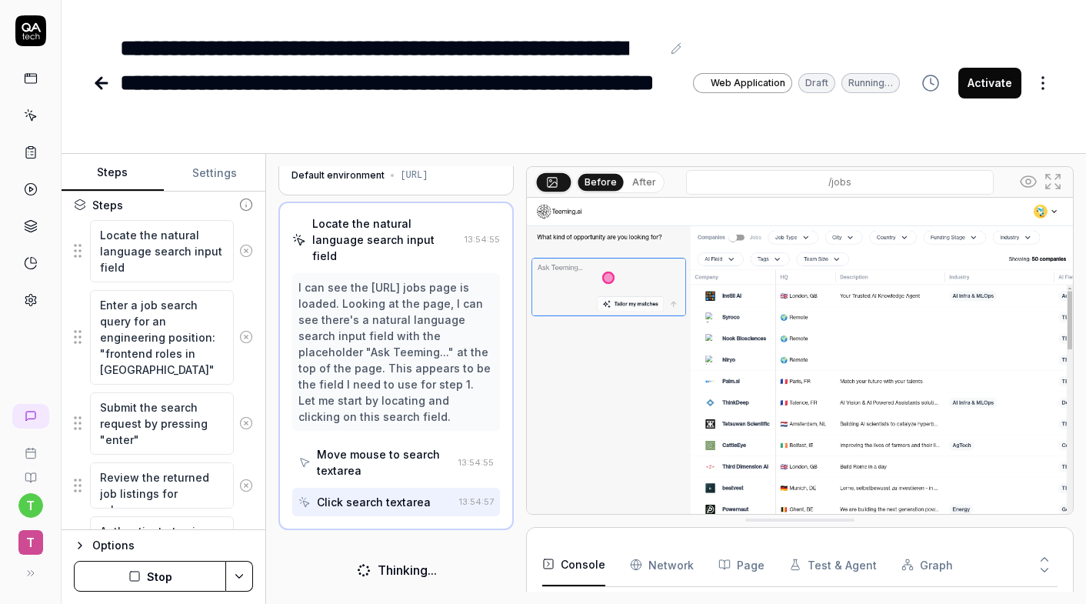
click at [243, 581] on html "**********" at bounding box center [543, 302] width 1086 height 604
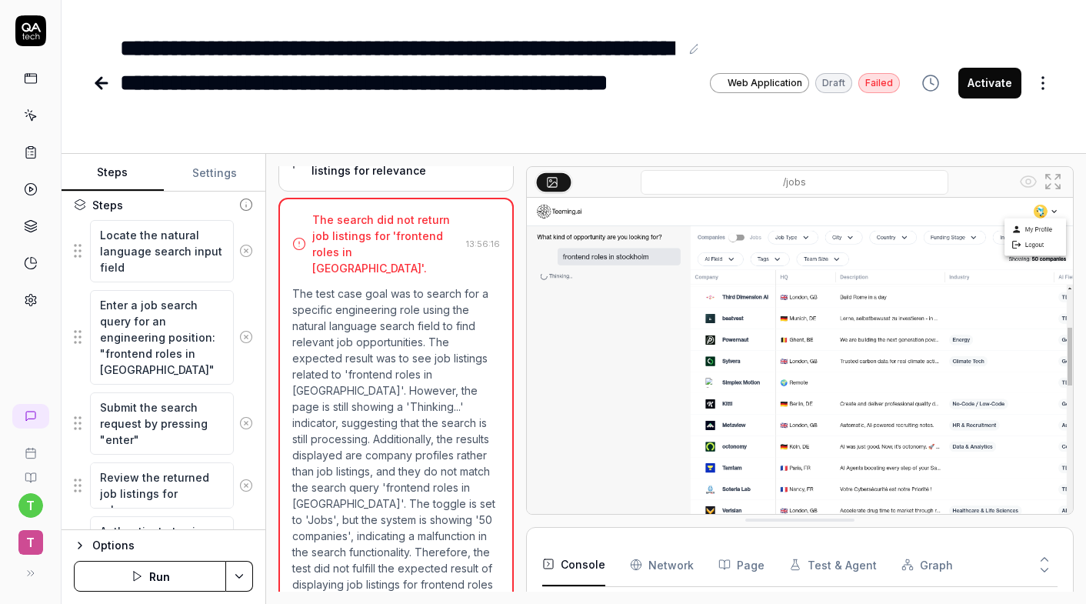
scroll to position [572, 0]
click at [321, 462] on p "The test case goal was to search for a specific engineering role using the natu…" at bounding box center [395, 447] width 207 height 323
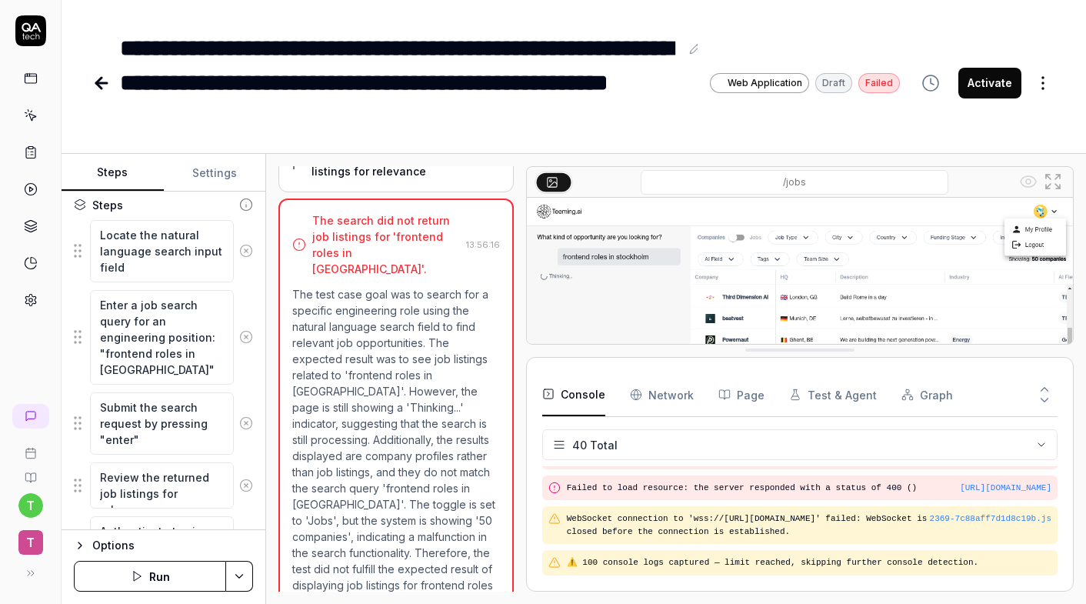
drag, startPoint x: 573, startPoint y: 514, endPoint x: 573, endPoint y: 342, distance: 171.6
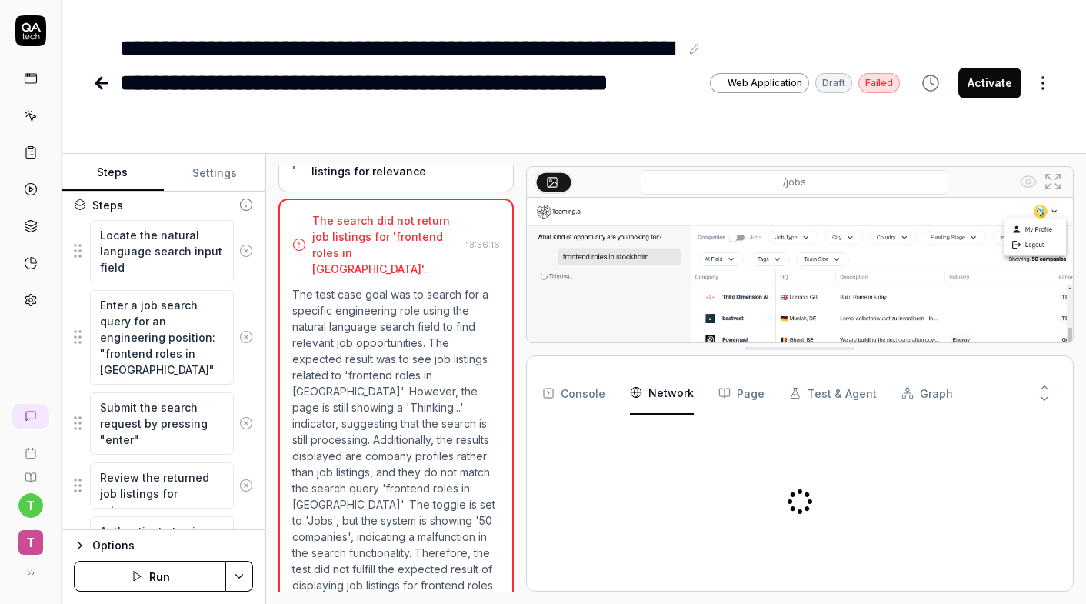
click at [651, 392] on Requests "Network" at bounding box center [662, 393] width 64 height 43
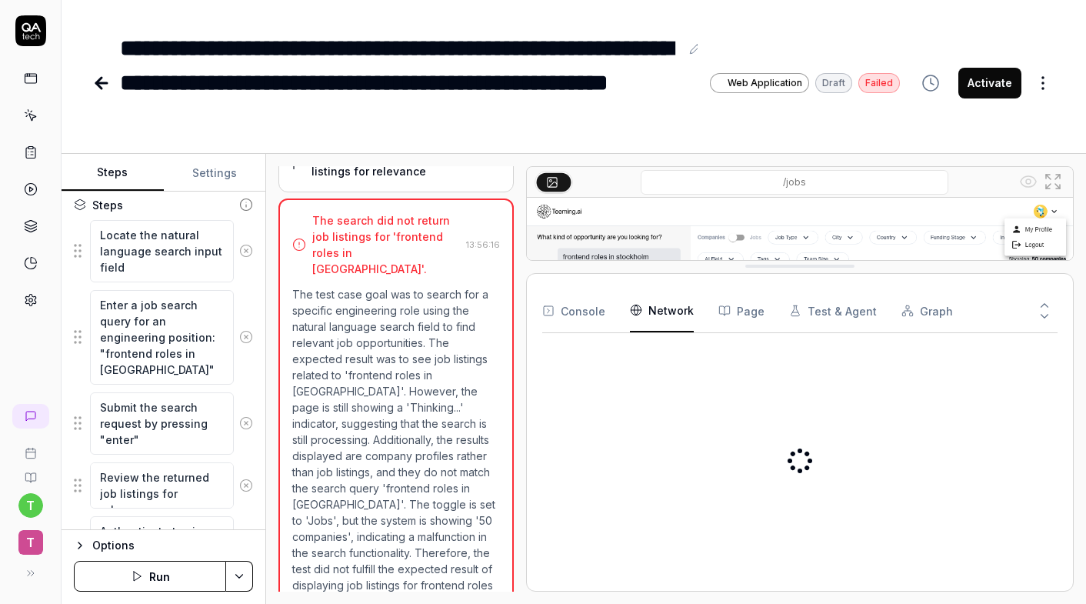
drag, startPoint x: 675, startPoint y: 348, endPoint x: 675, endPoint y: 261, distance: 86.9
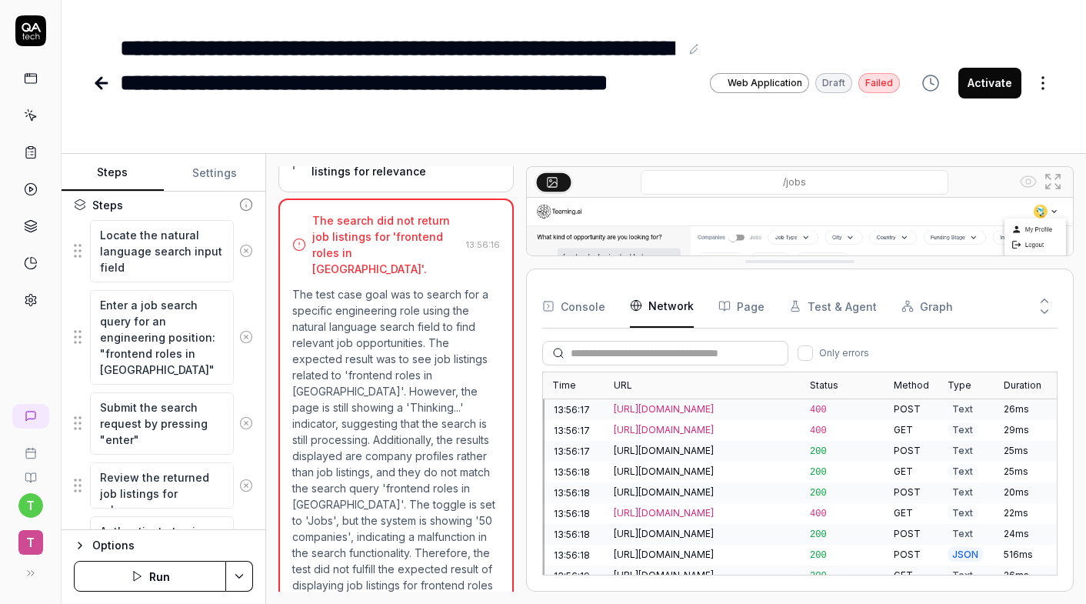
scroll to position [6684, 0]
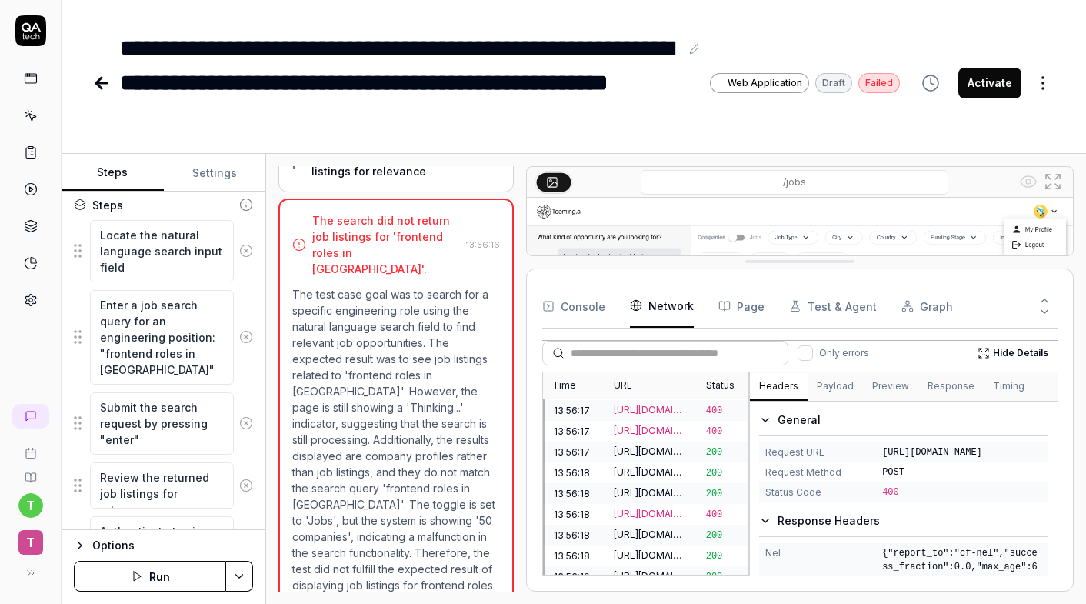
click at [728, 480] on div "Time URL Status Method Type Duration 13:54:46 https://dev.teeming.ai/jobs 301 G…" at bounding box center [799, 474] width 515 height 204
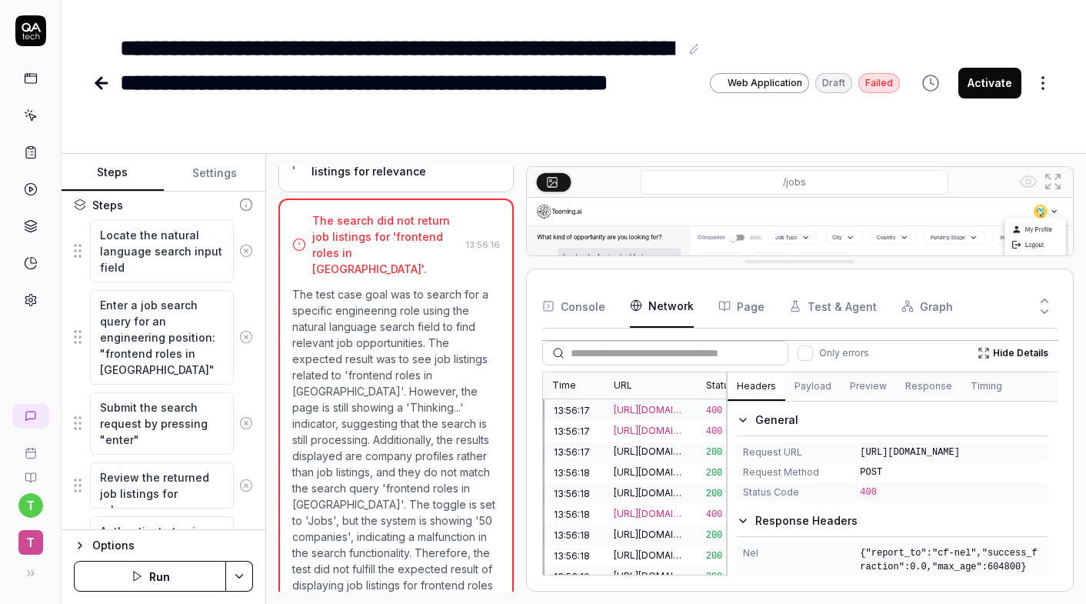
scroll to position [0, 0]
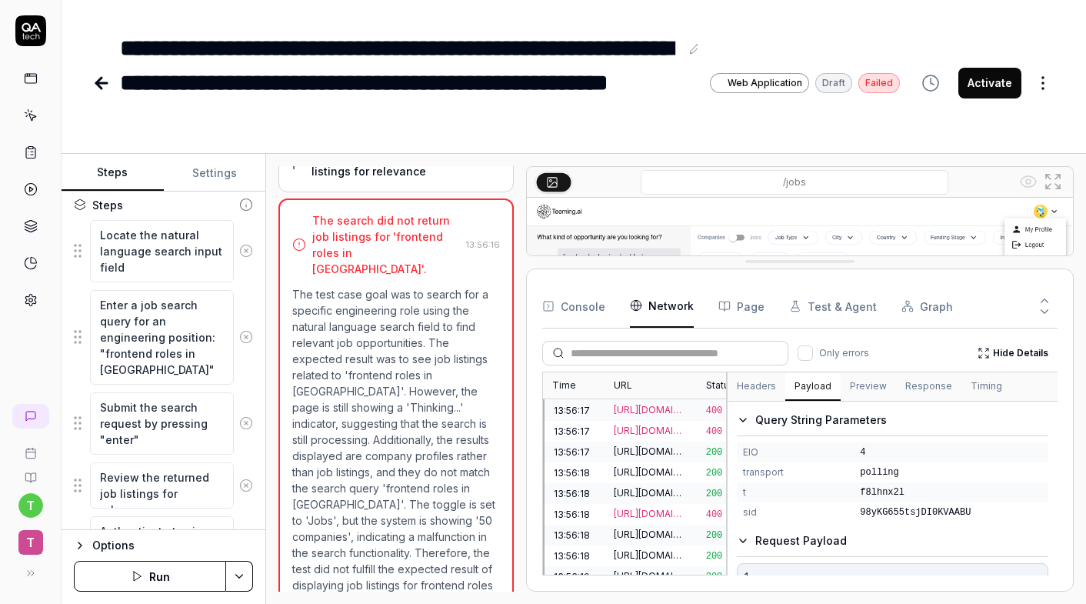
click at [824, 389] on button "Payload" at bounding box center [812, 387] width 55 height 28
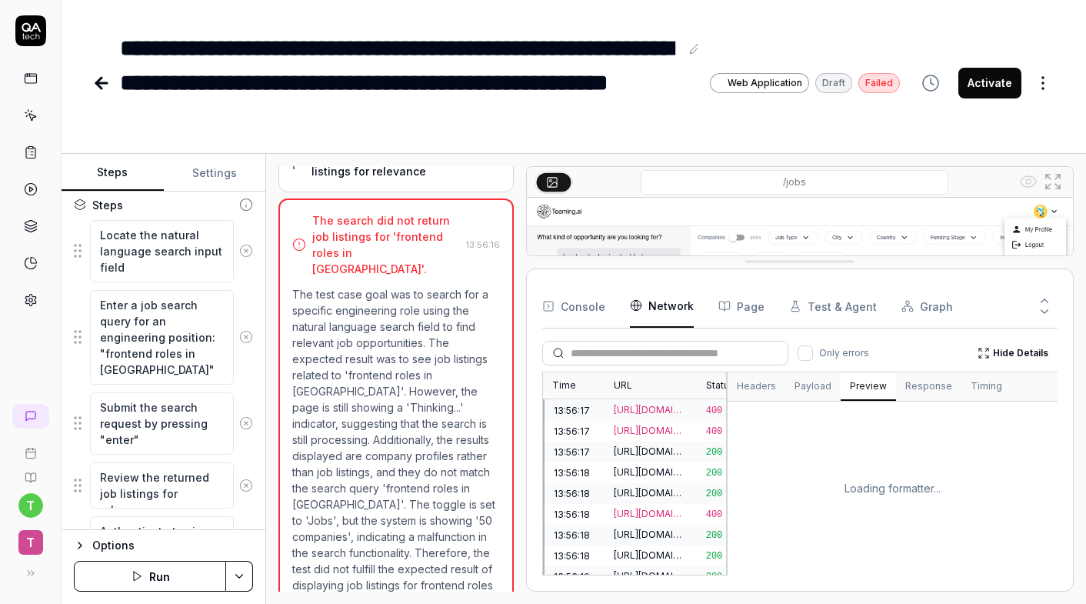
click at [854, 389] on button "Preview" at bounding box center [868, 387] width 55 height 28
click at [896, 389] on button "Response" at bounding box center [928, 387] width 65 height 28
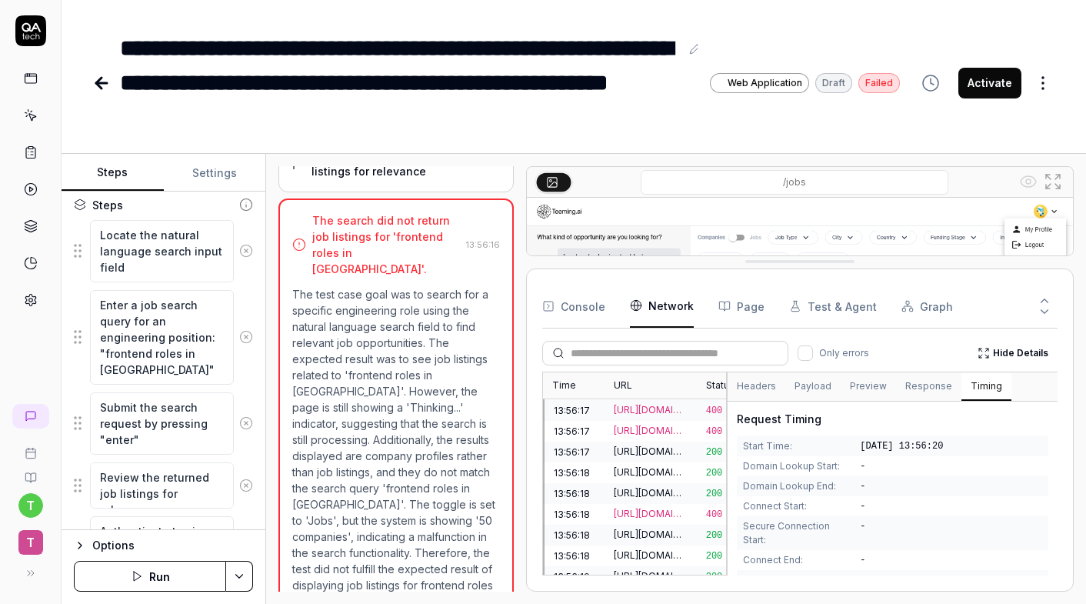
click at [962, 385] on button "Timing" at bounding box center [987, 387] width 50 height 28
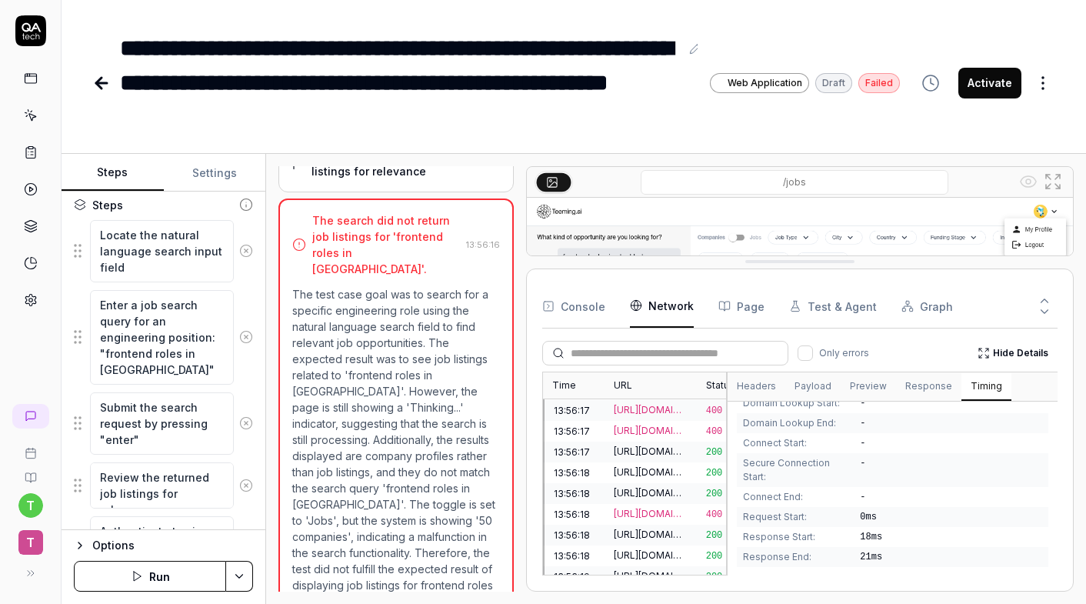
scroll to position [62, 0]
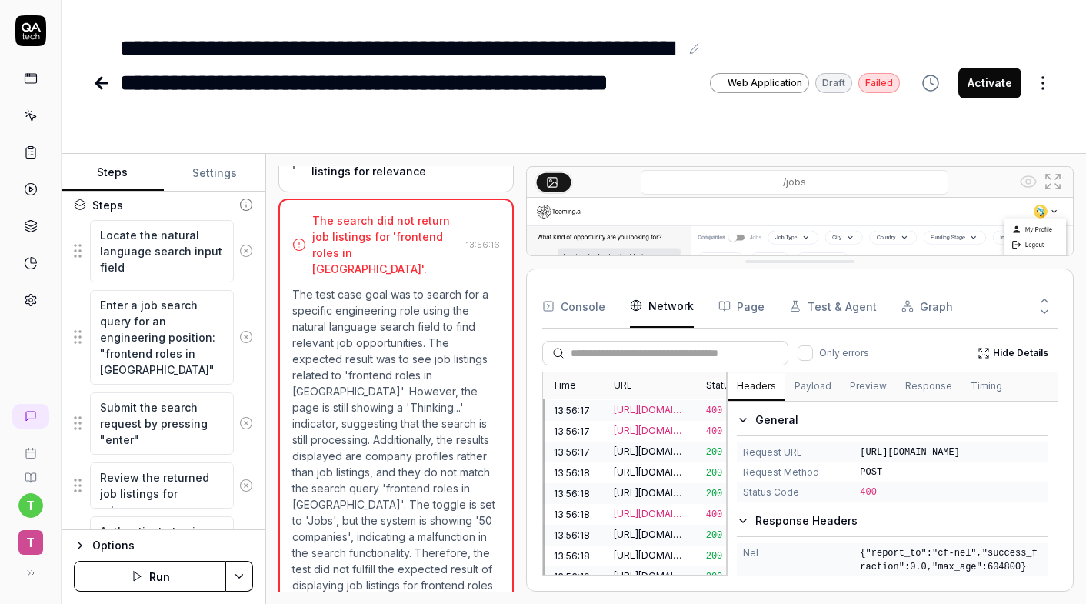
click at [769, 392] on button "Headers" at bounding box center [757, 387] width 58 height 28
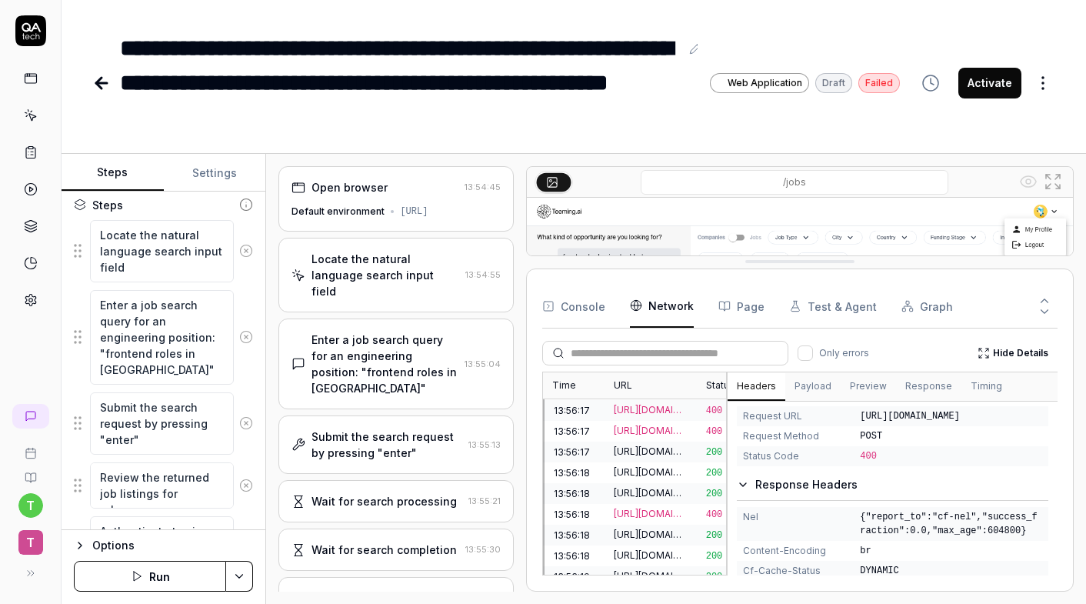
scroll to position [0, 0]
click at [148, 572] on button "Run" at bounding box center [150, 576] width 152 height 31
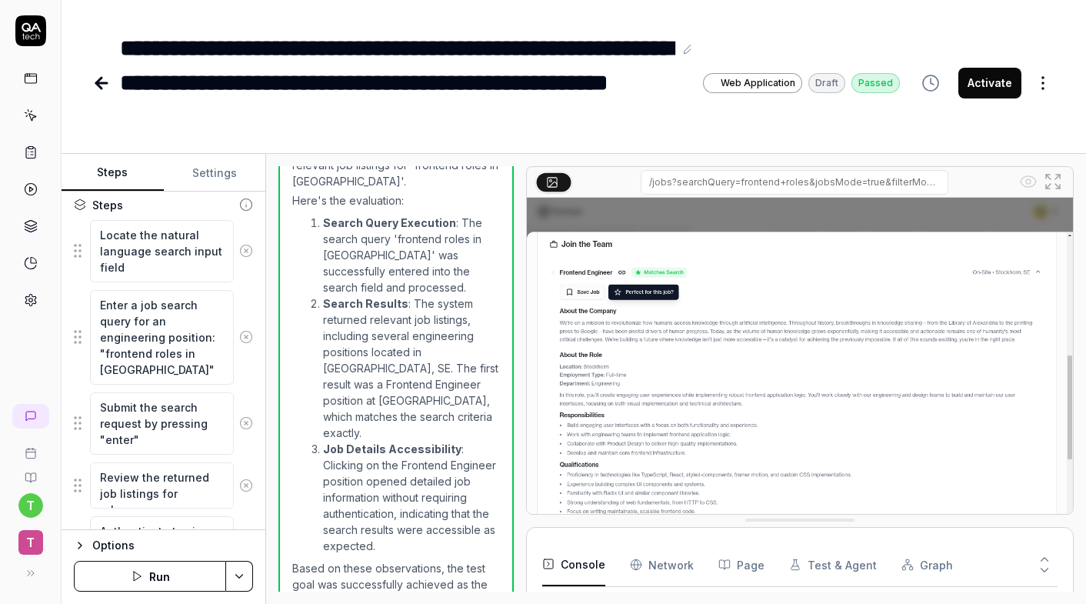
scroll to position [701, 0]
click at [95, 82] on icon at bounding box center [101, 83] width 18 height 18
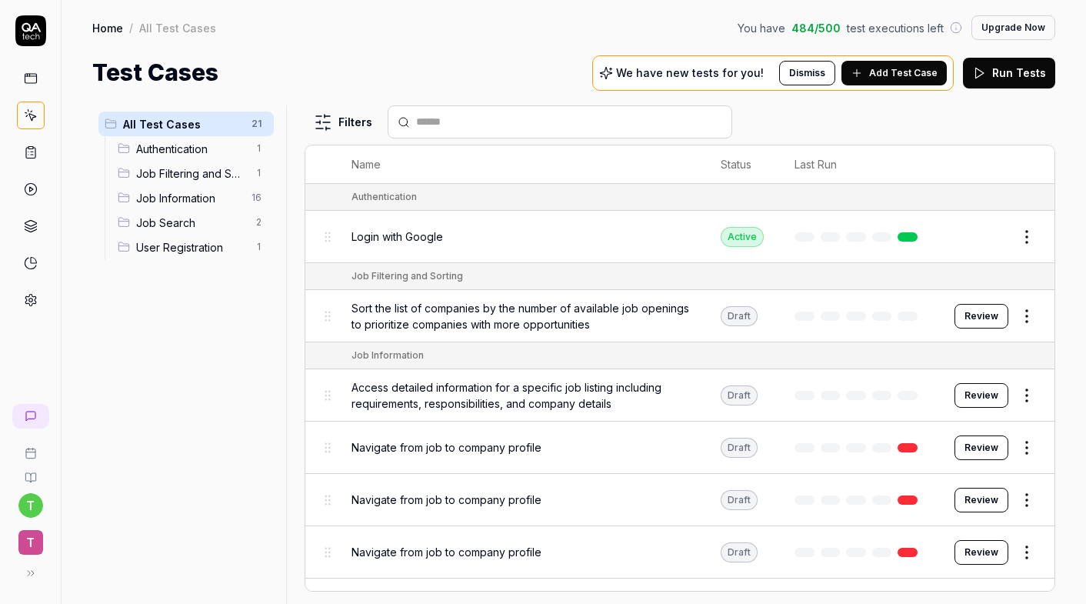
click at [909, 303] on td at bounding box center [859, 316] width 160 height 52
click at [965, 308] on button "Review" at bounding box center [982, 316] width 54 height 25
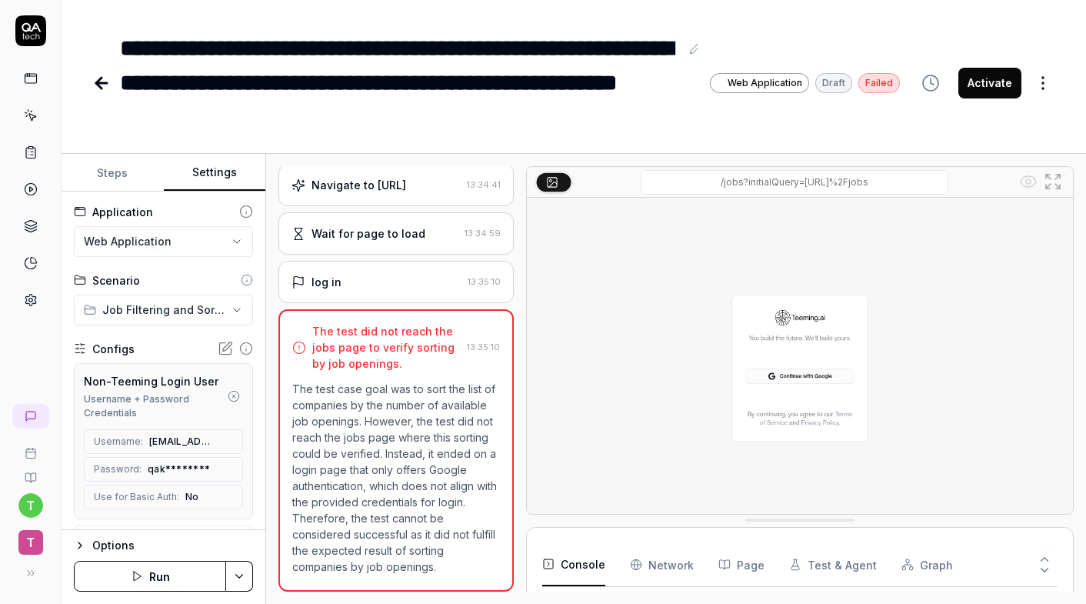
click at [208, 178] on button "Settings" at bounding box center [215, 173] width 102 height 37
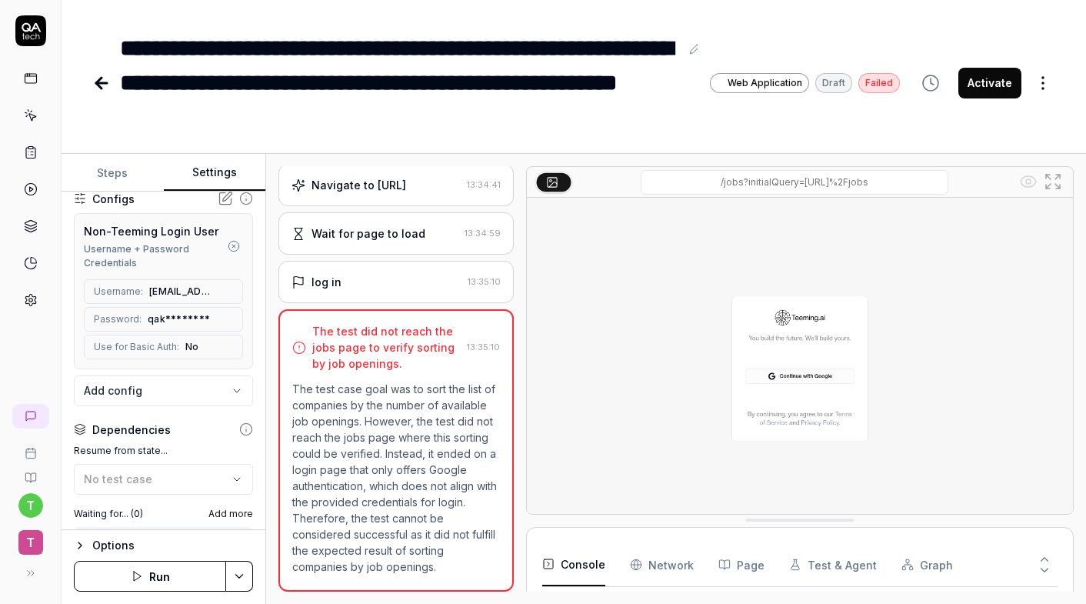
scroll to position [171, 0]
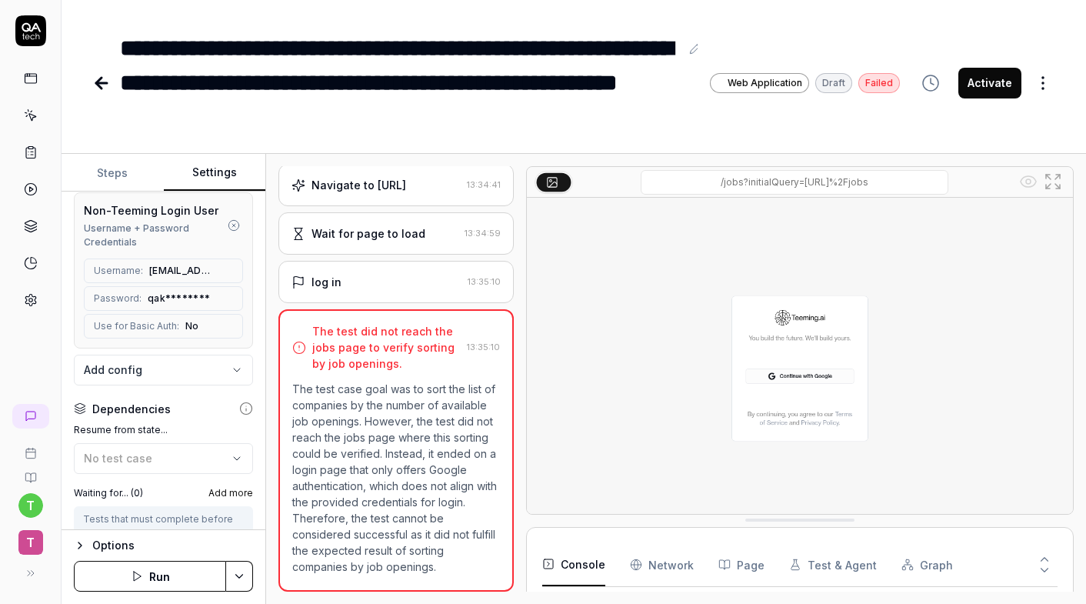
click at [165, 450] on div "No test case" at bounding box center [156, 458] width 144 height 16
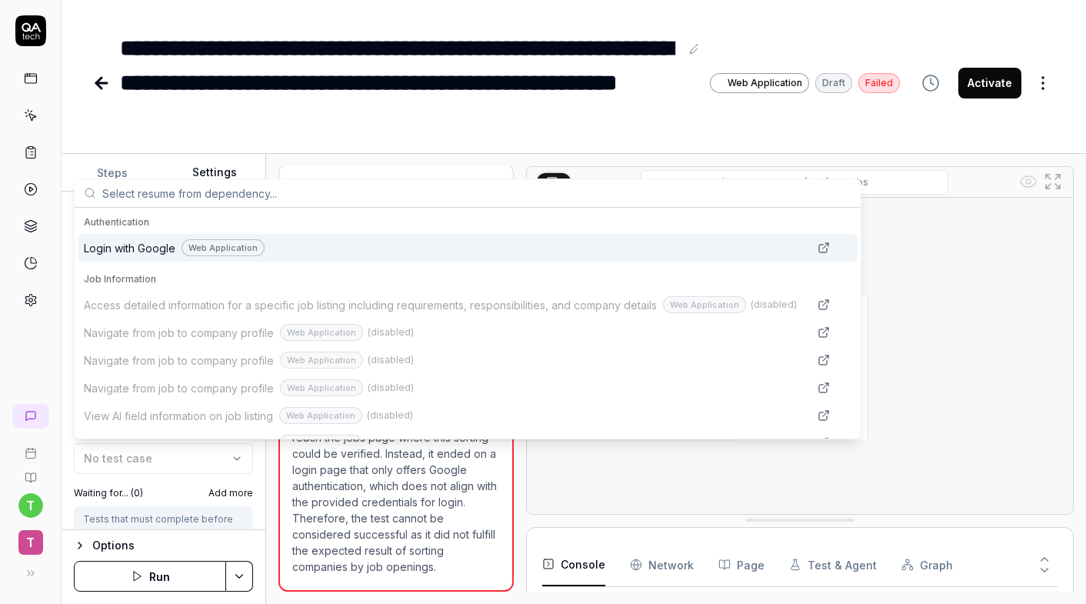
click at [210, 248] on div "Web Application" at bounding box center [223, 248] width 83 height 18
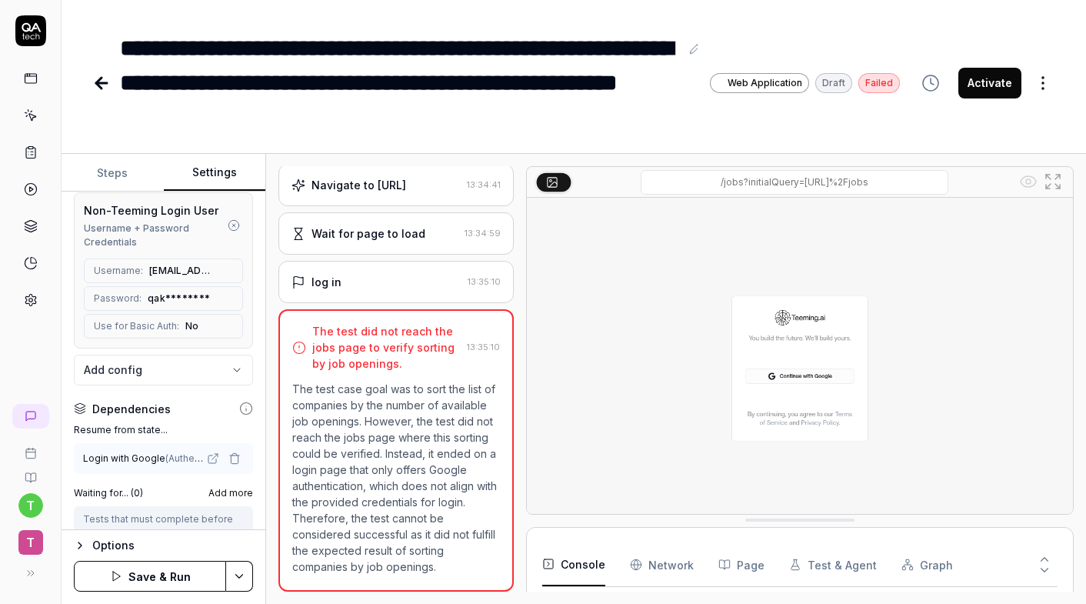
click at [156, 580] on button "Save & Run" at bounding box center [150, 576] width 152 height 31
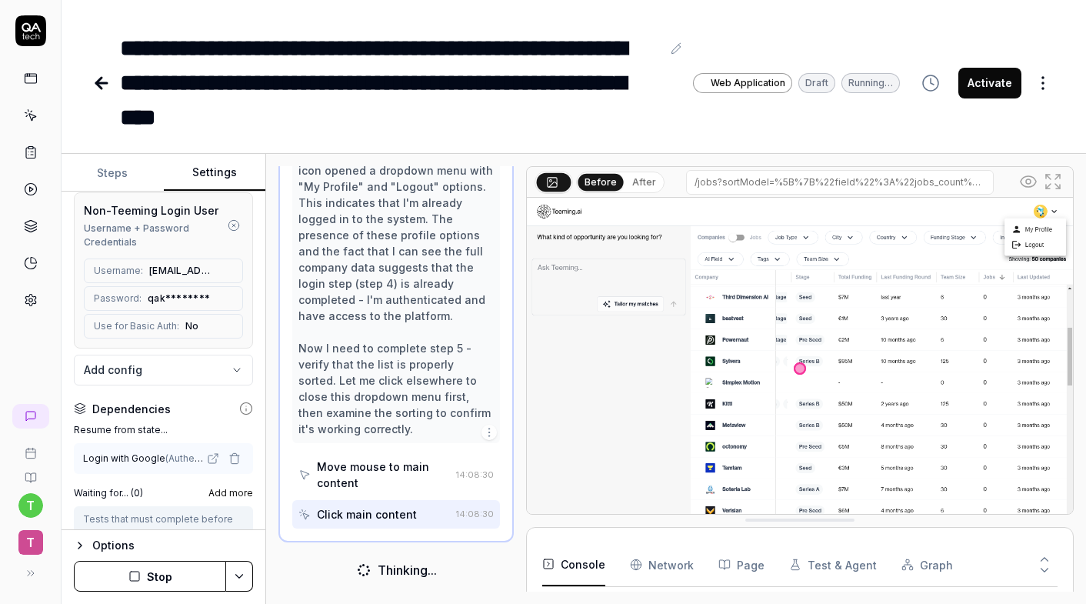
scroll to position [409, 0]
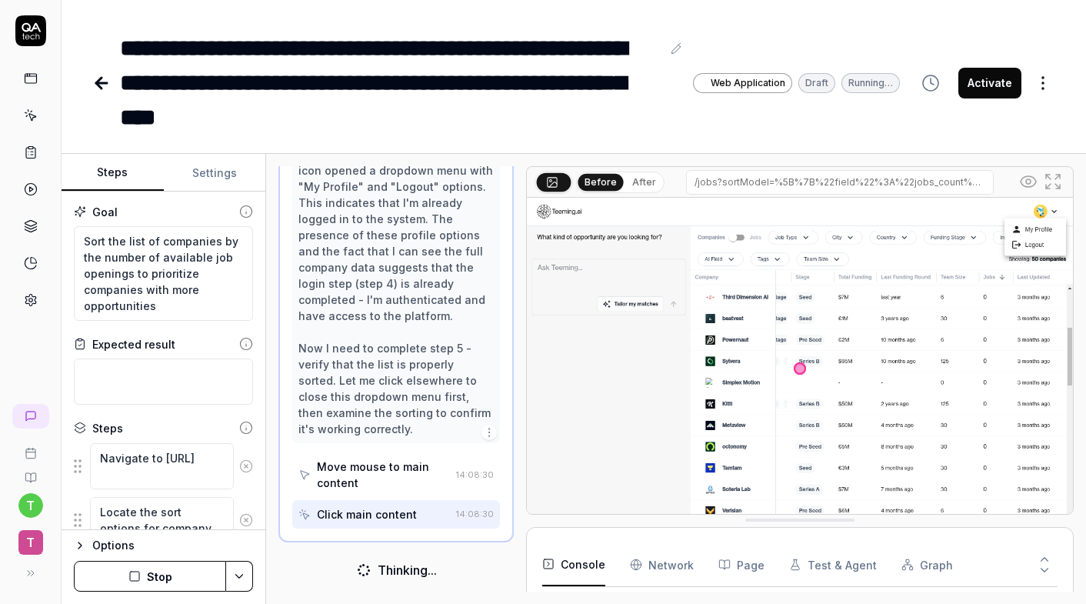
click at [102, 169] on button "Steps" at bounding box center [113, 173] width 102 height 37
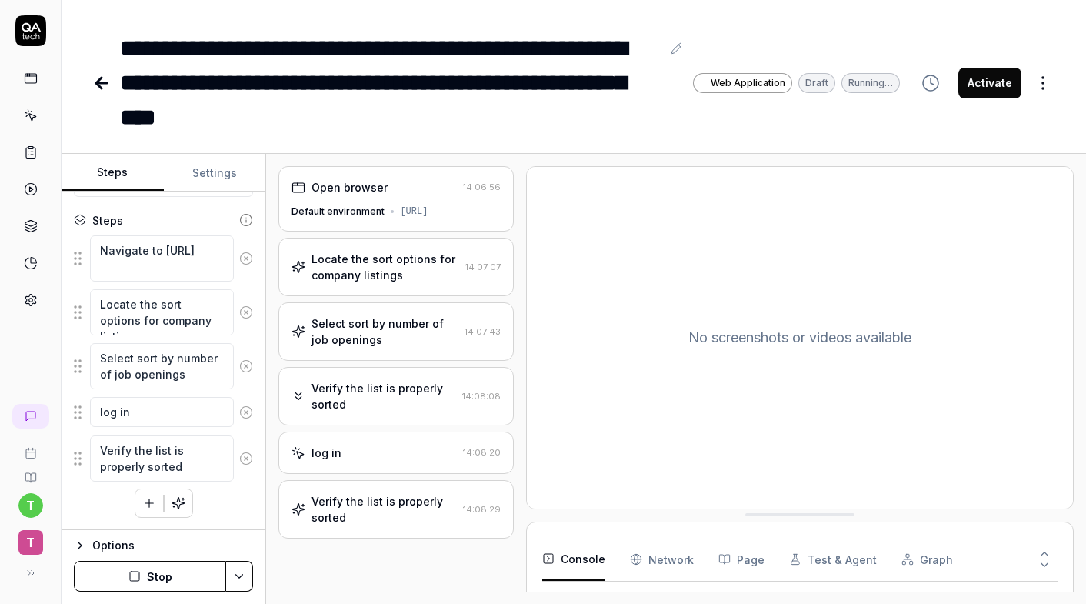
scroll to position [11, 0]
click at [200, 379] on textarea "Select sort by number of job openings" at bounding box center [162, 366] width 144 height 46
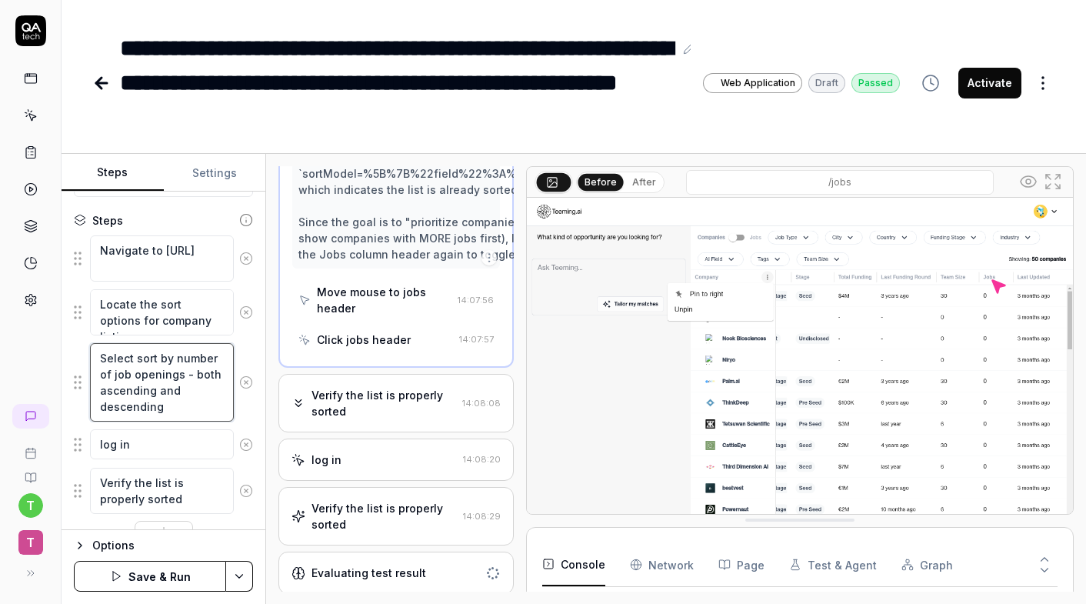
scroll to position [0, 0]
click at [320, 516] on div "Verify the list is properly sorted" at bounding box center [384, 516] width 145 height 32
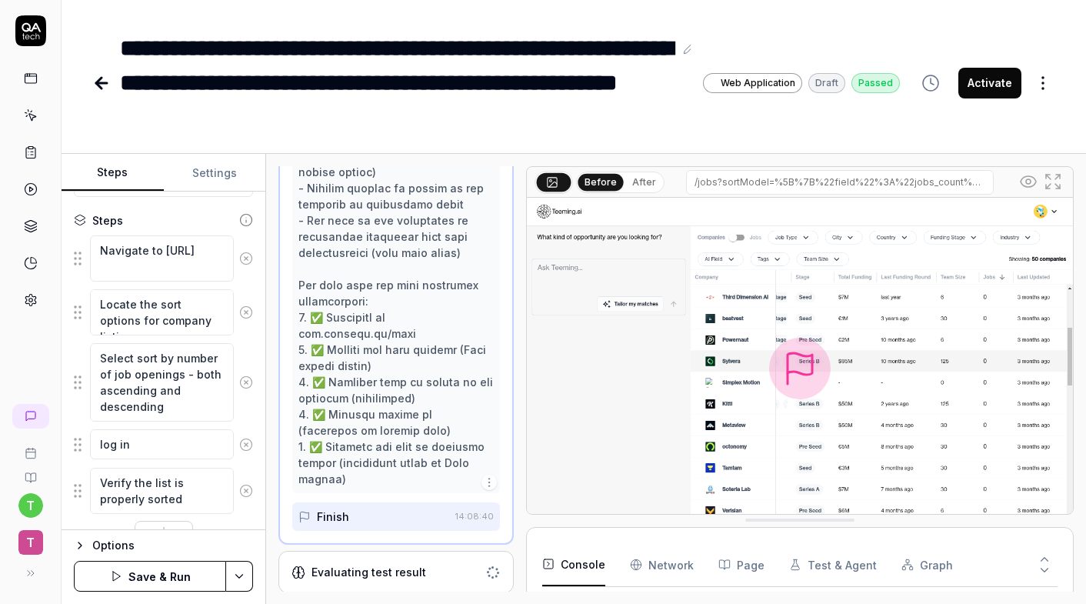
scroll to position [1098, 0]
click at [345, 575] on div "Evaluating test result" at bounding box center [369, 573] width 115 height 16
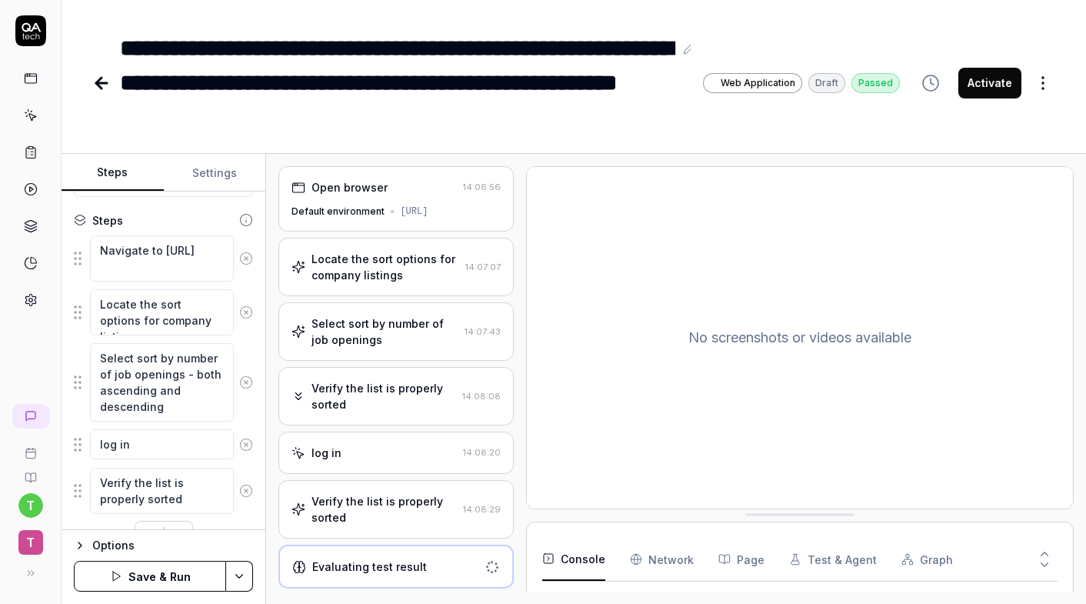
scroll to position [0, 0]
click at [355, 507] on div "Verify the list is properly sorted" at bounding box center [384, 509] width 145 height 32
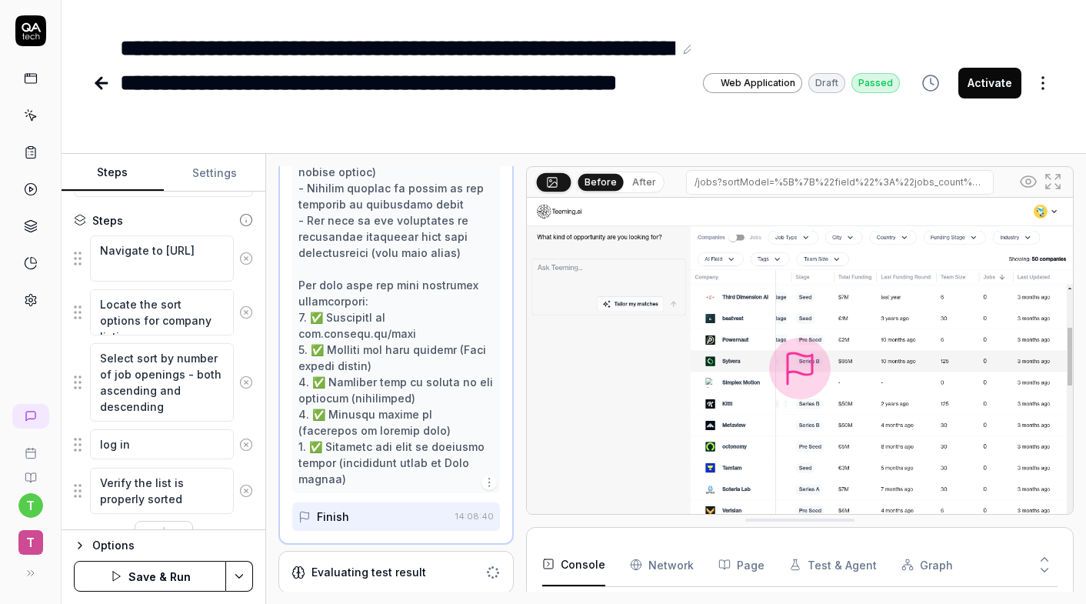
scroll to position [1098, 0]
click at [170, 575] on button "Save & Run" at bounding box center [150, 576] width 152 height 31
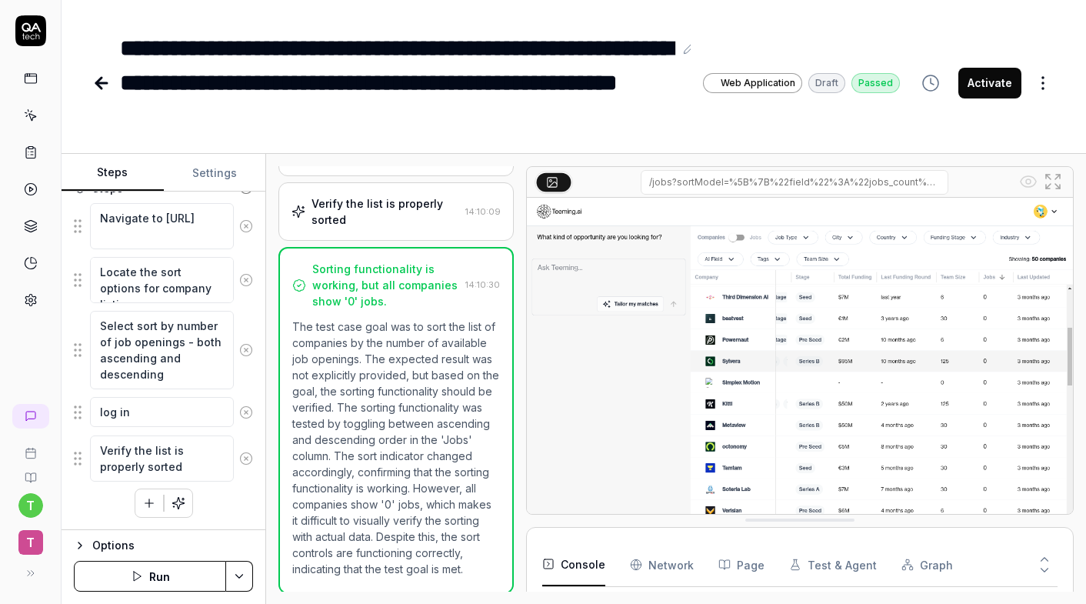
click at [1003, 277] on img at bounding box center [800, 369] width 546 height 342
click at [149, 504] on icon "button" at bounding box center [149, 503] width 0 height 8
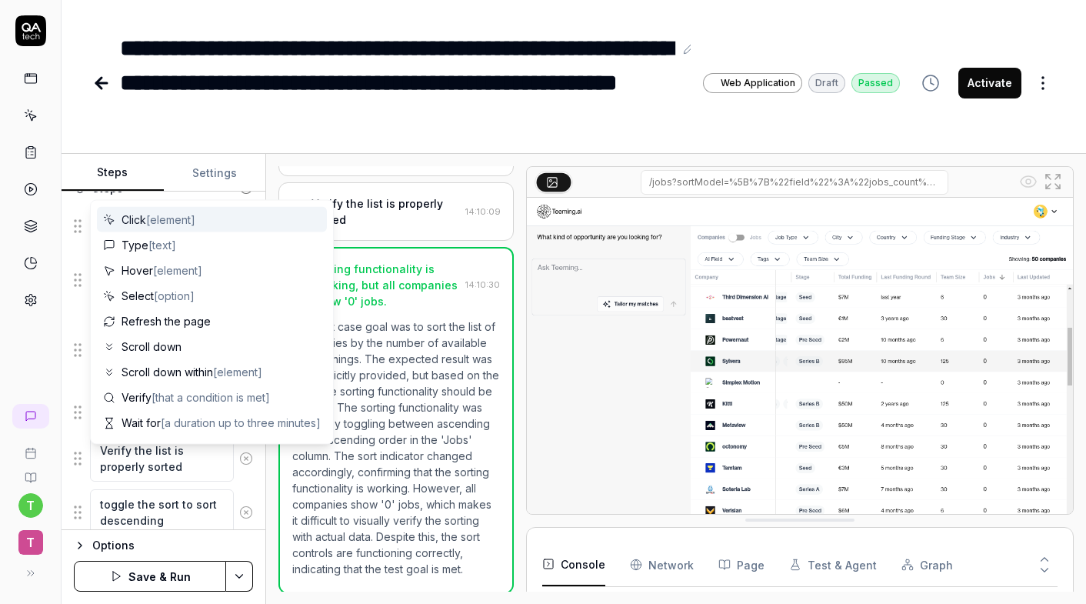
scroll to position [332, 0]
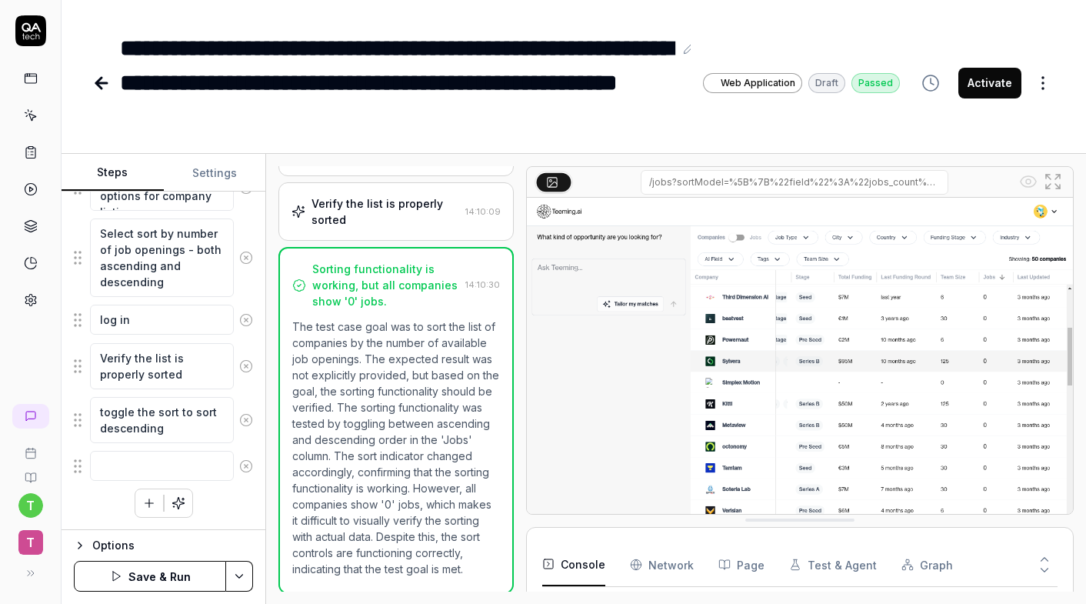
click at [235, 501] on div "Navigate to dev.teeming.ai/jobs Locate the sort options for company listings Se…" at bounding box center [163, 314] width 179 height 408
click at [160, 422] on textarea "toggle the sort to sort descending" at bounding box center [162, 420] width 144 height 46
click at [152, 565] on button "Save & Run" at bounding box center [150, 576] width 152 height 31
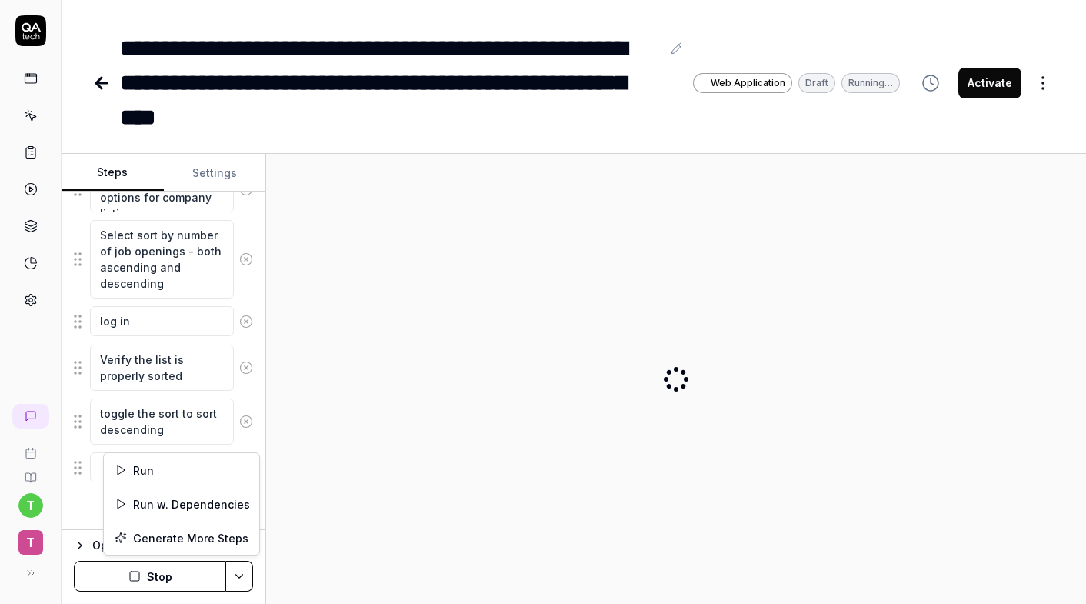
click at [250, 575] on html "**********" at bounding box center [543, 302] width 1086 height 604
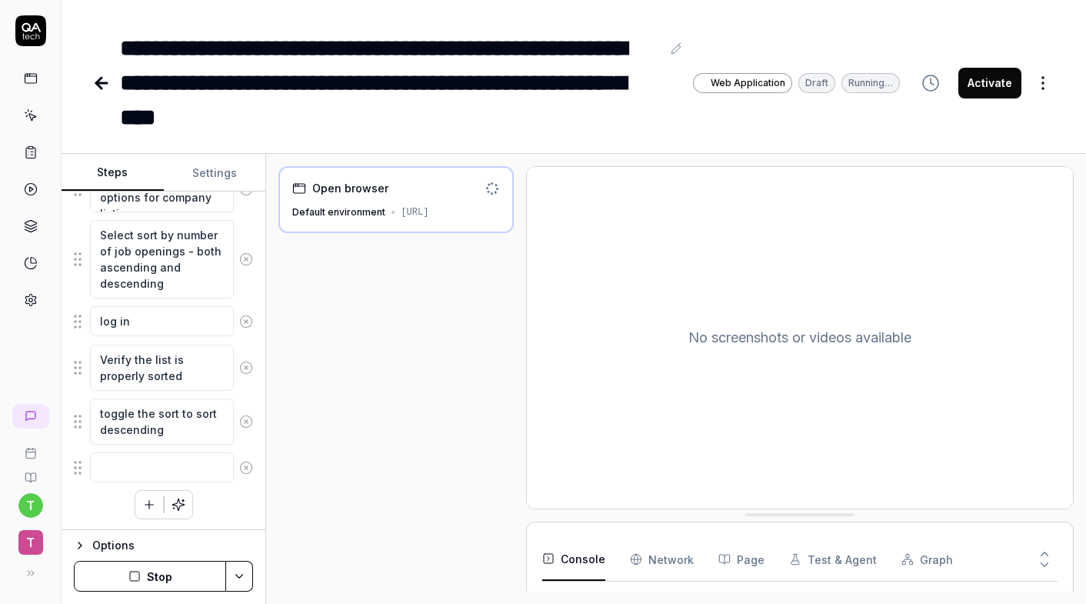
click at [250, 575] on html "**********" at bounding box center [543, 302] width 1086 height 604
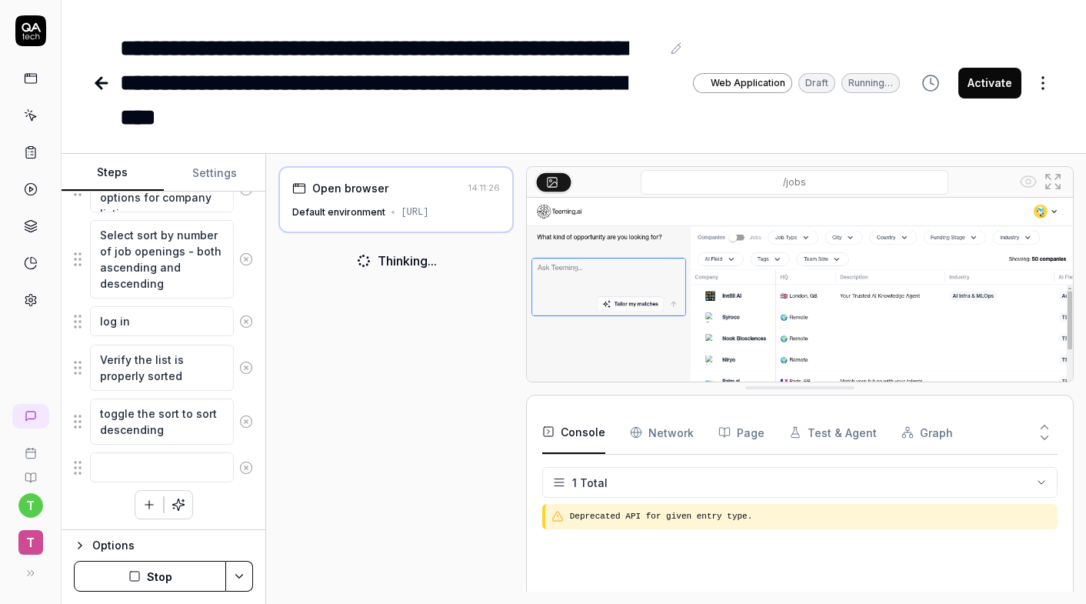
drag, startPoint x: 795, startPoint y: 515, endPoint x: 795, endPoint y: 382, distance: 132.3
click at [802, 429] on button "Test & Agent" at bounding box center [833, 432] width 88 height 43
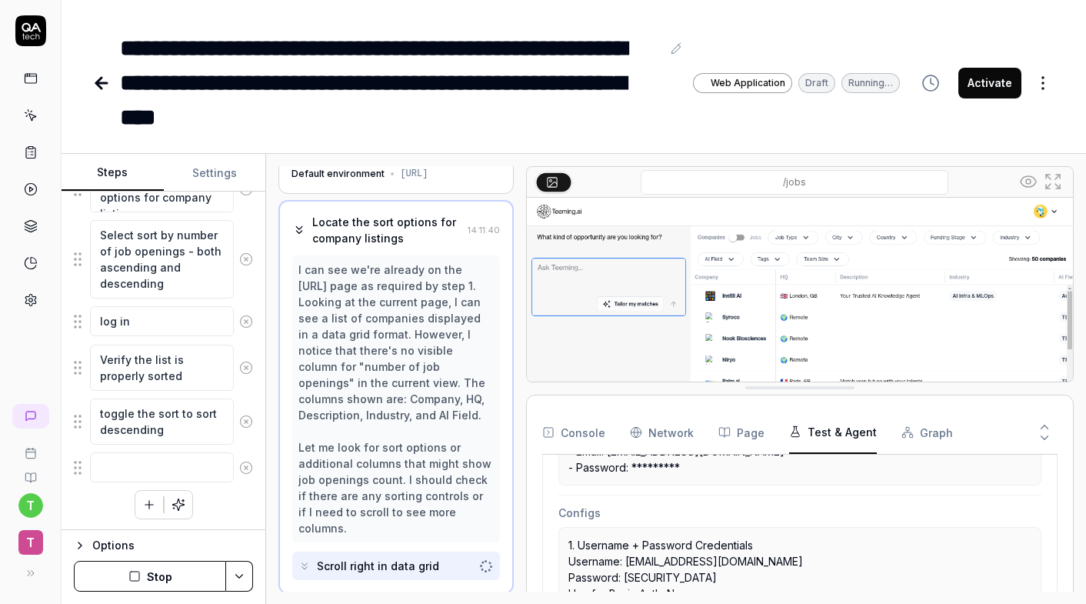
scroll to position [541, 0]
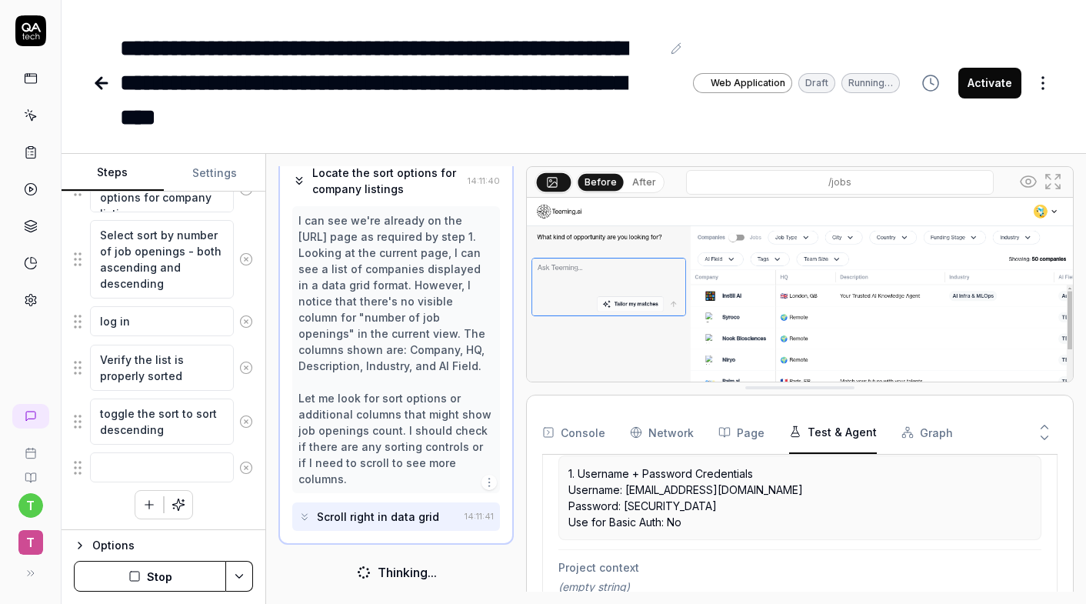
click at [910, 440] on button "Graph" at bounding box center [928, 432] width 52 height 43
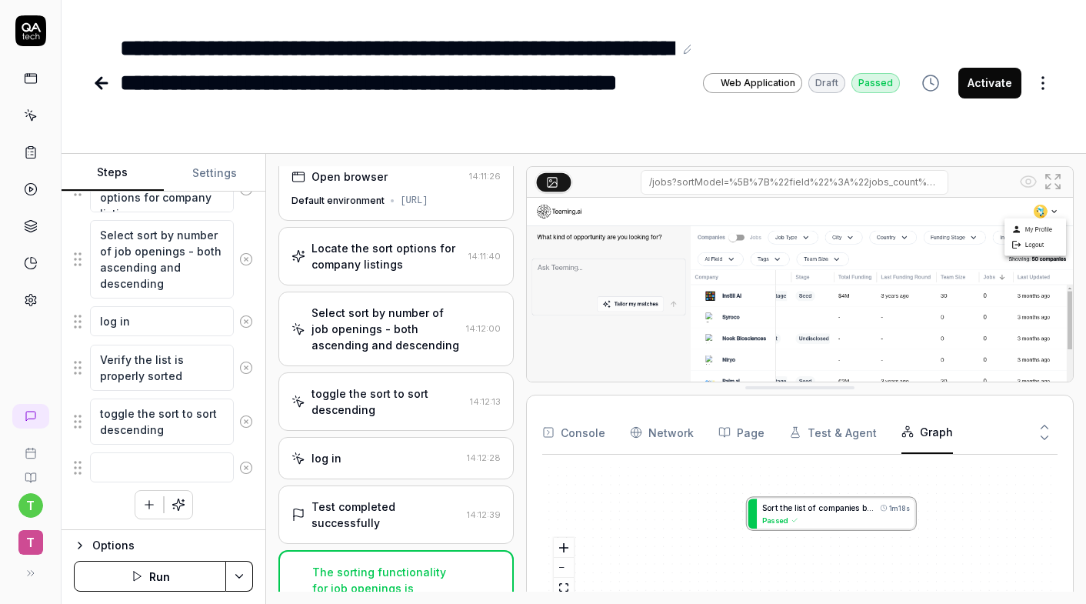
scroll to position [0, 0]
click at [733, 405] on div "Console Network Page Test & Agent Graph S o r t t h e l i s t o f c o m p a n i…" at bounding box center [800, 510] width 548 height 231
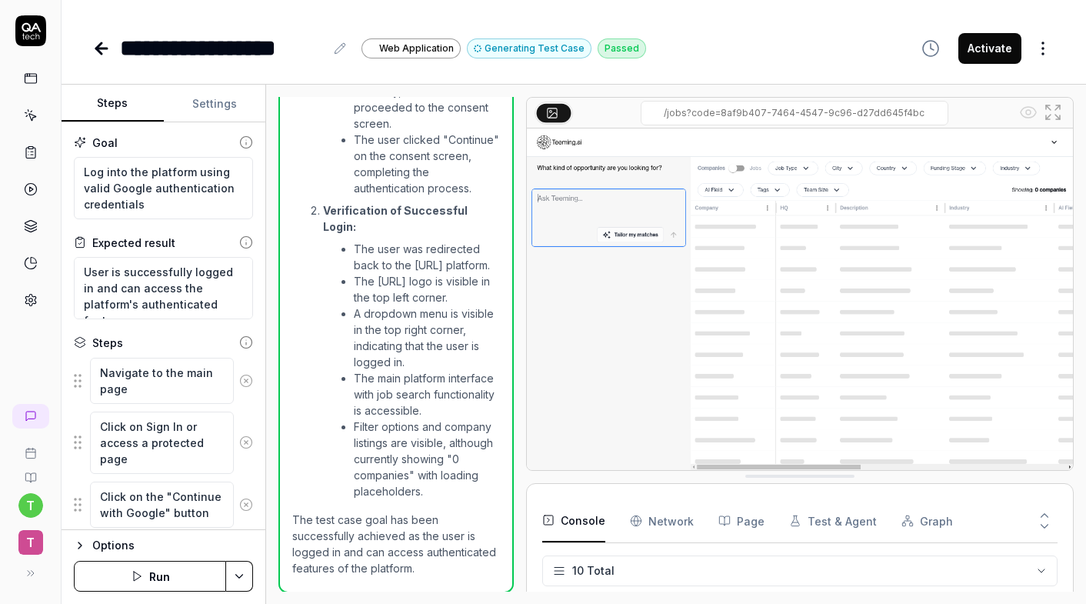
scroll to position [689, 0]
click at [605, 577] on html "**********" at bounding box center [543, 302] width 1086 height 604
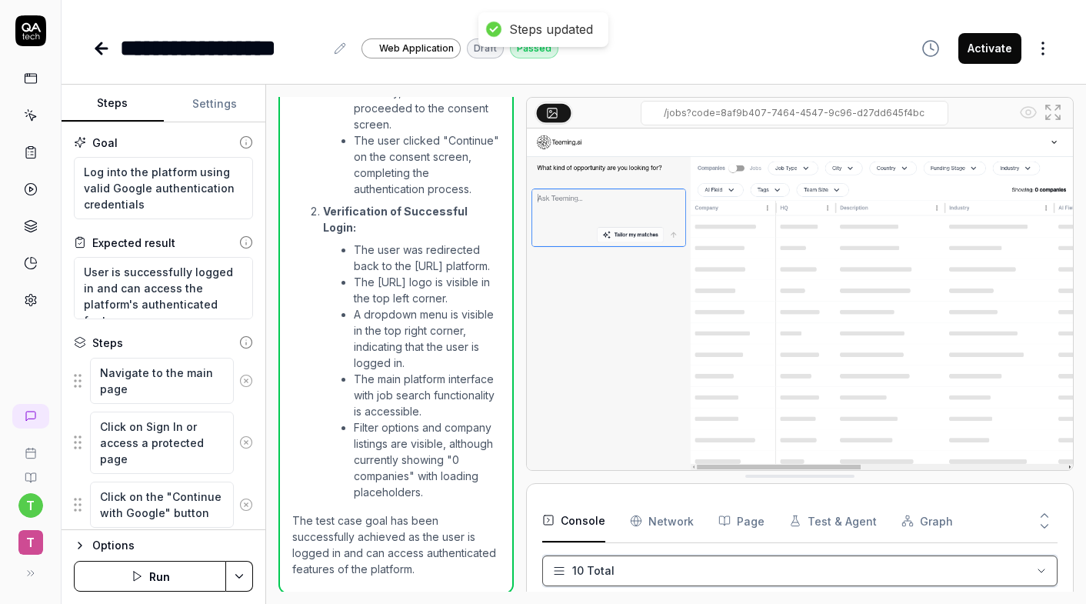
click at [605, 576] on html "**********" at bounding box center [543, 302] width 1086 height 604
type textarea "*"
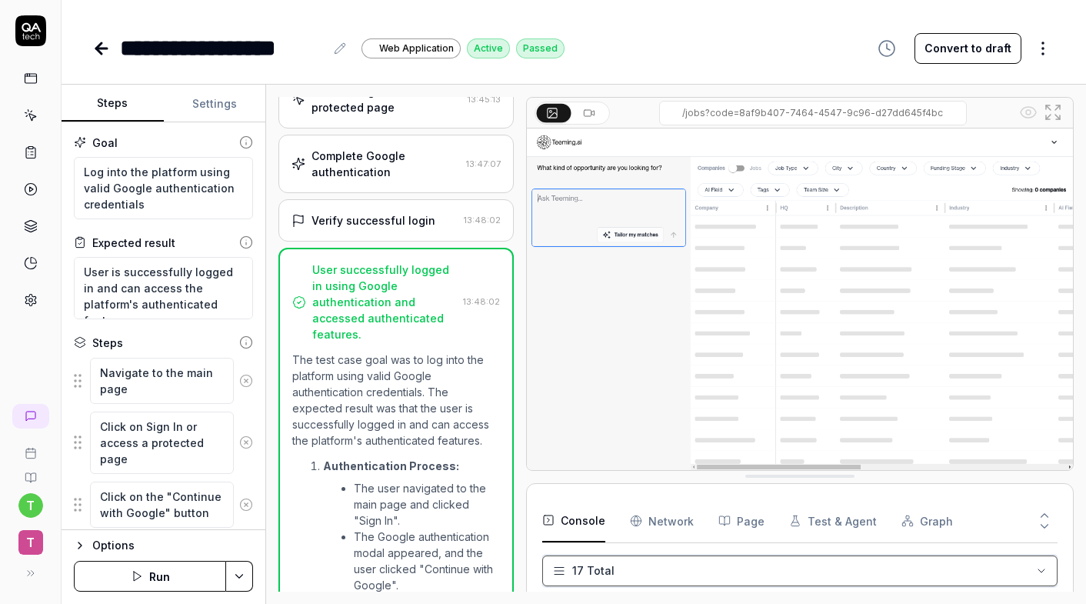
scroll to position [119, 0]
